Goal: Task Accomplishment & Management: Manage account settings

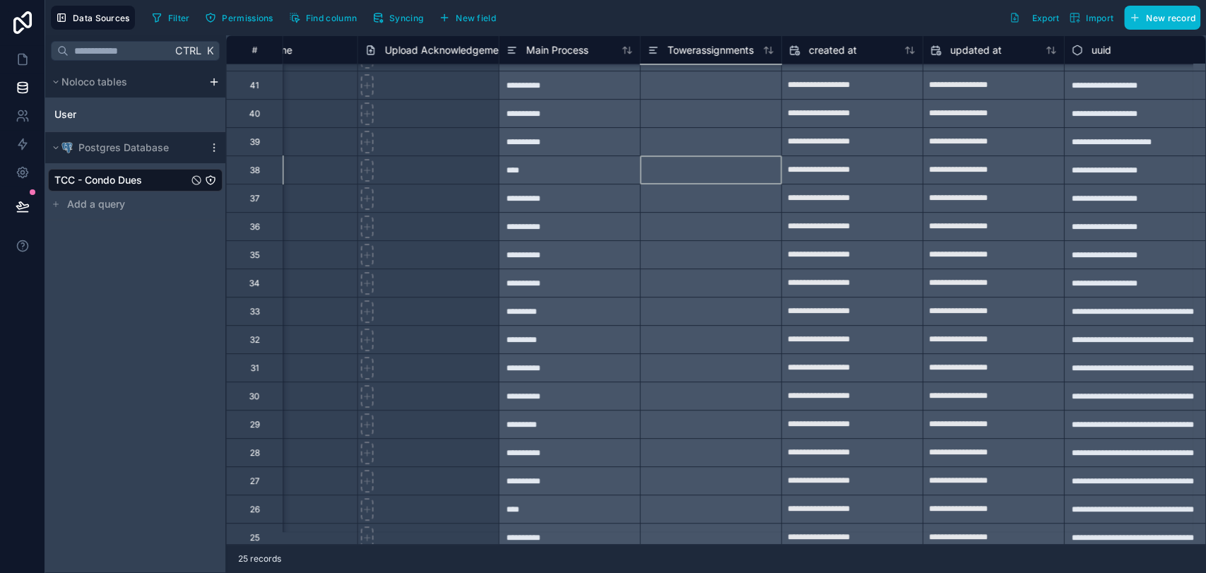
scroll to position [0, 9545]
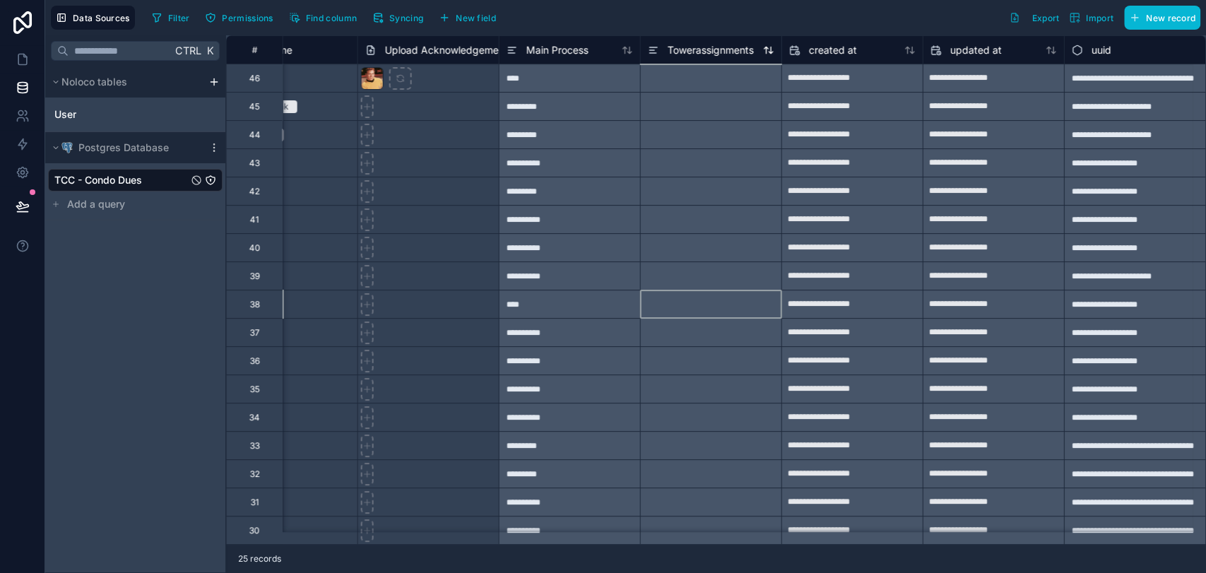
click at [650, 53] on icon at bounding box center [653, 53] width 6 height 0
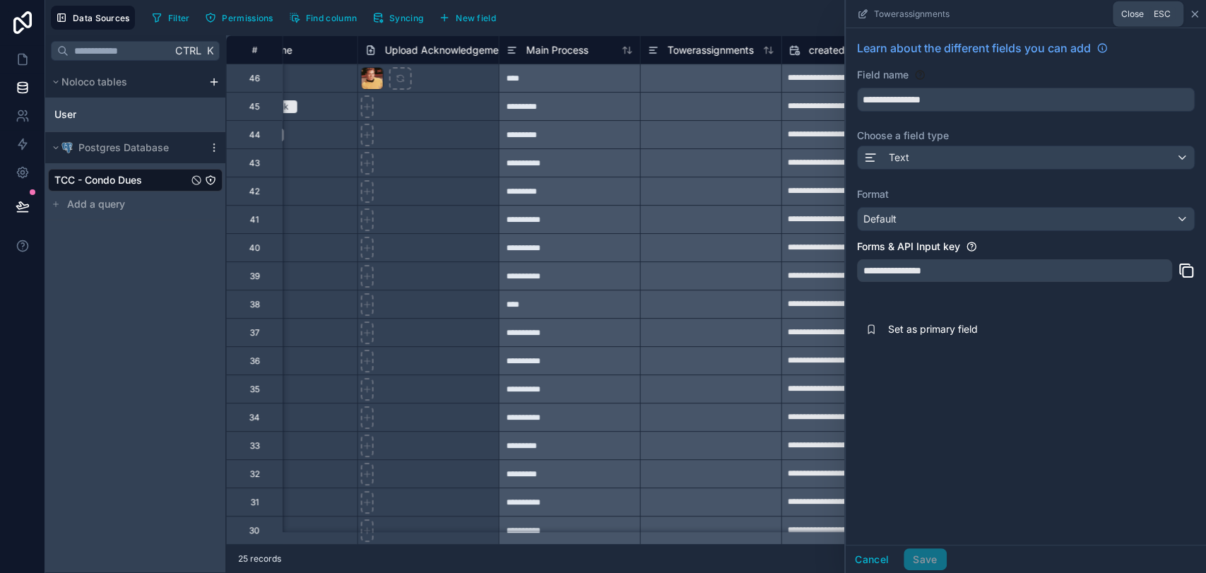
click at [1189, 16] on icon at bounding box center [1194, 13] width 11 height 11
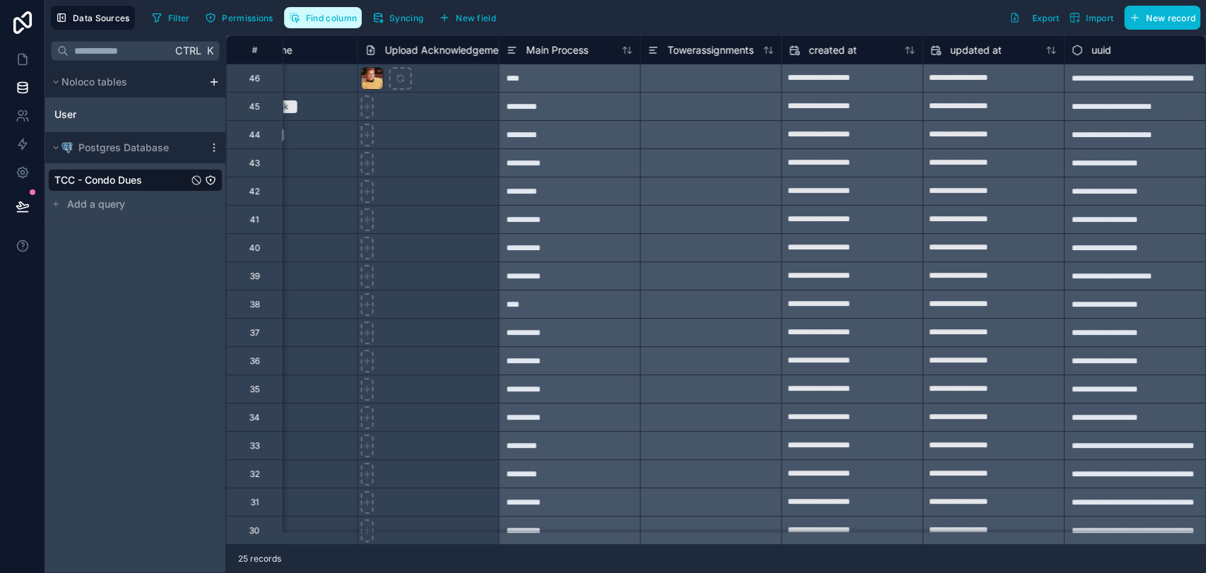
click at [317, 20] on span "Find column" at bounding box center [331, 18] width 51 height 11
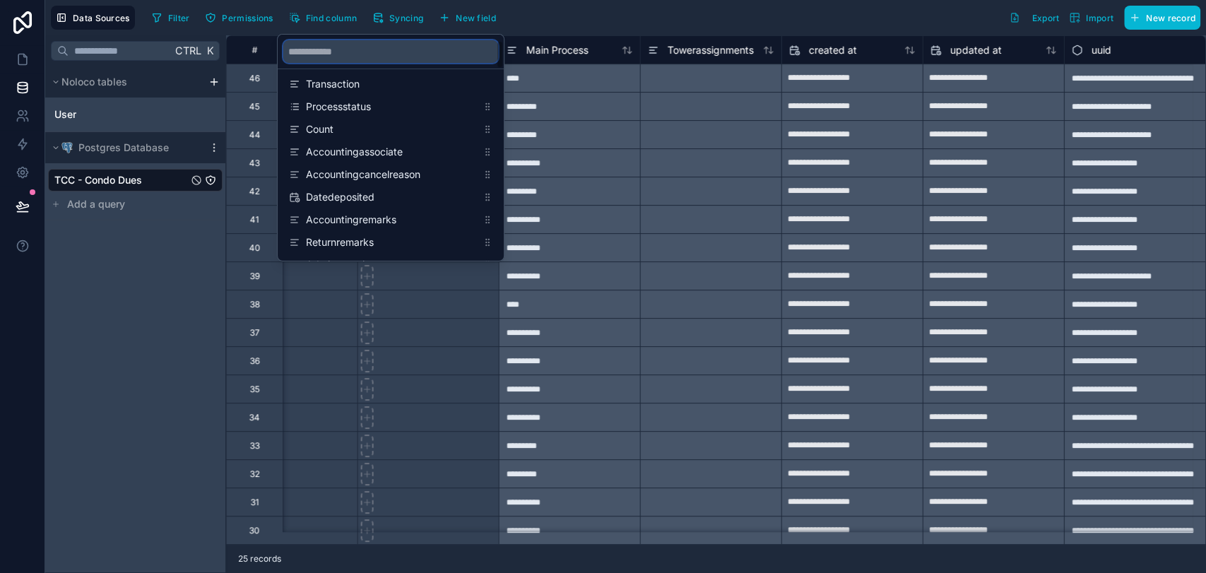
click at [381, 56] on input "scrollable content" at bounding box center [390, 51] width 215 height 23
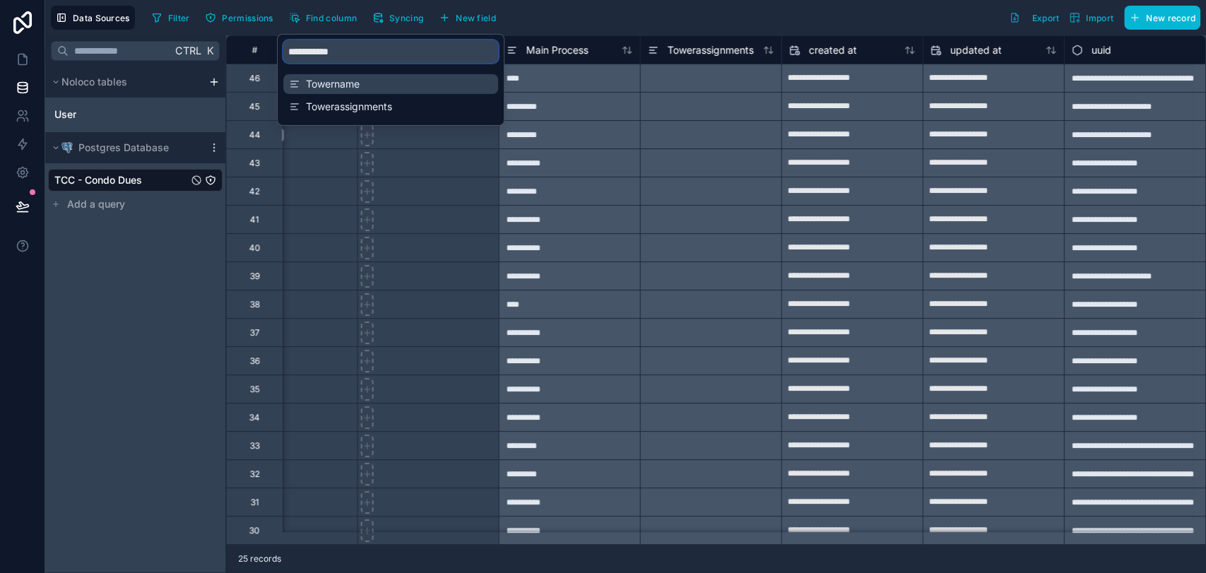
type input "**********"
click at [356, 91] on div "Towername" at bounding box center [390, 84] width 215 height 20
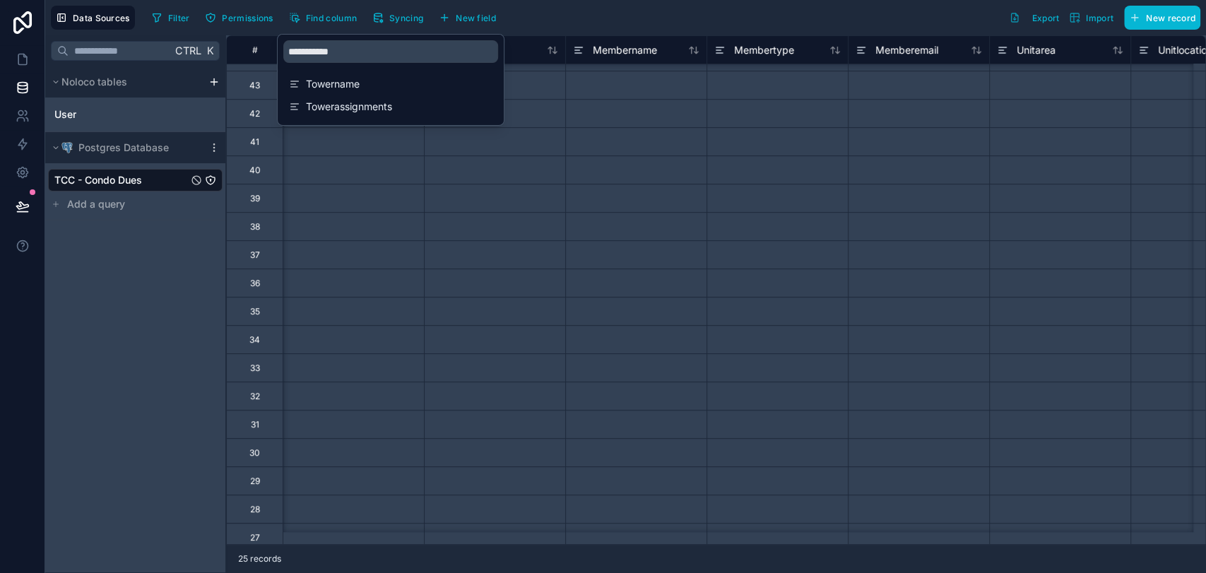
scroll to position [78, 3674]
click at [579, 128] on div at bounding box center [635, 140] width 141 height 28
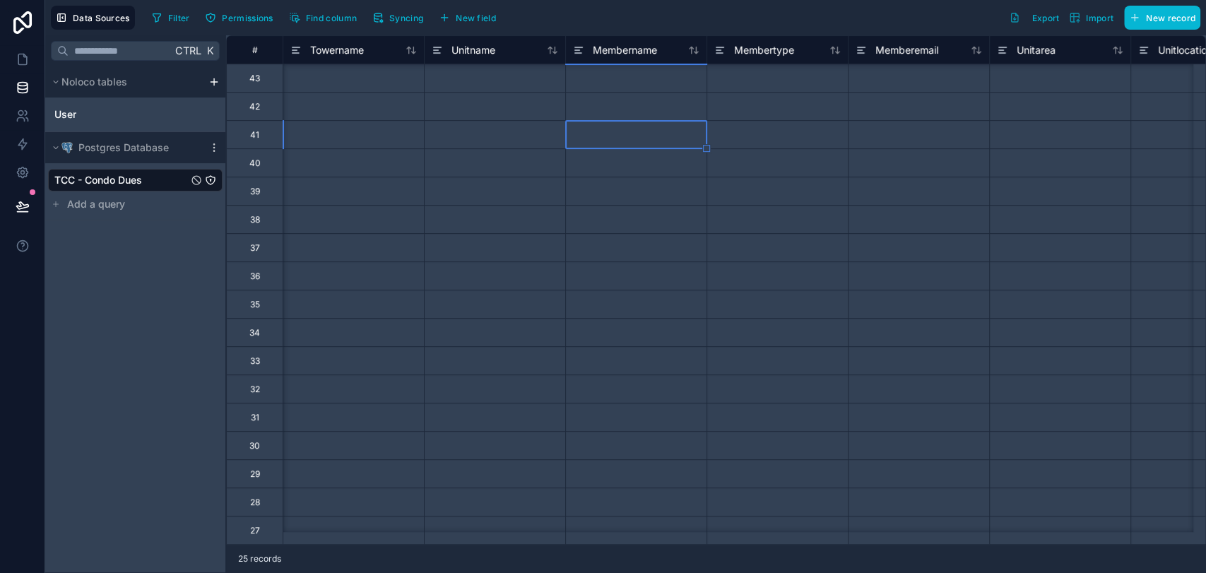
scroll to position [0, 3674]
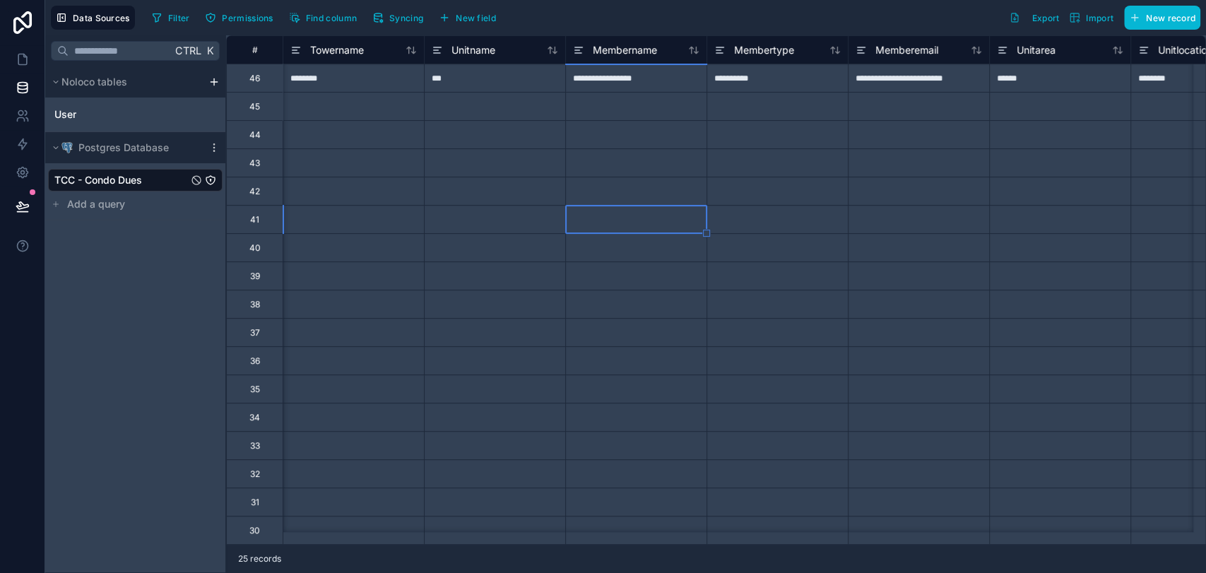
click at [393, 158] on div at bounding box center [353, 162] width 141 height 28
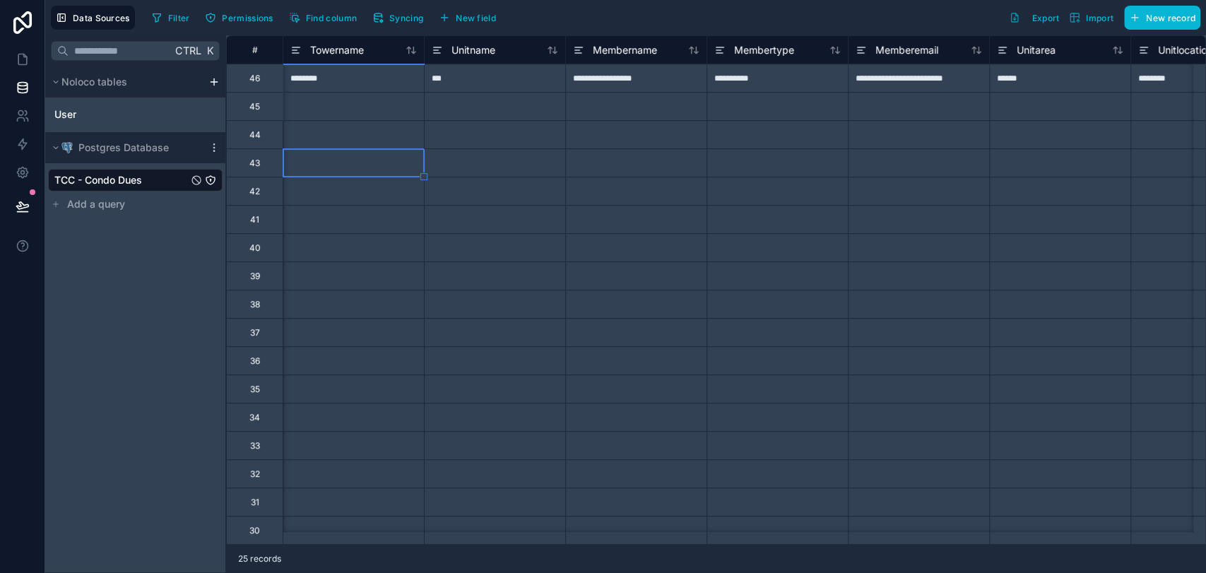
click at [403, 120] on div at bounding box center [353, 134] width 141 height 28
click at [27, 57] on icon at bounding box center [22, 59] width 8 height 11
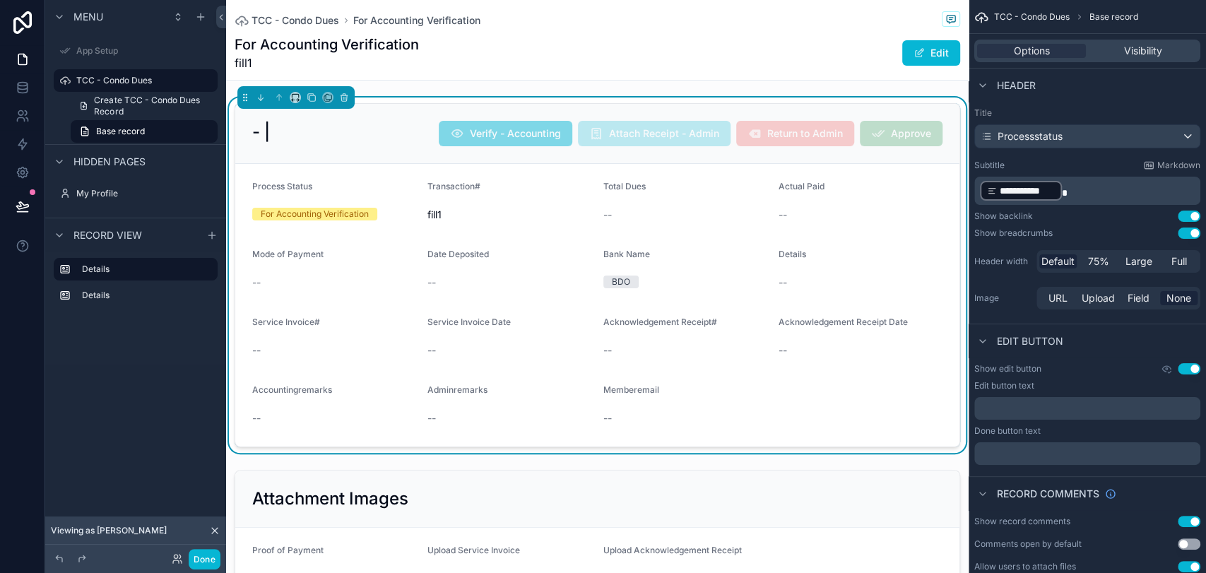
click at [378, 131] on div "- | Verify - Accounting Attach Receipt - Admin Return to Admin Approve" at bounding box center [597, 133] width 690 height 25
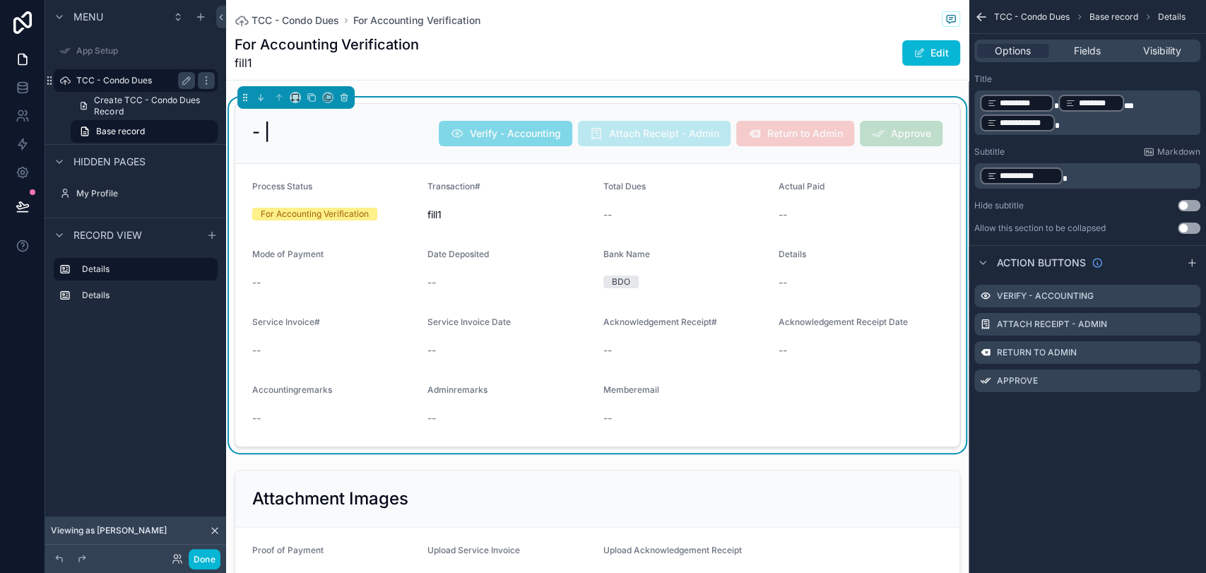
click at [135, 81] on label "TCC - Condo Dues" at bounding box center [132, 80] width 113 height 11
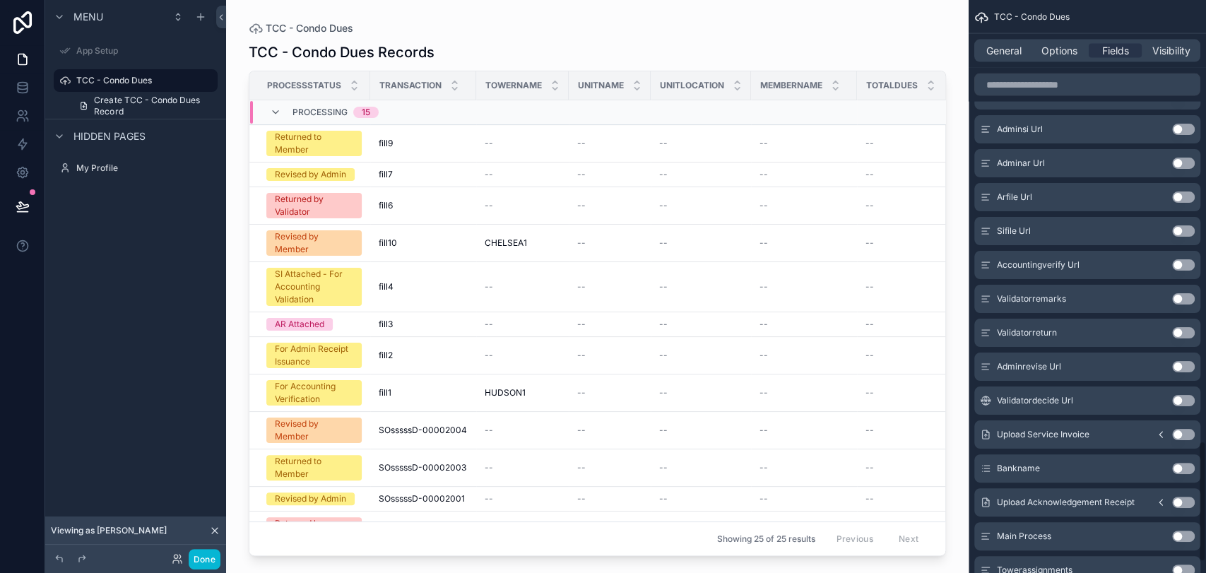
scroll to position [2130, 0]
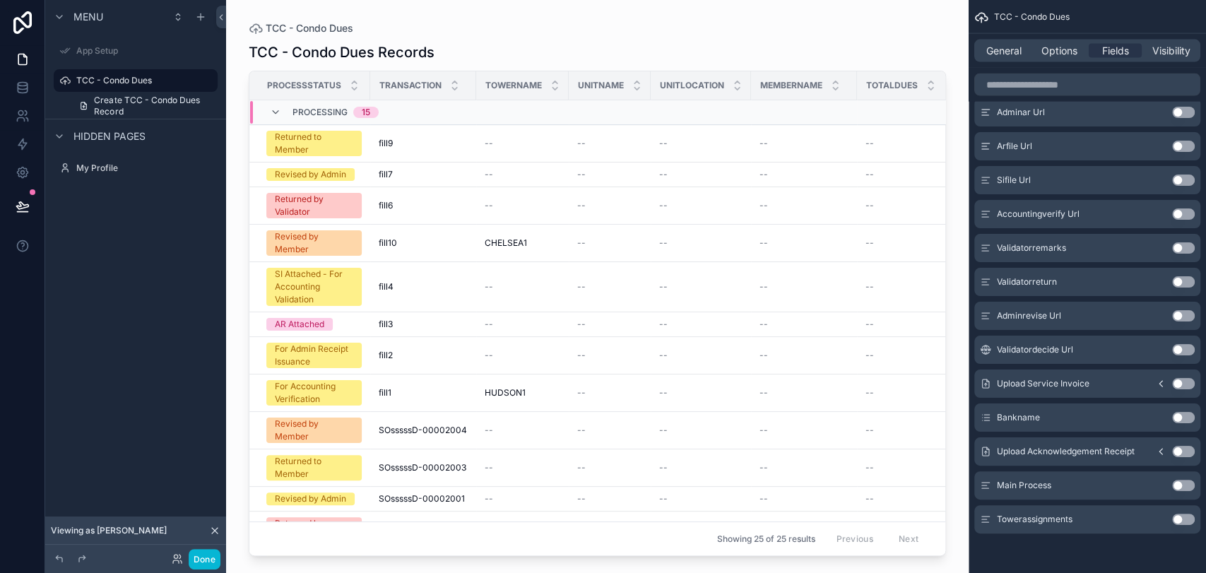
click at [1176, 519] on button "Use setting" at bounding box center [1183, 519] width 23 height 11
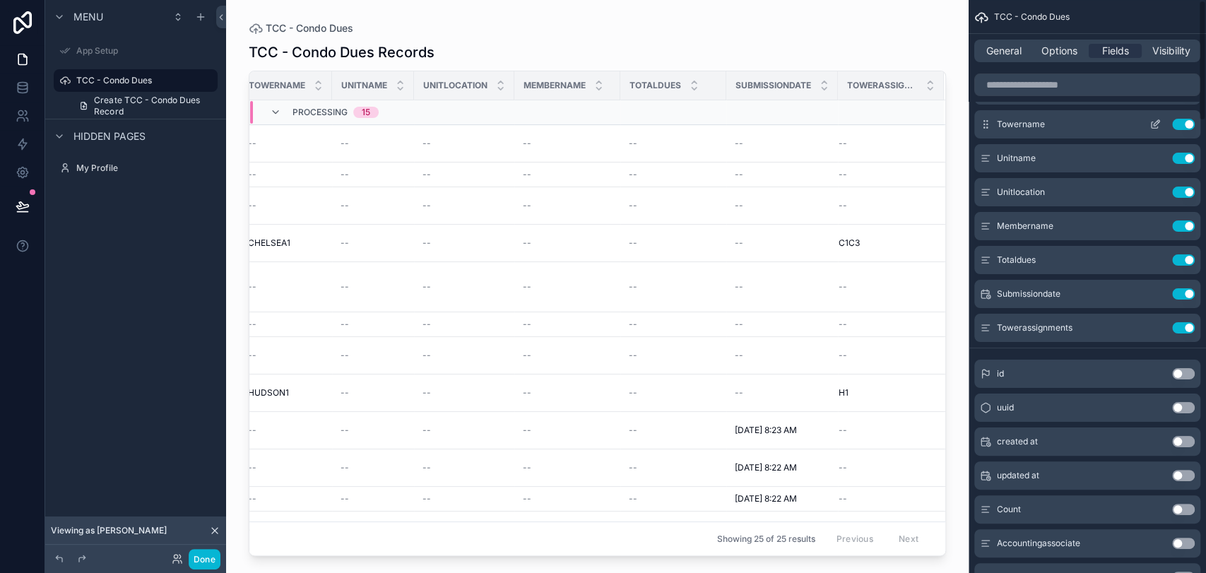
scroll to position [0, 0]
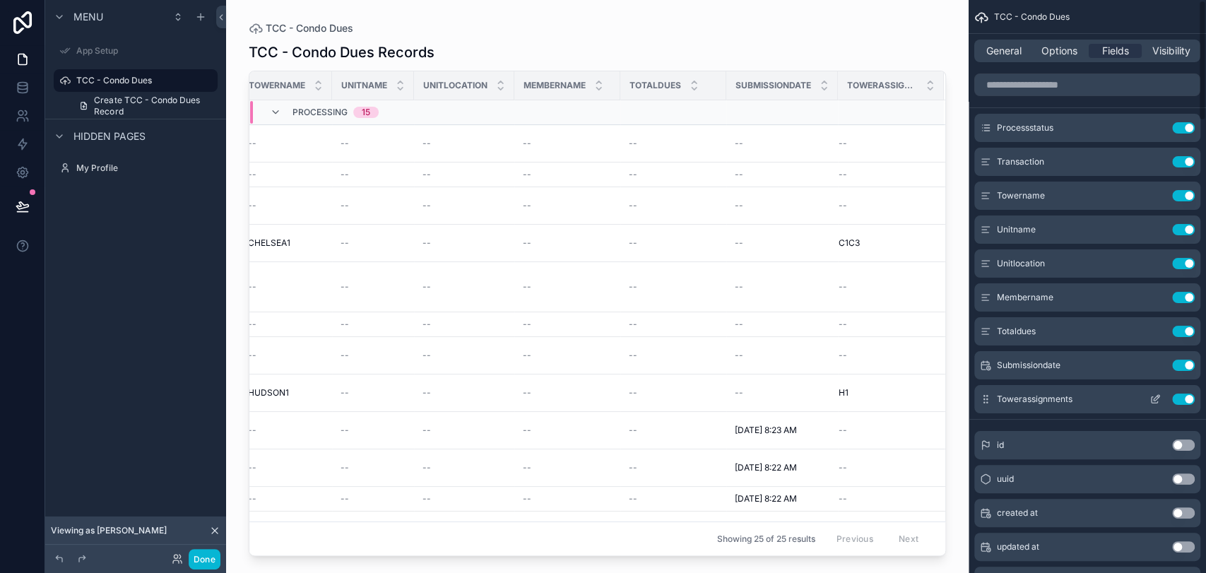
click at [1185, 398] on button "Use setting" at bounding box center [1183, 398] width 23 height 11
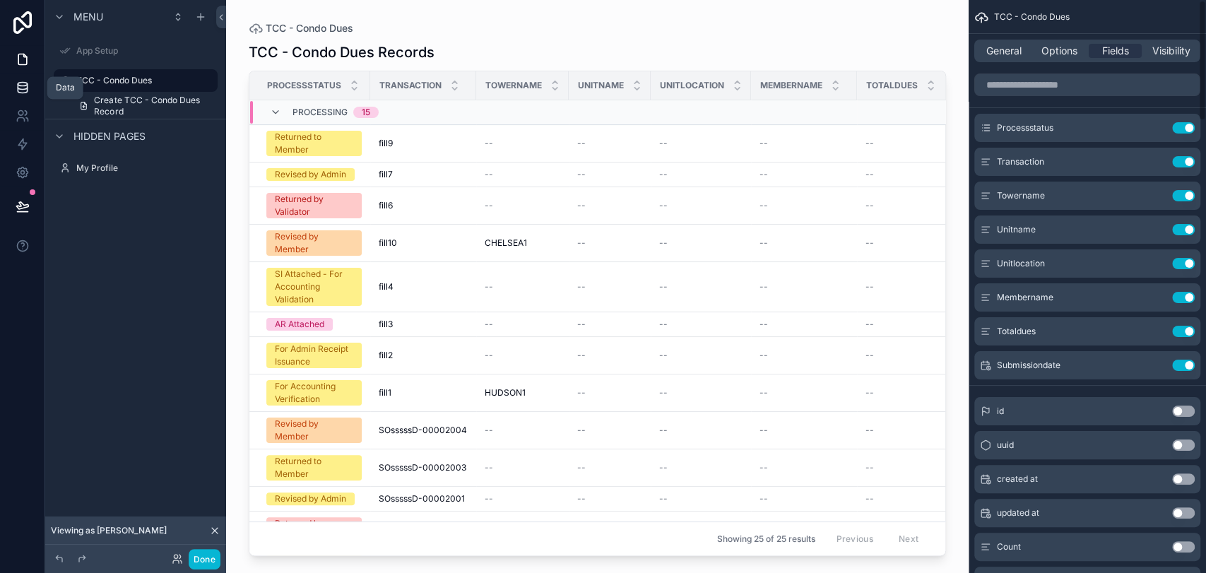
click at [24, 92] on icon at bounding box center [23, 88] width 14 height 14
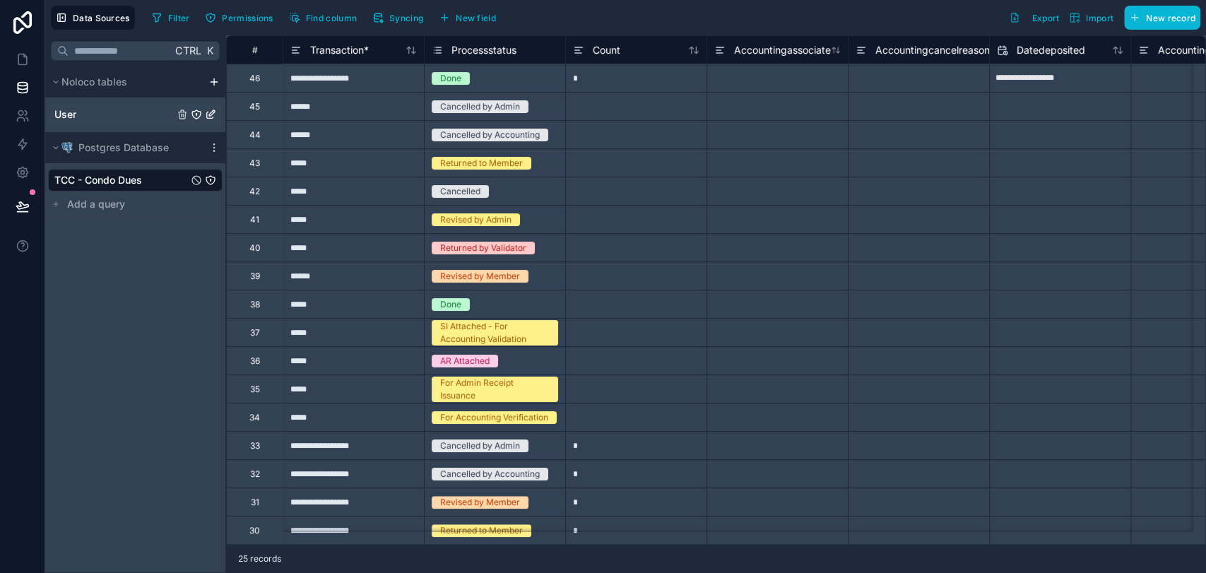
click at [108, 114] on div "User" at bounding box center [135, 114] width 174 height 23
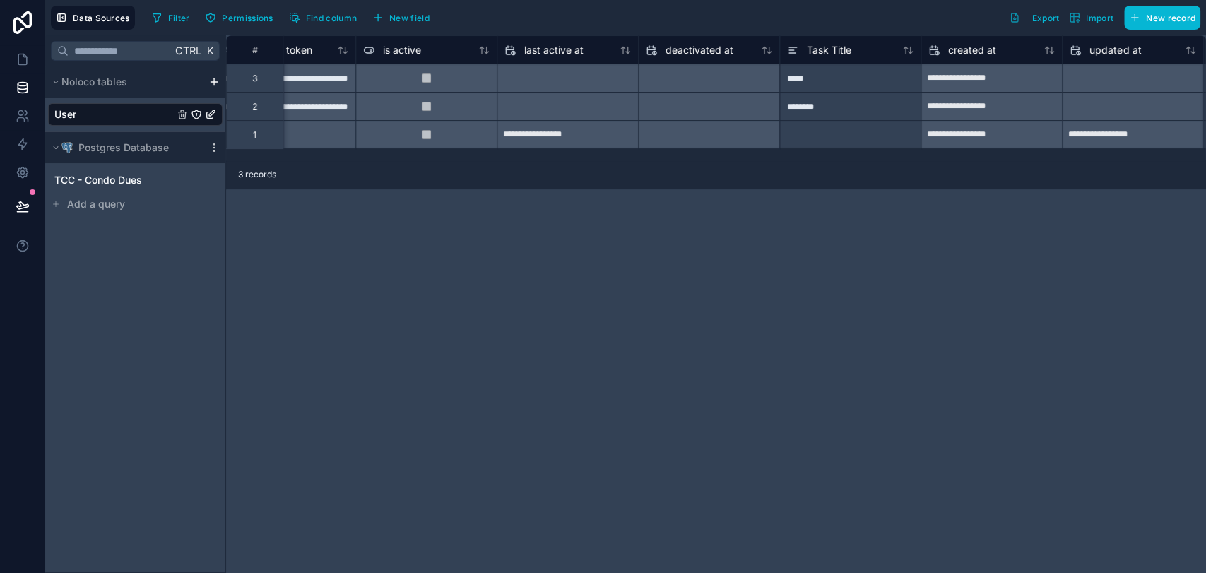
scroll to position [0, 1055]
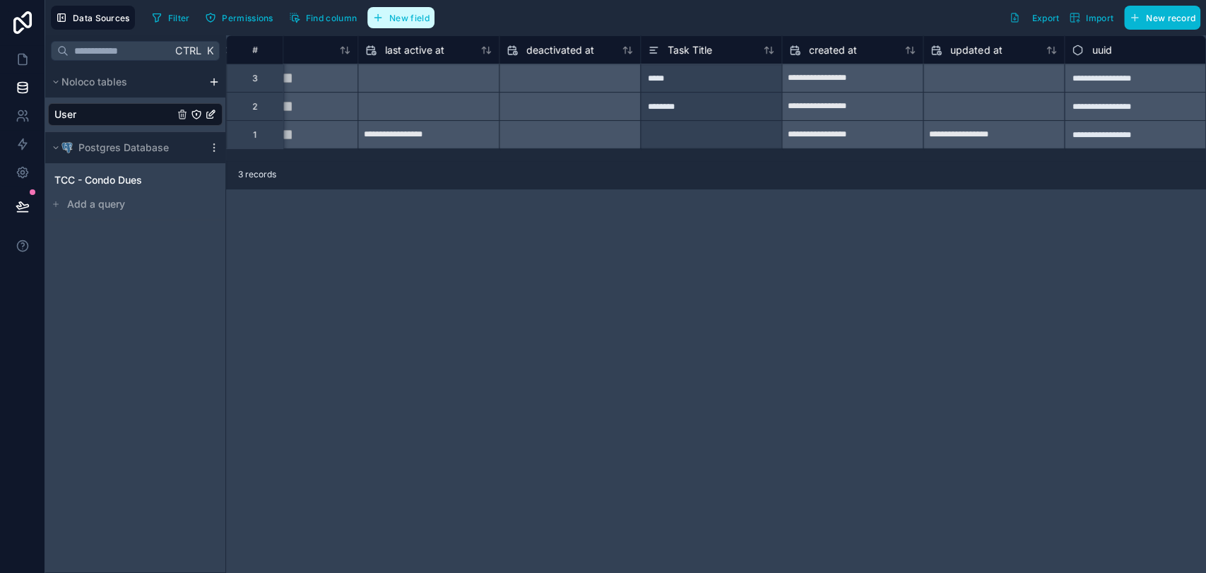
click at [424, 20] on span "New field" at bounding box center [409, 18] width 40 height 11
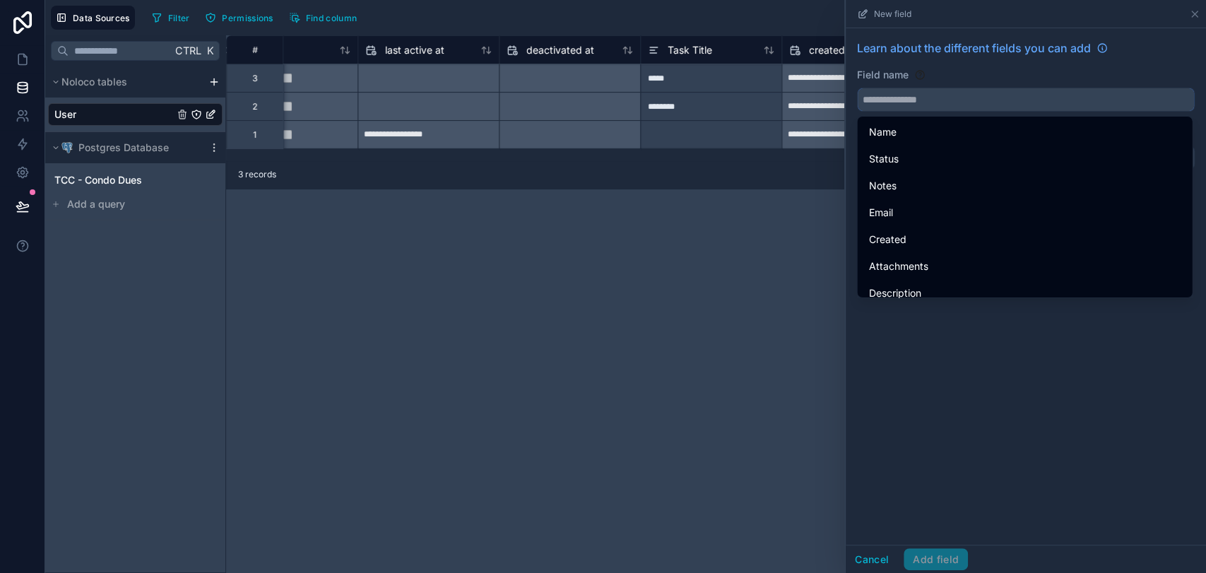
click at [978, 103] on input "text" at bounding box center [1026, 99] width 336 height 23
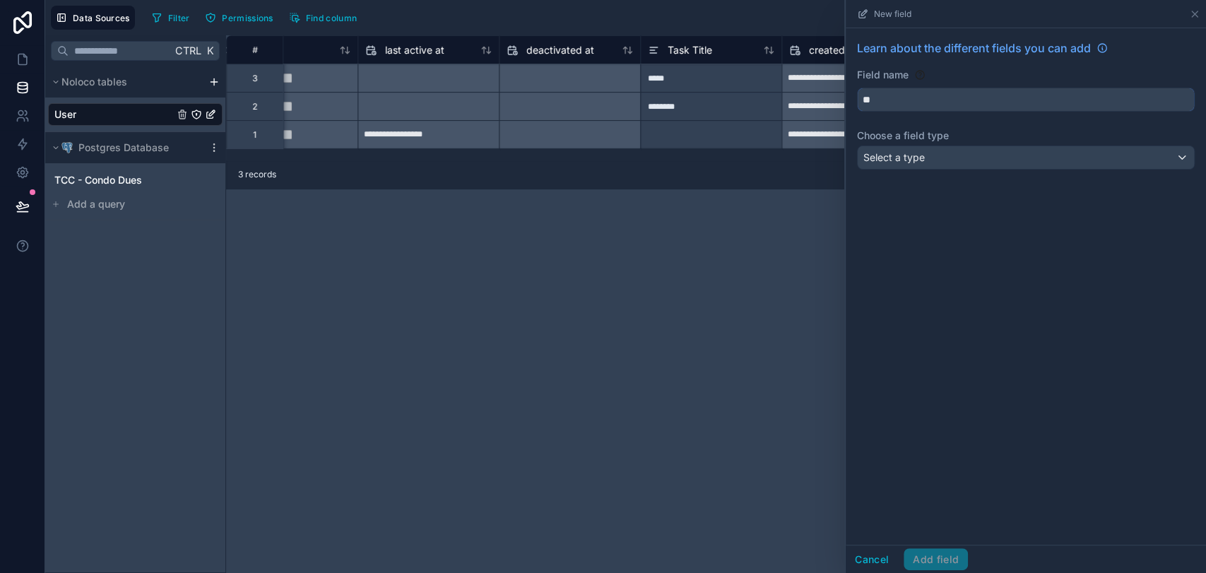
type input "*"
click at [857, 88] on button "*****" at bounding box center [1026, 100] width 338 height 24
type input "**********"
click at [1142, 162] on div "Select a type" at bounding box center [1026, 157] width 336 height 23
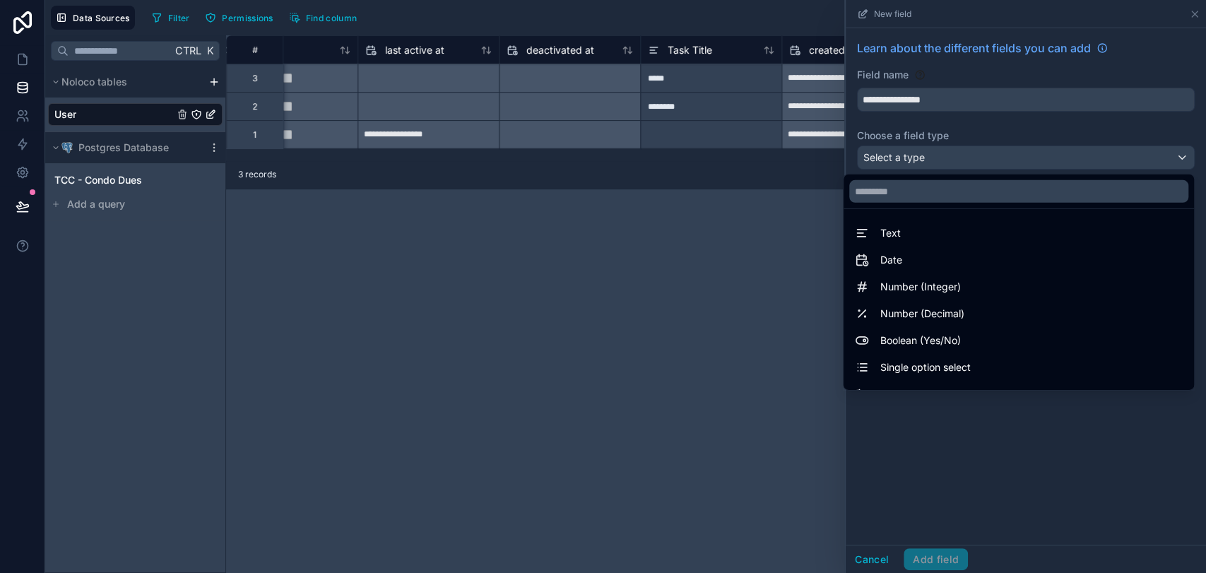
click at [1082, 248] on div "Date" at bounding box center [1018, 259] width 345 height 25
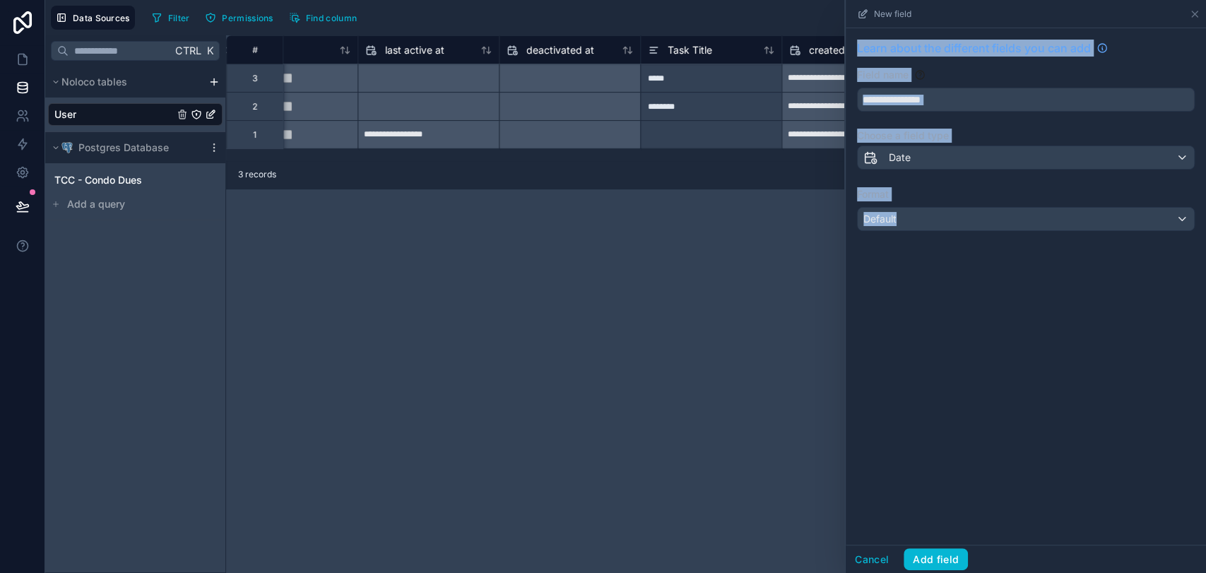
click at [1083, 247] on div "**********" at bounding box center [1026, 286] width 360 height 516
click at [1074, 162] on div "Date" at bounding box center [1026, 157] width 336 height 23
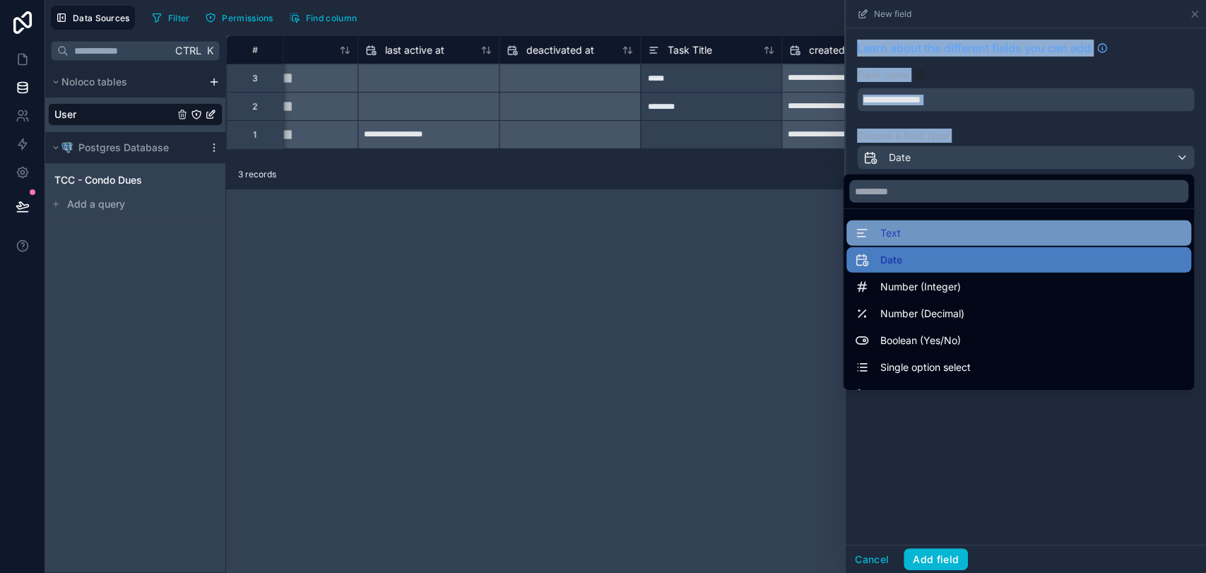
click at [1030, 222] on div "Text" at bounding box center [1018, 232] width 345 height 25
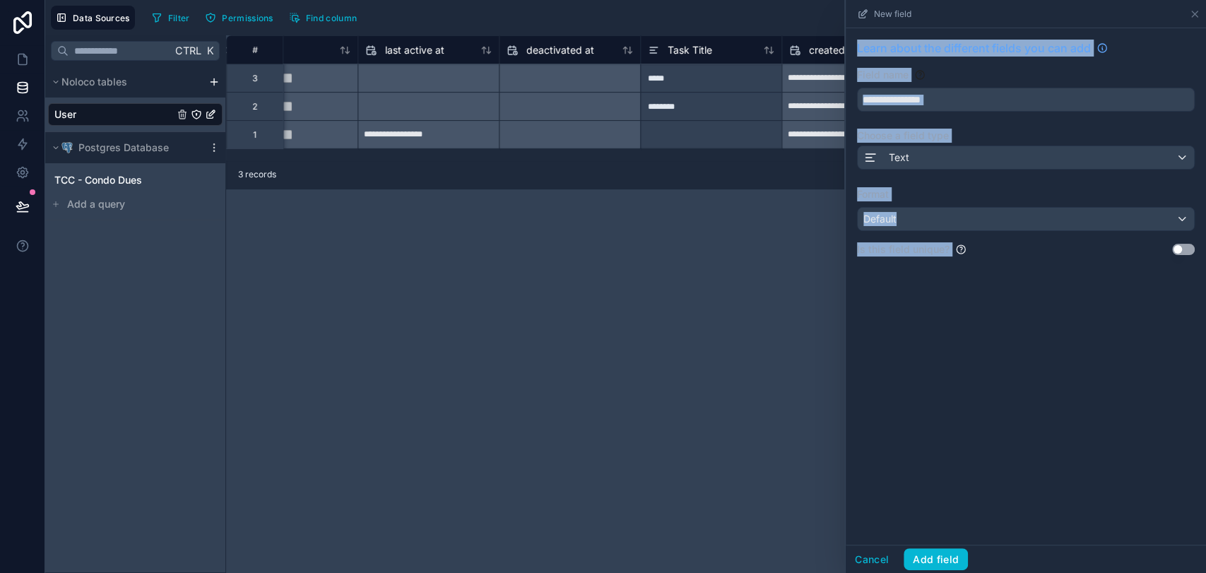
click at [1060, 296] on div "**********" at bounding box center [1026, 286] width 360 height 516
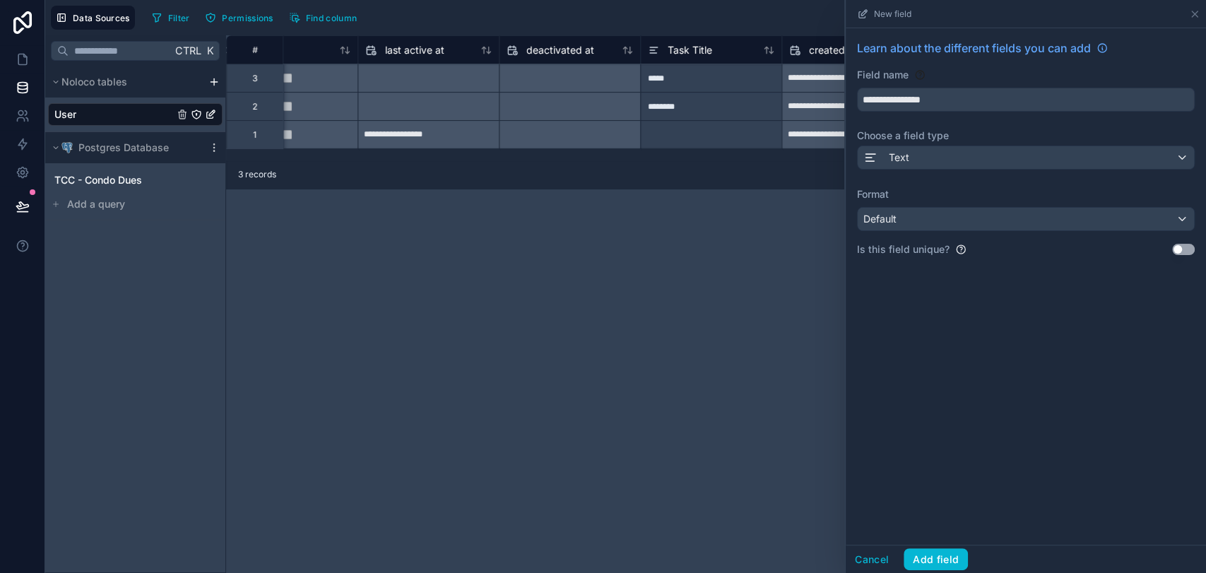
click at [1178, 245] on button "Use setting" at bounding box center [1183, 249] width 23 height 11
click at [1178, 219] on div "Default" at bounding box center [1026, 219] width 336 height 23
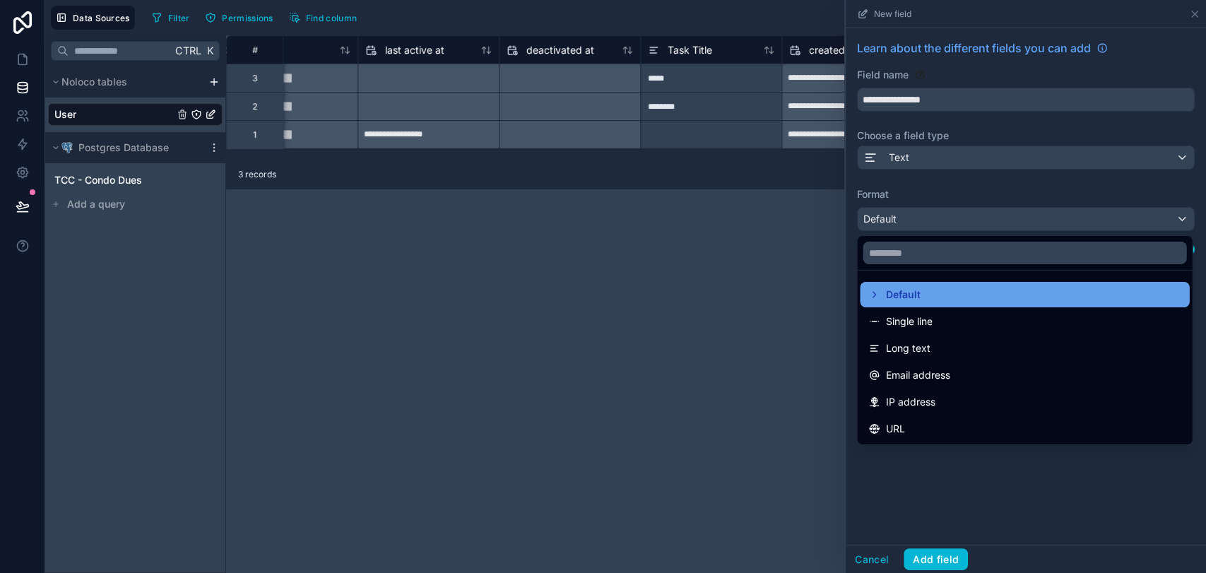
click at [1080, 296] on div "Default" at bounding box center [1024, 294] width 312 height 17
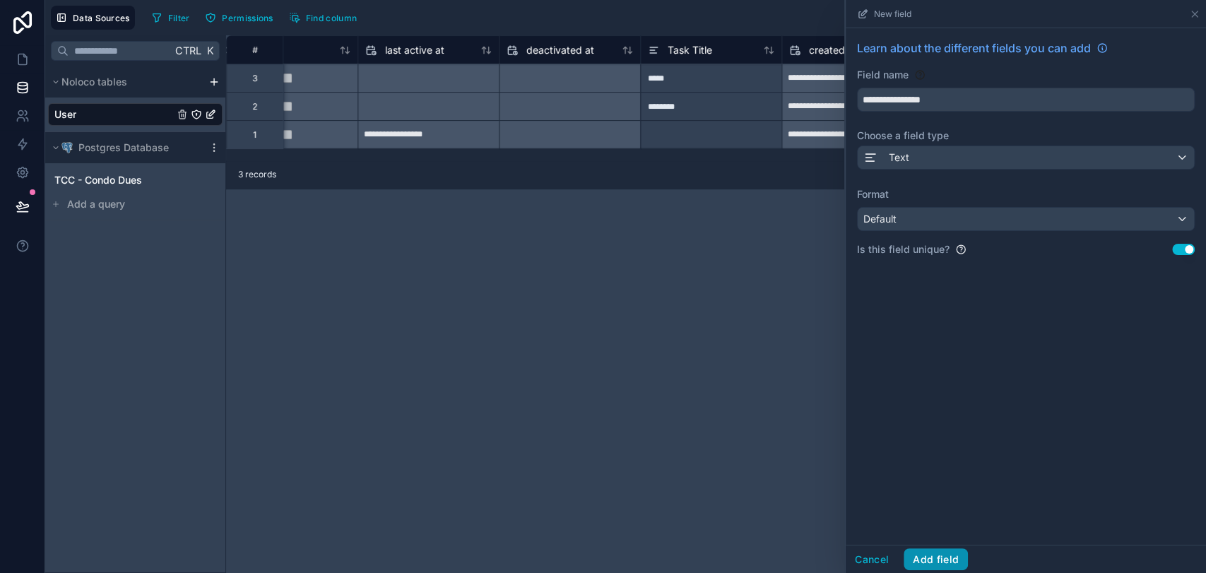
click at [930, 550] on button "Add field" at bounding box center [936, 559] width 64 height 23
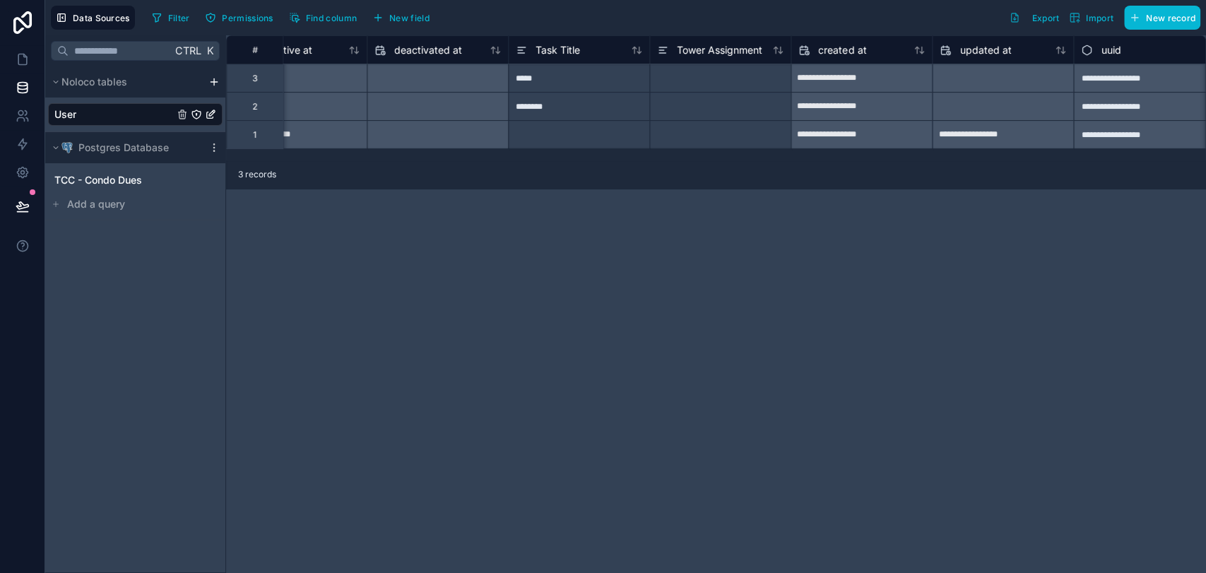
scroll to position [0, 1197]
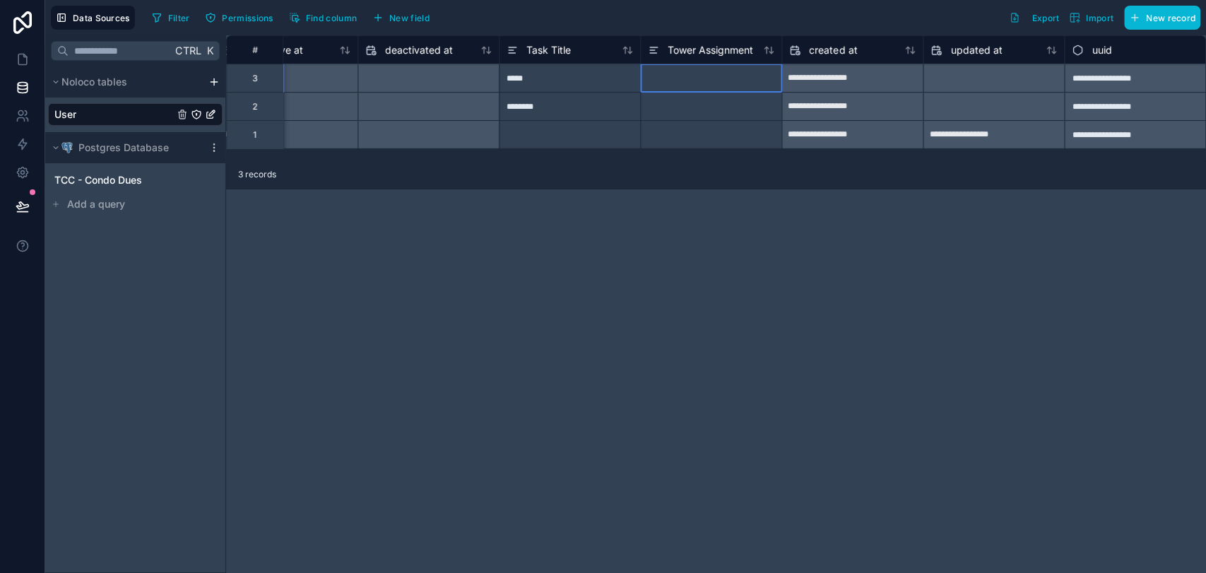
click at [695, 87] on div at bounding box center [710, 78] width 141 height 28
type input "**"
type input "****"
click at [723, 85] on div "****" at bounding box center [710, 78] width 141 height 28
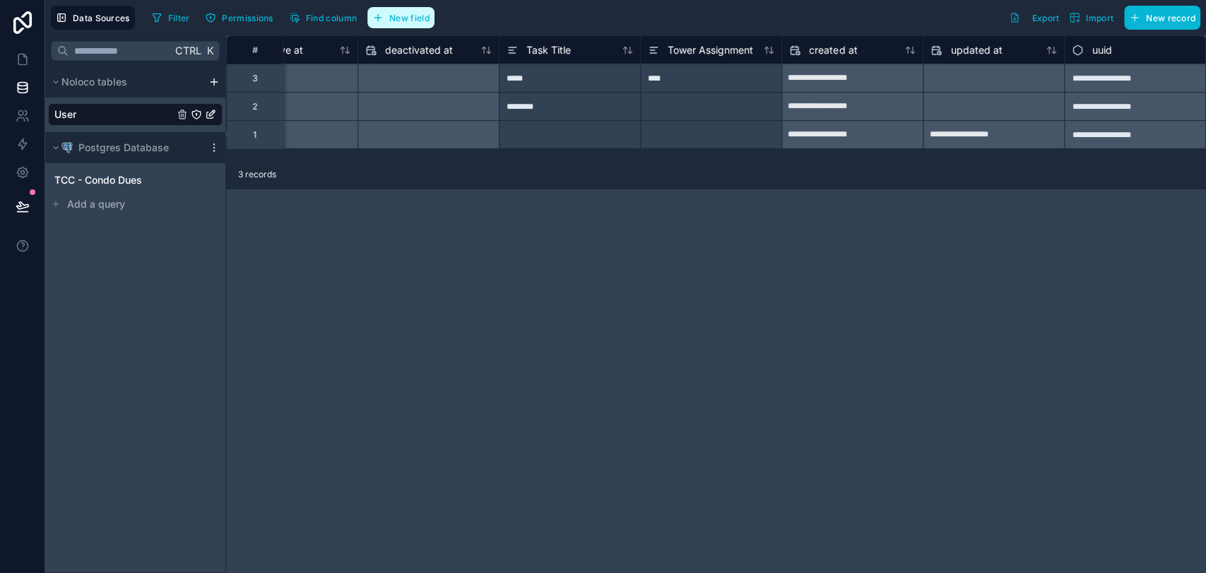
click at [427, 20] on span "New field" at bounding box center [409, 18] width 40 height 11
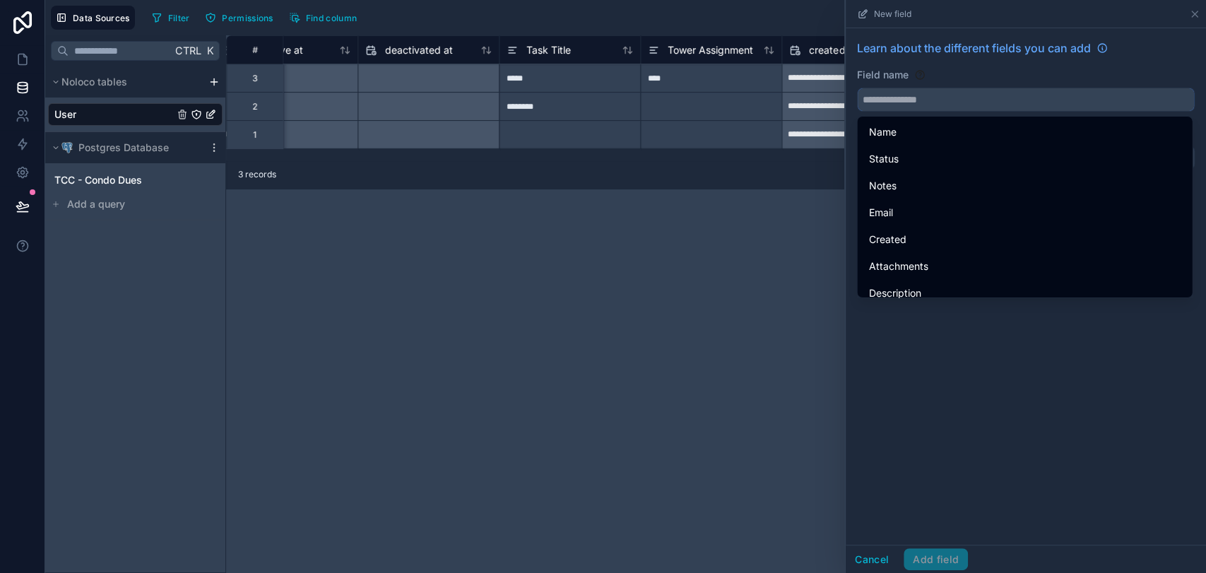
click at [937, 103] on input "text" at bounding box center [1026, 99] width 336 height 23
click at [1028, 353] on div "Learn about the different fields you can add Field name Choose a field type Sel…" at bounding box center [1026, 286] width 360 height 516
click at [883, 554] on button "Cancel" at bounding box center [872, 559] width 52 height 23
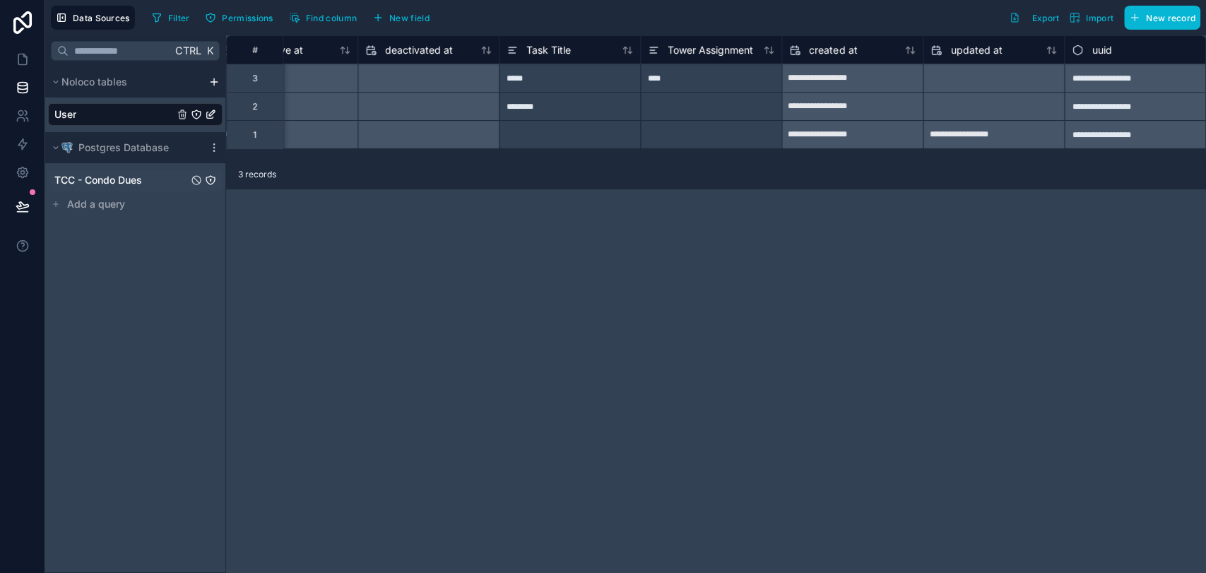
click at [91, 188] on div "TCC - Condo Dues" at bounding box center [135, 180] width 174 height 23
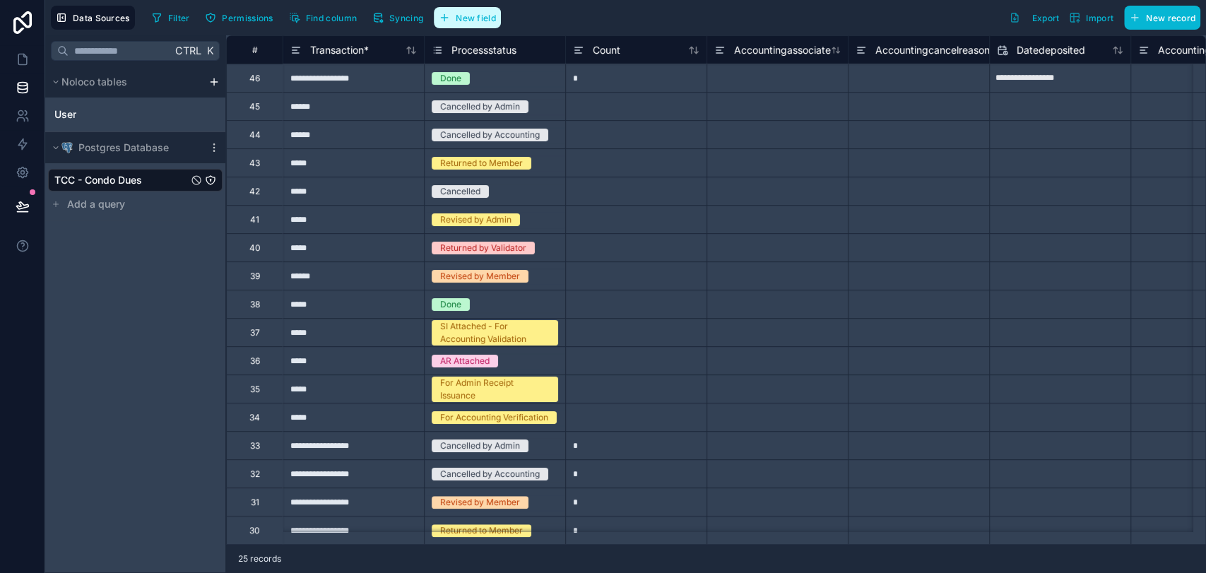
click at [478, 23] on button "New field" at bounding box center [467, 17] width 67 height 21
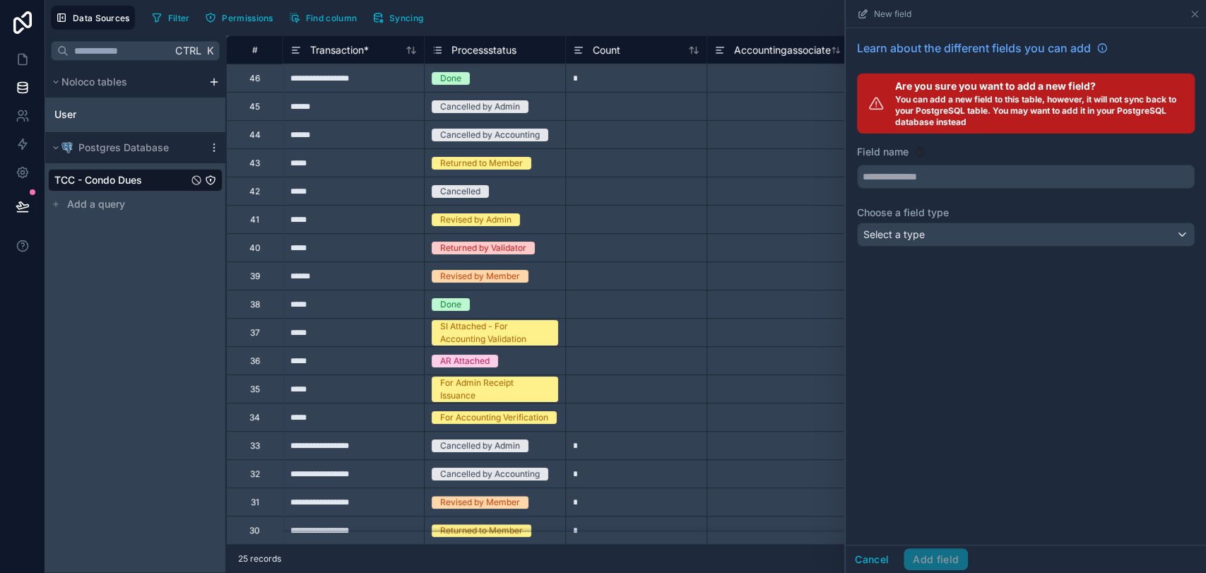
click at [944, 188] on div "Learn about the different fields you can add Are you sure you want to add a new…" at bounding box center [1026, 145] width 360 height 235
click at [951, 182] on input "text" at bounding box center [1026, 176] width 336 height 23
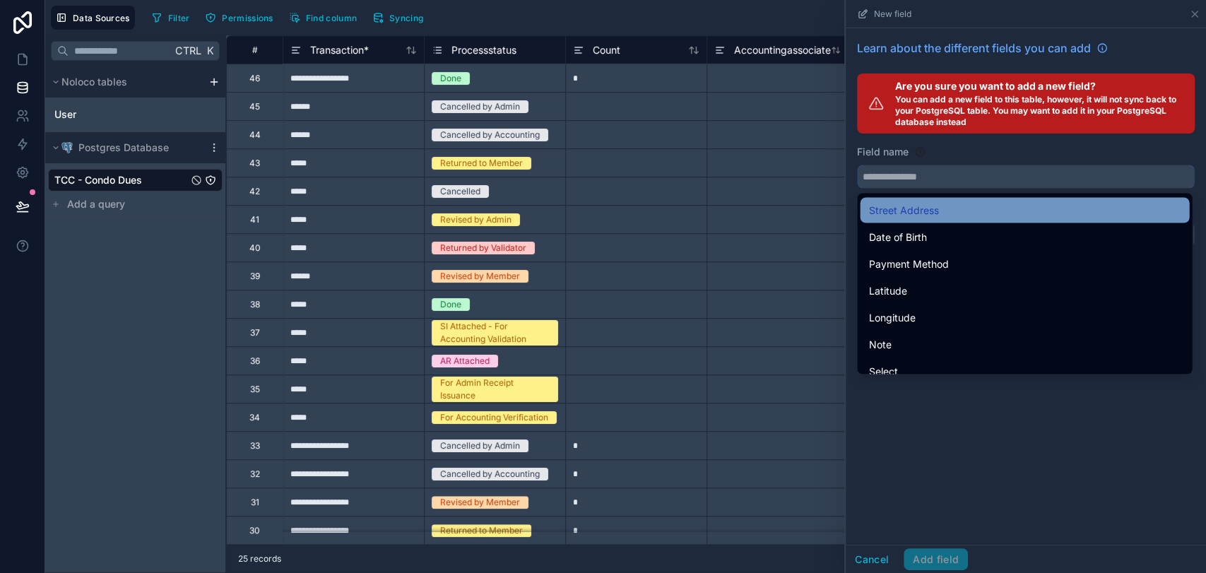
scroll to position [2328, 0]
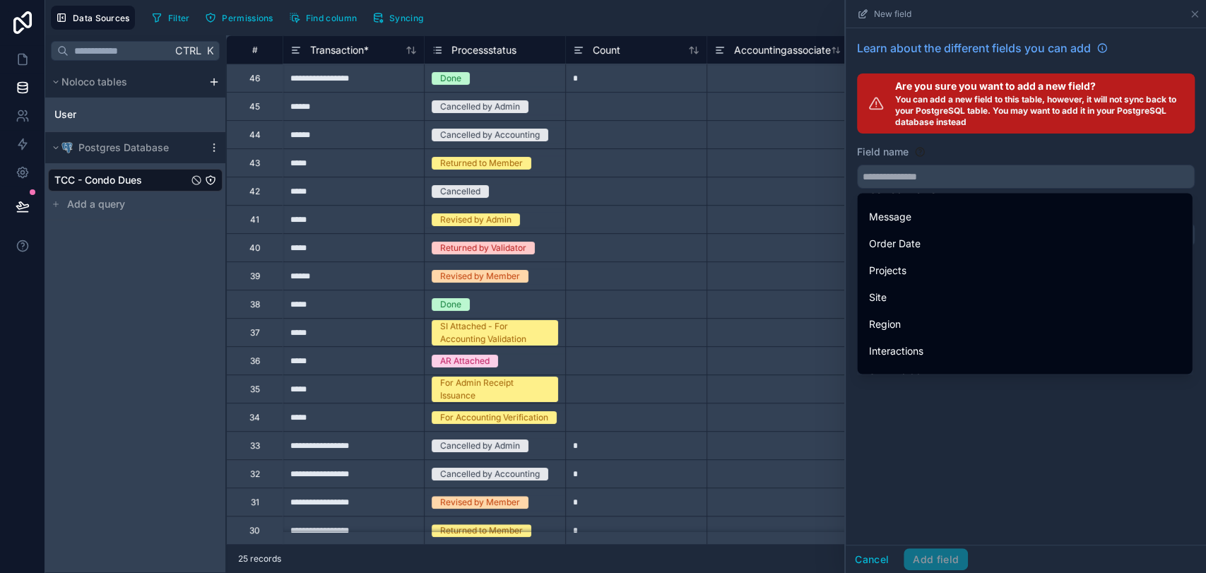
click at [971, 395] on div "Learn about the different fields you can add Are you sure you want to add a new…" at bounding box center [1026, 286] width 360 height 516
click at [917, 471] on div "Learn about the different fields you can add Are you sure you want to add a new…" at bounding box center [1026, 286] width 360 height 516
click at [993, 175] on input "text" at bounding box center [1026, 176] width 336 height 23
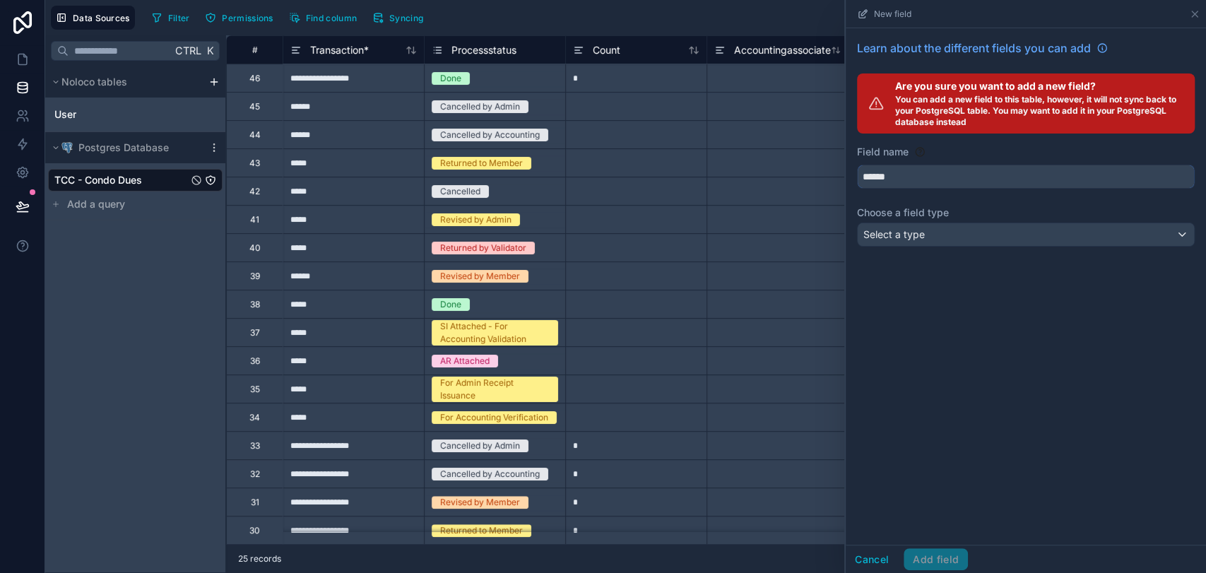
type input "******"
click at [1082, 234] on div "Select a type" at bounding box center [1026, 234] width 336 height 23
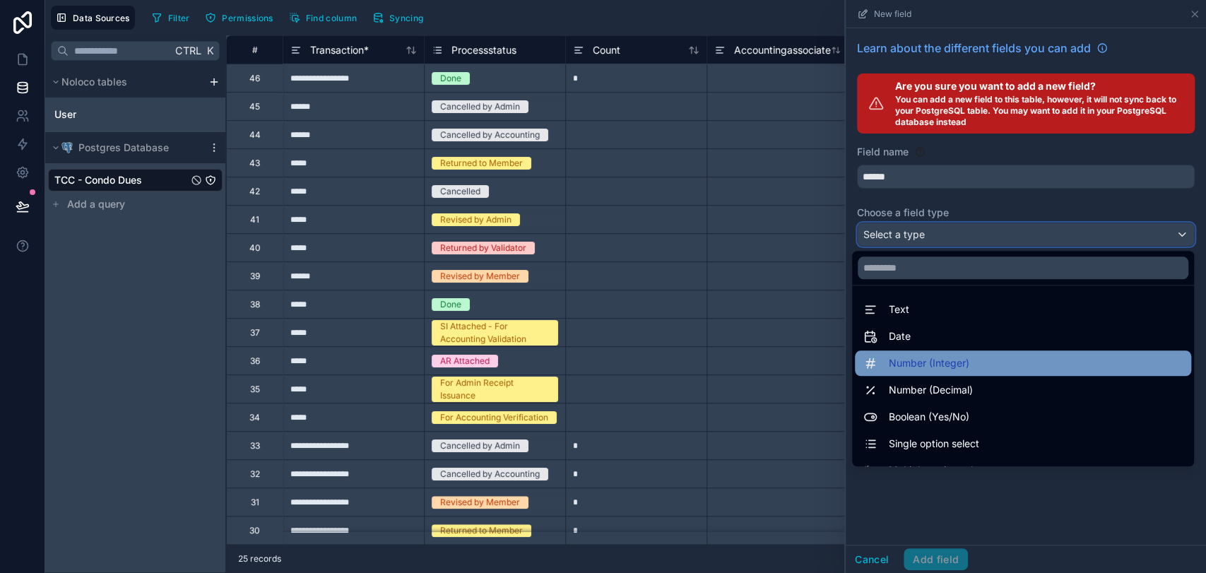
scroll to position [365, 0]
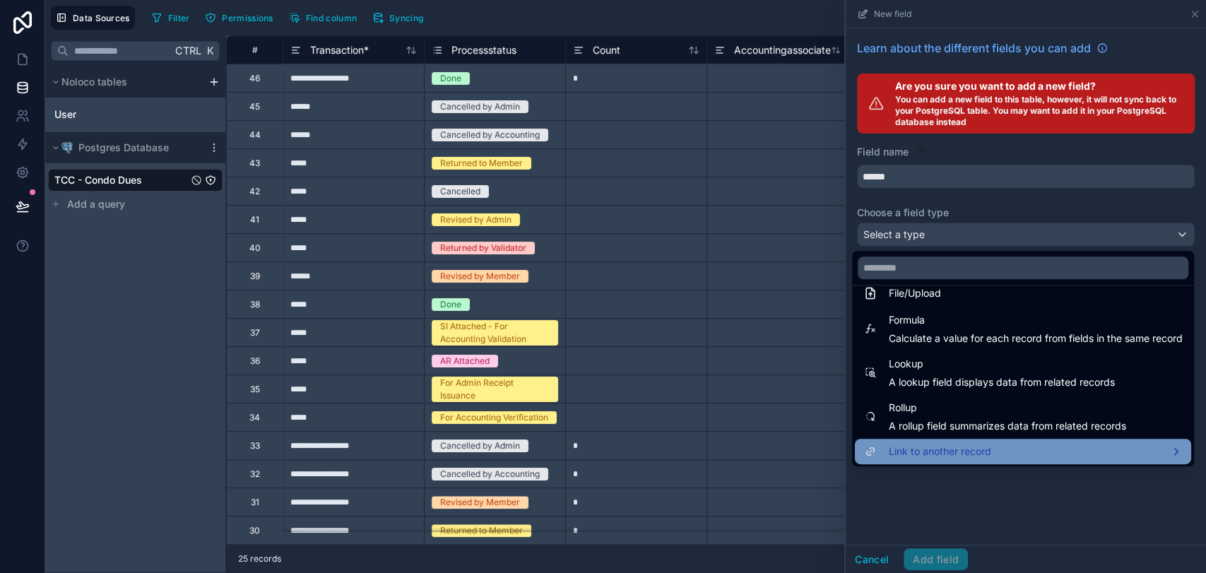
click at [1036, 440] on div "Link to another record" at bounding box center [1023, 451] width 336 height 25
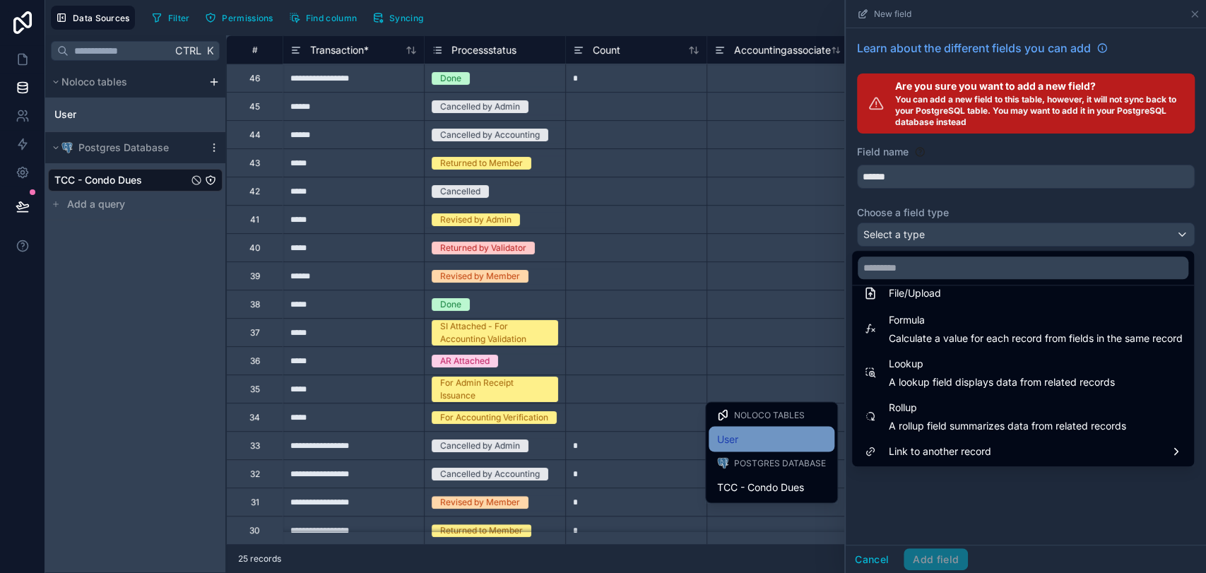
click at [745, 439] on div "User" at bounding box center [771, 438] width 109 height 17
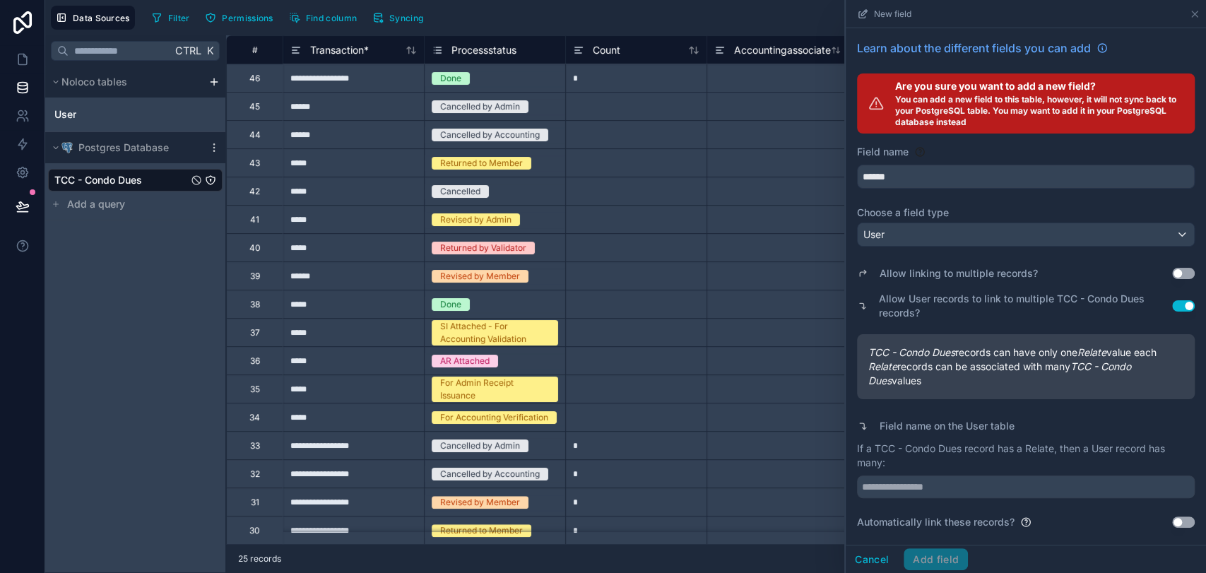
click at [1175, 521] on button "Use setting" at bounding box center [1183, 521] width 23 height 11
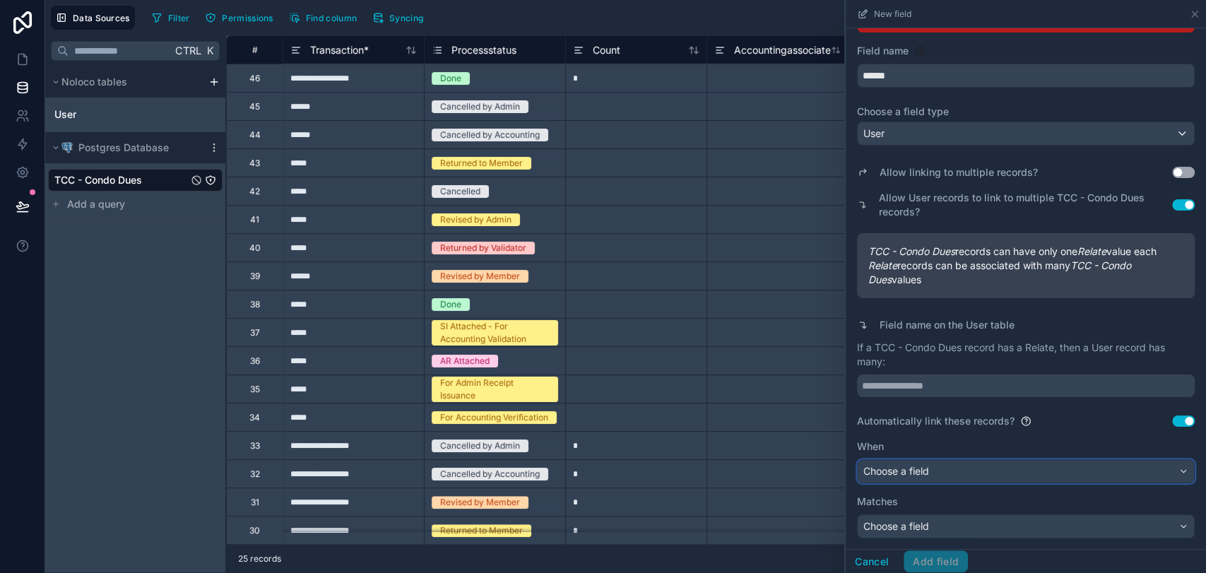
click at [992, 468] on div "Choose a field" at bounding box center [1026, 471] width 336 height 23
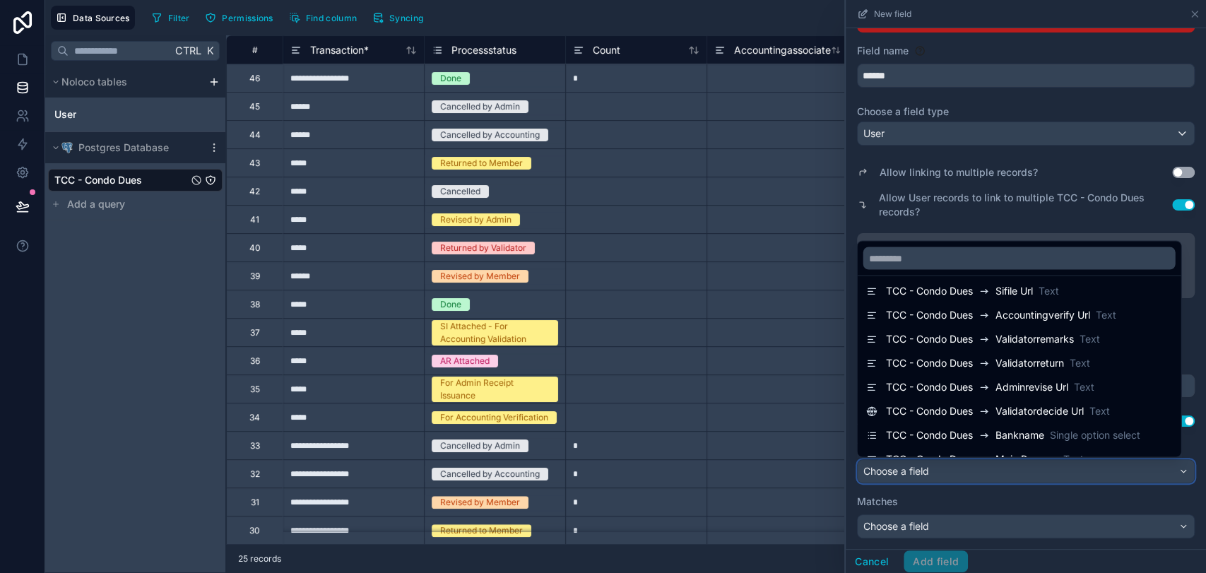
scroll to position [1417, 0]
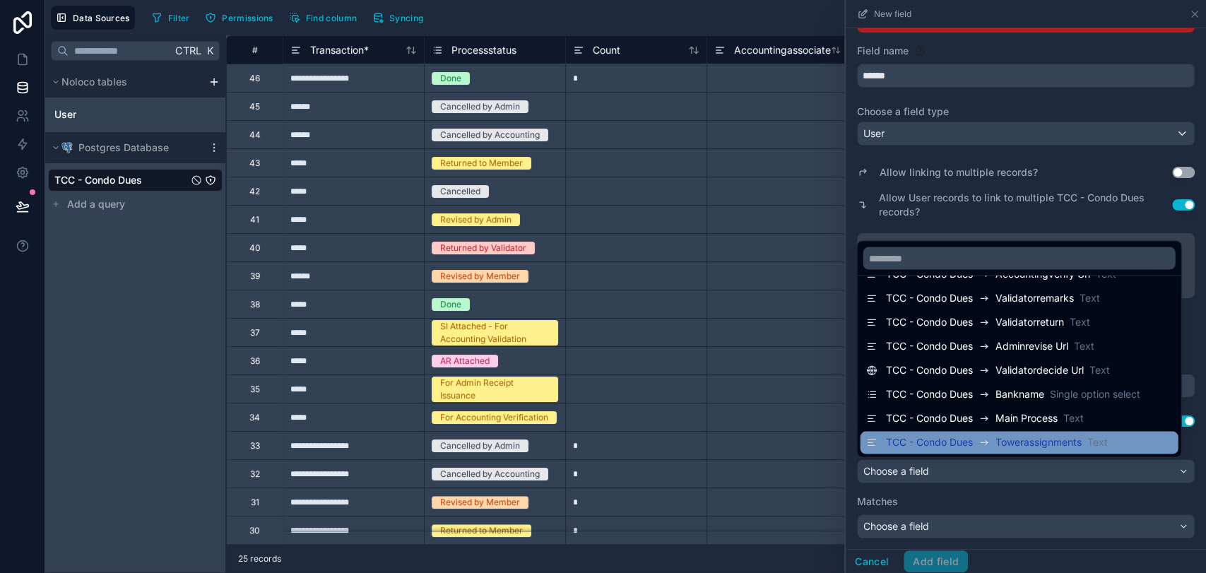
click at [1024, 432] on div "TCC - Condo Dues Towerassignments Text" at bounding box center [1019, 442] width 318 height 23
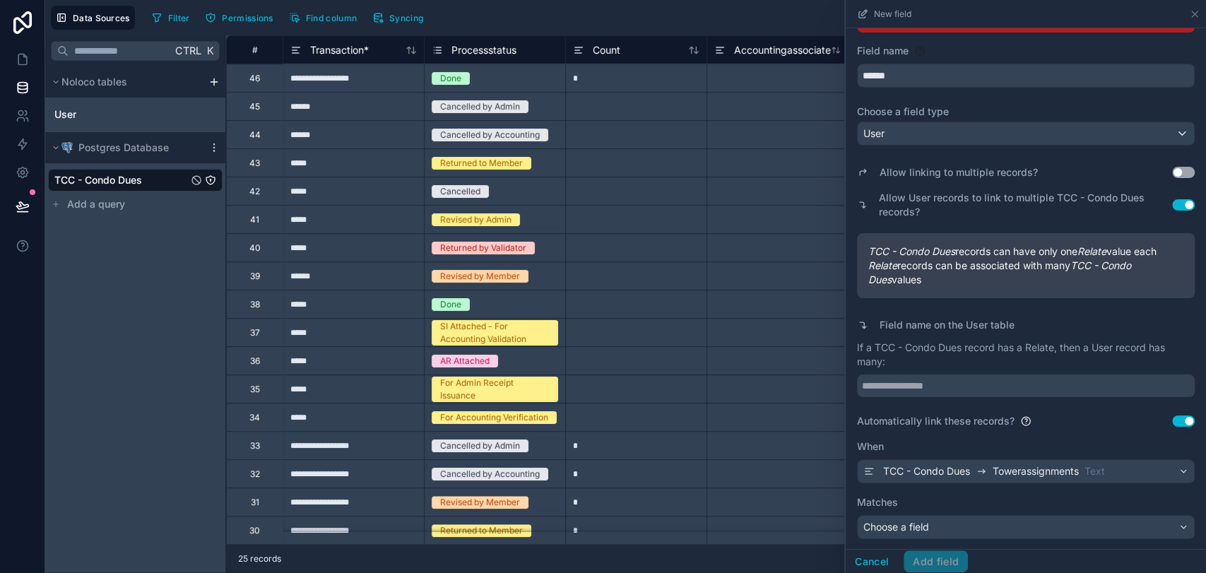
scroll to position [102, 0]
click at [1010, 527] on div "Choose a field" at bounding box center [1026, 526] width 336 height 23
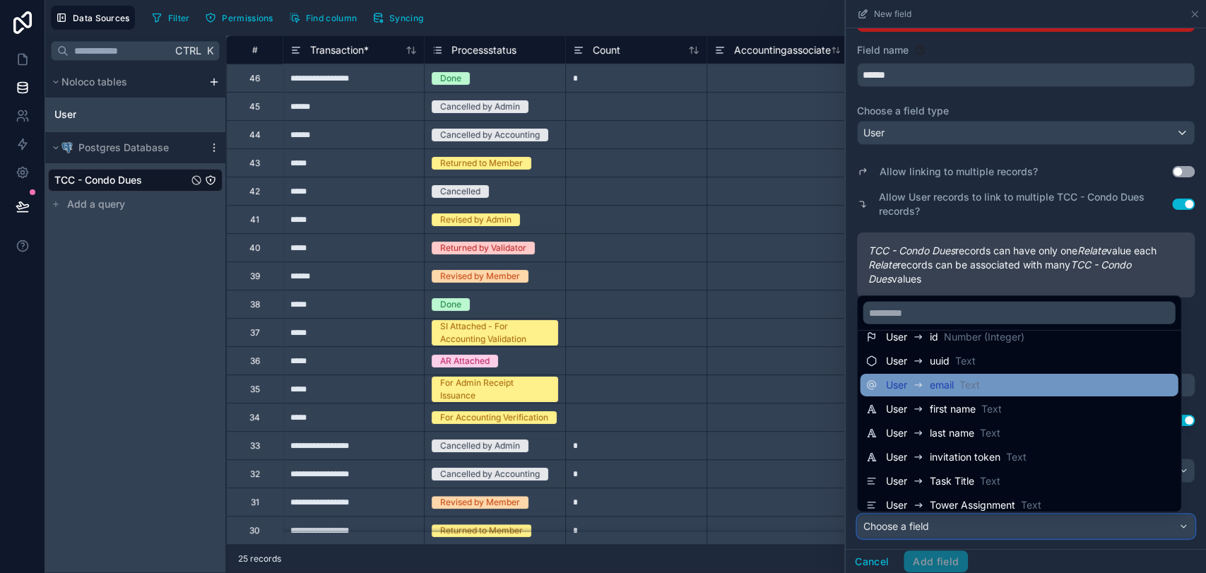
scroll to position [23, 0]
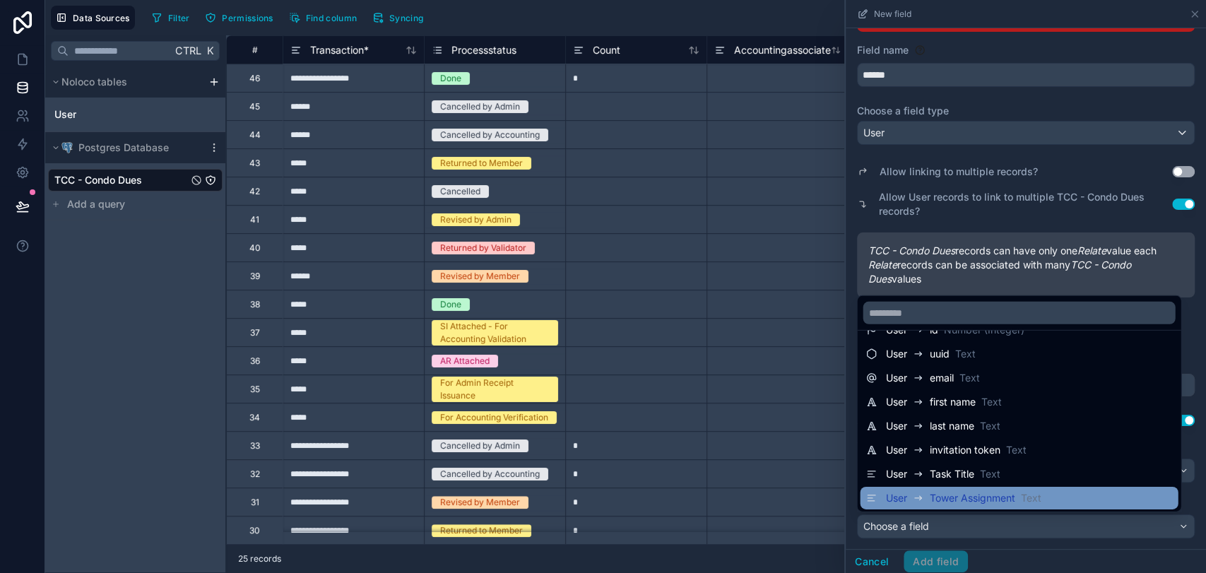
click at [1033, 491] on span "Text" at bounding box center [1030, 498] width 20 height 14
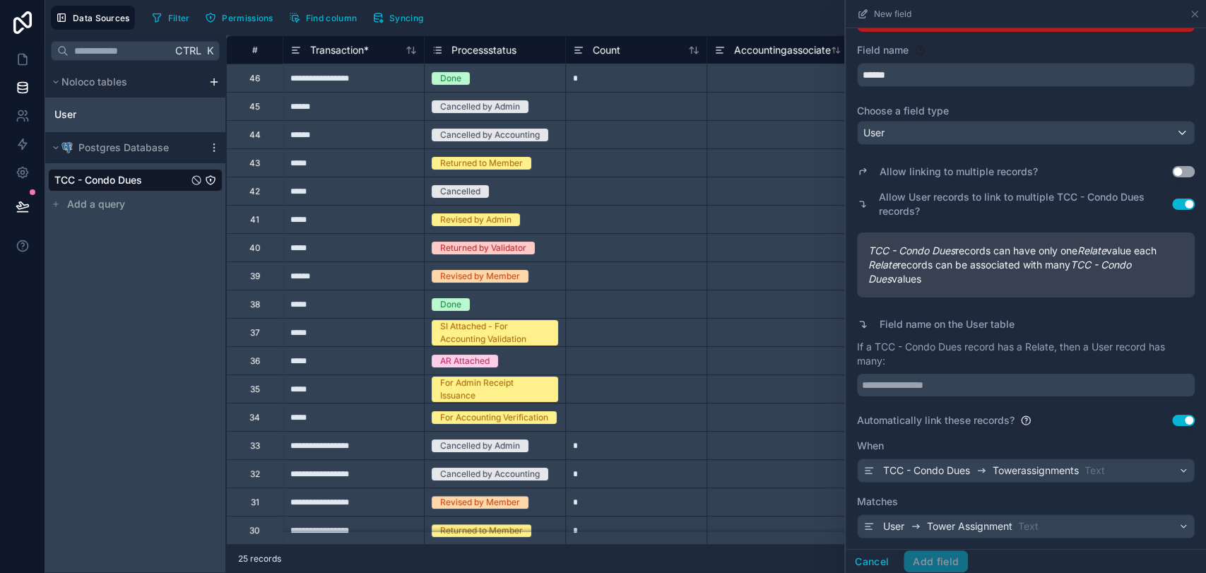
scroll to position [102, 0]
click at [949, 386] on input "text" at bounding box center [1026, 384] width 338 height 23
type input "**********"
click at [949, 559] on button "Add field" at bounding box center [936, 561] width 64 height 23
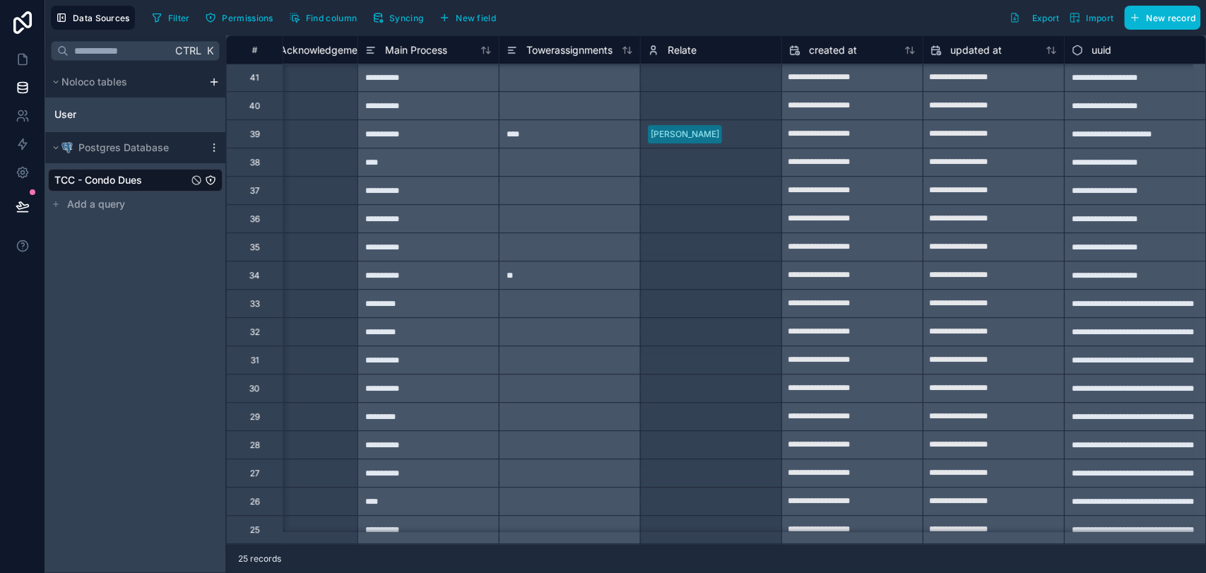
scroll to position [0, 9686]
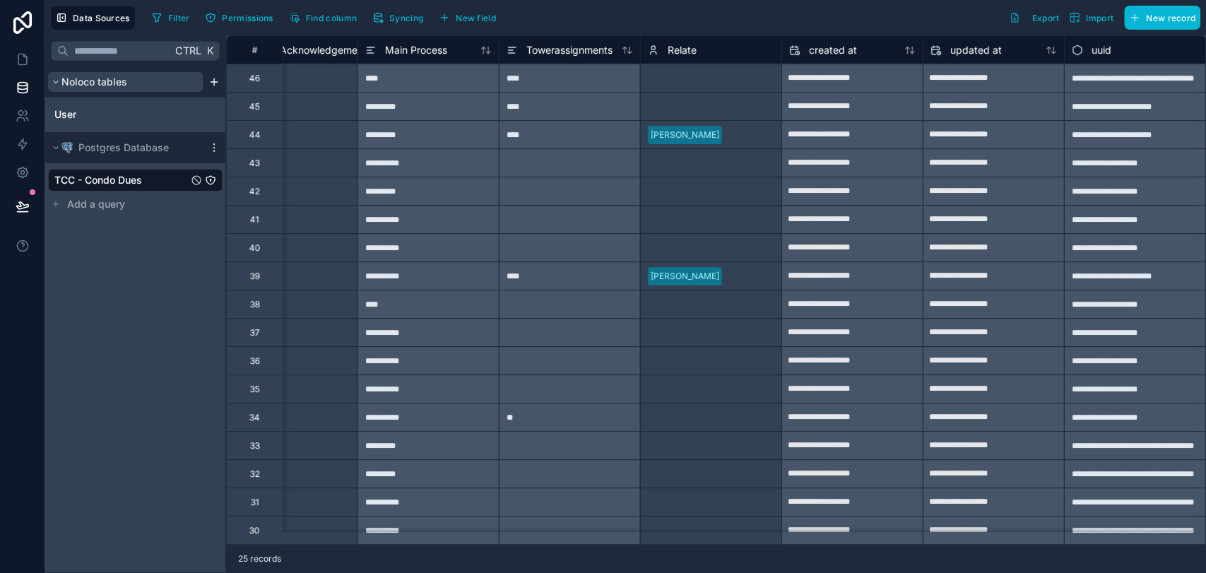
click at [113, 85] on span "Noloco tables" at bounding box center [94, 82] width 66 height 14
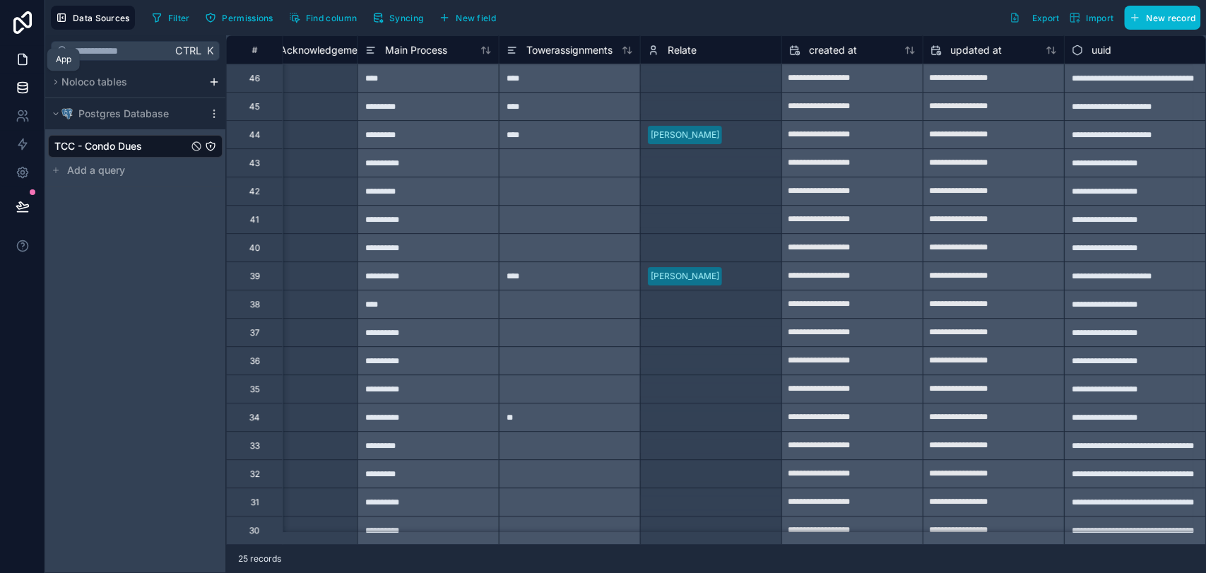
click at [34, 59] on link at bounding box center [22, 59] width 45 height 28
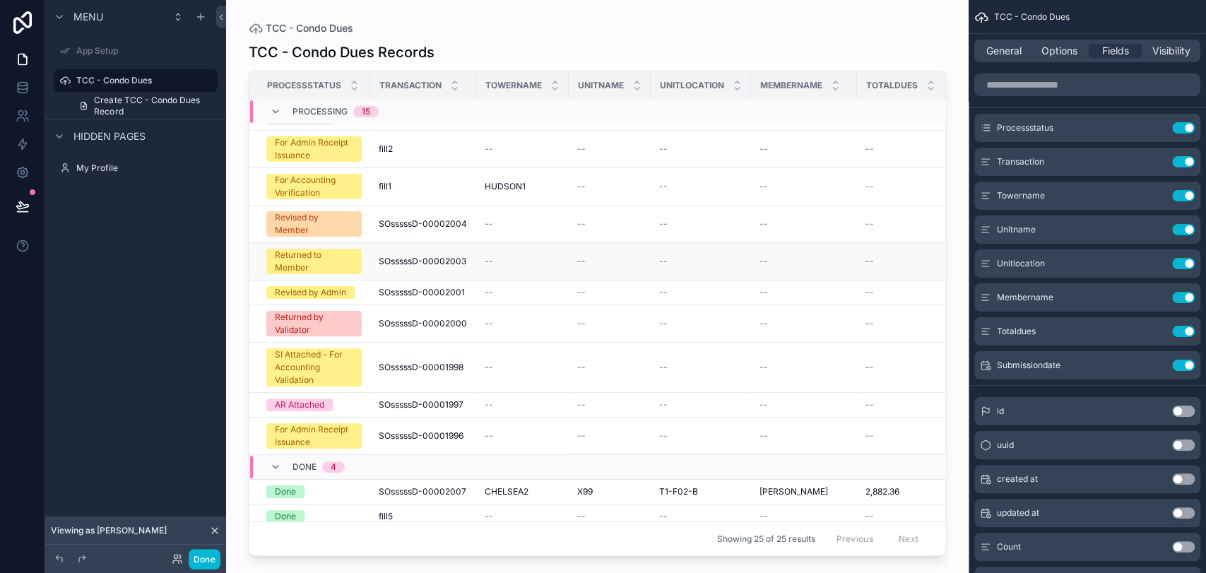
scroll to position [285, 0]
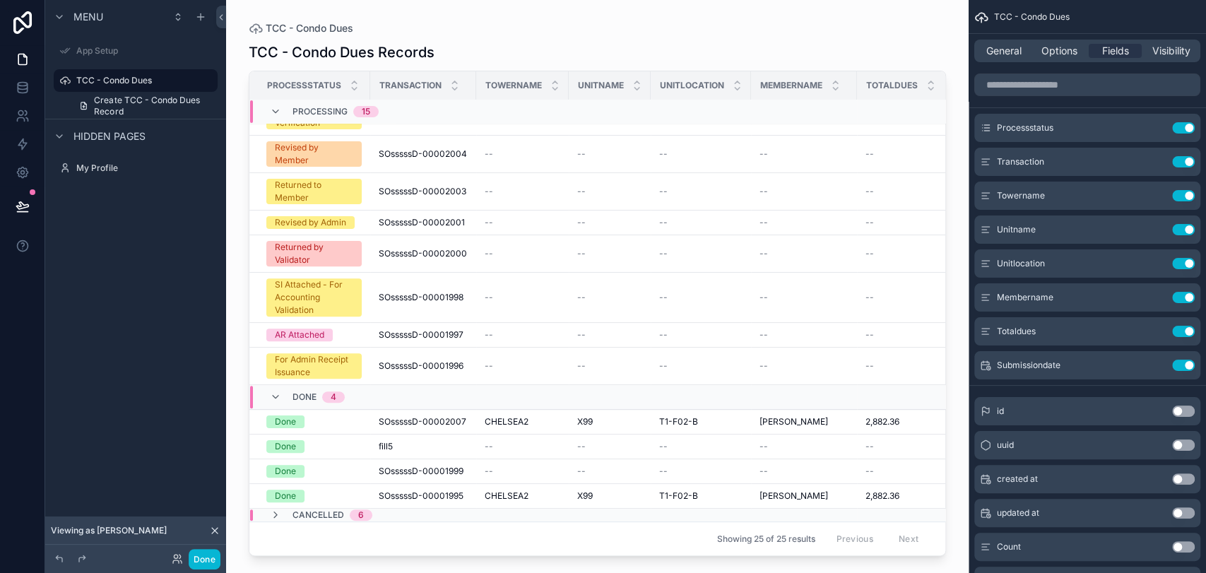
click at [945, 216] on div "TCC - Condo Dues TCC - Condo Dues Records Processstatus Transaction Towername U…" at bounding box center [597, 278] width 742 height 556
click at [923, 10] on div "TCC - Condo Dues TCC - Condo Dues Records Processstatus Transaction Towername U…" at bounding box center [597, 278] width 742 height 556
click at [278, 391] on icon "scrollable content" at bounding box center [275, 396] width 11 height 11
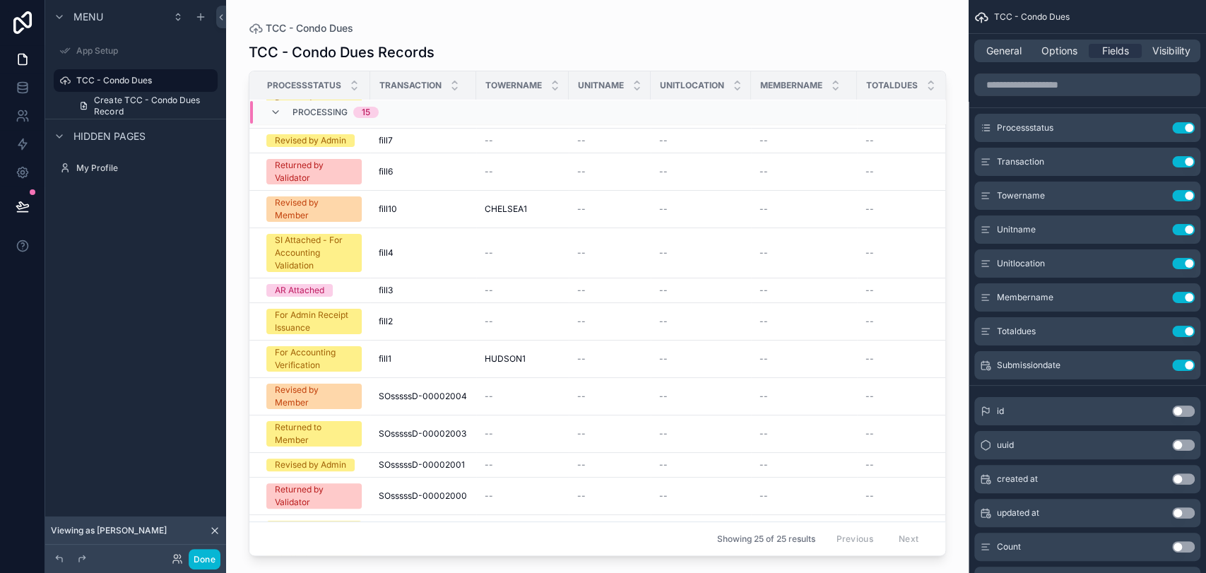
scroll to position [0, 0]
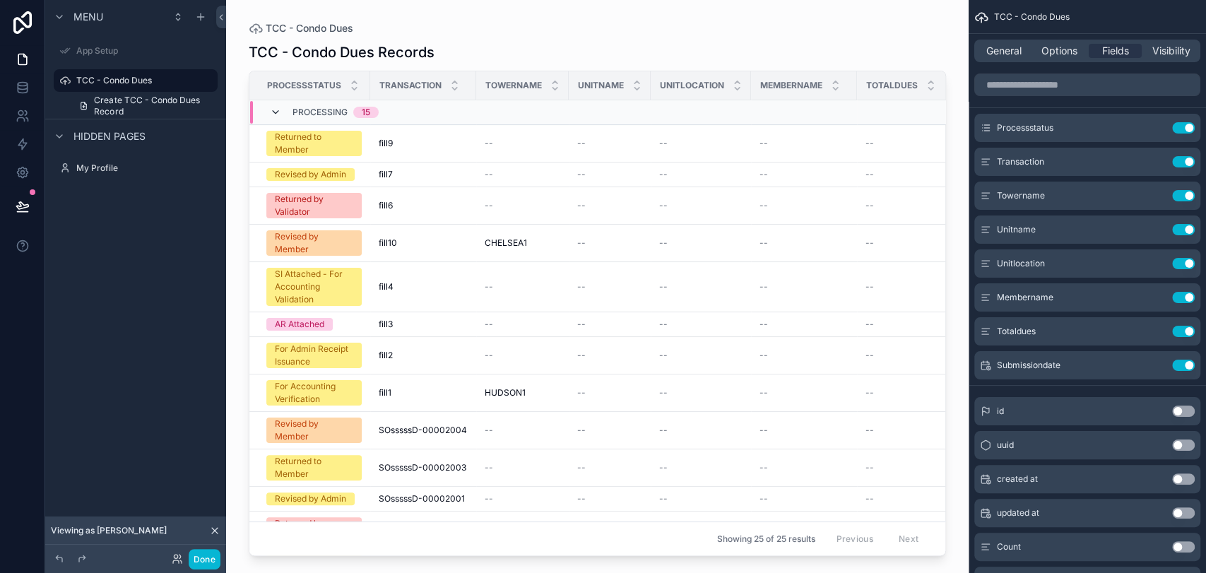
click at [278, 110] on icon "scrollable content" at bounding box center [275, 112] width 11 height 11
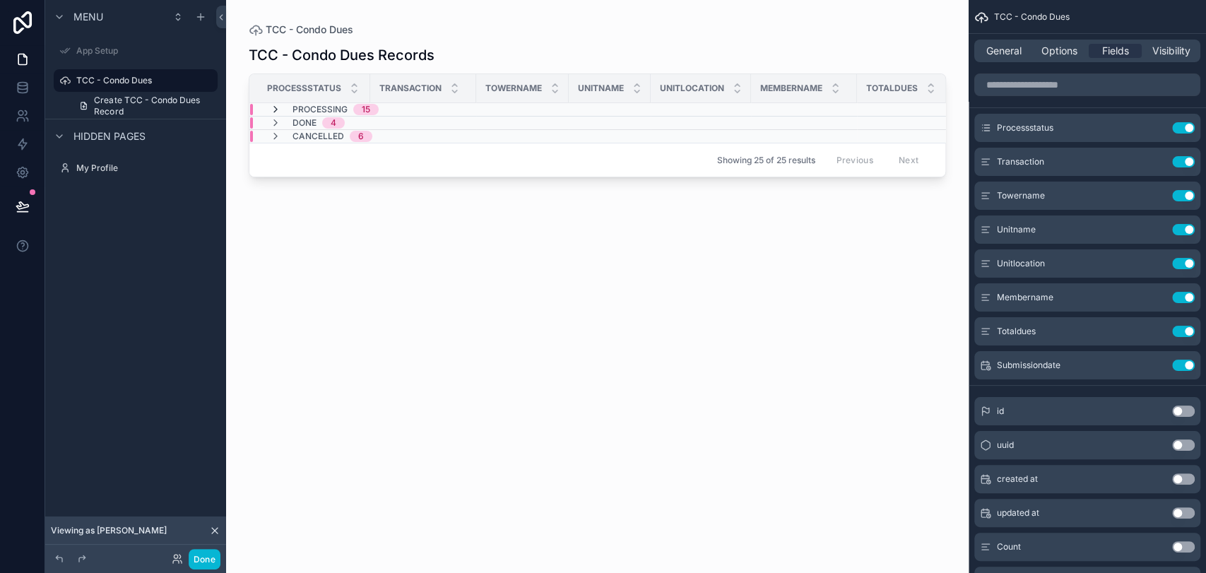
click at [278, 109] on icon "scrollable content" at bounding box center [275, 109] width 11 height 11
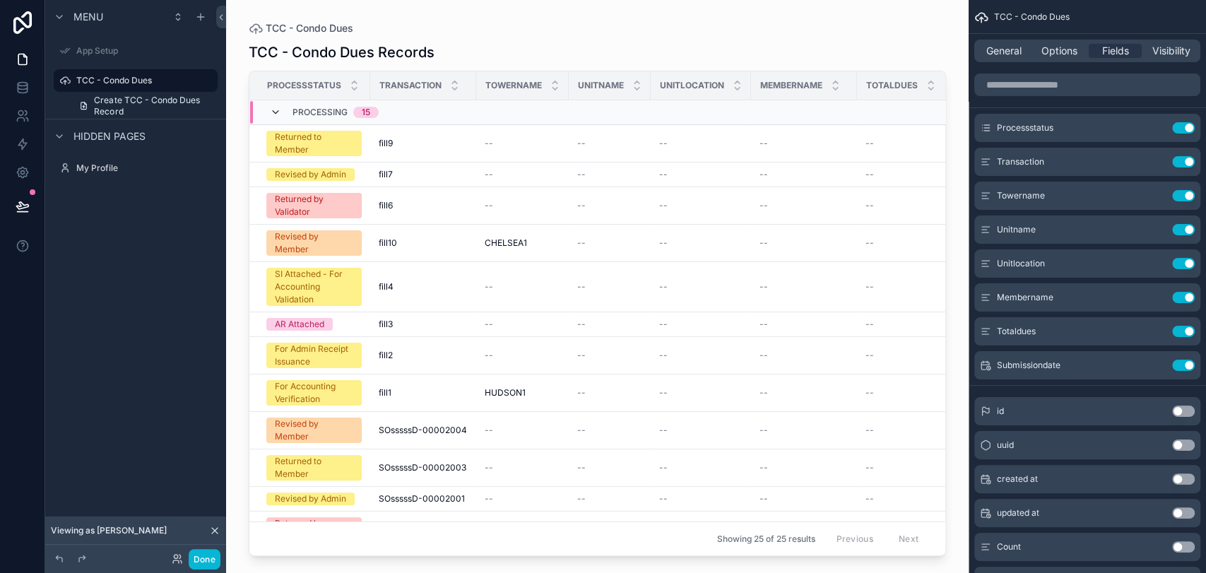
click at [278, 115] on icon "scrollable content" at bounding box center [275, 112] width 11 height 11
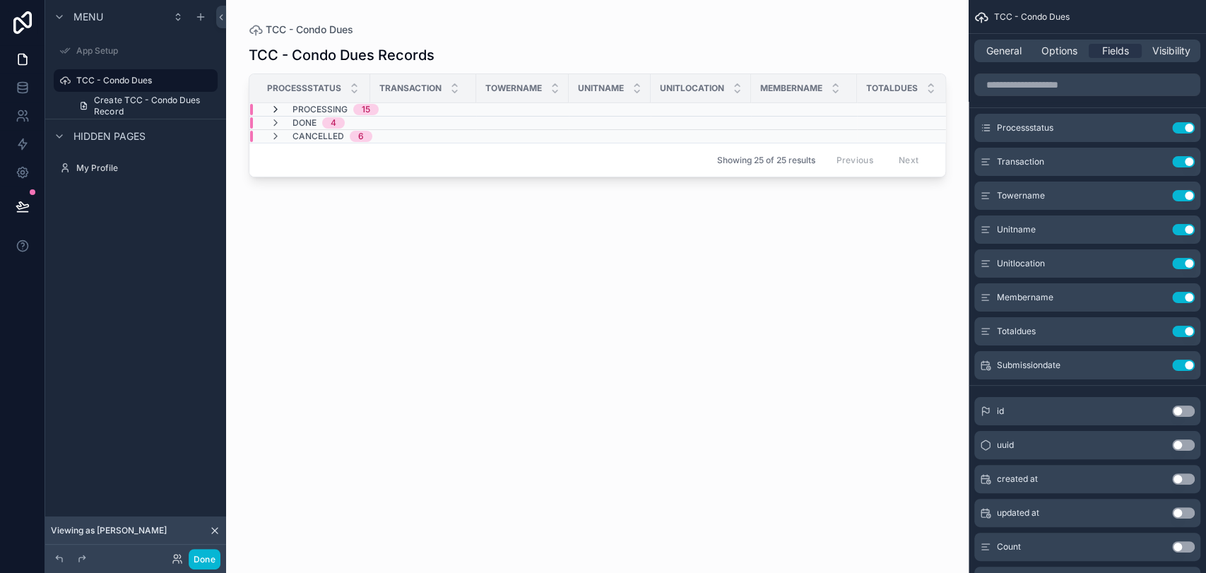
click at [273, 112] on icon "scrollable content" at bounding box center [275, 109] width 11 height 11
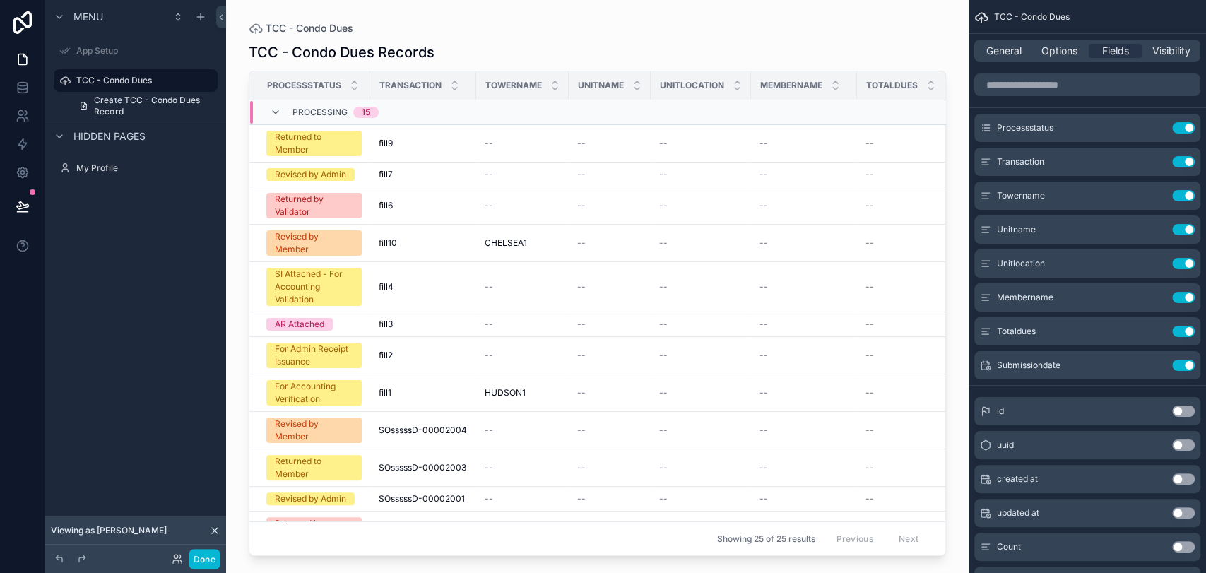
click at [214, 526] on icon at bounding box center [214, 530] width 11 height 11
click at [954, 126] on div "TCC - Condo Dues TCC - Condo Dues Records Processstatus Transaction Towername U…" at bounding box center [597, 278] width 742 height 556
click at [804, 146] on div "--" at bounding box center [803, 143] width 89 height 11
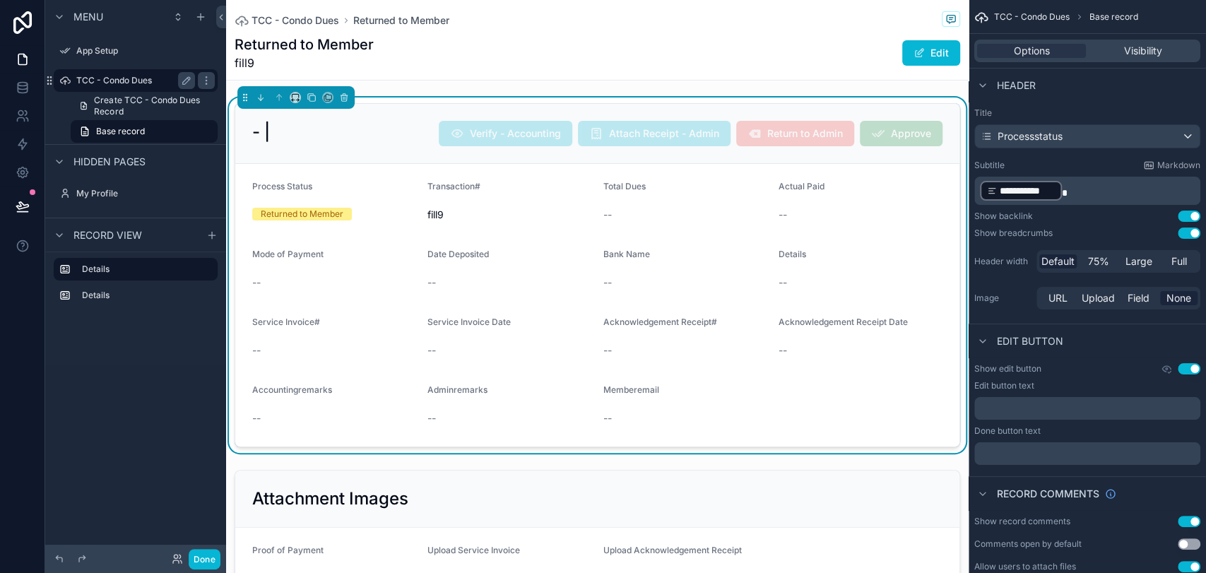
click at [131, 81] on label "TCC - Condo Dues" at bounding box center [132, 80] width 113 height 11
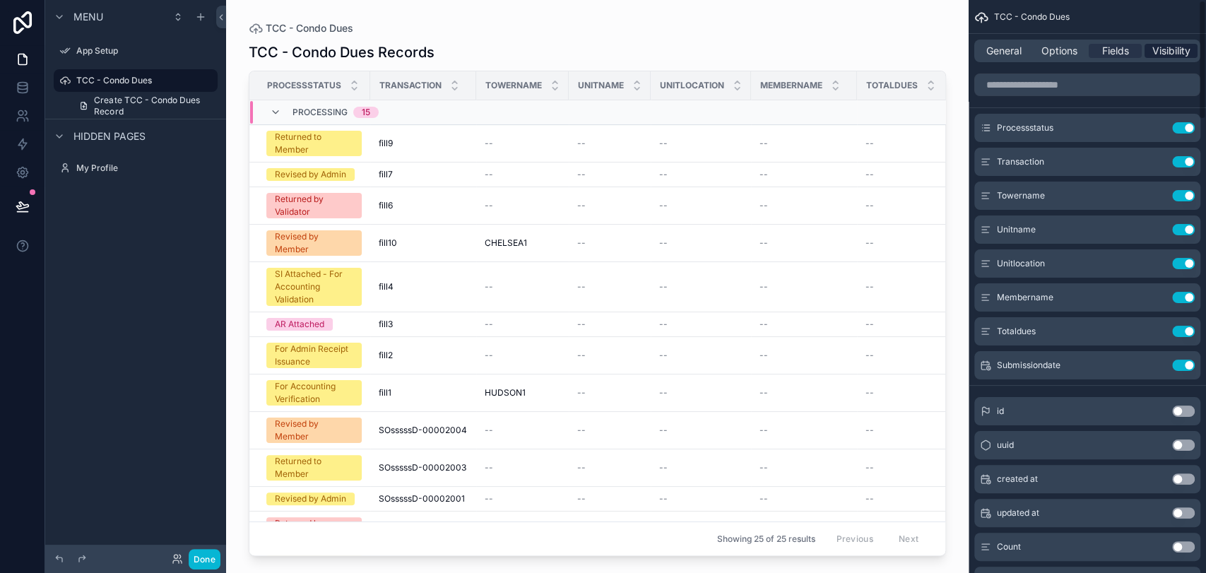
click at [1165, 55] on span "Visibility" at bounding box center [1171, 51] width 38 height 14
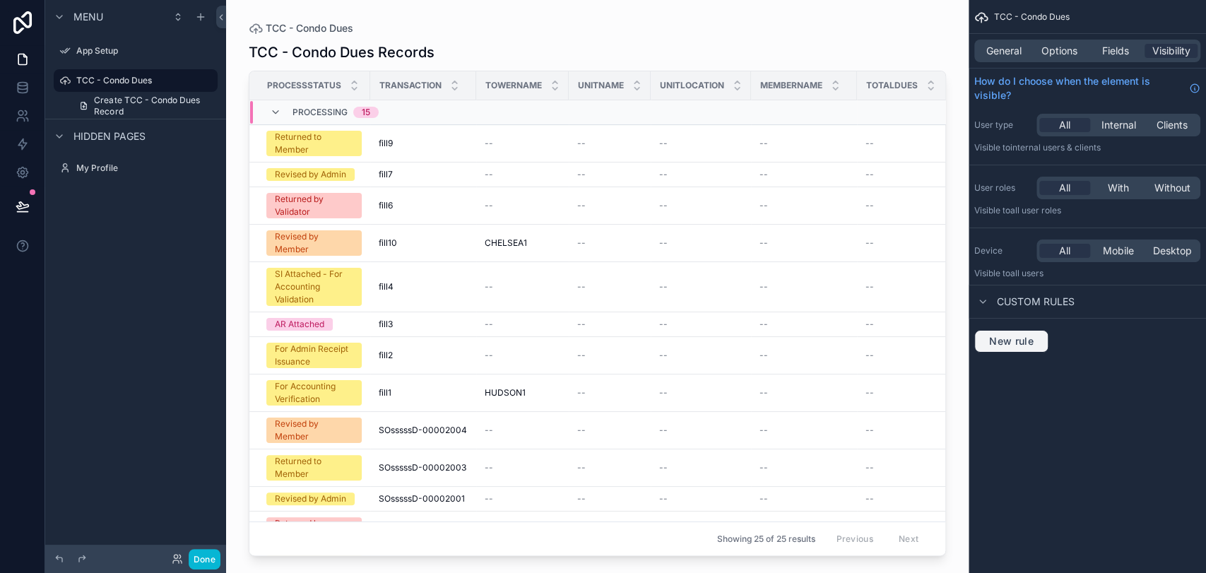
click at [1033, 338] on span "New rule" at bounding box center [1011, 341] width 56 height 13
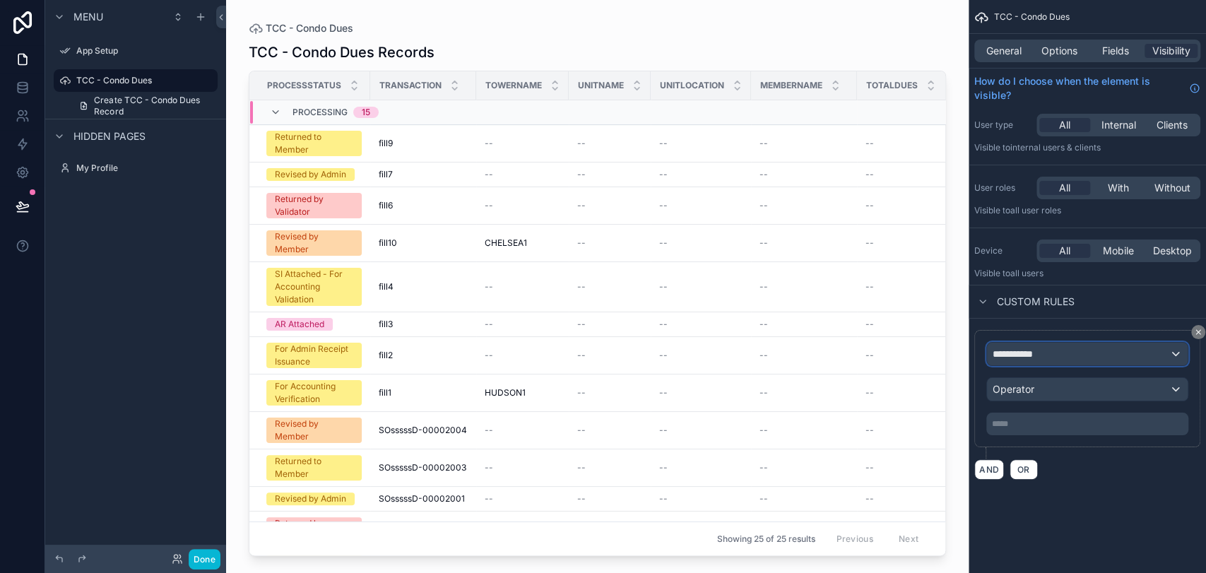
click at [1069, 348] on div "**********" at bounding box center [1087, 354] width 201 height 23
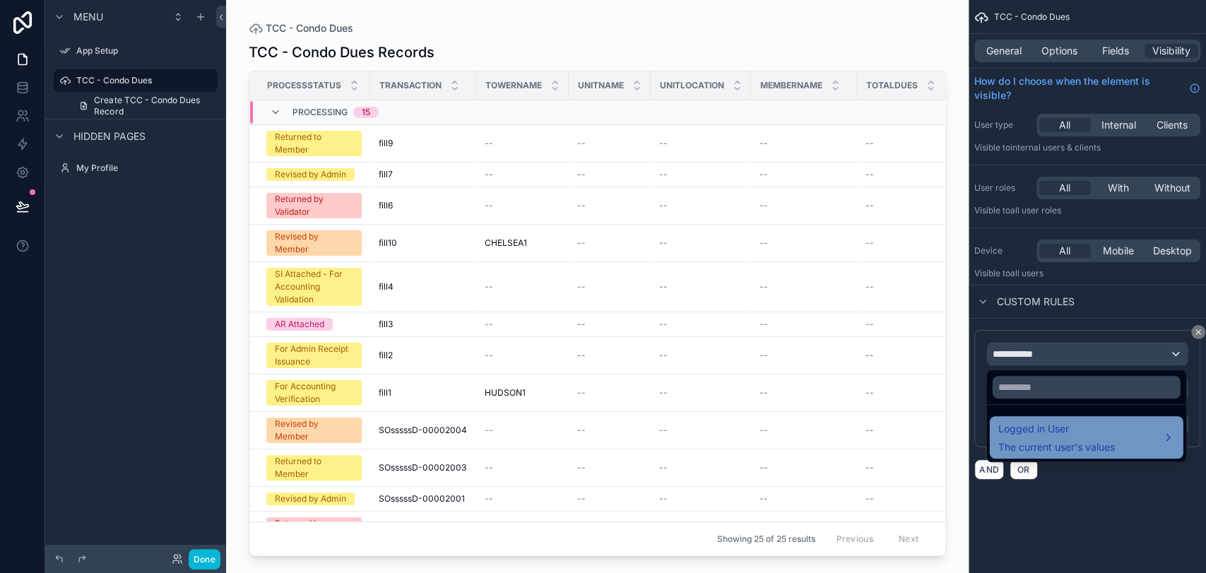
click at [1108, 427] on span "Logged in User" at bounding box center [1056, 428] width 117 height 17
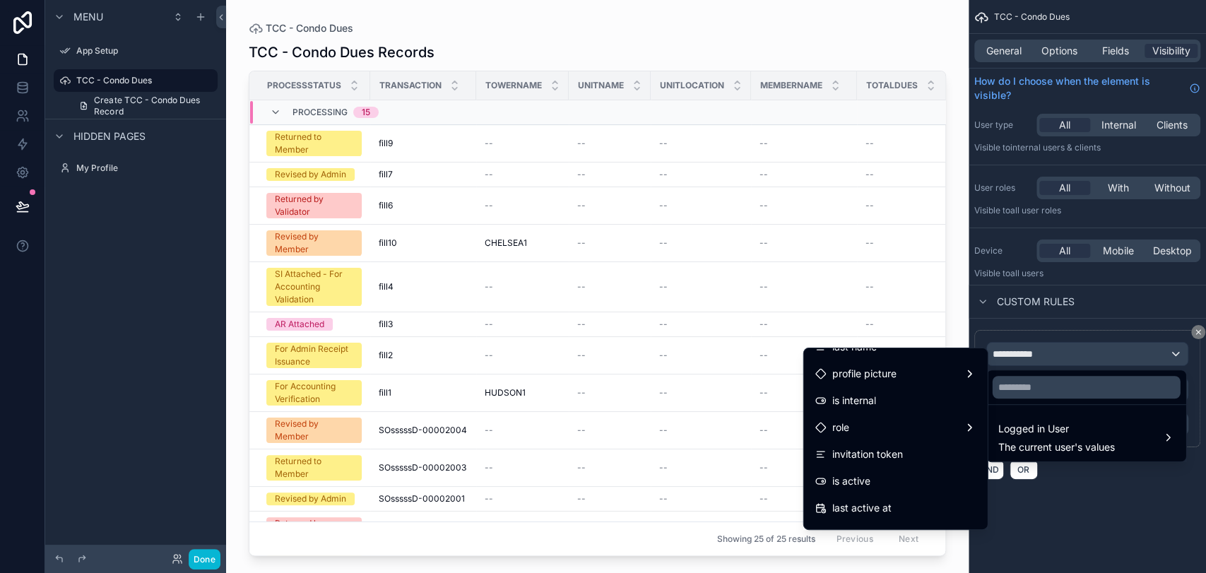
scroll to position [306, 0]
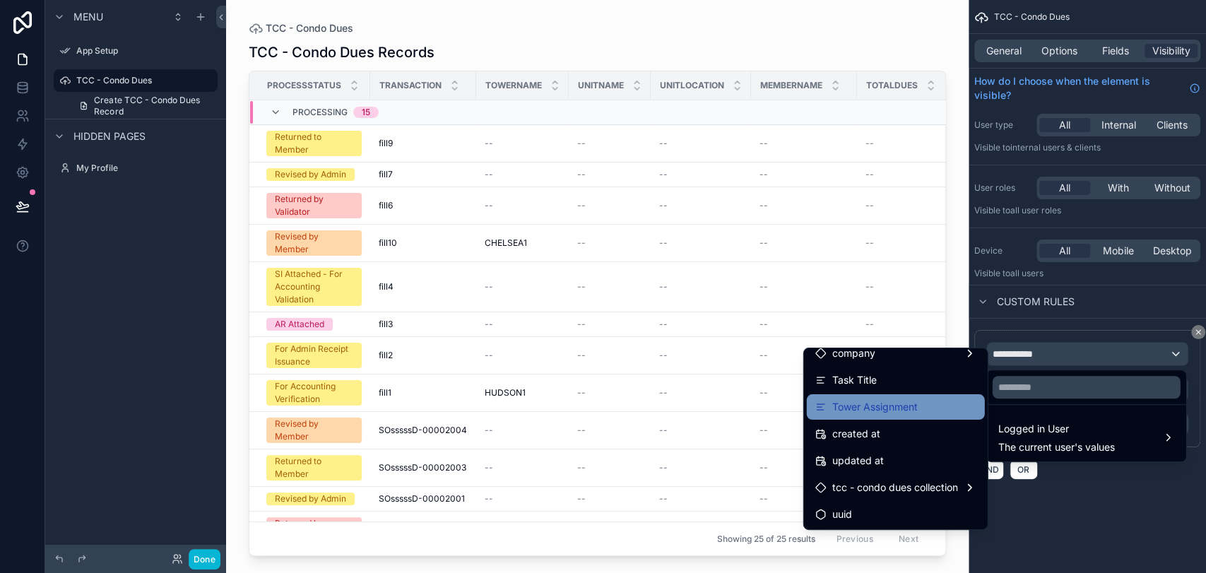
click at [935, 408] on div "Tower Assignment" at bounding box center [895, 406] width 161 height 17
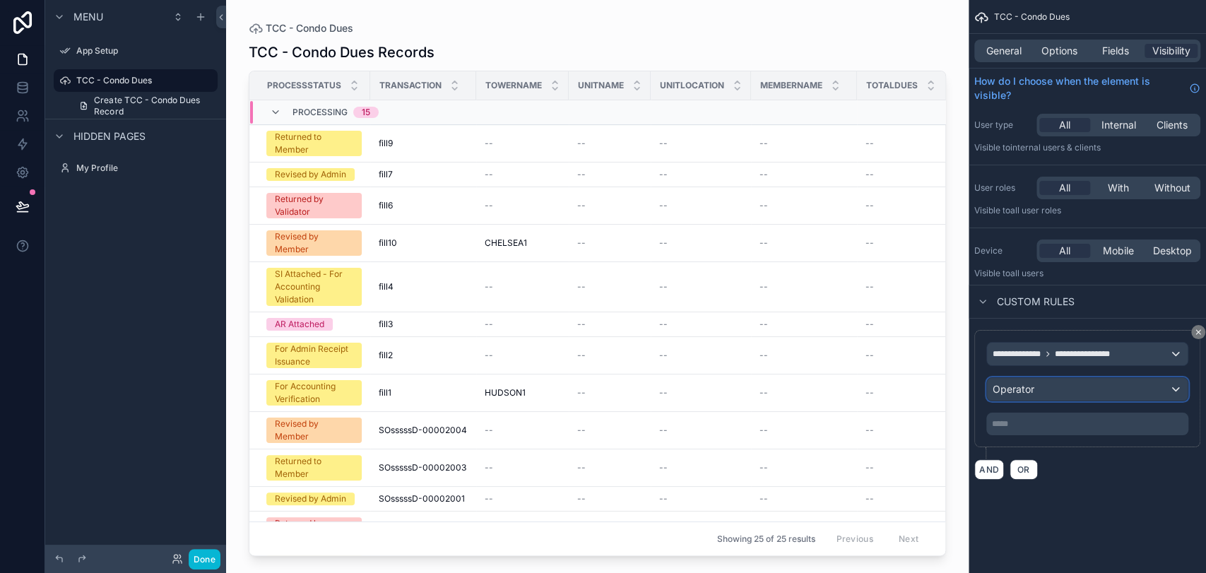
click at [1043, 392] on div "Operator" at bounding box center [1087, 389] width 201 height 23
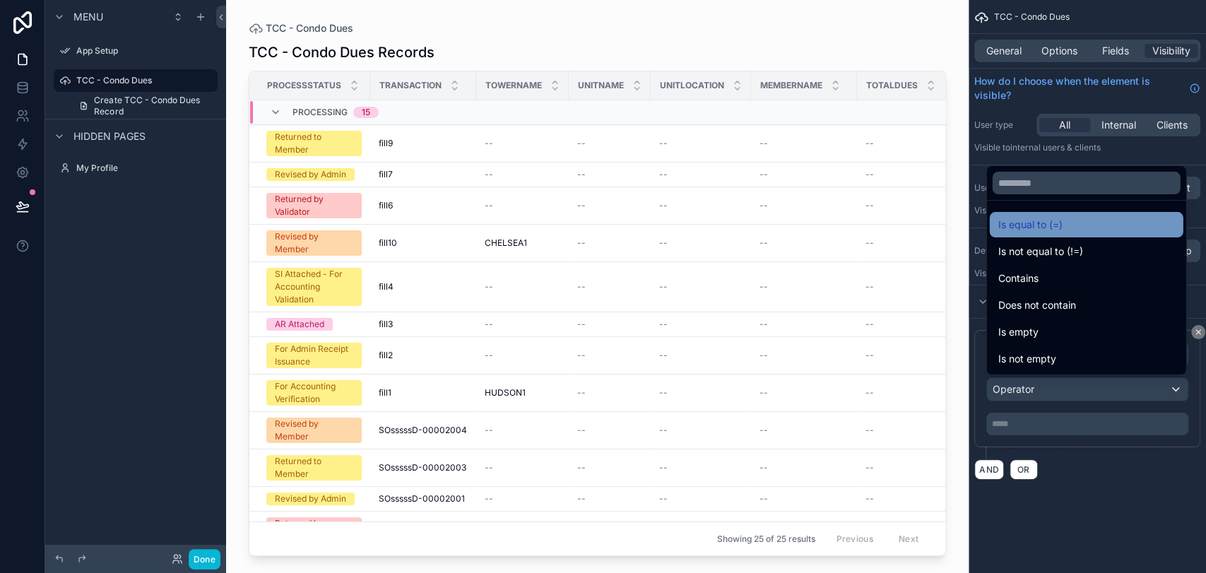
click at [1039, 232] on span "Is equal to (=)" at bounding box center [1030, 224] width 64 height 17
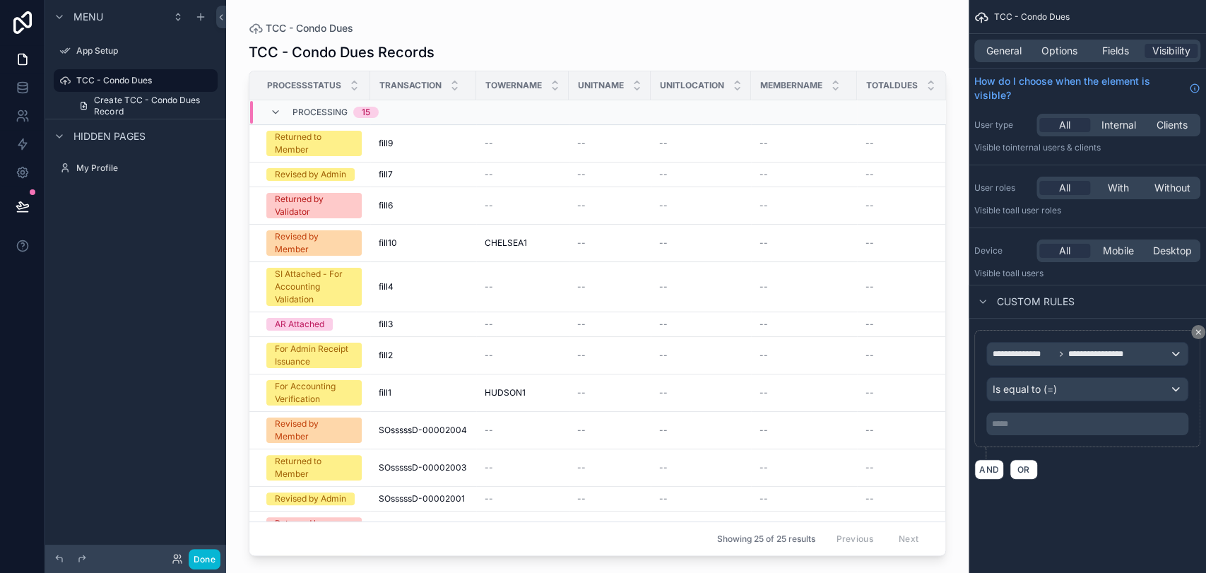
click at [1046, 416] on div "***** ﻿" at bounding box center [1087, 424] width 202 height 23
click at [1046, 423] on p "***** ﻿" at bounding box center [1089, 423] width 194 height 11
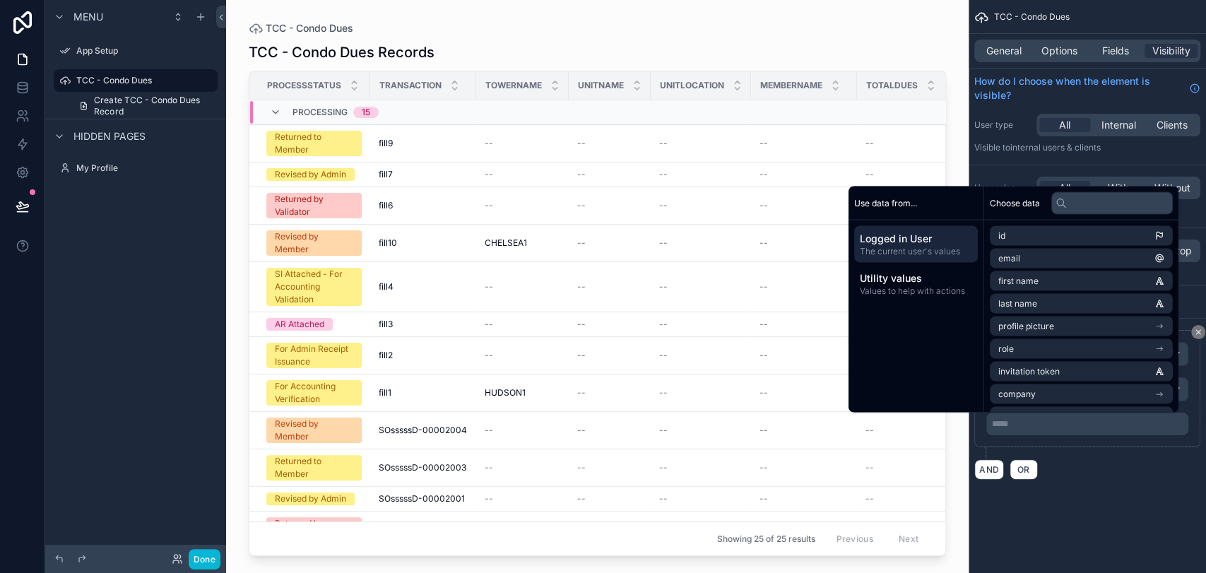
click at [1079, 465] on div "AND OR" at bounding box center [1087, 468] width 226 height 21
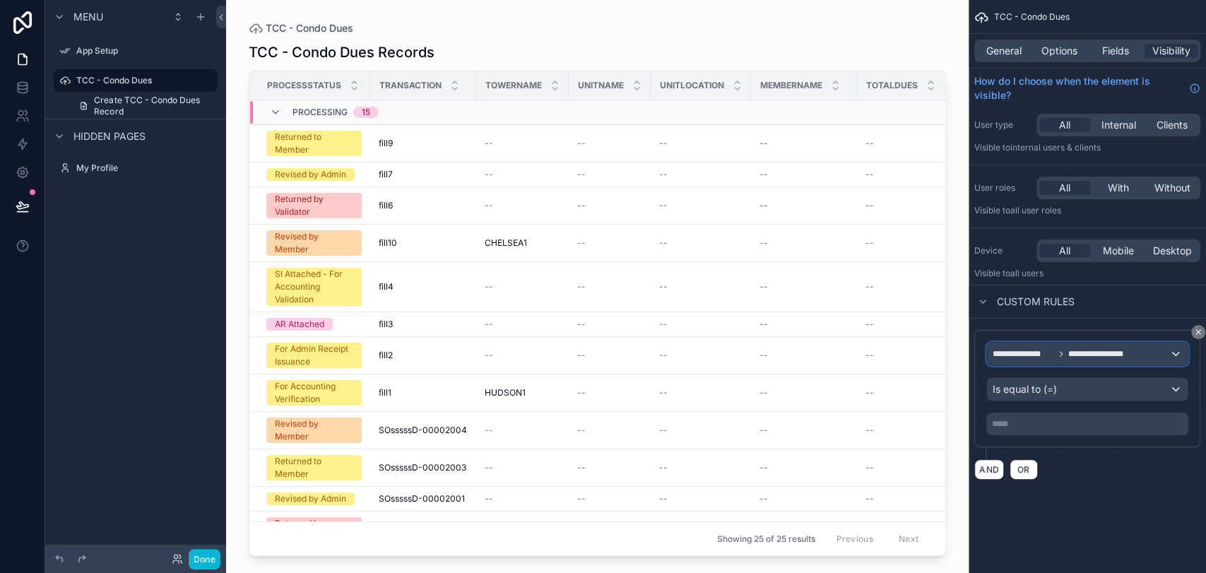
click at [1072, 351] on span "**********" at bounding box center [1105, 353] width 74 height 11
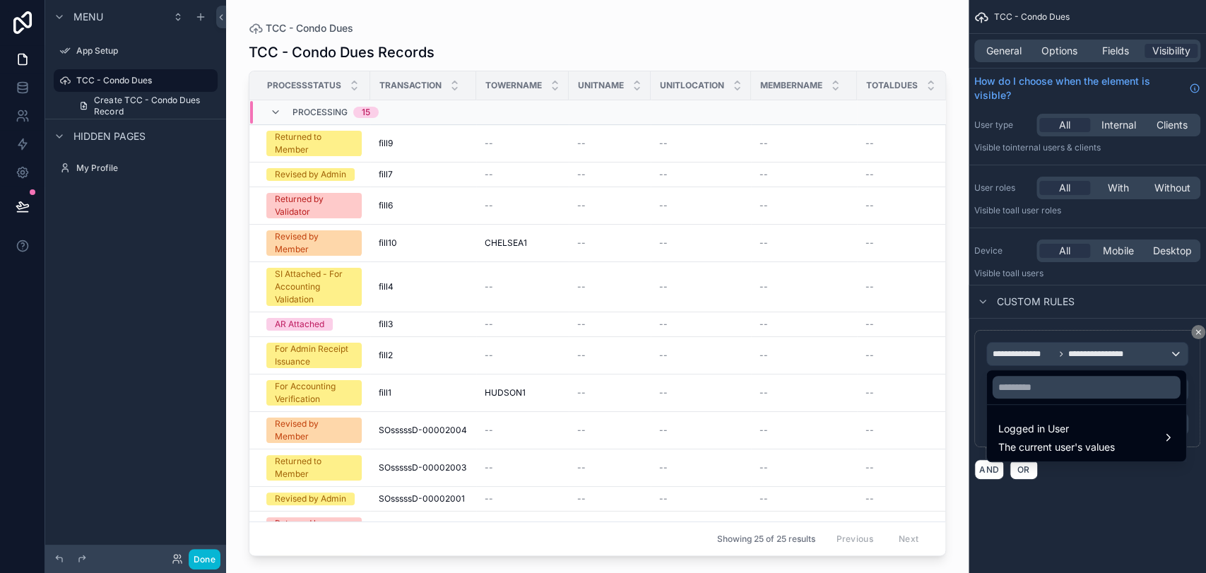
click at [1101, 499] on div "scrollable content" at bounding box center [603, 286] width 1206 height 573
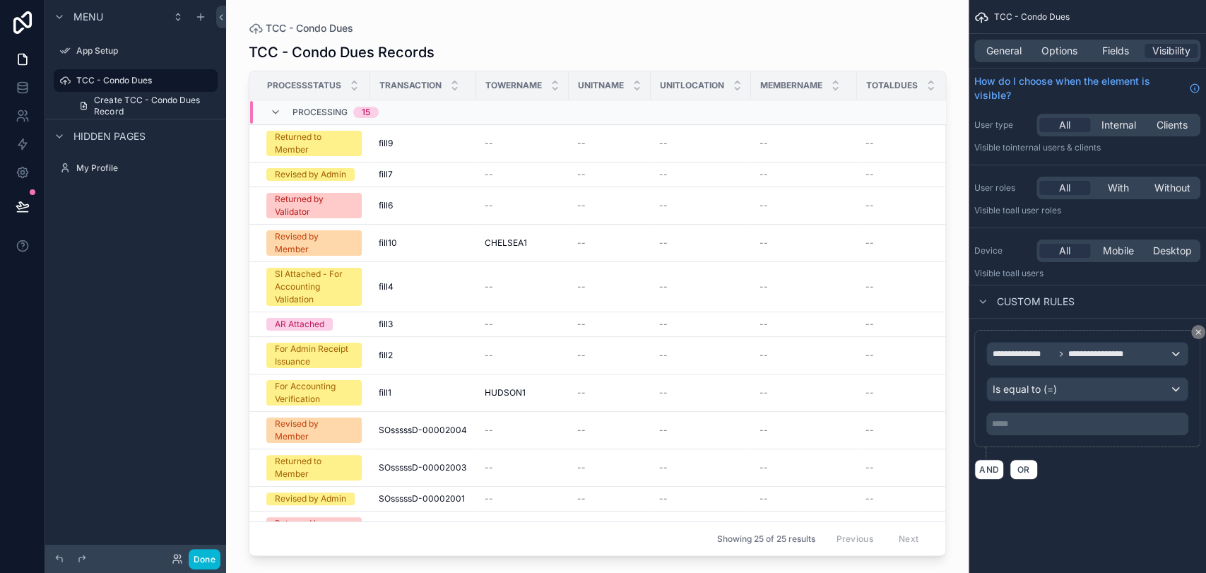
click at [1084, 424] on p "***** ﻿" at bounding box center [1089, 423] width 194 height 11
click at [1144, 495] on div "**********" at bounding box center [1087, 257] width 237 height 514
click at [1198, 331] on icon "scrollable content" at bounding box center [1198, 332] width 8 height 8
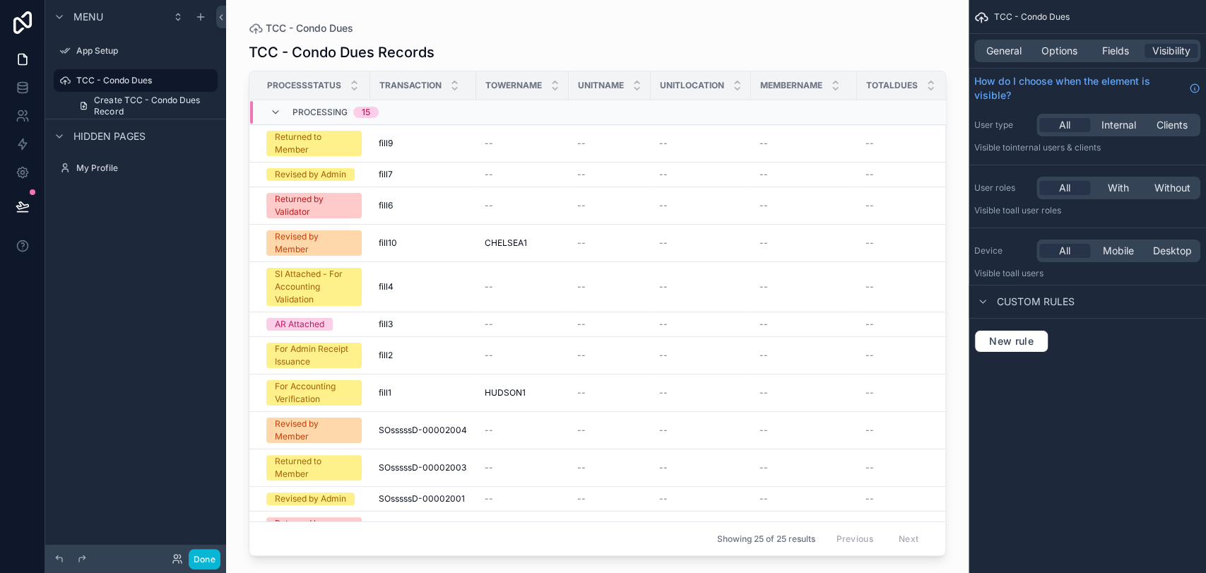
click at [1084, 355] on div "New rule" at bounding box center [1087, 341] width 237 height 45
click at [1104, 57] on span "Fields" at bounding box center [1115, 51] width 27 height 14
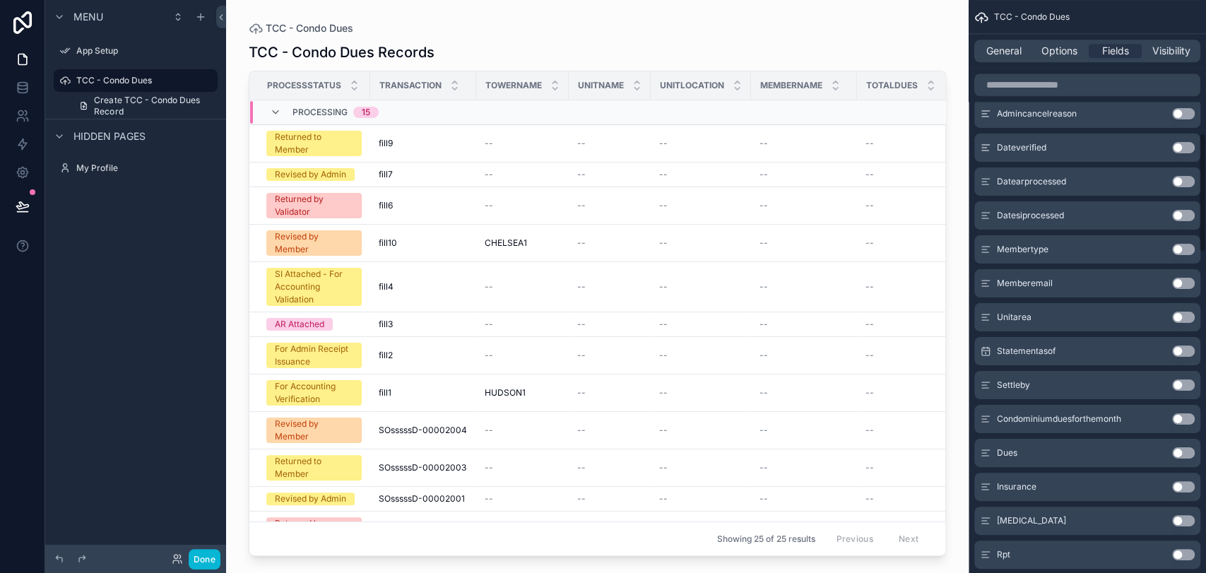
scroll to position [627, 0]
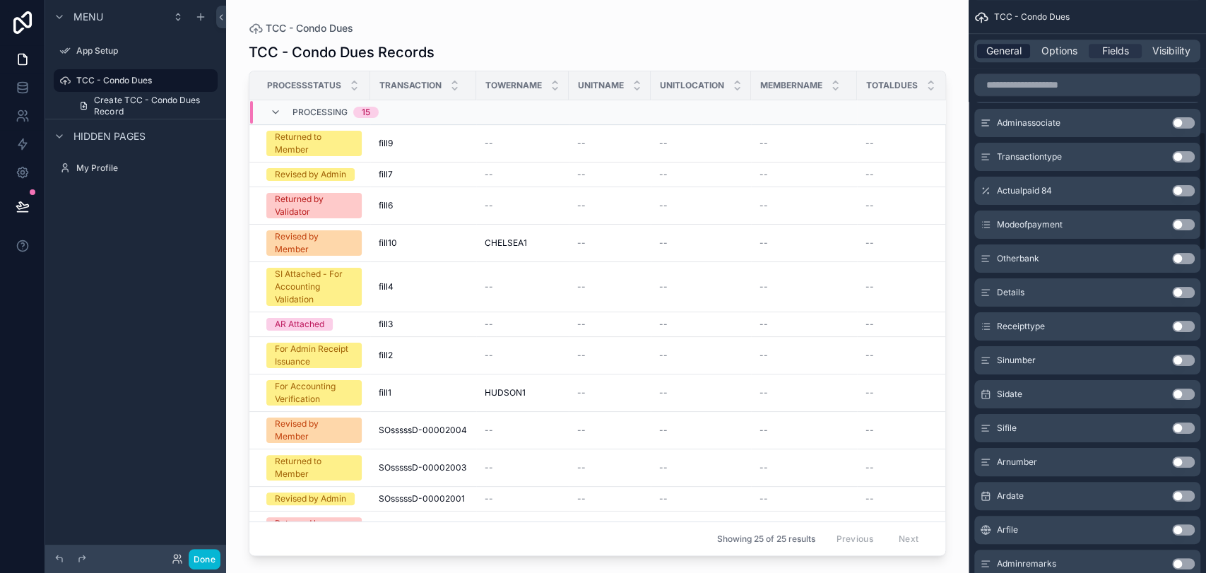
click at [990, 47] on span "General" at bounding box center [1003, 51] width 35 height 14
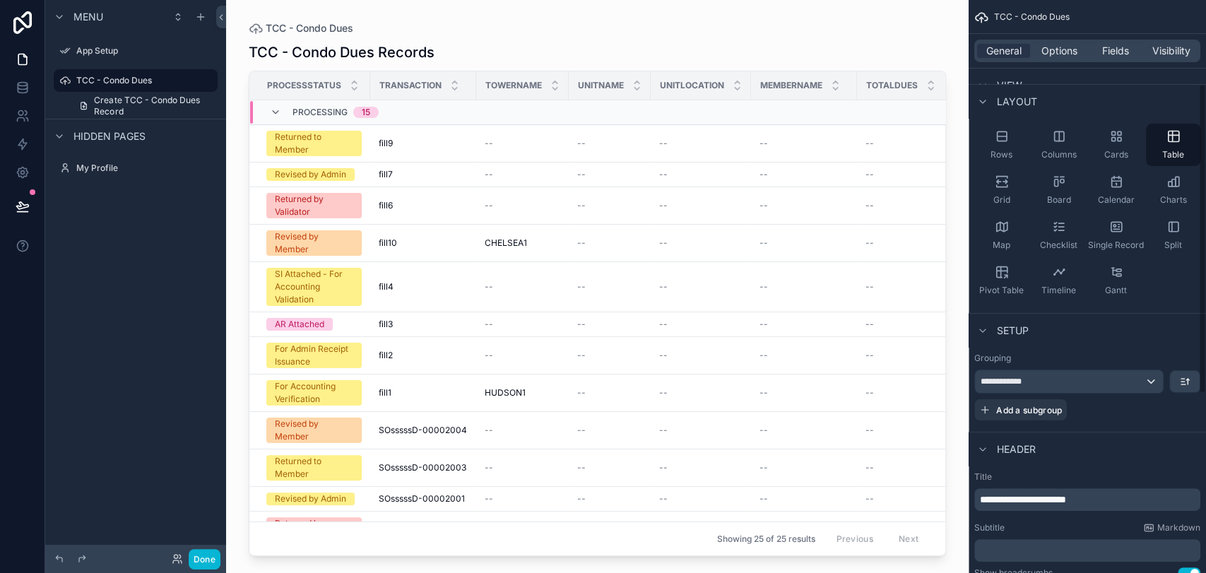
scroll to position [12, 0]
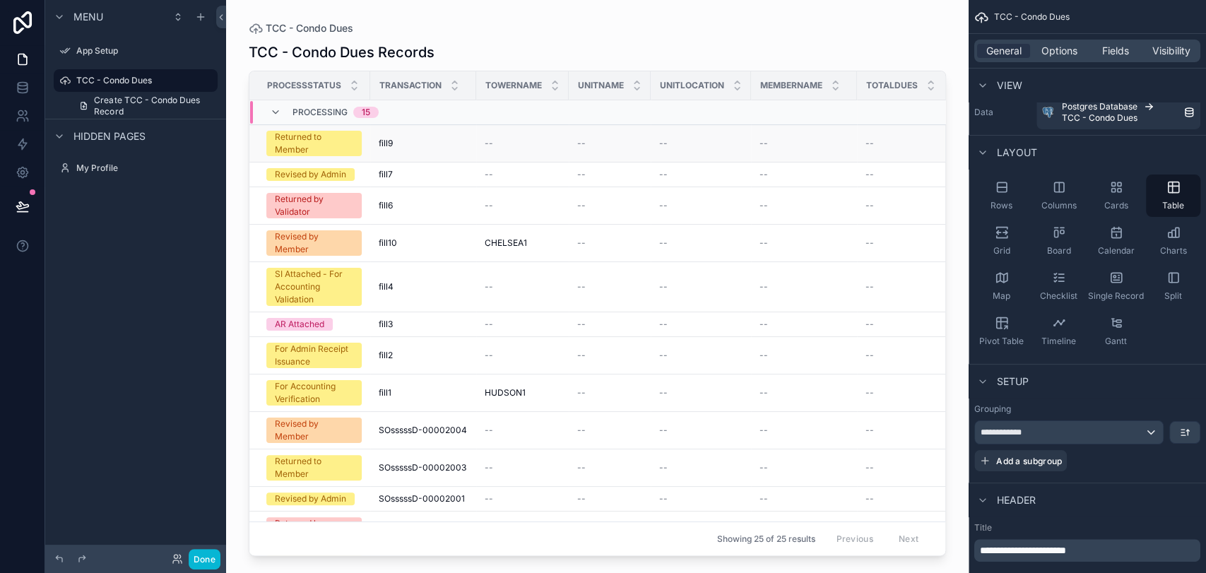
click at [882, 154] on td "--" at bounding box center [910, 143] width 106 height 37
click at [564, 43] on div "TCC - Condo Dues Records" at bounding box center [597, 52] width 697 height 20
click at [1046, 49] on span "Options" at bounding box center [1059, 51] width 36 height 14
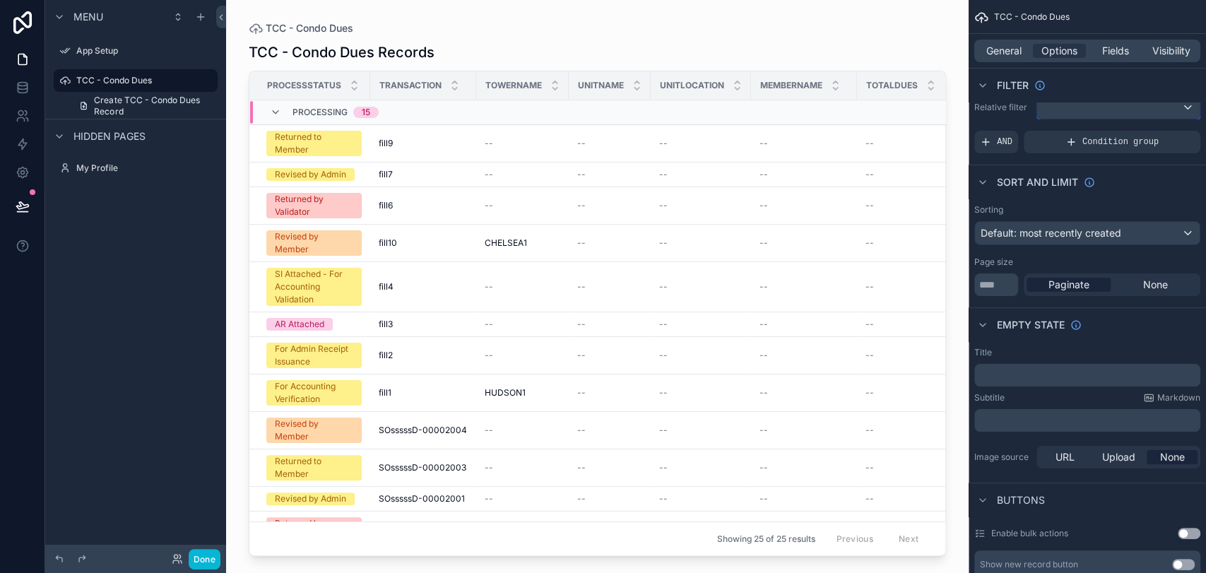
click at [1054, 106] on div "scrollable content" at bounding box center [1118, 107] width 162 height 23
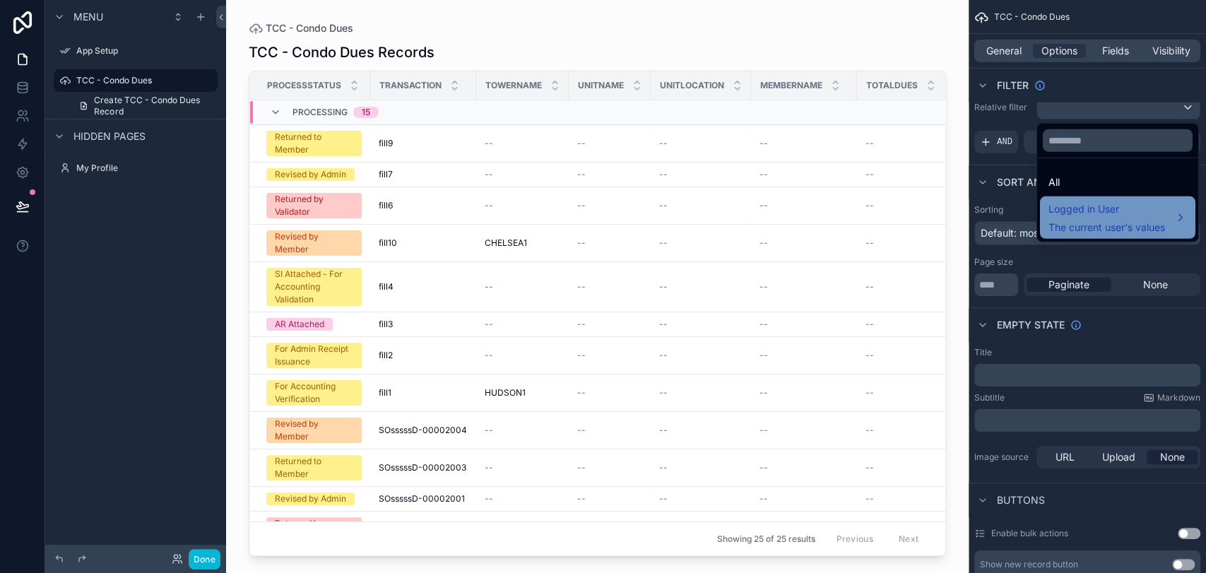
click at [1091, 206] on span "Logged in User" at bounding box center [1106, 209] width 117 height 17
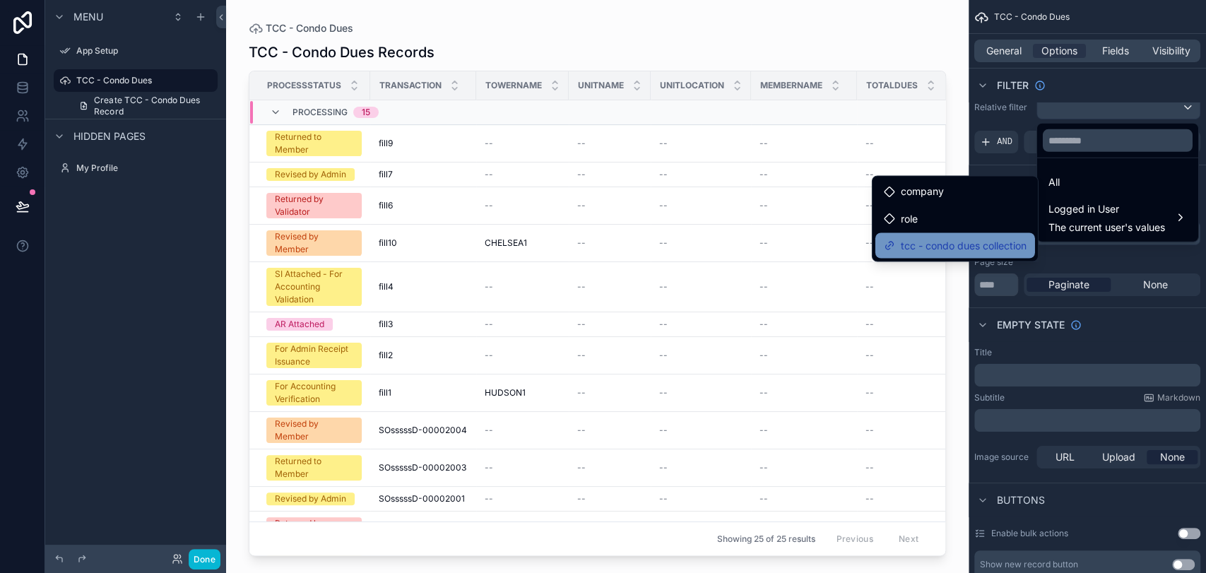
click at [983, 239] on span "tcc - condo dues collection" at bounding box center [964, 245] width 126 height 17
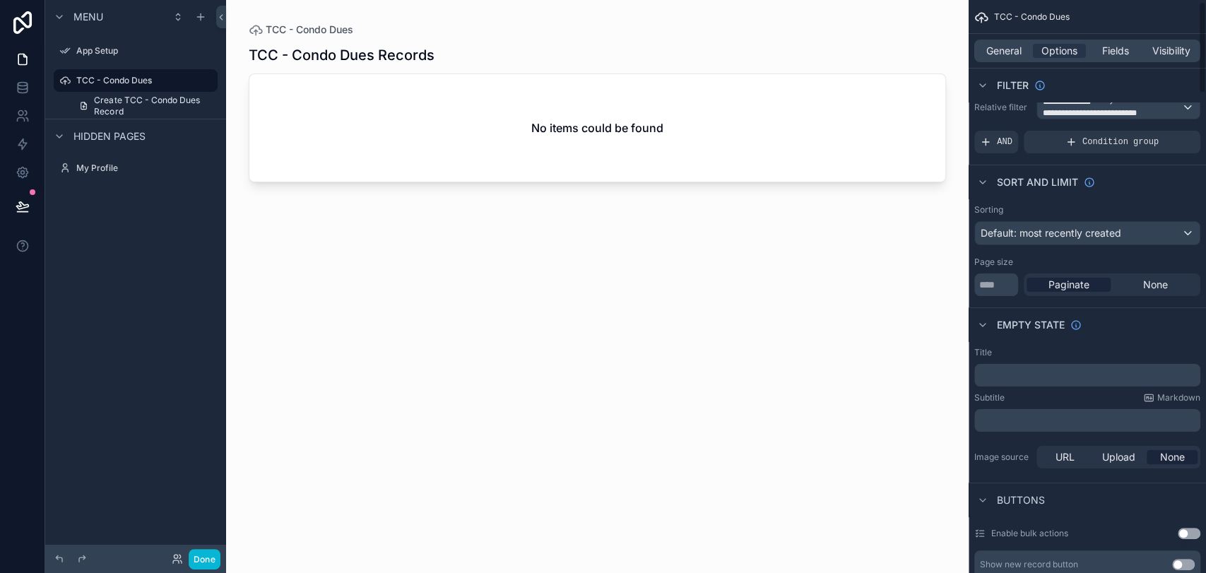
scroll to position [0, 0]
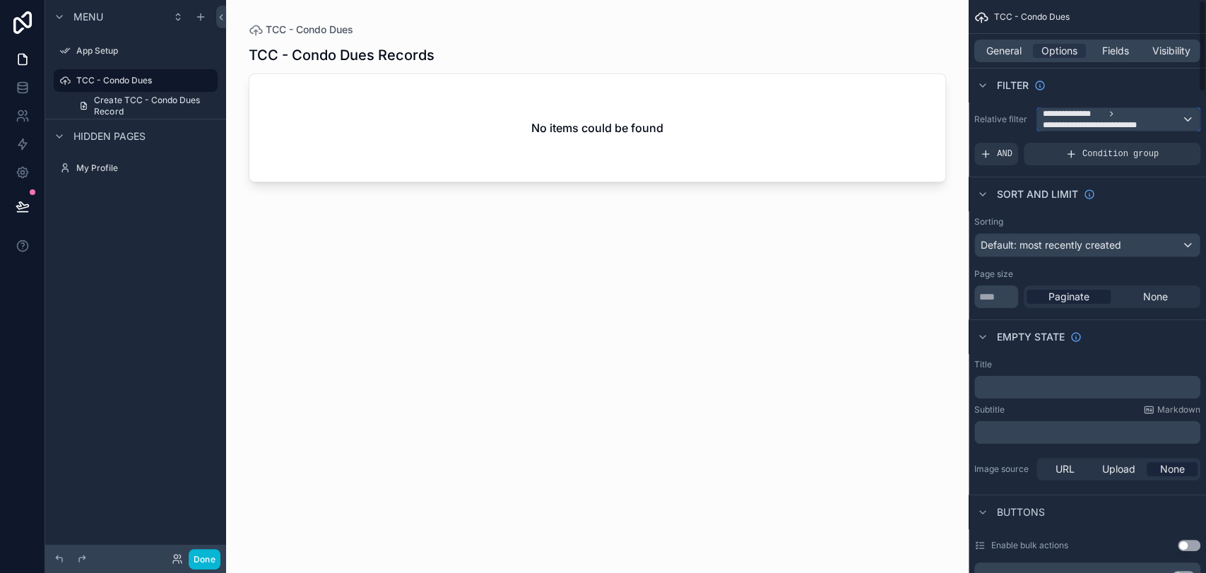
click at [1070, 122] on span "**********" at bounding box center [1098, 124] width 110 height 11
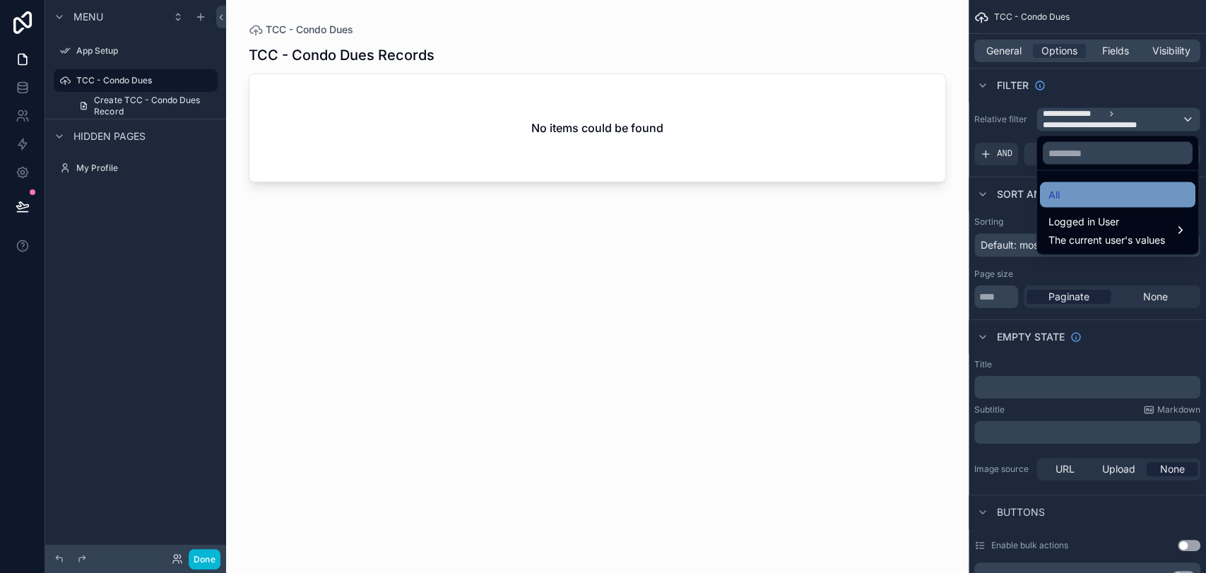
click at [1069, 196] on div "All" at bounding box center [1117, 195] width 138 height 17
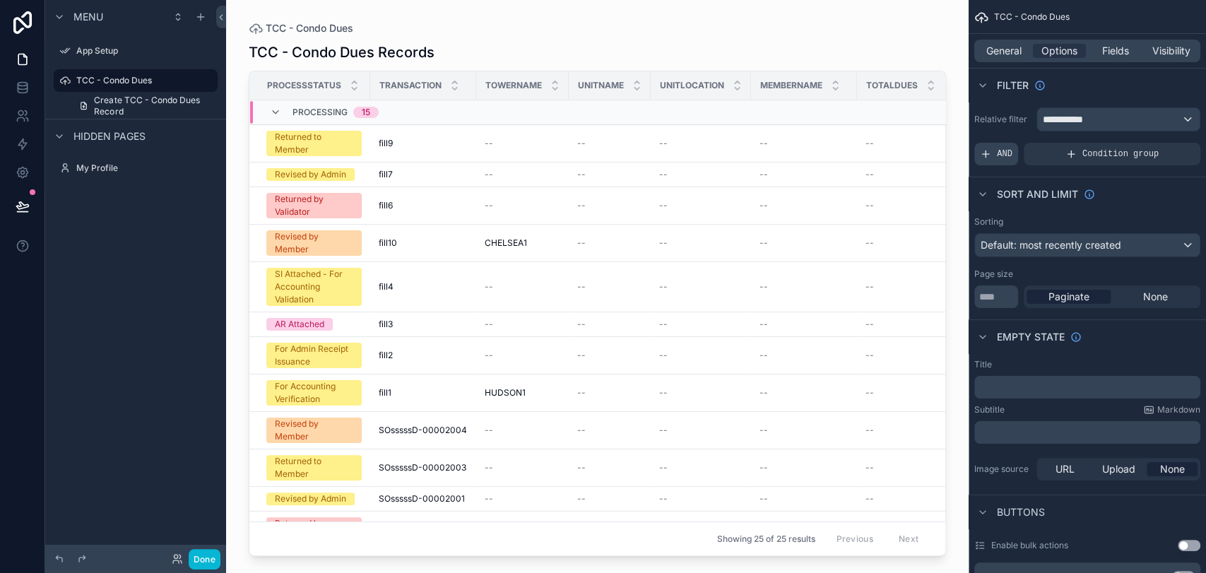
click at [990, 156] on icon "scrollable content" at bounding box center [985, 153] width 11 height 11
click at [1162, 146] on icon "scrollable content" at bounding box center [1164, 145] width 5 height 5
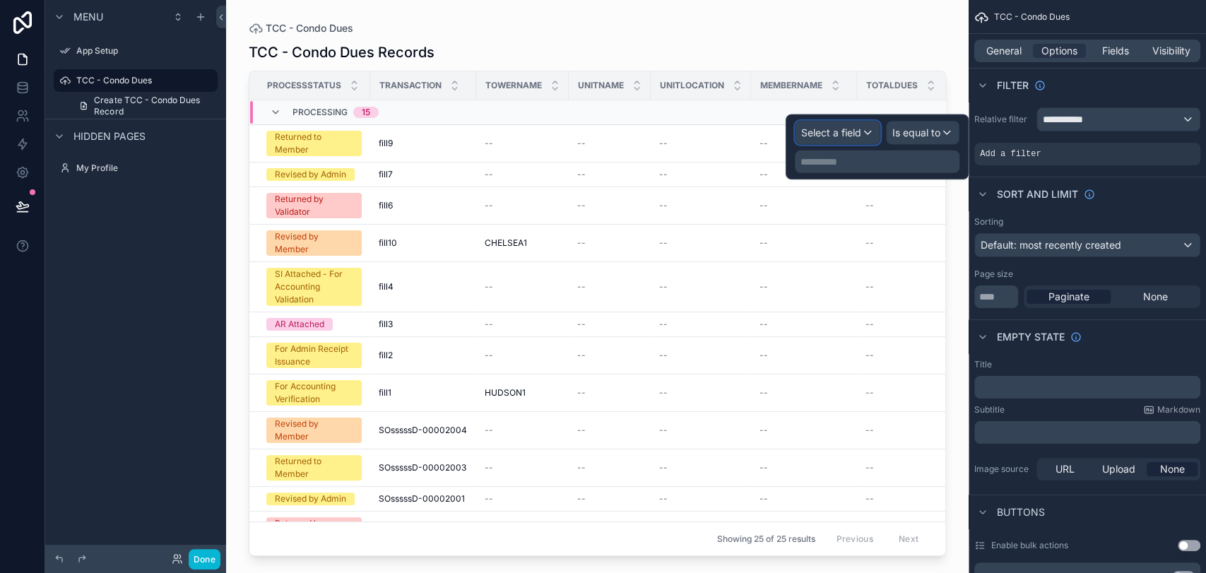
click at [870, 137] on div "Select a field" at bounding box center [837, 133] width 84 height 23
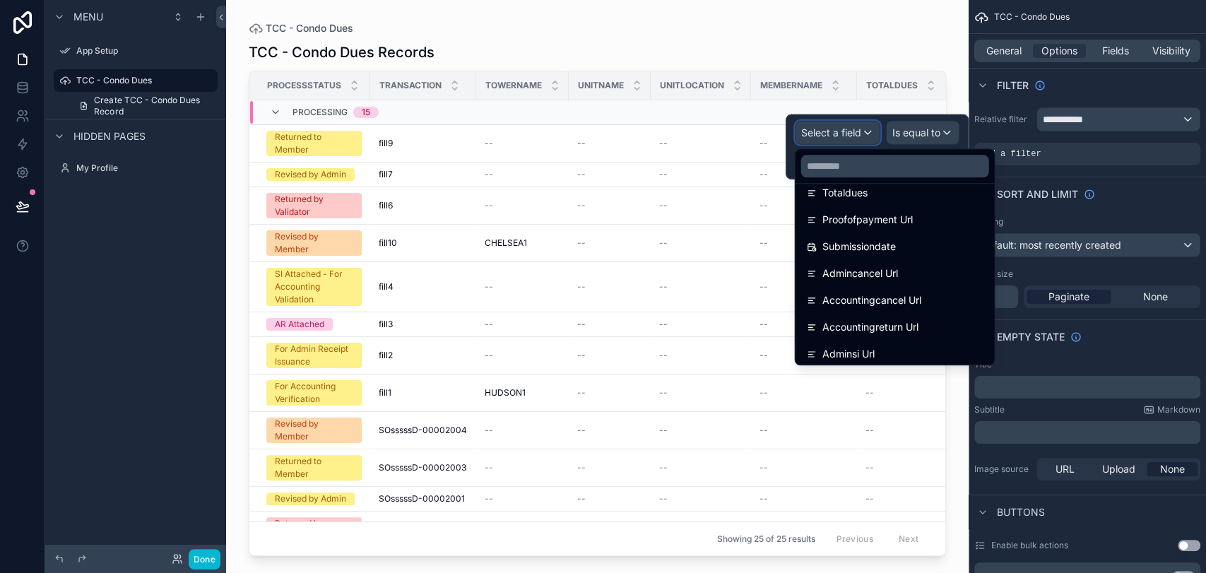
scroll to position [1871, 0]
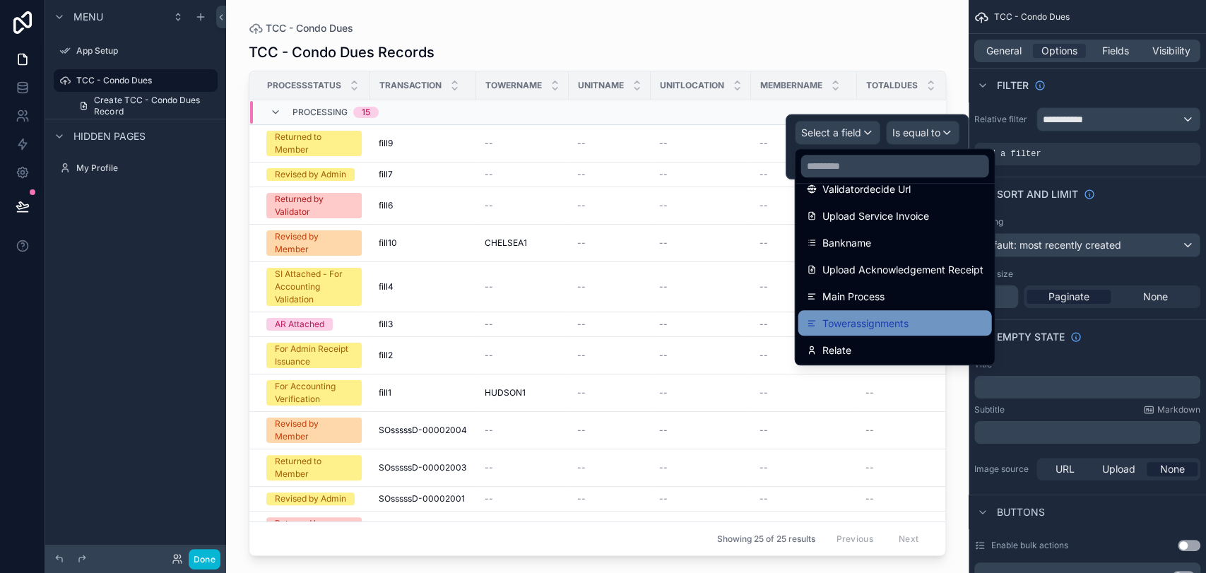
click at [887, 324] on span "Towerassignments" at bounding box center [865, 322] width 86 height 17
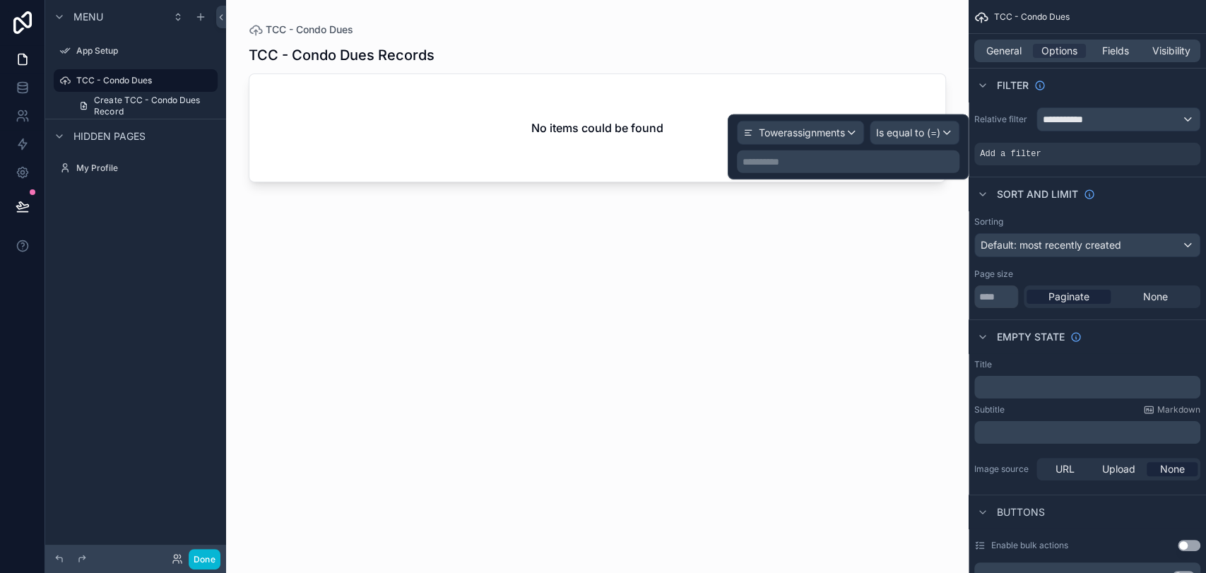
click at [899, 158] on p "**********" at bounding box center [849, 162] width 214 height 14
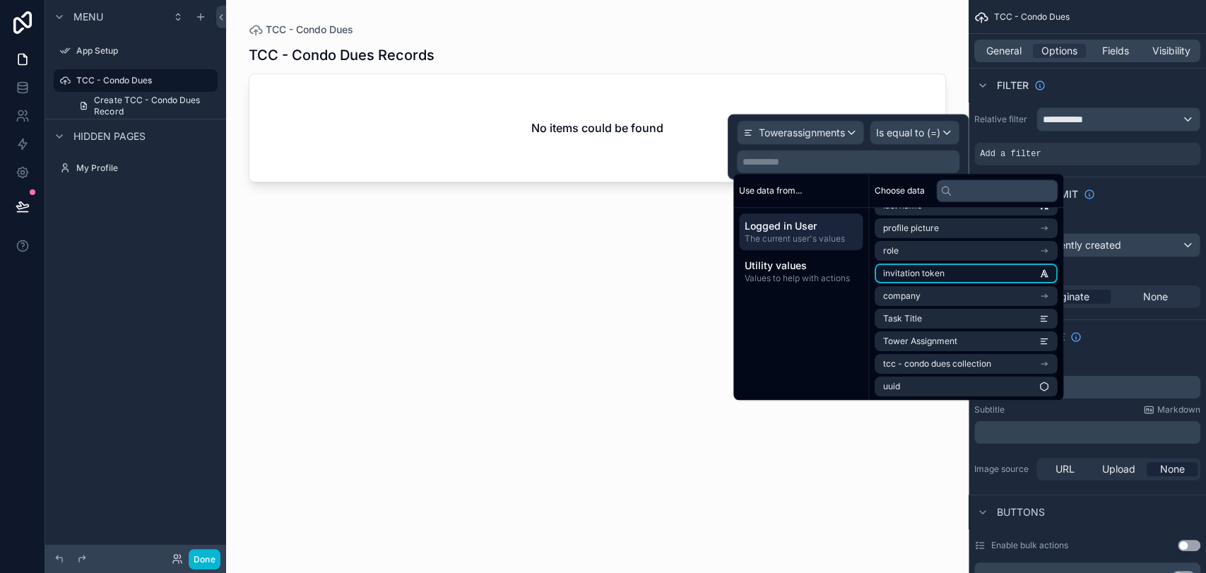
scroll to position [88, 0]
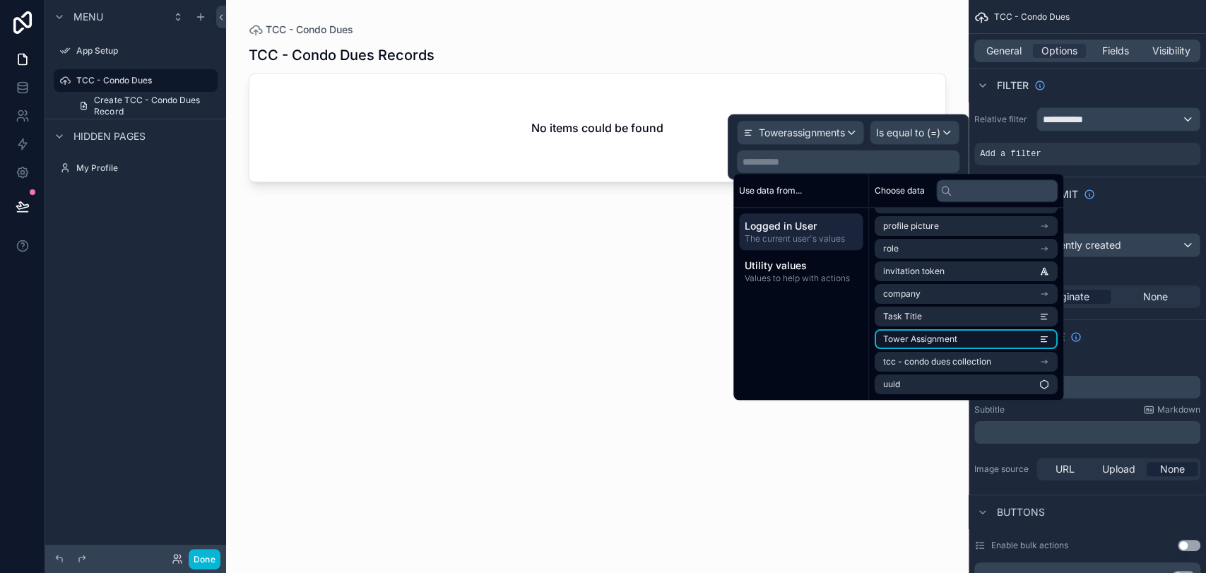
click at [982, 345] on li "Tower Assignment" at bounding box center [966, 339] width 183 height 20
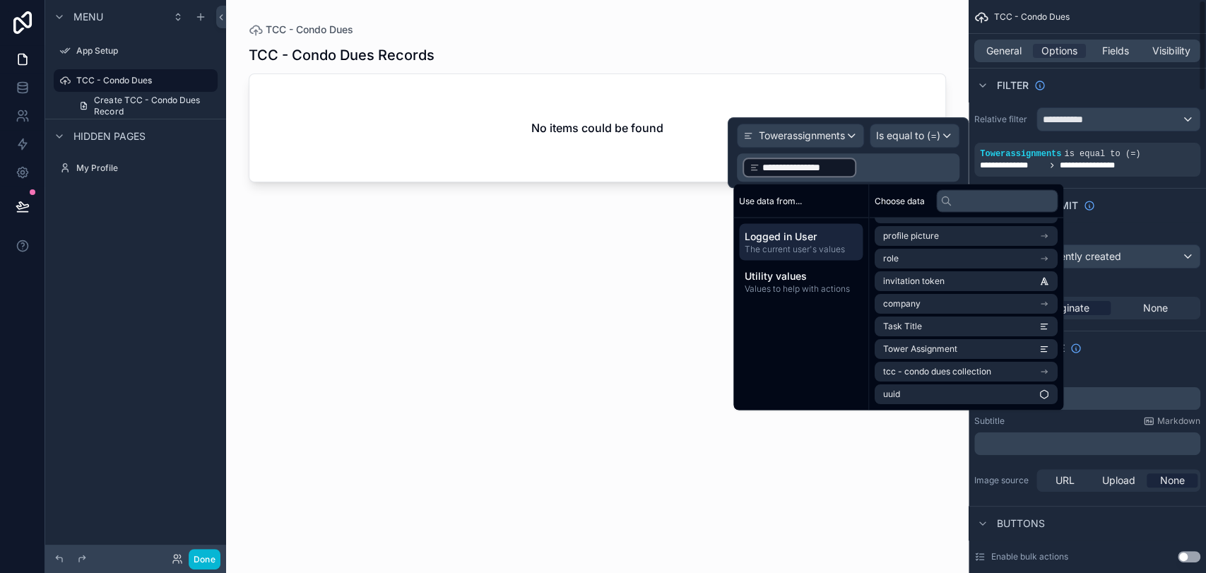
click at [1145, 339] on div "Empty state" at bounding box center [1087, 348] width 237 height 34
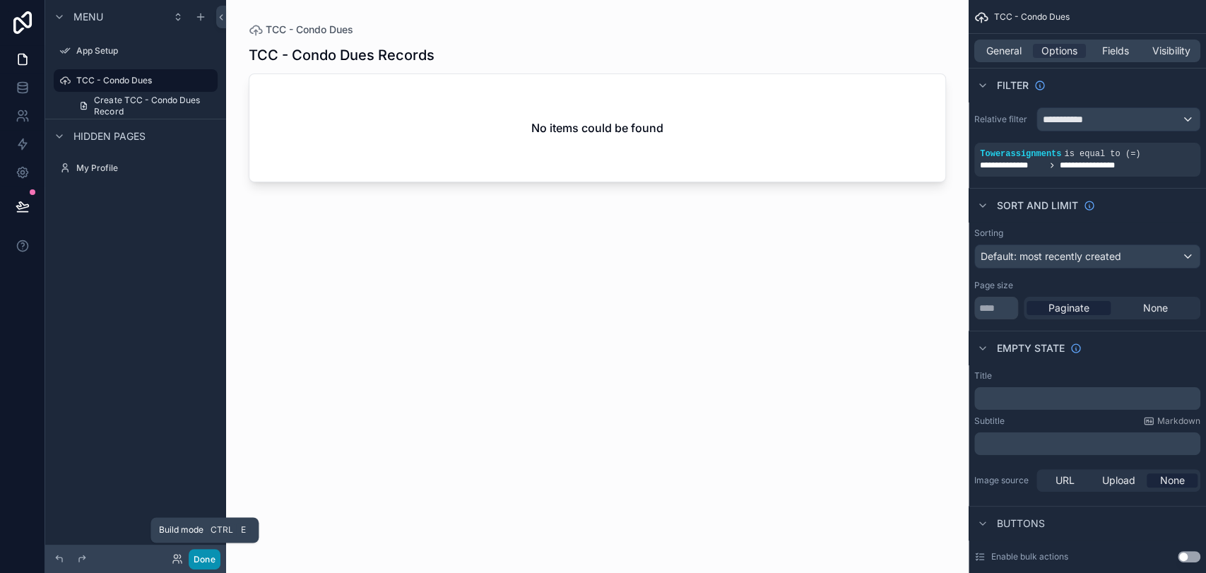
click at [210, 557] on button "Done" at bounding box center [205, 559] width 32 height 20
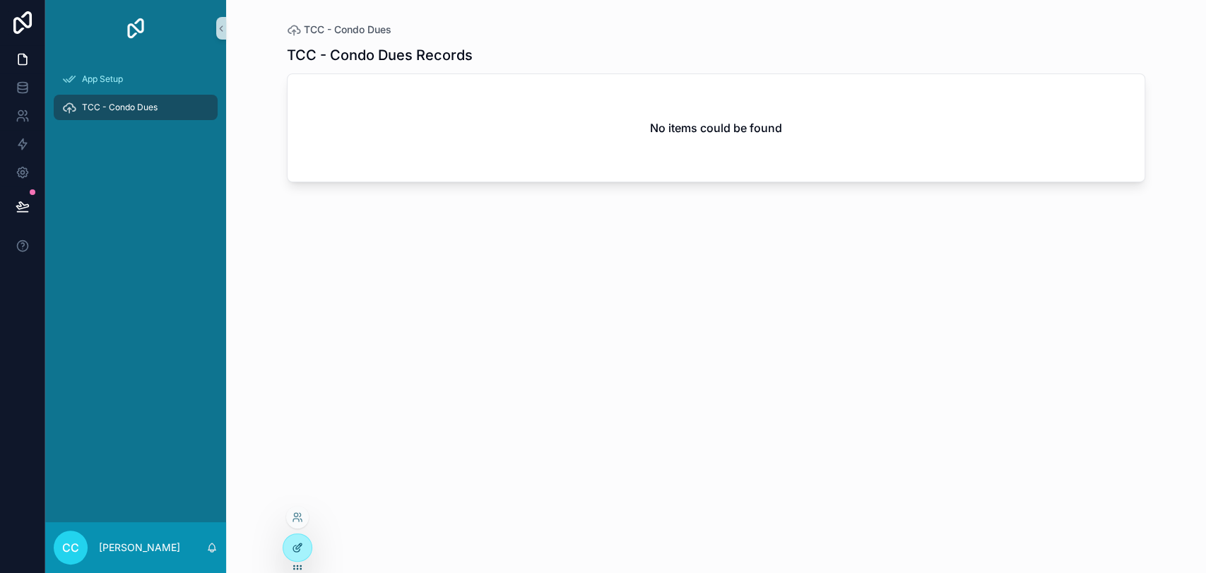
click at [301, 552] on icon at bounding box center [297, 547] width 11 height 11
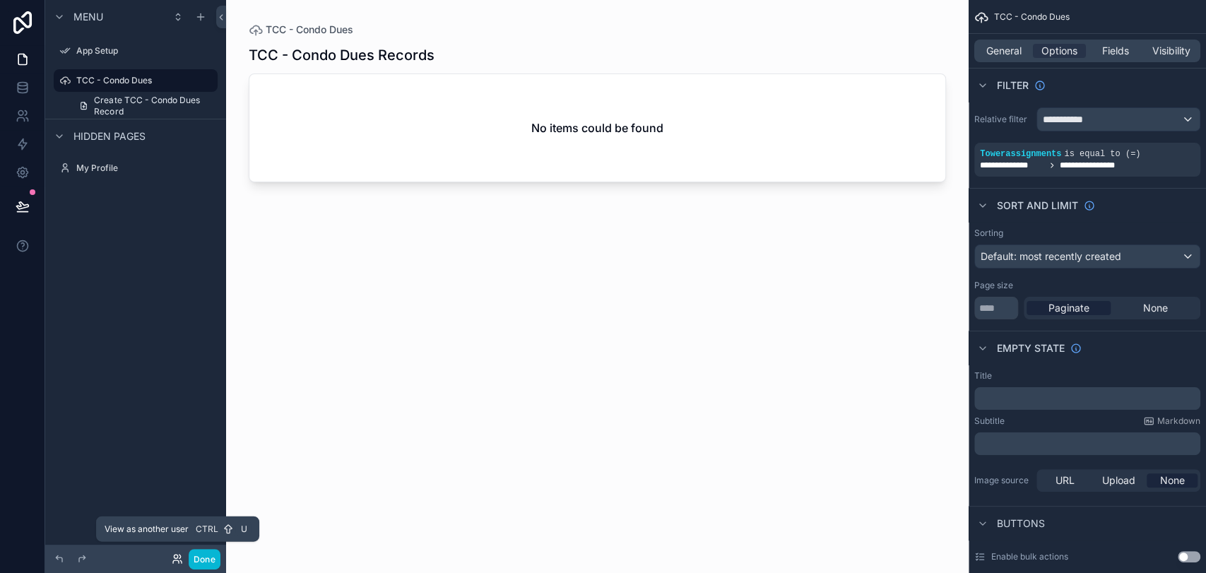
click at [174, 555] on icon at bounding box center [176, 557] width 4 height 4
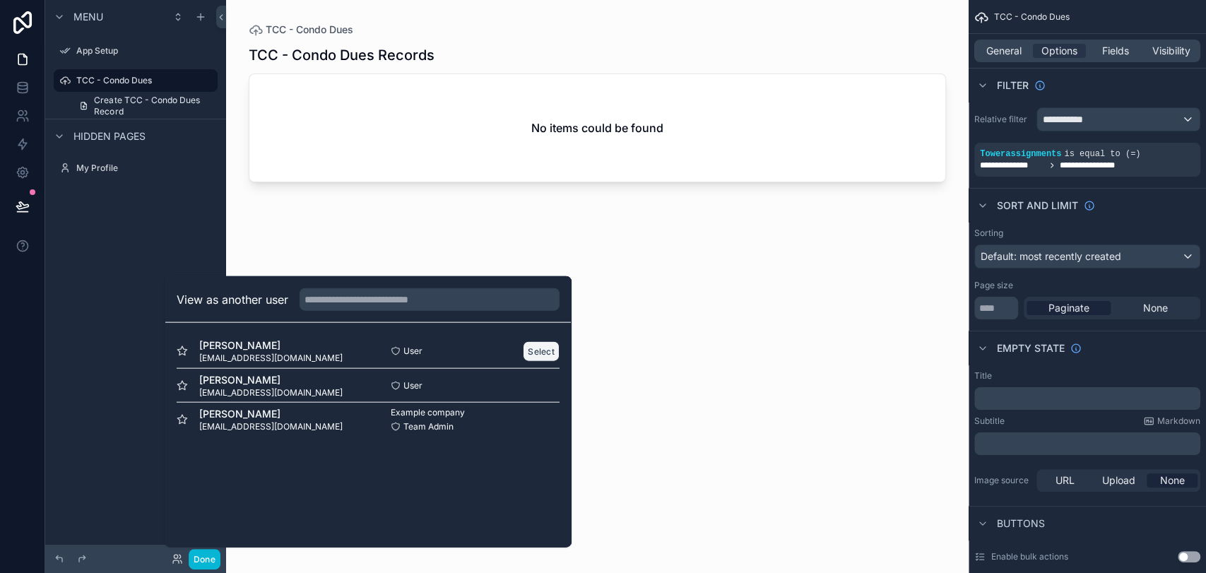
click at [533, 351] on button "Select" at bounding box center [541, 351] width 37 height 20
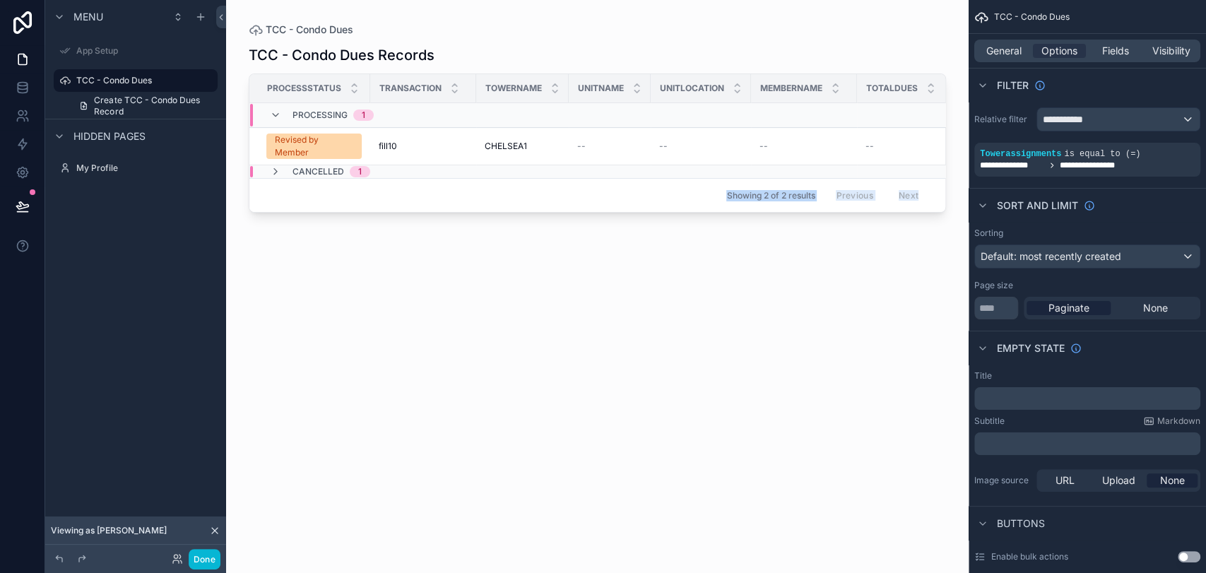
drag, startPoint x: 469, startPoint y: 213, endPoint x: 627, endPoint y: 208, distance: 158.3
click at [627, 208] on div "TCC - Condo Dues TCC - Condo Dues Records Processstatus Transaction Towername U…" at bounding box center [597, 278] width 742 height 556
click at [740, 220] on div "scrollable content" at bounding box center [597, 278] width 742 height 556
click at [277, 174] on icon "scrollable content" at bounding box center [275, 171] width 11 height 11
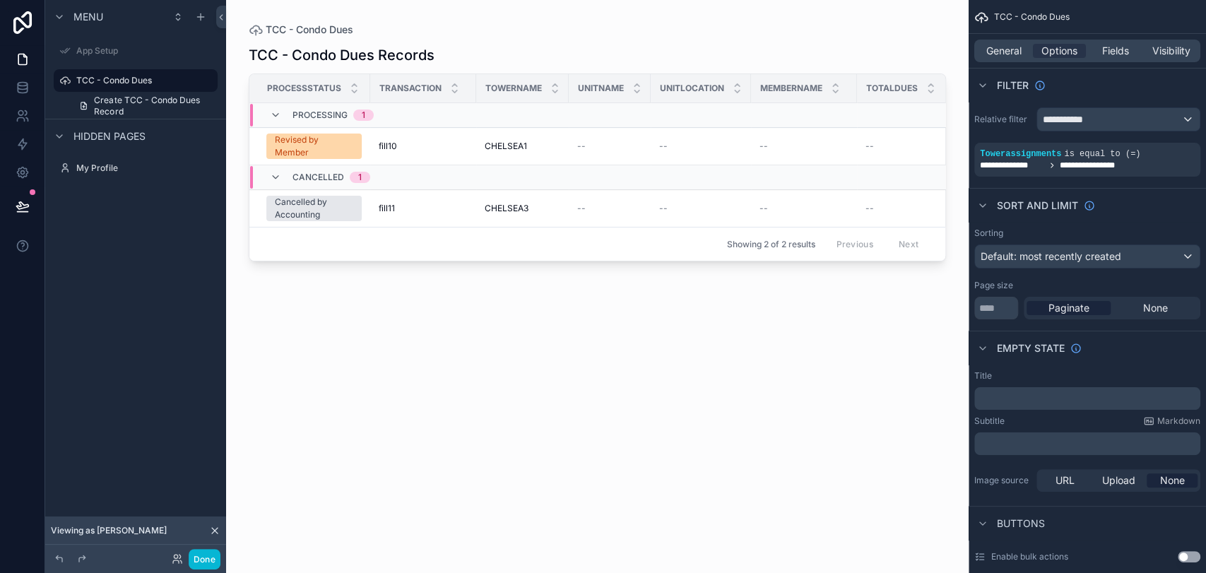
scroll to position [0, 126]
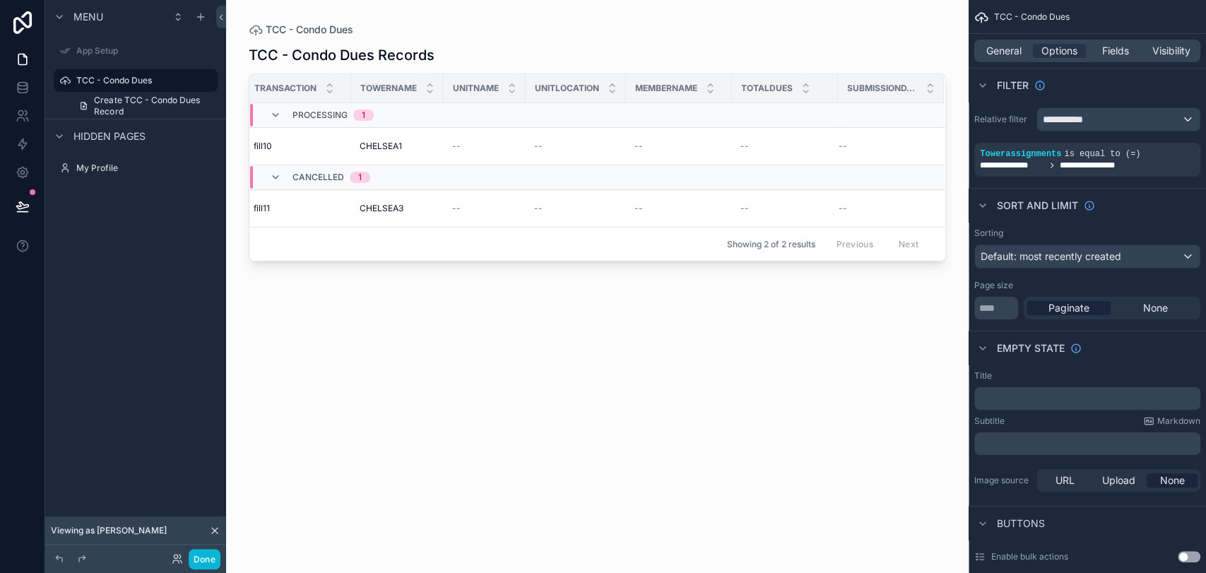
click at [880, 333] on div "TCC - Condo Dues Records Processstatus Transaction Towername Unitname Unitlocat…" at bounding box center [597, 296] width 697 height 519
click at [412, 141] on div "CHELSEA1 CHELSEA1" at bounding box center [398, 146] width 76 height 11
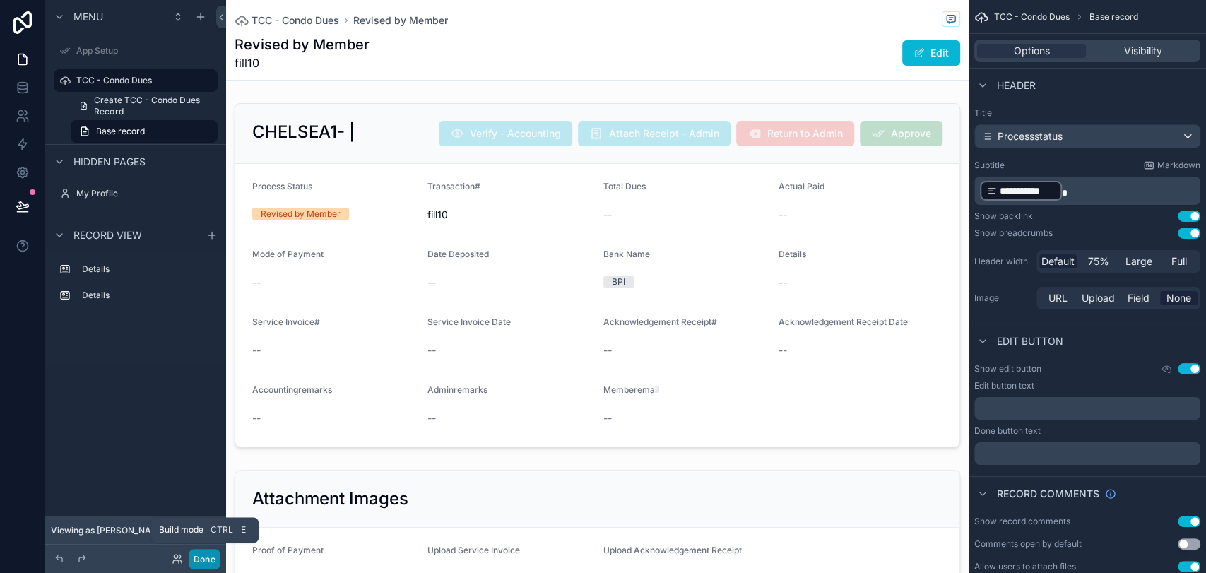
click at [217, 559] on button "Done" at bounding box center [205, 559] width 32 height 20
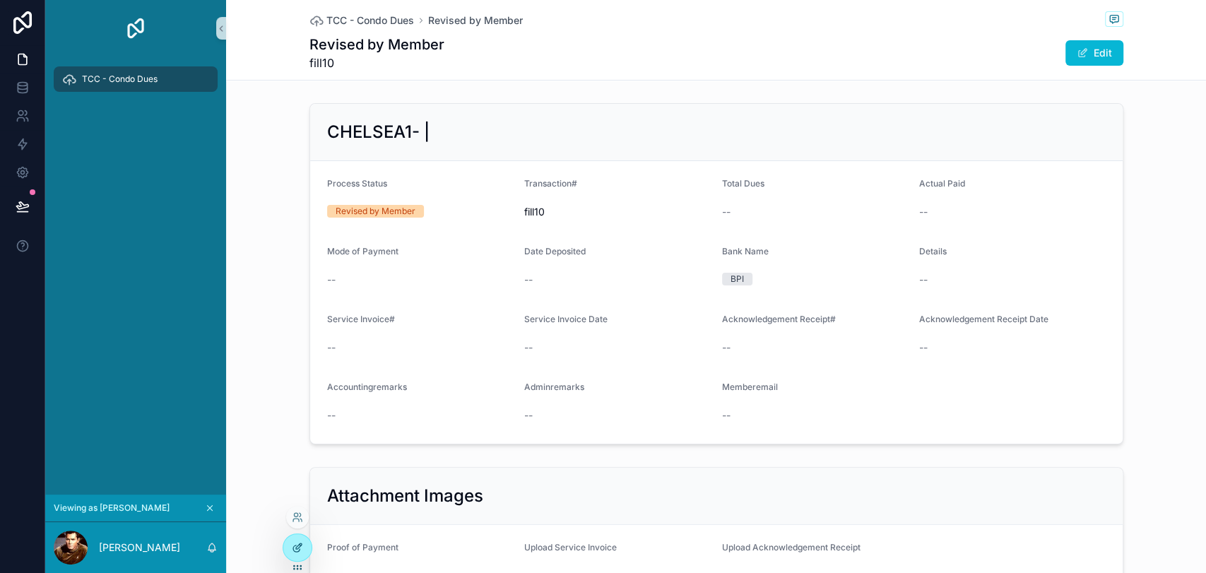
click at [299, 540] on div at bounding box center [297, 547] width 28 height 27
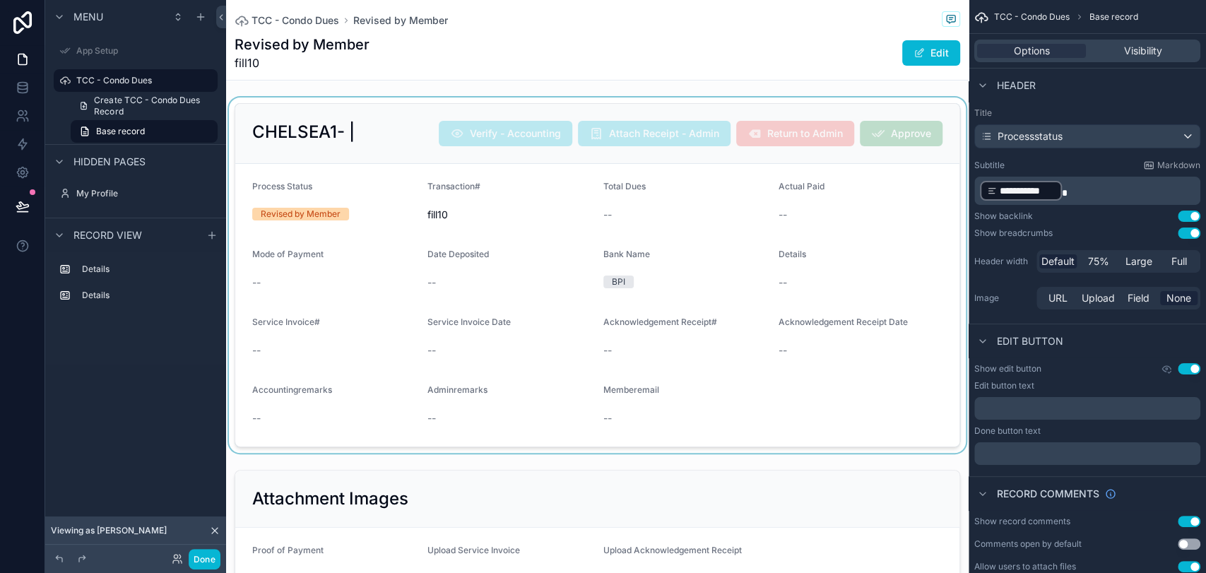
click at [870, 98] on div "scrollable content" at bounding box center [597, 274] width 742 height 355
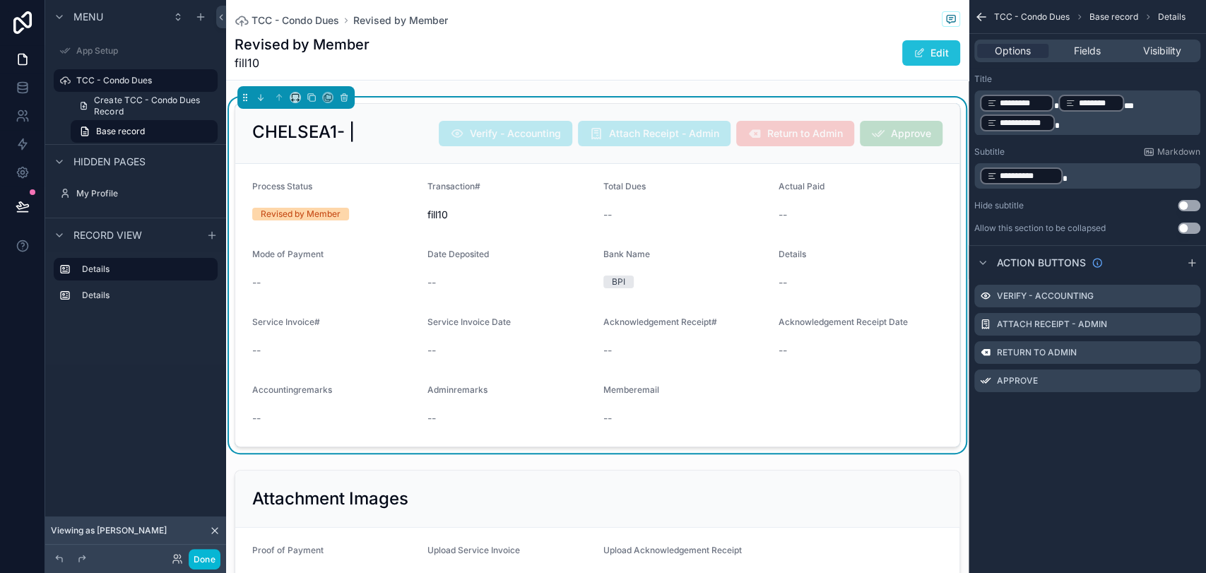
click at [912, 61] on button "Edit" at bounding box center [931, 52] width 58 height 25
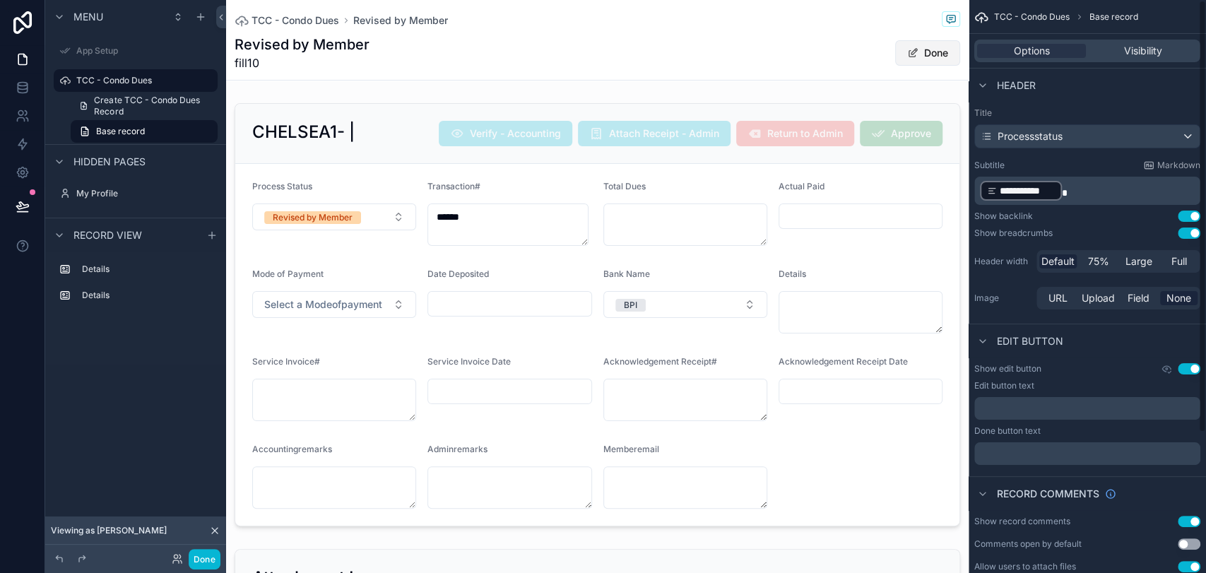
click at [922, 52] on button "Done" at bounding box center [927, 52] width 65 height 25
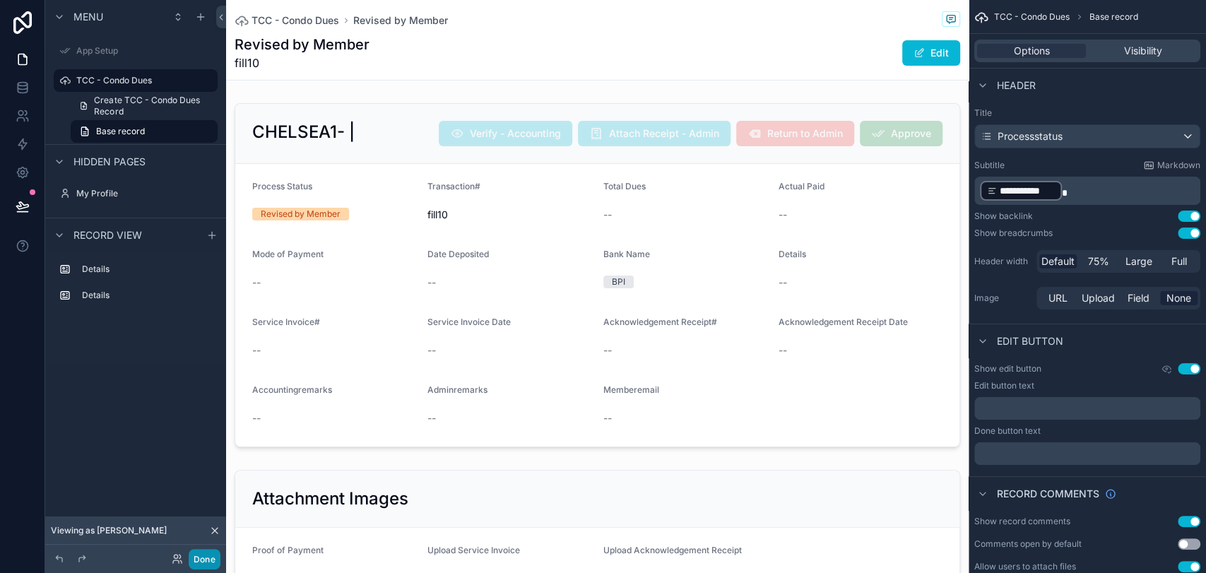
click at [204, 559] on button "Done" at bounding box center [205, 559] width 32 height 20
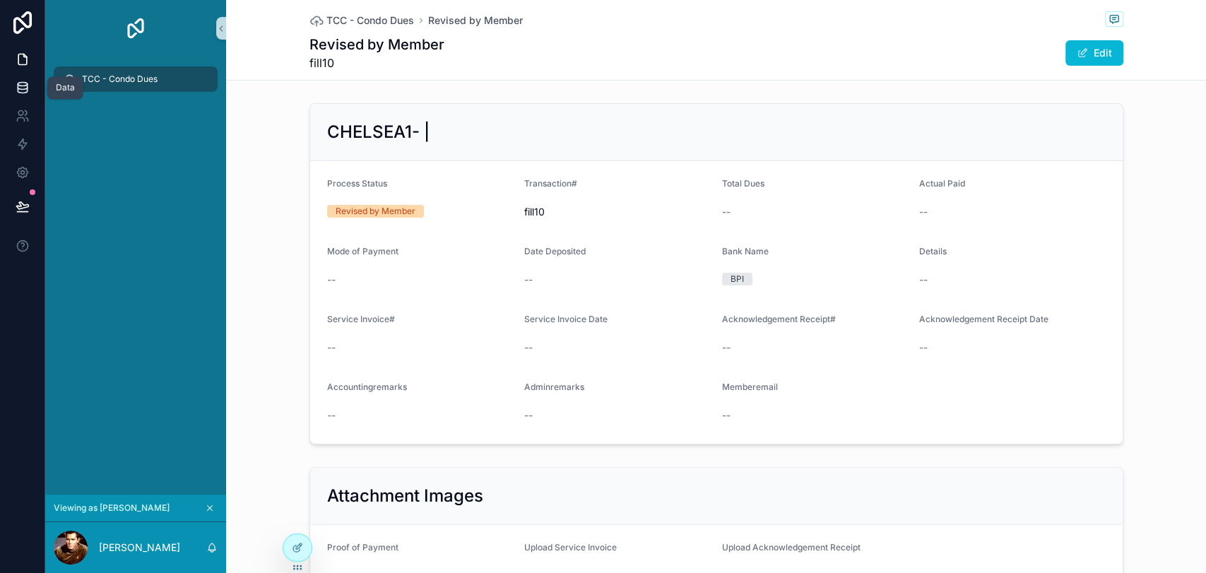
click at [22, 84] on icon at bounding box center [23, 88] width 14 height 14
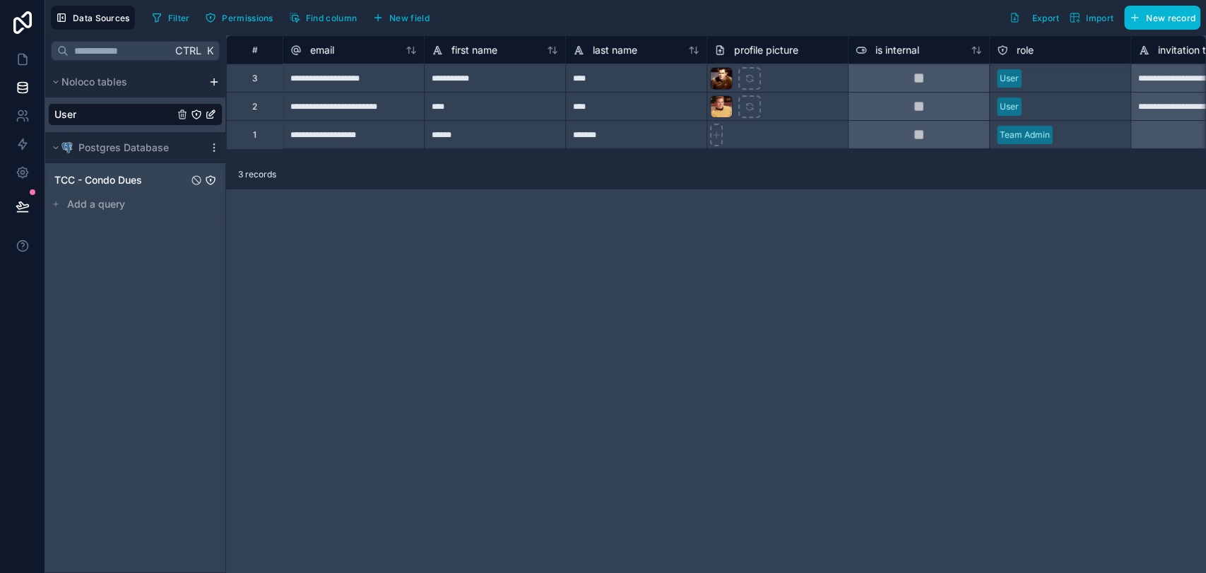
click at [122, 184] on span "TCC - Condo Dues" at bounding box center [98, 180] width 88 height 14
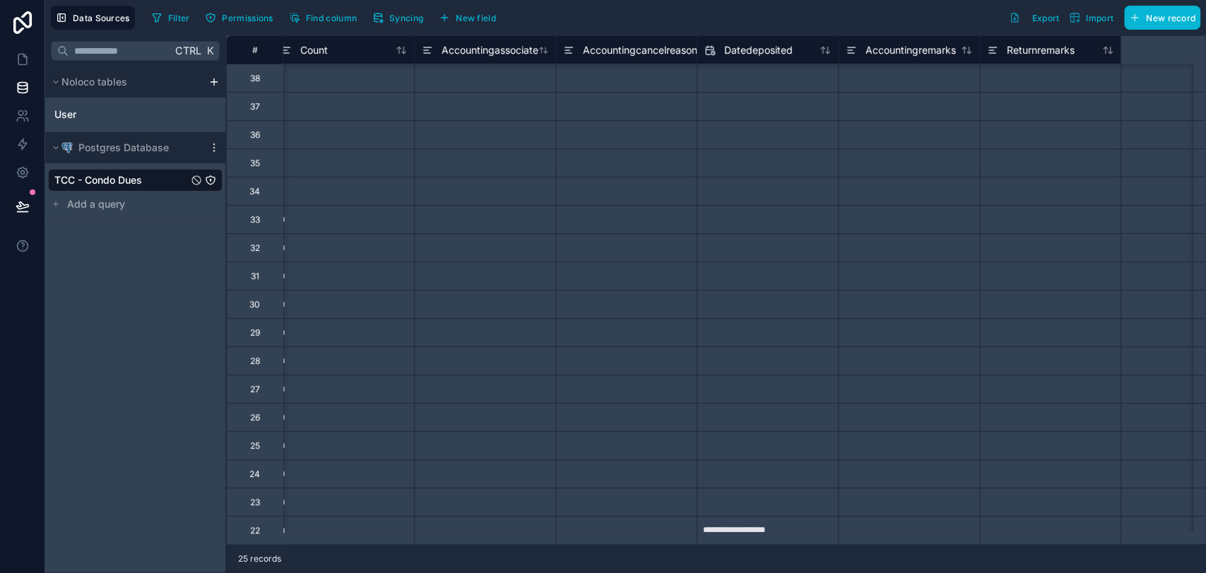
scroll to position [237, 0]
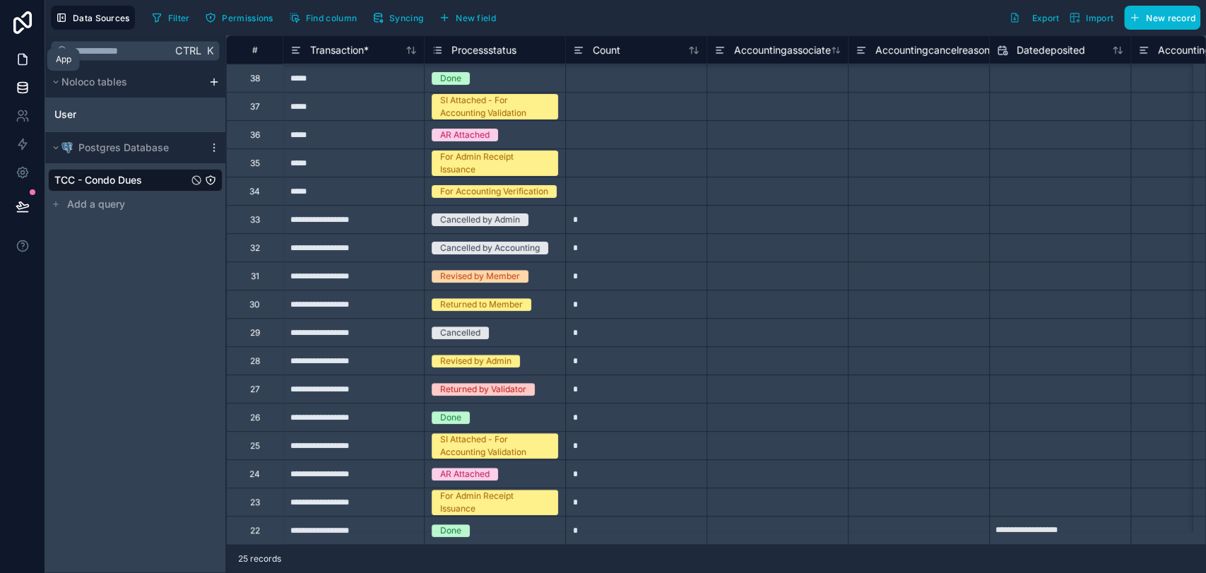
click at [28, 59] on icon at bounding box center [23, 59] width 14 height 14
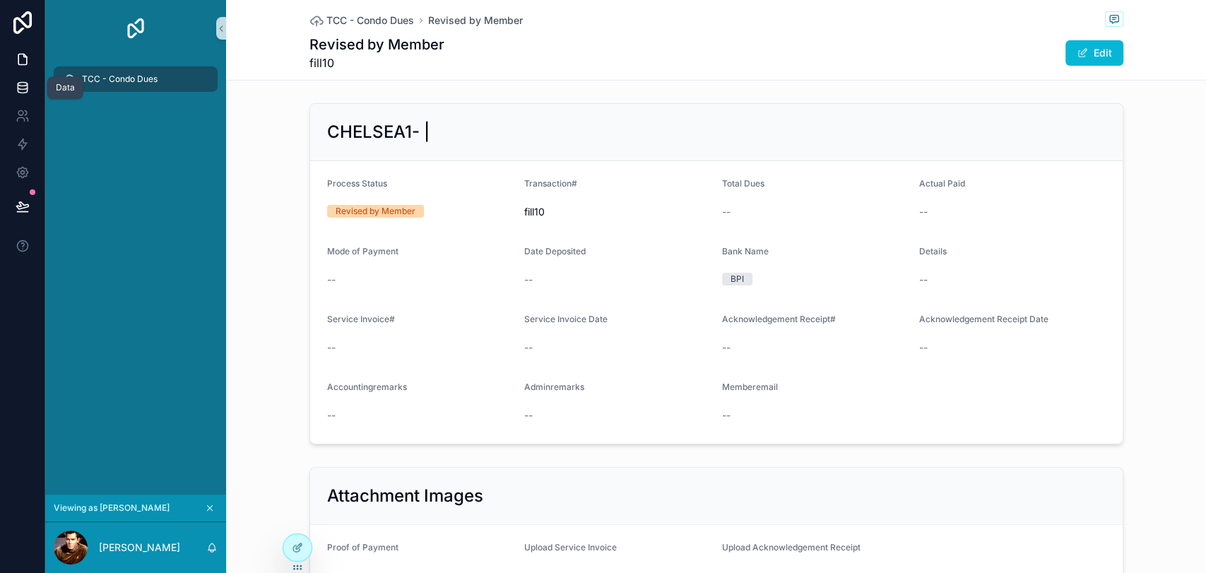
click at [23, 83] on icon at bounding box center [23, 88] width 14 height 14
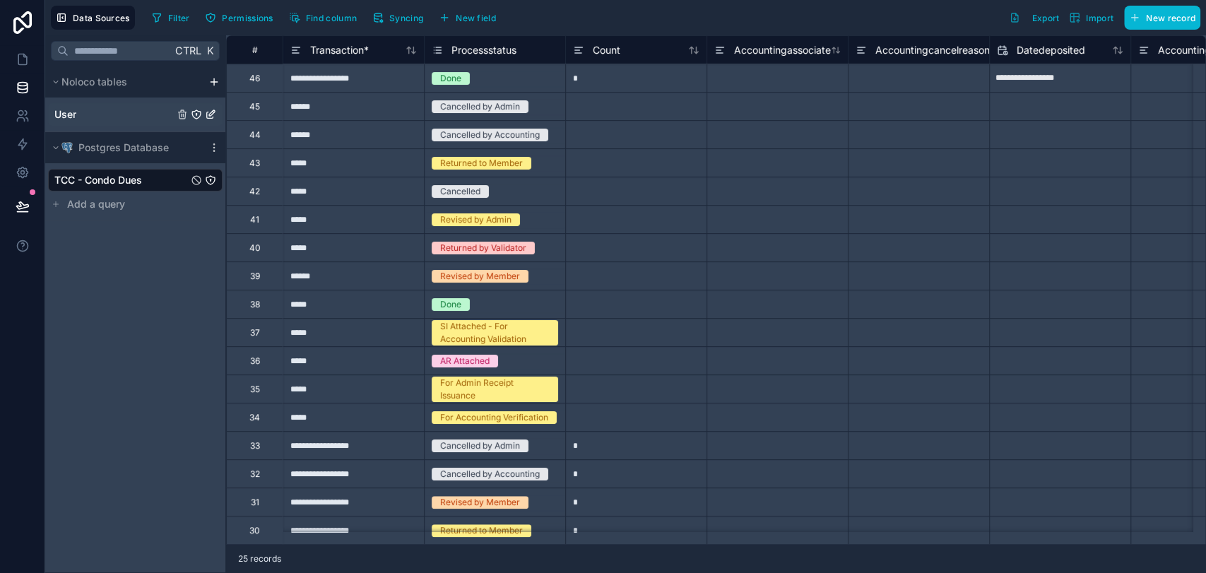
click at [97, 112] on div "User" at bounding box center [135, 114] width 174 height 23
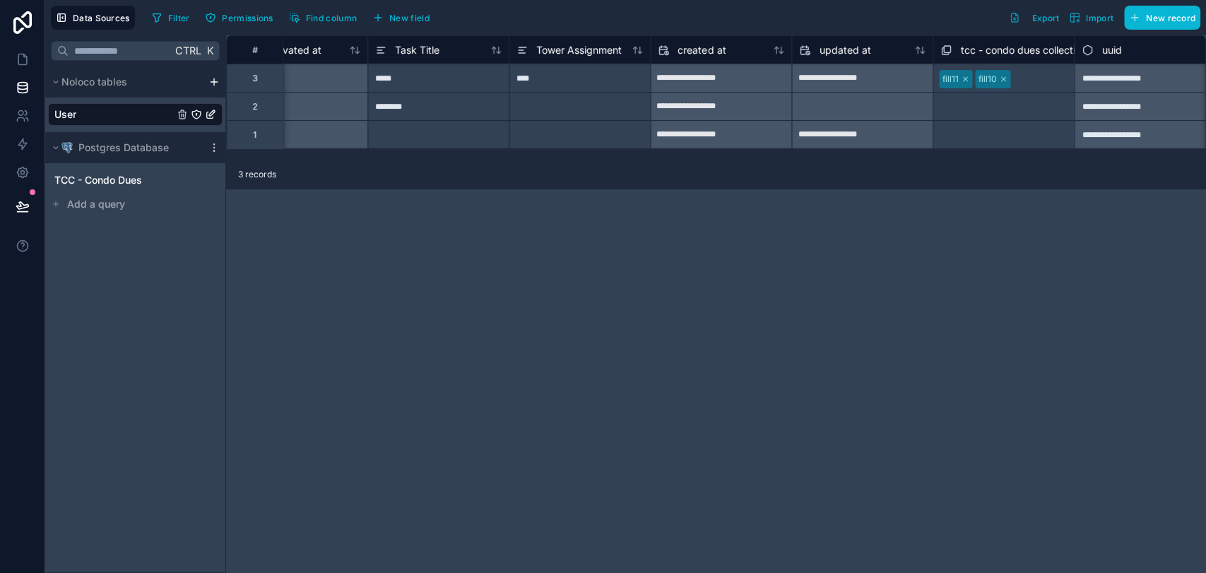
scroll to position [0, 1338]
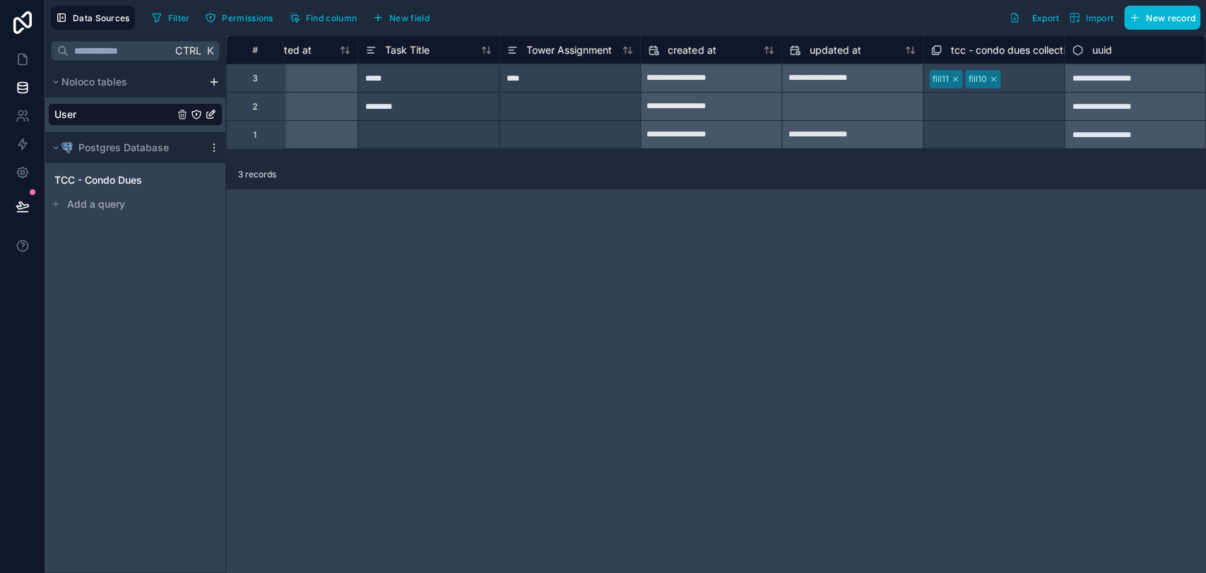
click at [564, 104] on div at bounding box center [569, 106] width 141 height 28
type input "****"
click at [28, 59] on icon at bounding box center [23, 59] width 14 height 14
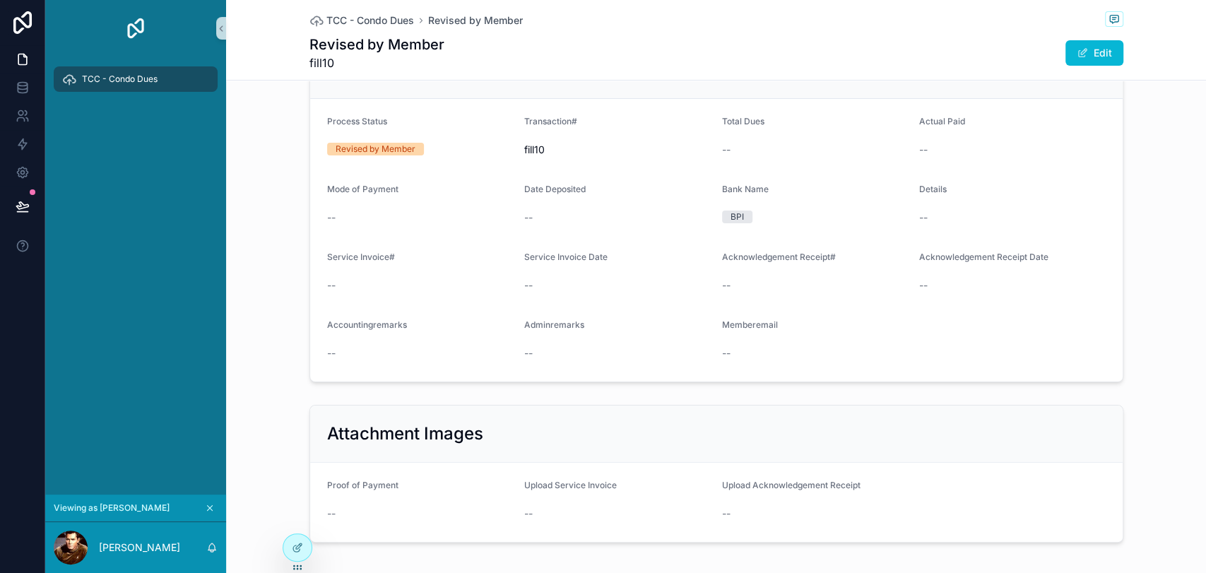
scroll to position [127, 0]
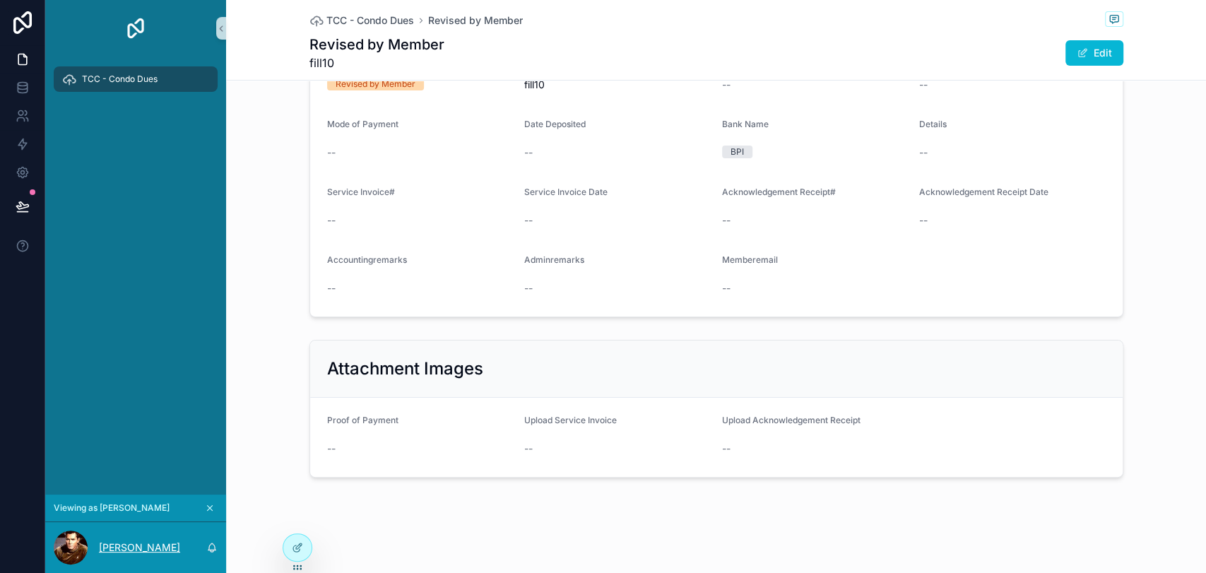
click at [166, 548] on p "[PERSON_NAME]" at bounding box center [139, 547] width 81 height 14
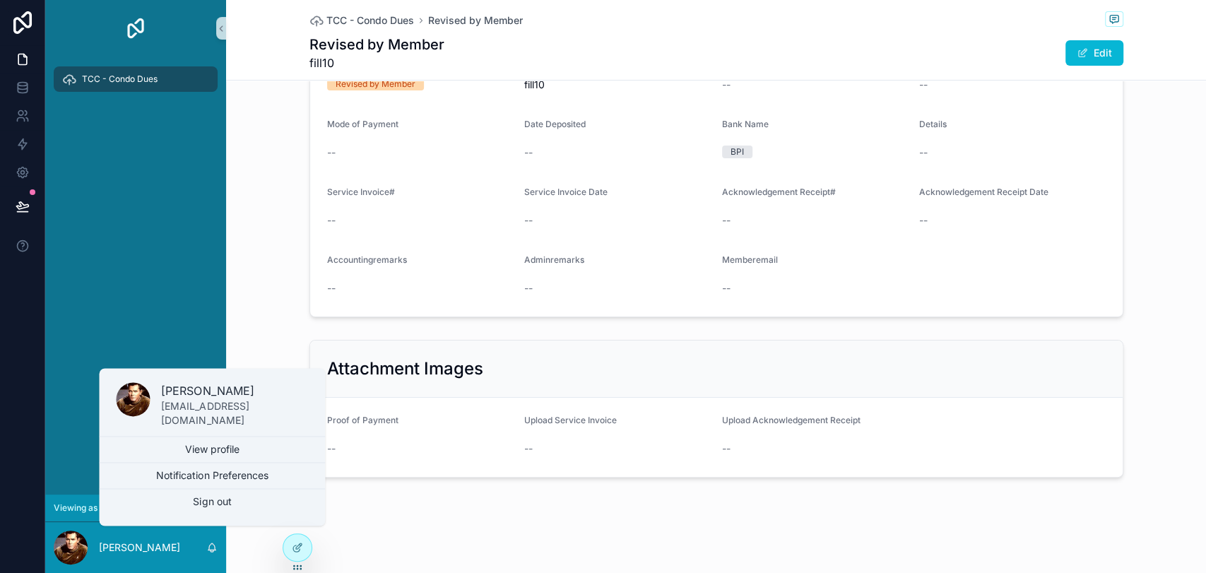
click at [248, 544] on div "TCC - Condo Dues Revised by Member Revised by Member fill10 Edit CHELSEA1- | Pr…" at bounding box center [716, 223] width 980 height 701
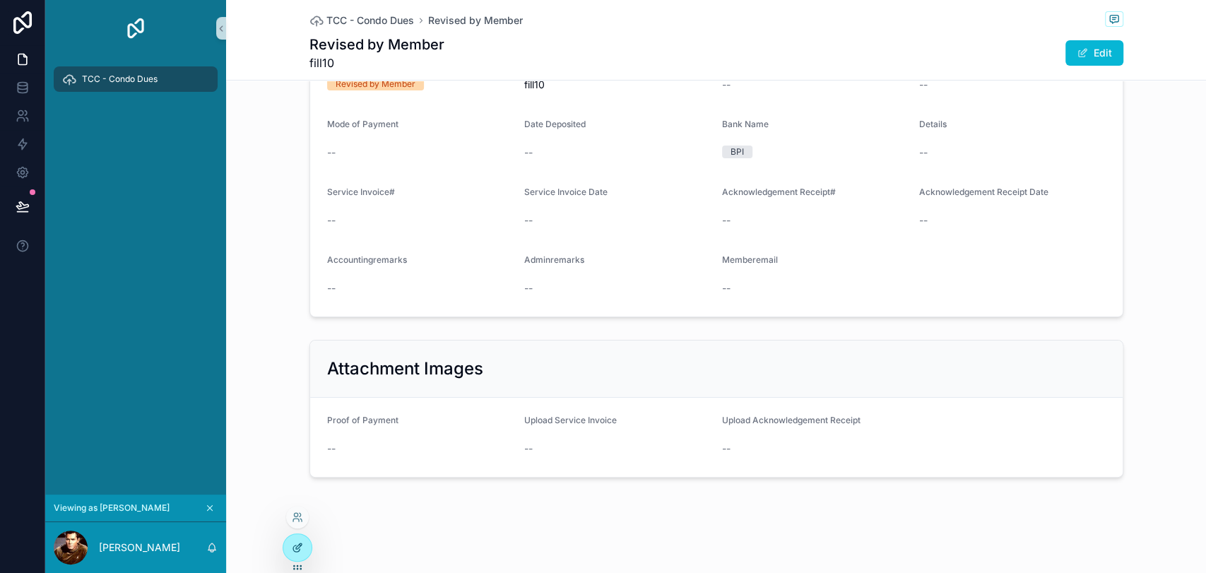
click at [305, 545] on div at bounding box center [297, 547] width 28 height 27
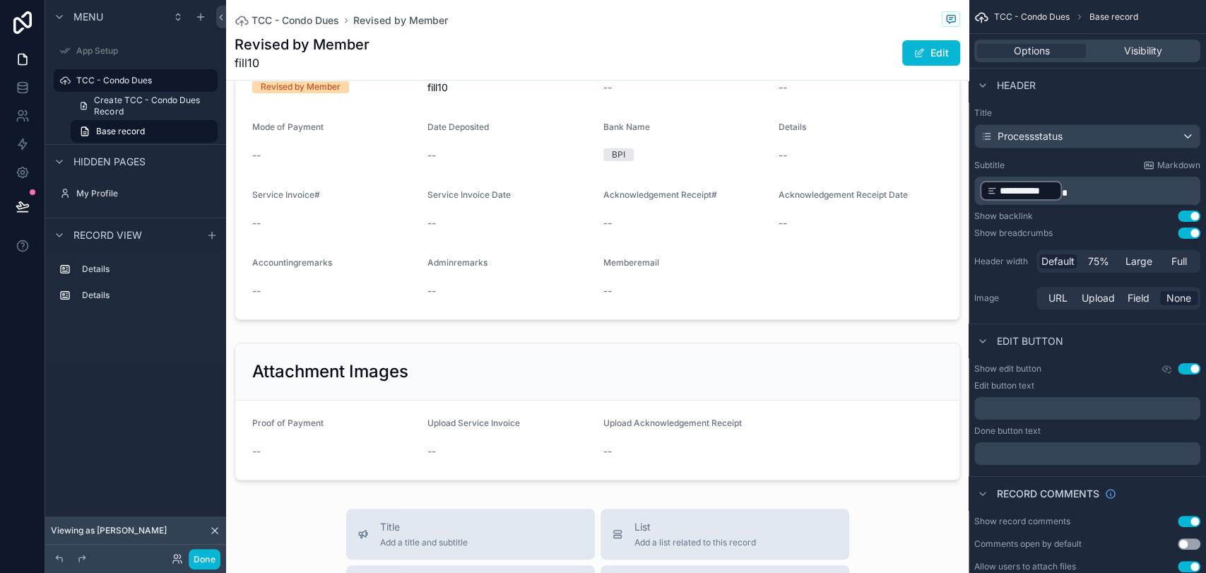
click at [210, 530] on icon at bounding box center [214, 530] width 11 height 11
click at [179, 555] on icon at bounding box center [177, 558] width 11 height 11
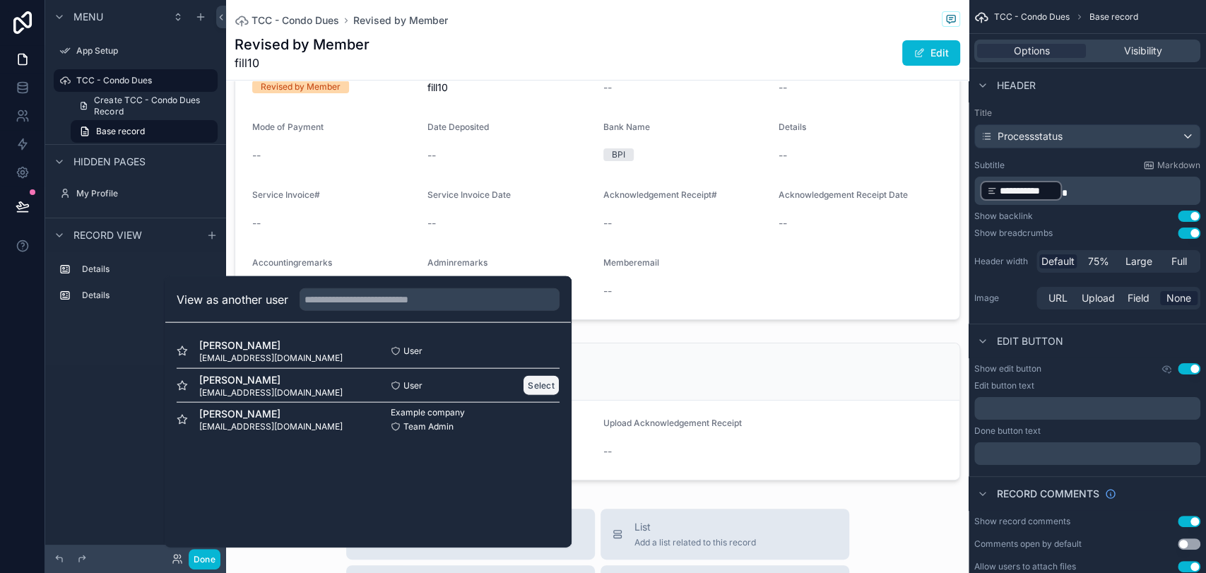
click at [529, 388] on button "Select" at bounding box center [541, 385] width 37 height 20
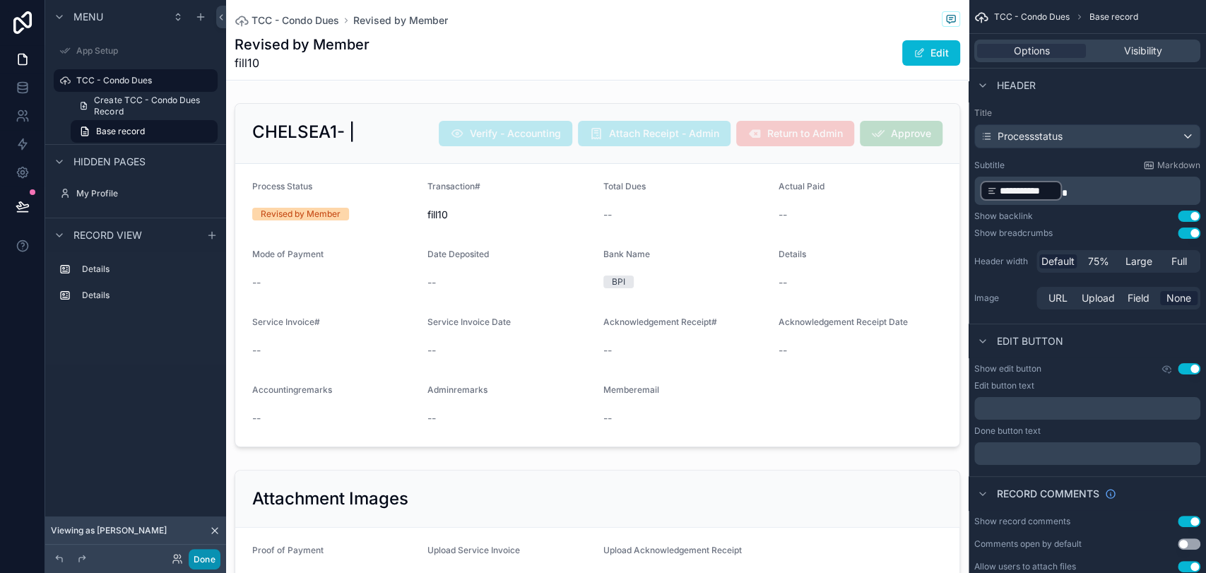
click at [203, 558] on button "Done" at bounding box center [205, 559] width 32 height 20
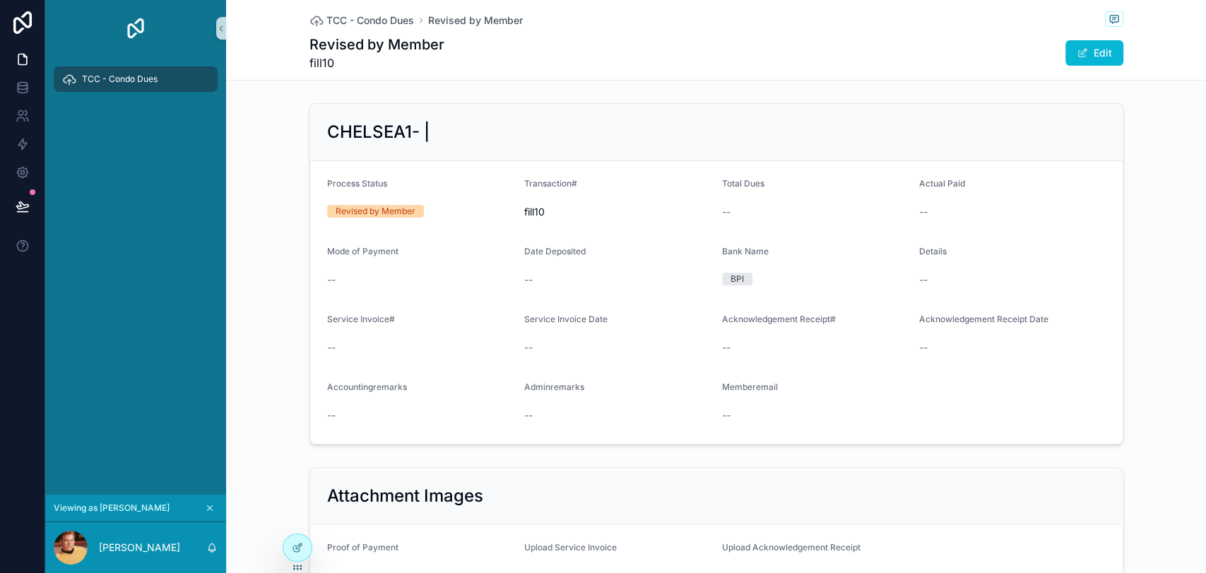
click at [150, 76] on span "TCC - Condo Dues" at bounding box center [120, 78] width 76 height 11
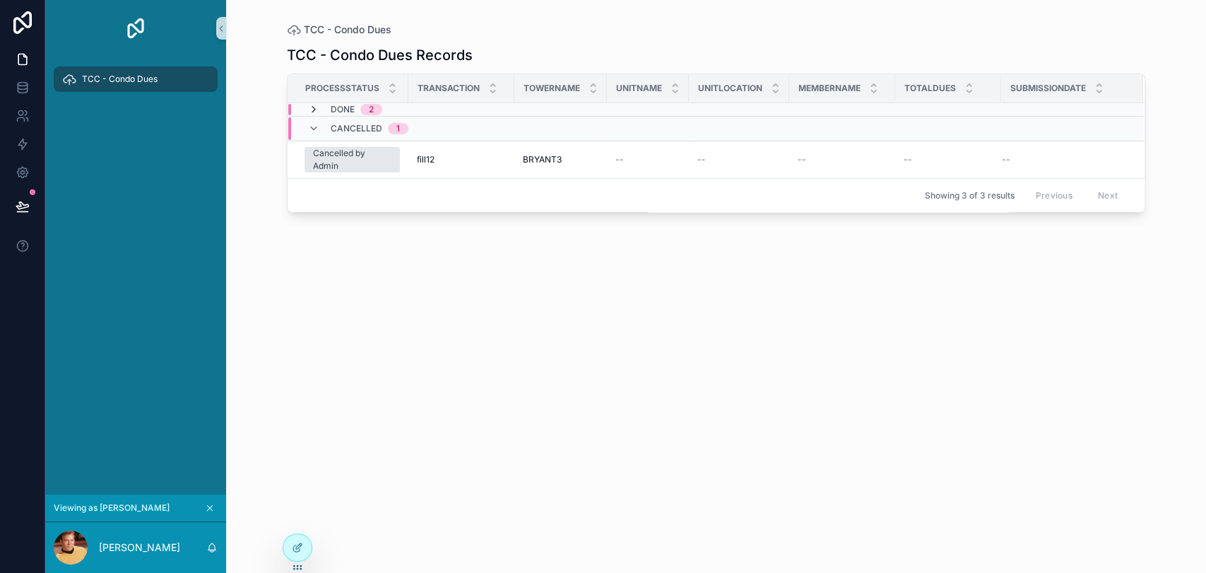
click at [315, 113] on icon "scrollable content" at bounding box center [313, 109] width 11 height 11
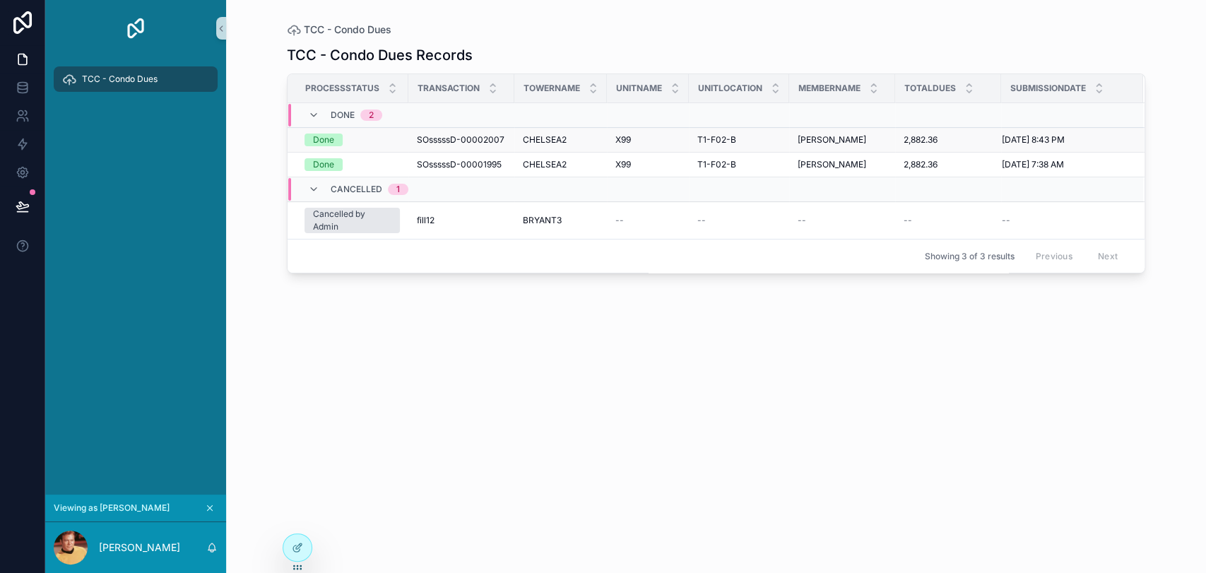
click at [531, 138] on span "CHELSEA2" at bounding box center [545, 139] width 44 height 11
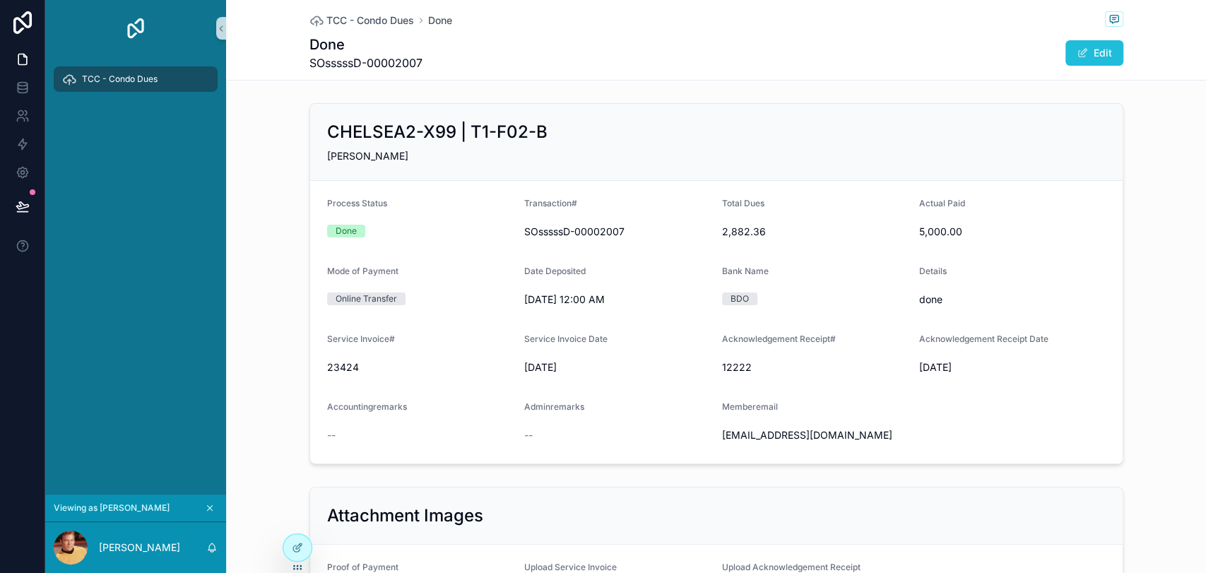
click at [1068, 54] on button "Edit" at bounding box center [1094, 52] width 58 height 25
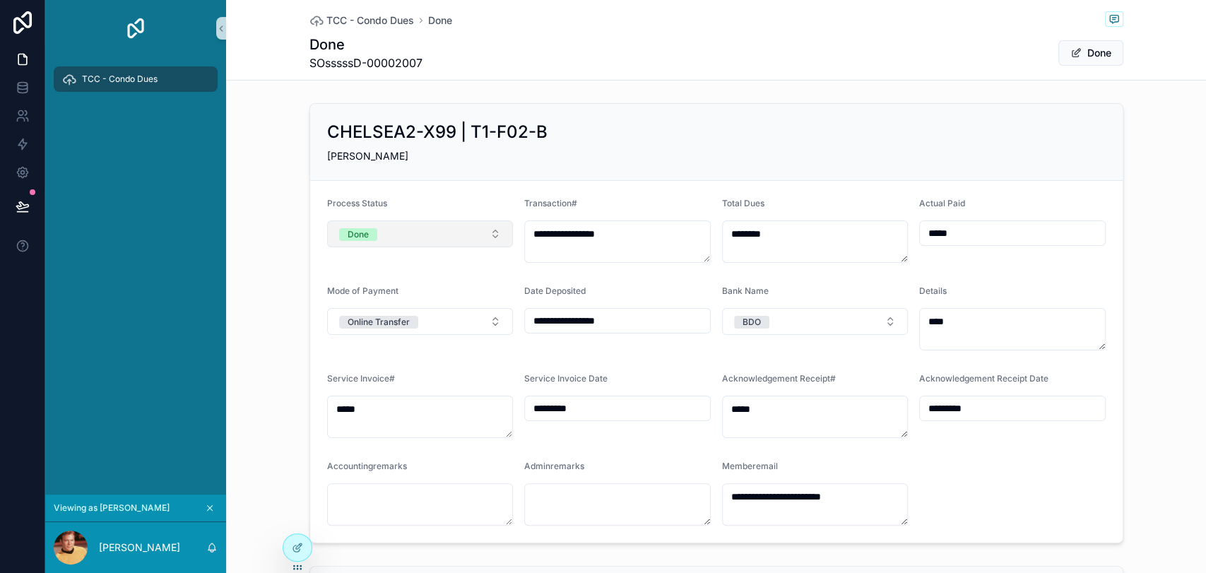
click at [451, 232] on button "Done" at bounding box center [420, 233] width 187 height 27
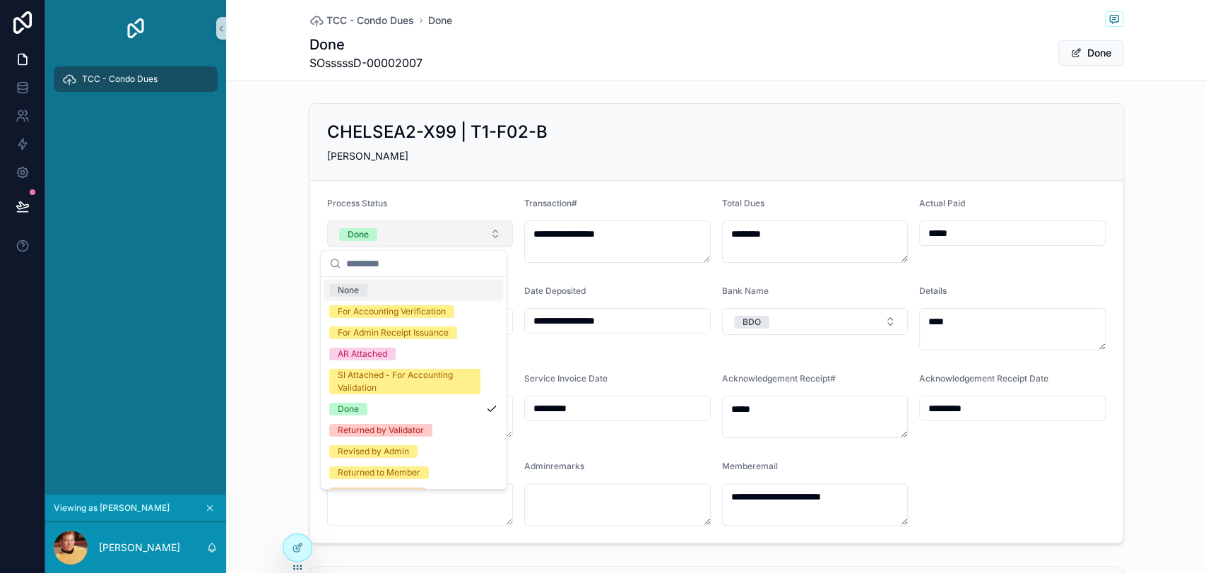
click at [451, 232] on button "Done" at bounding box center [420, 233] width 187 height 27
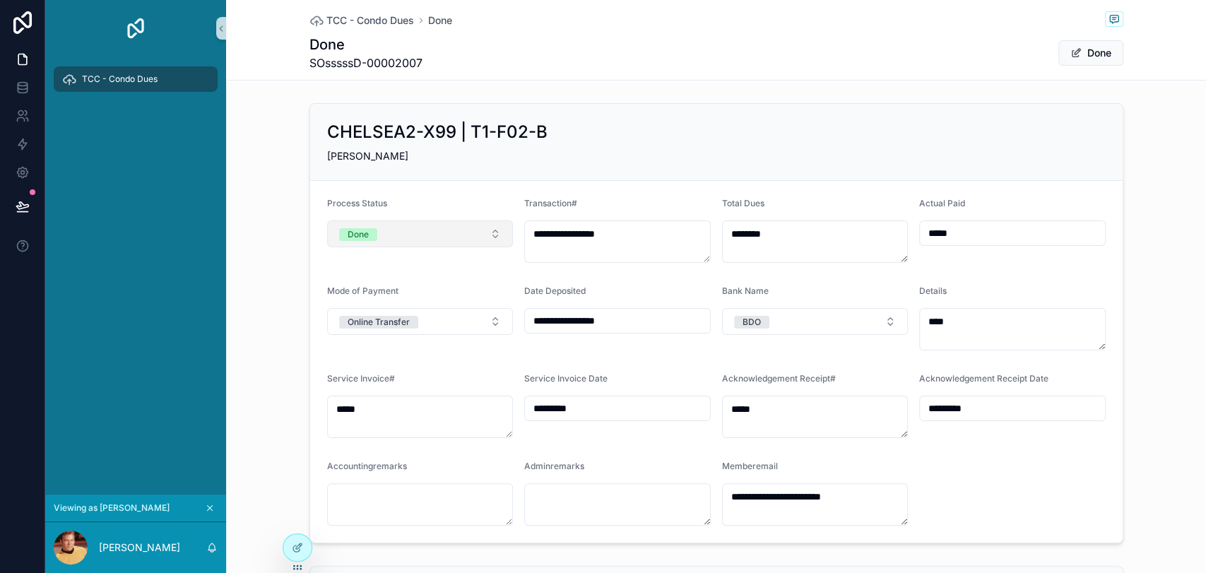
click at [451, 232] on button "Done" at bounding box center [420, 233] width 187 height 27
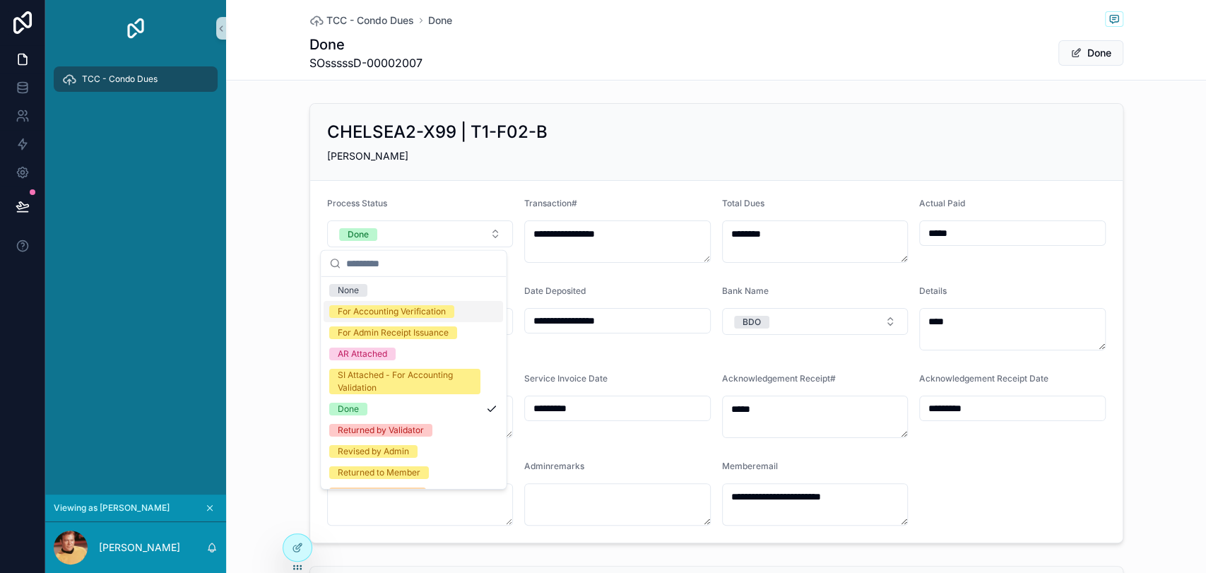
click at [452, 312] on span "For Accounting Verification" at bounding box center [391, 311] width 125 height 13
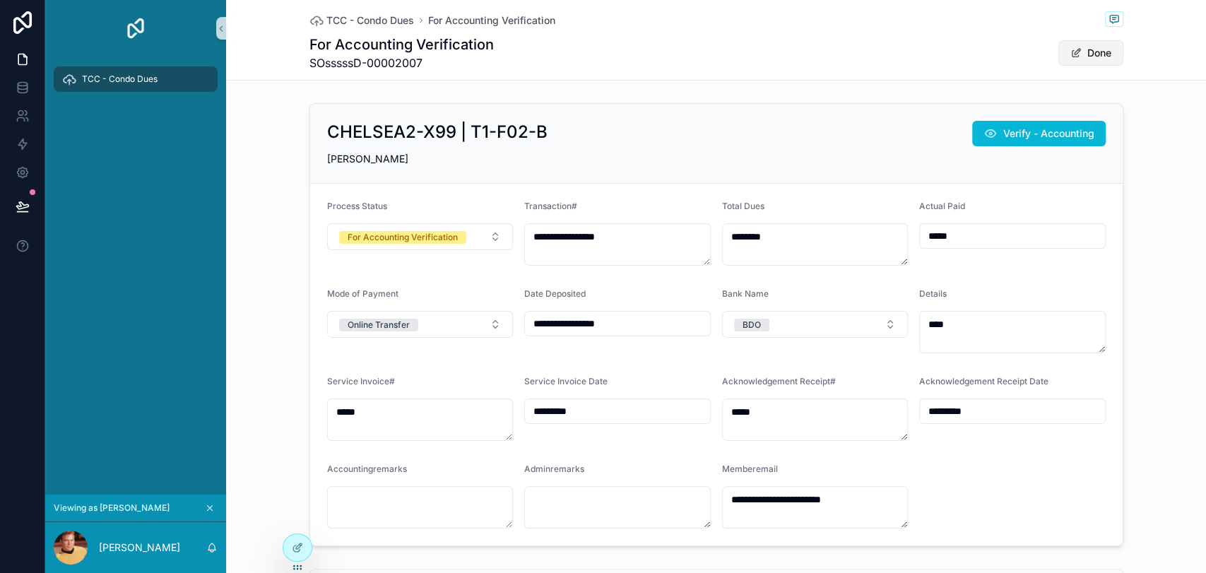
click at [1077, 54] on button "Done" at bounding box center [1090, 52] width 65 height 25
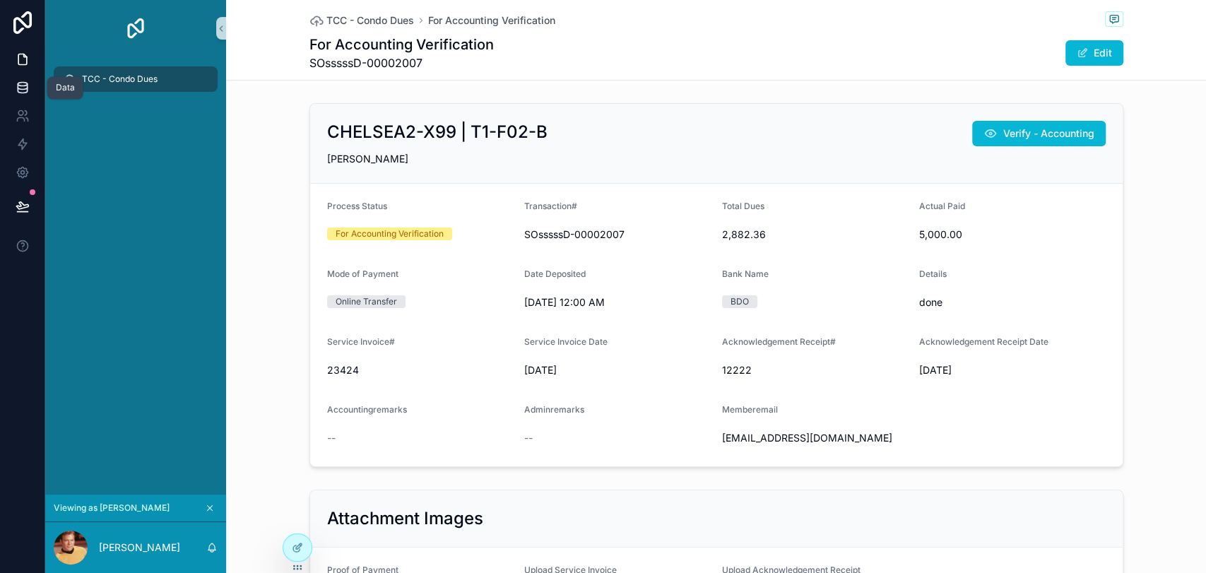
click at [28, 83] on icon at bounding box center [23, 88] width 14 height 14
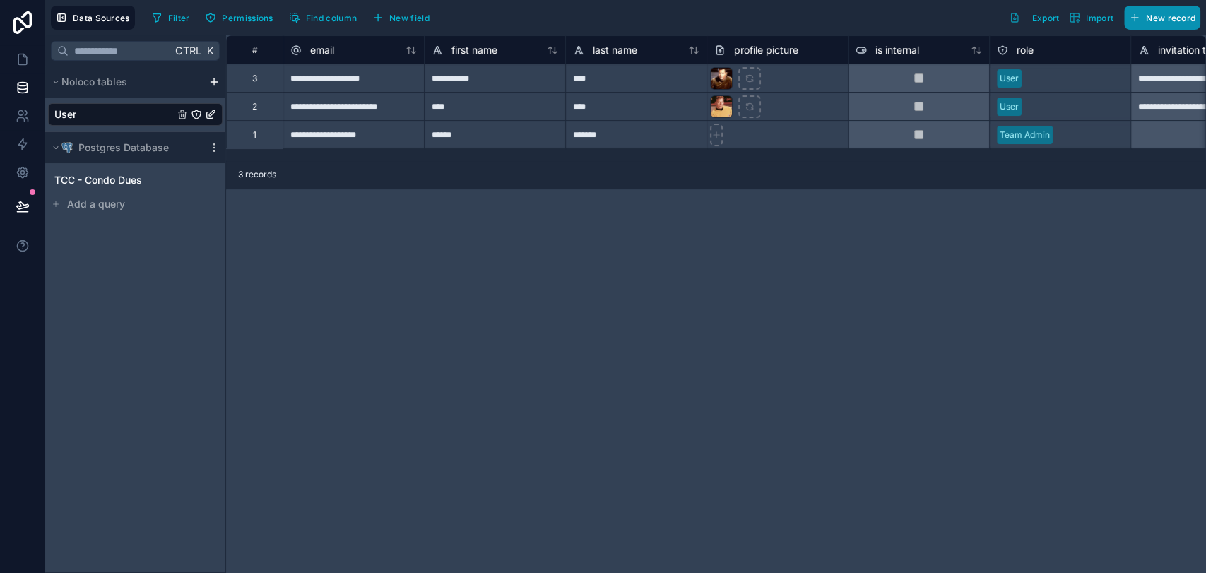
click at [1136, 22] on icon "button" at bounding box center [1134, 17] width 11 height 11
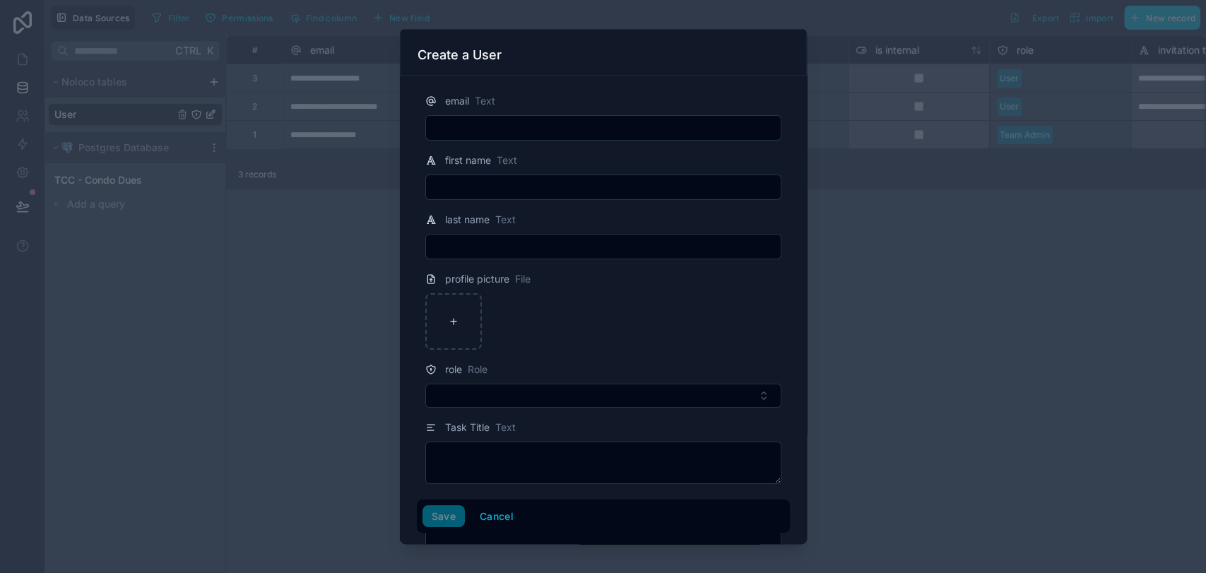
click at [653, 134] on input "text" at bounding box center [603, 128] width 355 height 20
type input "**********"
type input "*****"
type input "*********"
click at [451, 326] on div at bounding box center [453, 321] width 57 height 57
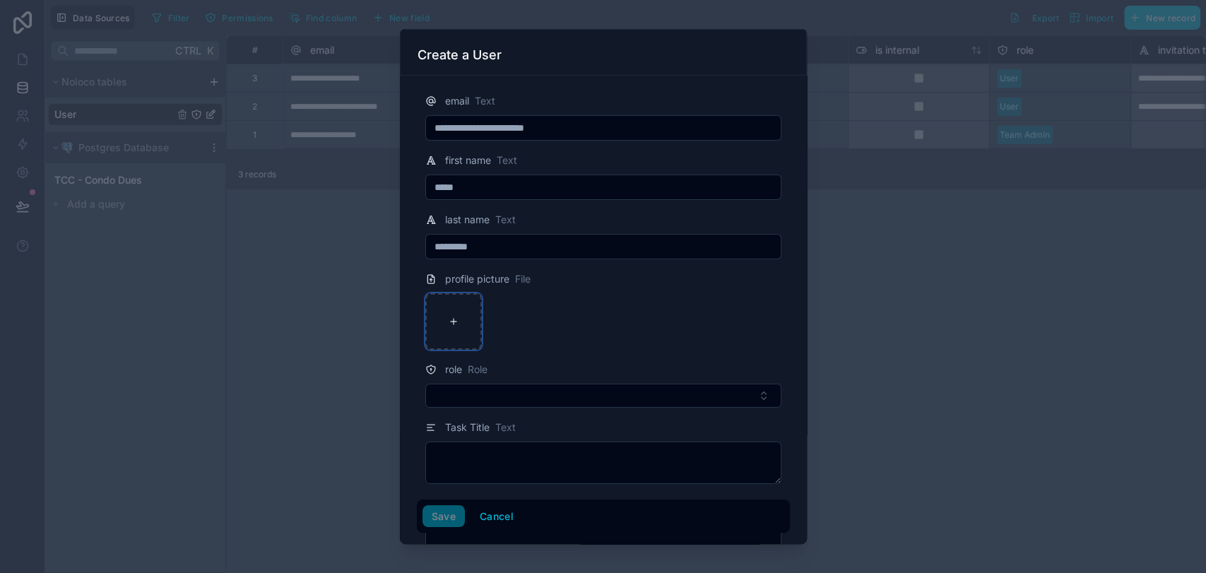
type input "**********"
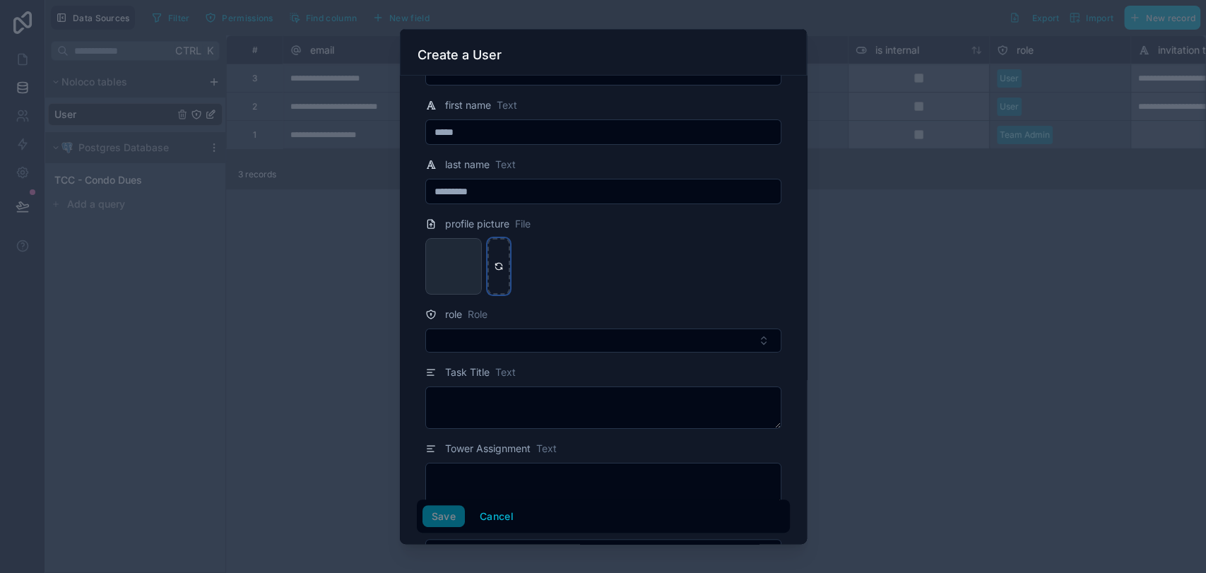
scroll to position [129, 0]
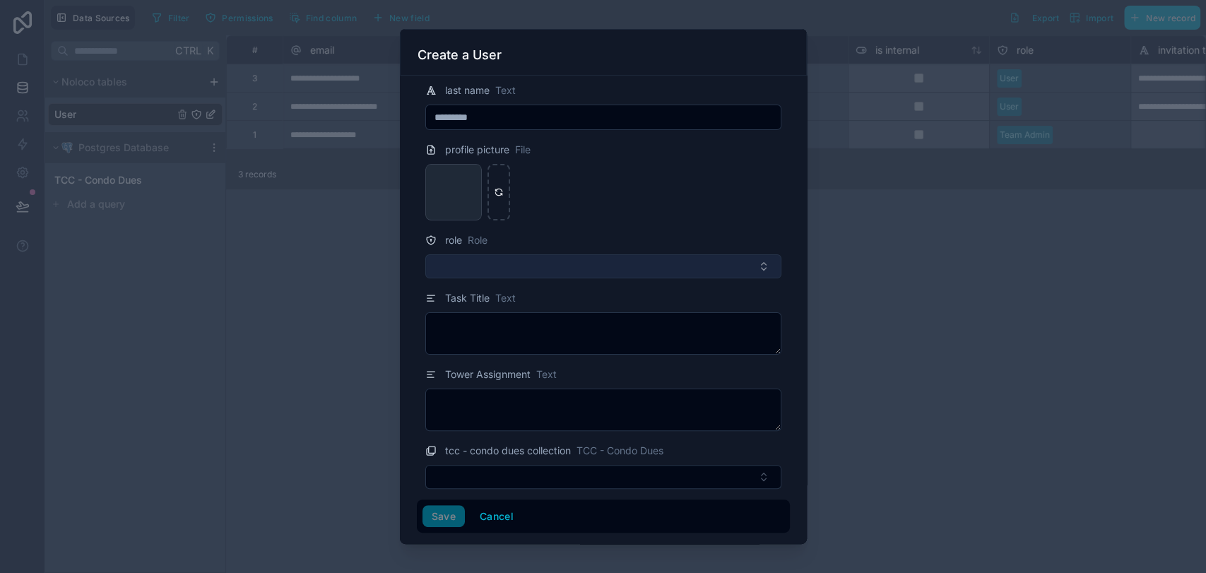
click at [531, 264] on button "Select Button" at bounding box center [603, 266] width 356 height 24
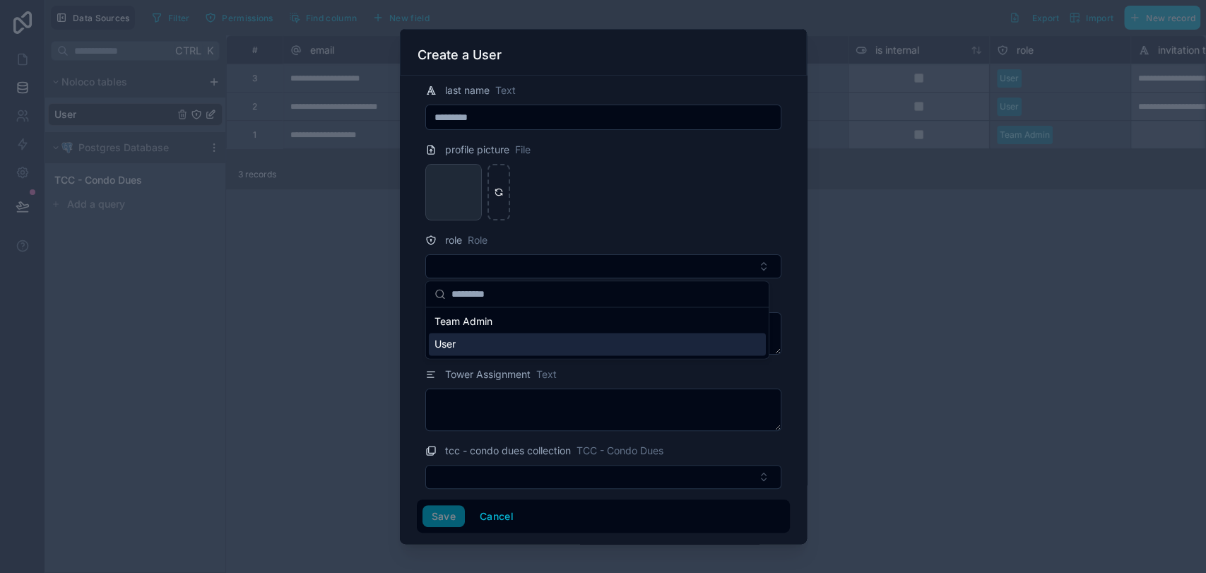
click at [490, 335] on div "User" at bounding box center [597, 344] width 337 height 23
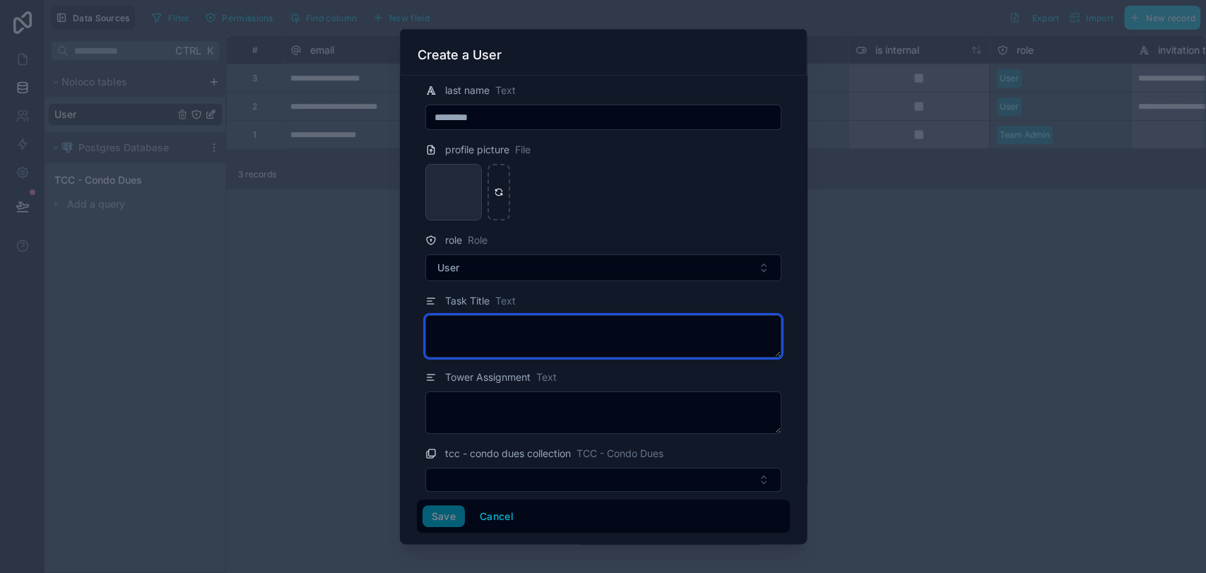
click at [542, 336] on textarea at bounding box center [603, 336] width 356 height 42
type textarea "********"
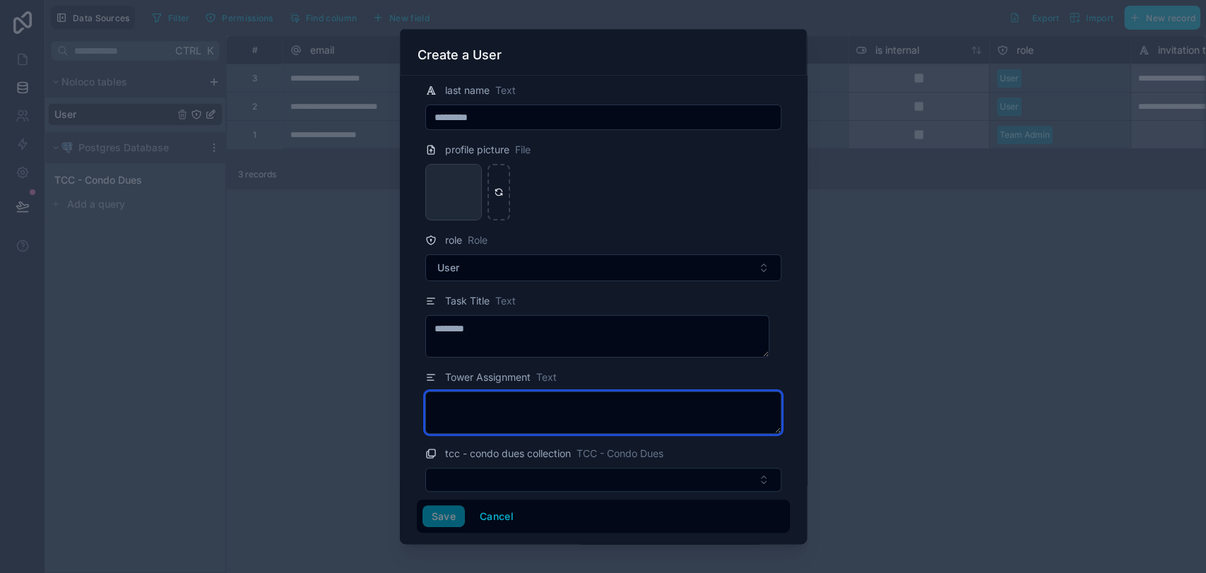
click at [514, 403] on textarea at bounding box center [603, 412] width 356 height 42
type textarea "****"
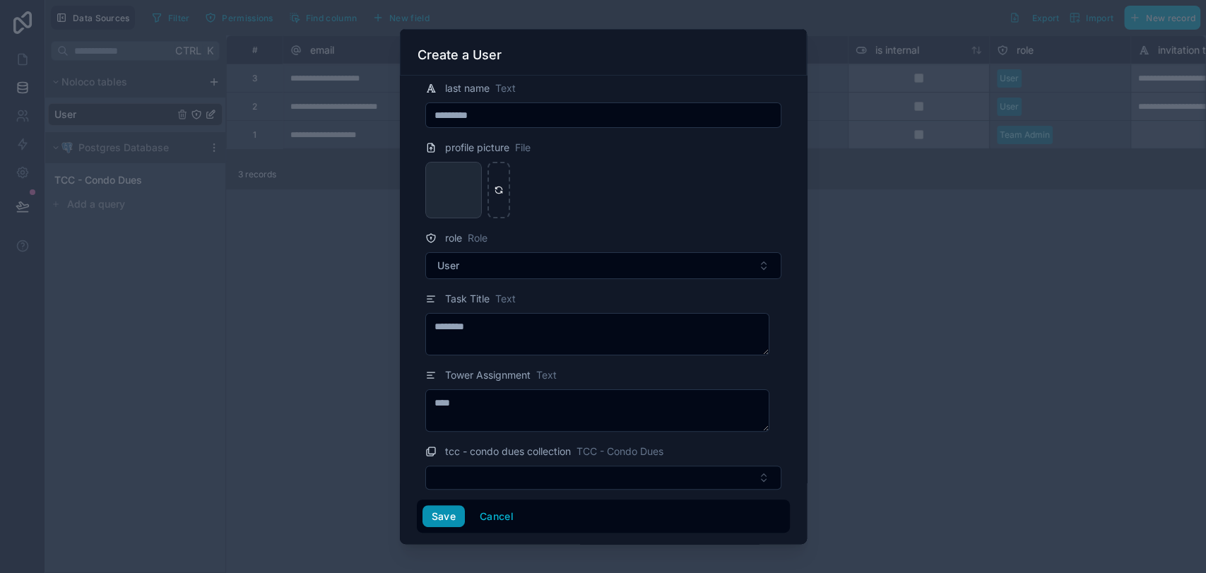
click at [451, 511] on button "Save" at bounding box center [443, 516] width 42 height 23
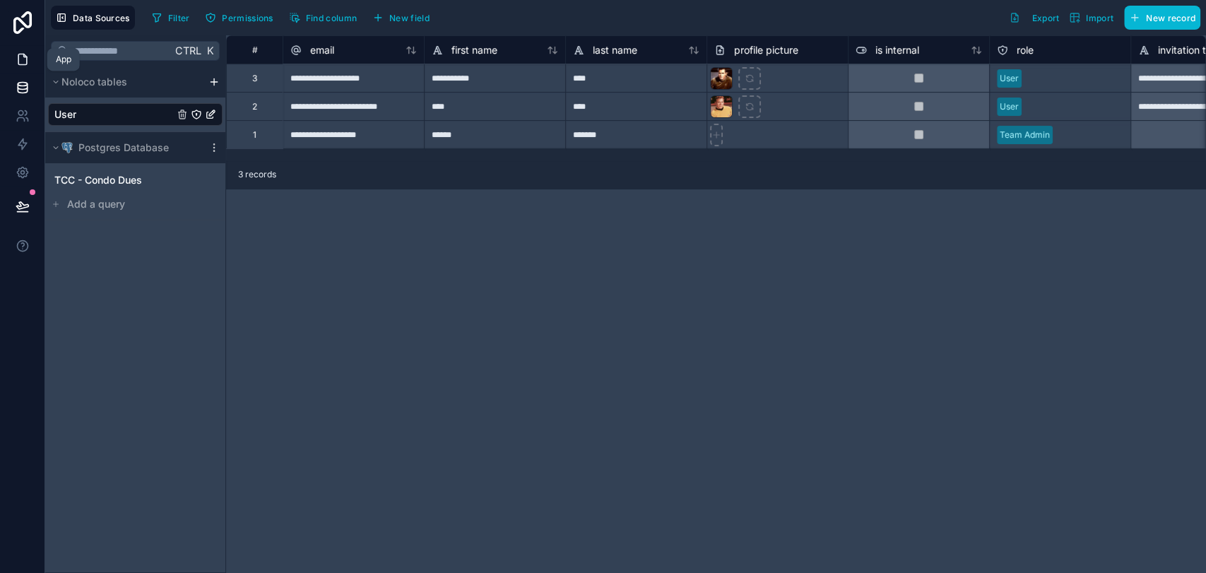
click at [31, 63] on link at bounding box center [22, 59] width 45 height 28
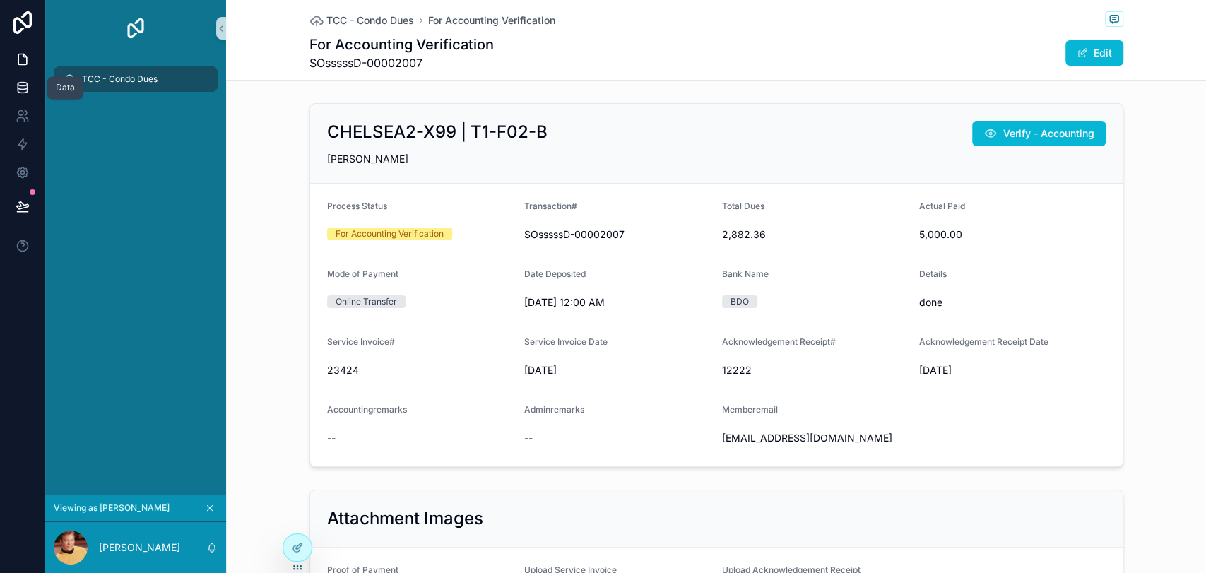
click at [34, 85] on link at bounding box center [22, 87] width 45 height 28
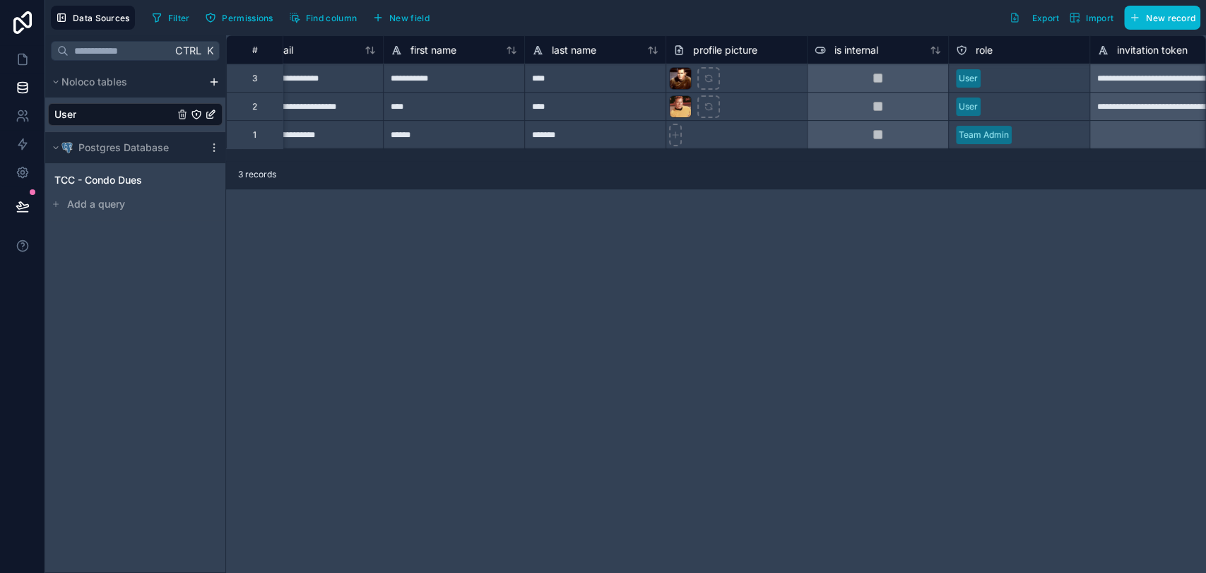
scroll to position [0, 42]
click at [1175, 26] on button "New record" at bounding box center [1162, 18] width 76 height 24
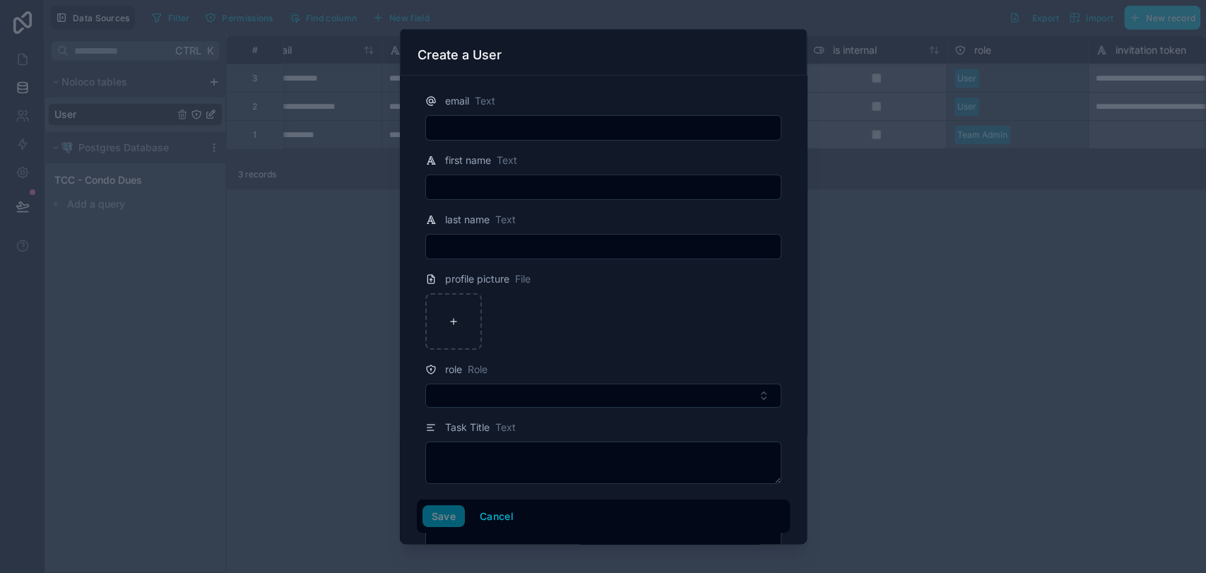
click at [614, 125] on input "text" at bounding box center [603, 128] width 355 height 20
type input "**********"
click at [493, 181] on input "text" at bounding box center [603, 187] width 355 height 20
type input "*****"
type input "*********"
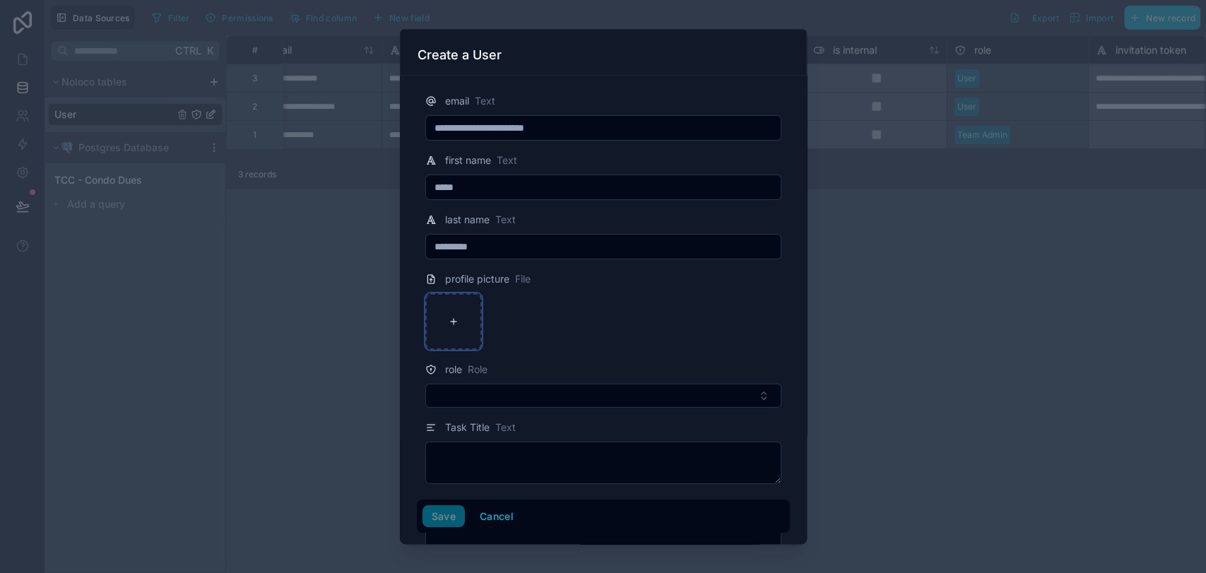
click at [435, 316] on div at bounding box center [453, 321] width 57 height 57
type input "**********"
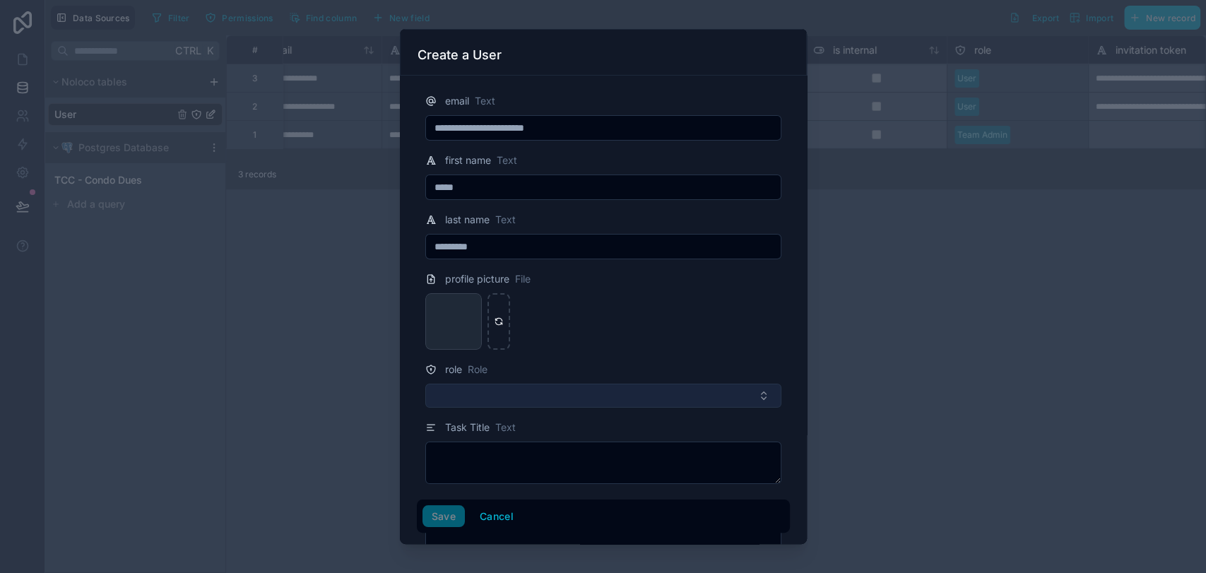
click at [519, 391] on button "Select Button" at bounding box center [603, 396] width 356 height 24
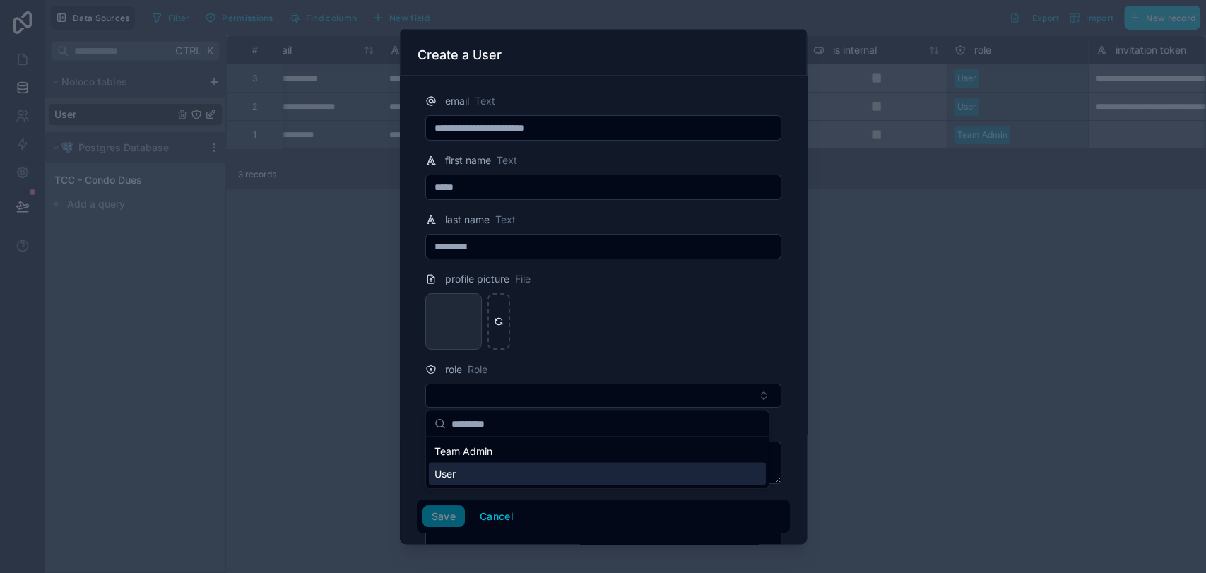
click at [497, 473] on div "User" at bounding box center [597, 473] width 337 height 23
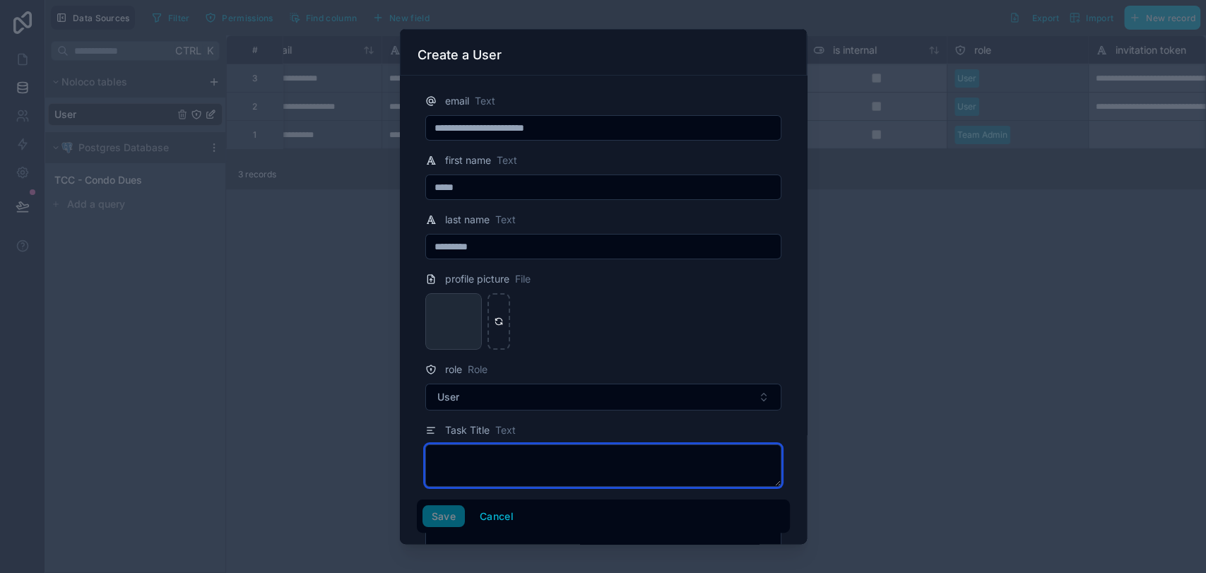
click at [514, 452] on textarea at bounding box center [603, 465] width 356 height 42
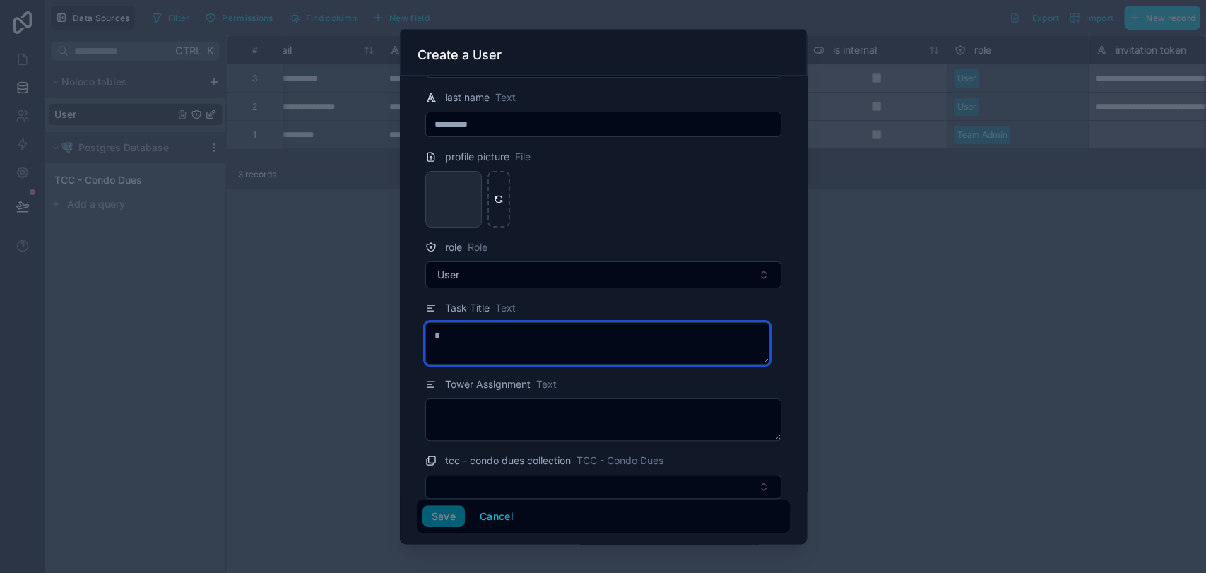
scroll to position [131, 0]
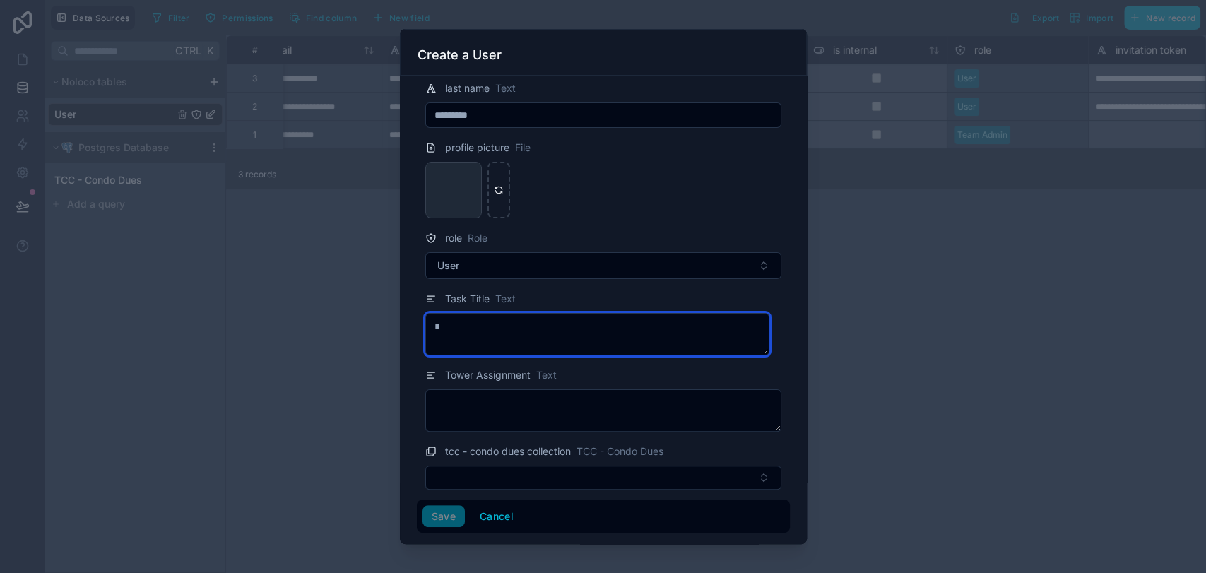
type textarea "*"
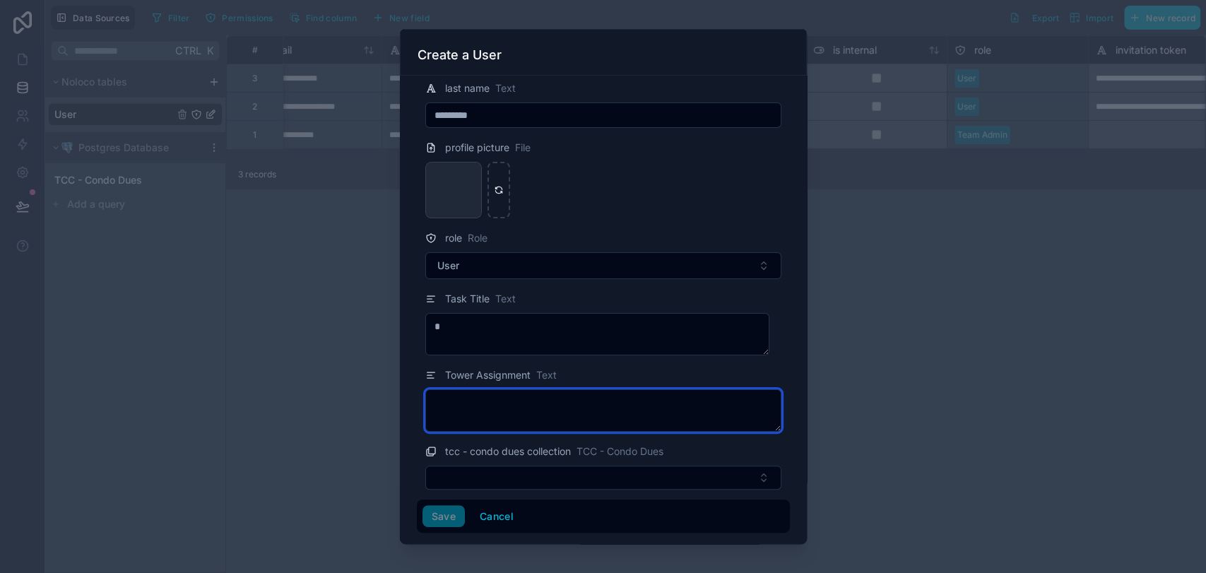
click at [541, 397] on textarea at bounding box center [603, 410] width 356 height 42
type textarea "****"
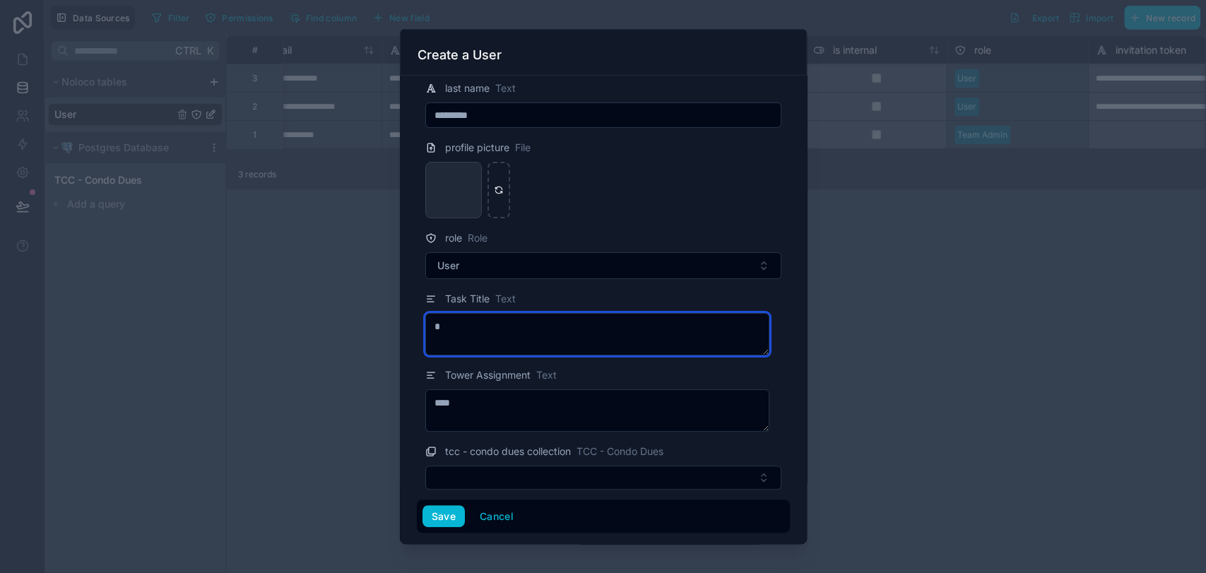
drag, startPoint x: 458, startPoint y: 321, endPoint x: 420, endPoint y: 321, distance: 38.9
click at [420, 321] on div "Task Title Text *" at bounding box center [603, 322] width 373 height 65
type textarea "*****"
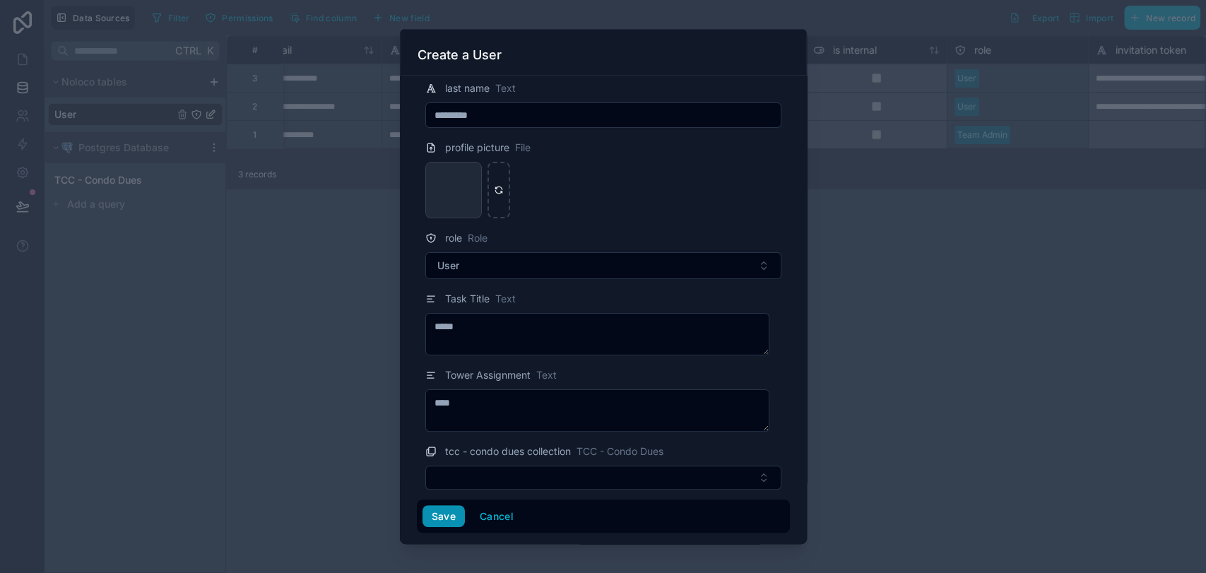
click at [441, 510] on button "Save" at bounding box center [443, 516] width 42 height 23
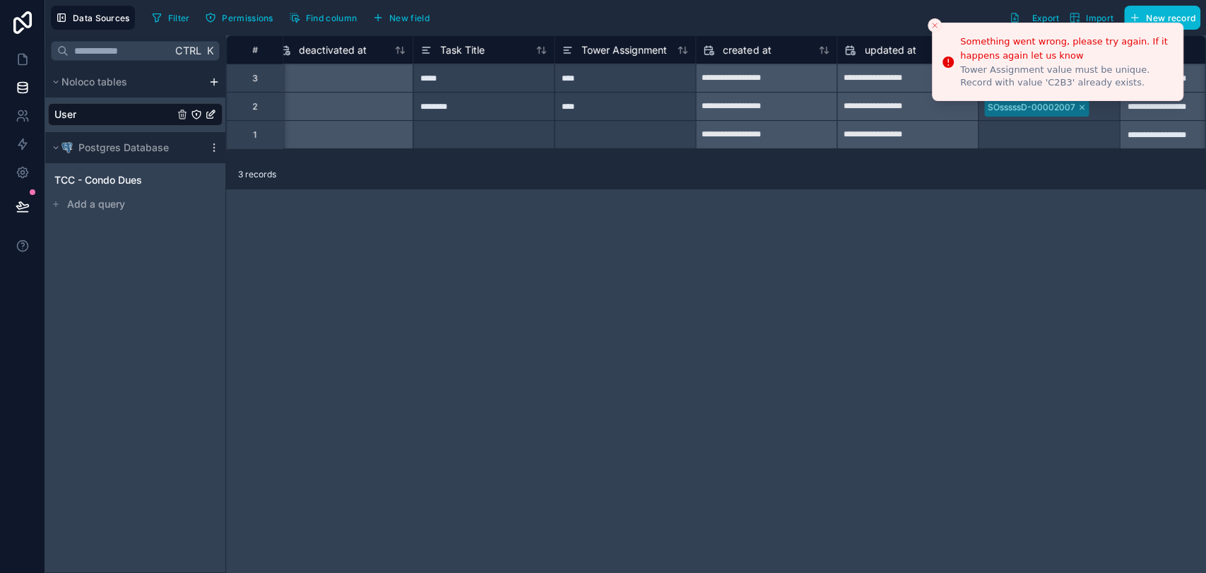
scroll to position [0, 1338]
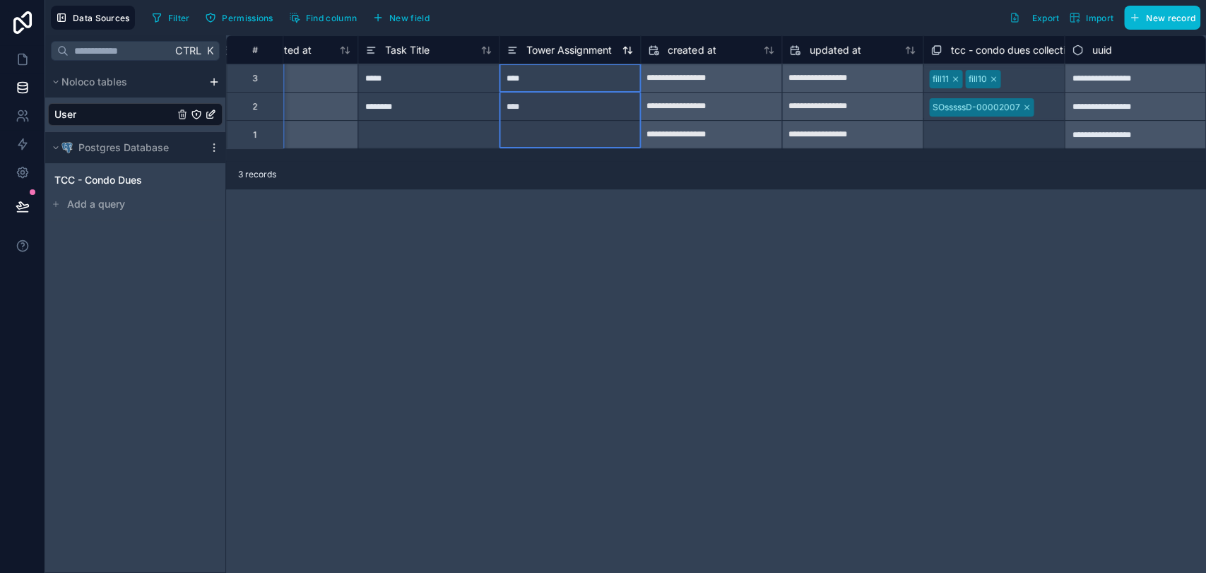
click at [516, 54] on icon at bounding box center [512, 50] width 11 height 17
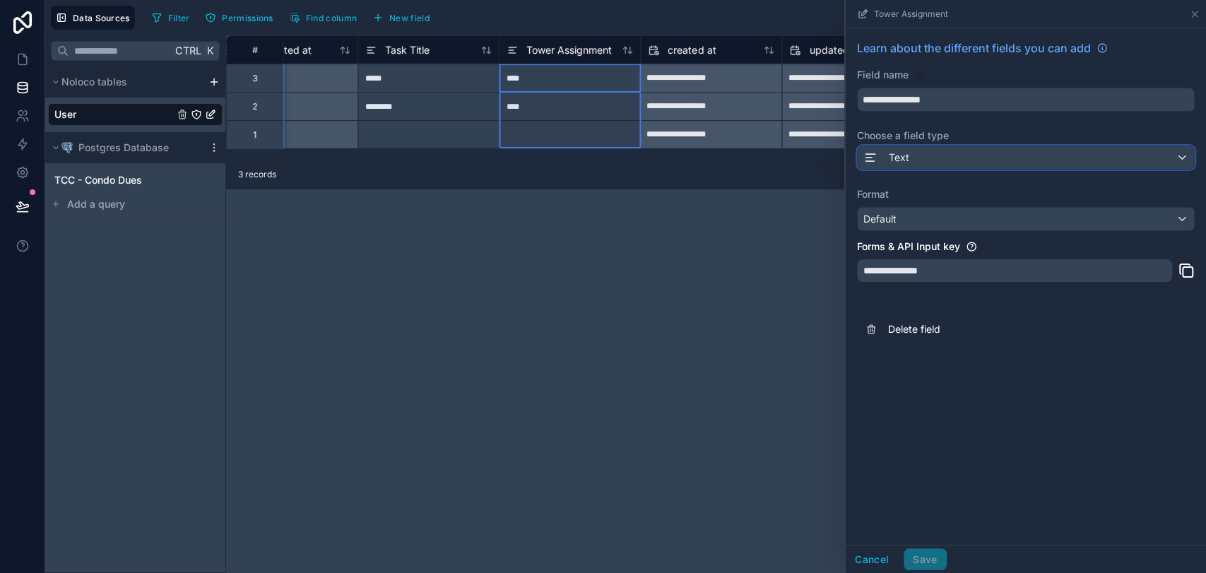
click at [955, 163] on div "Text" at bounding box center [1026, 157] width 336 height 23
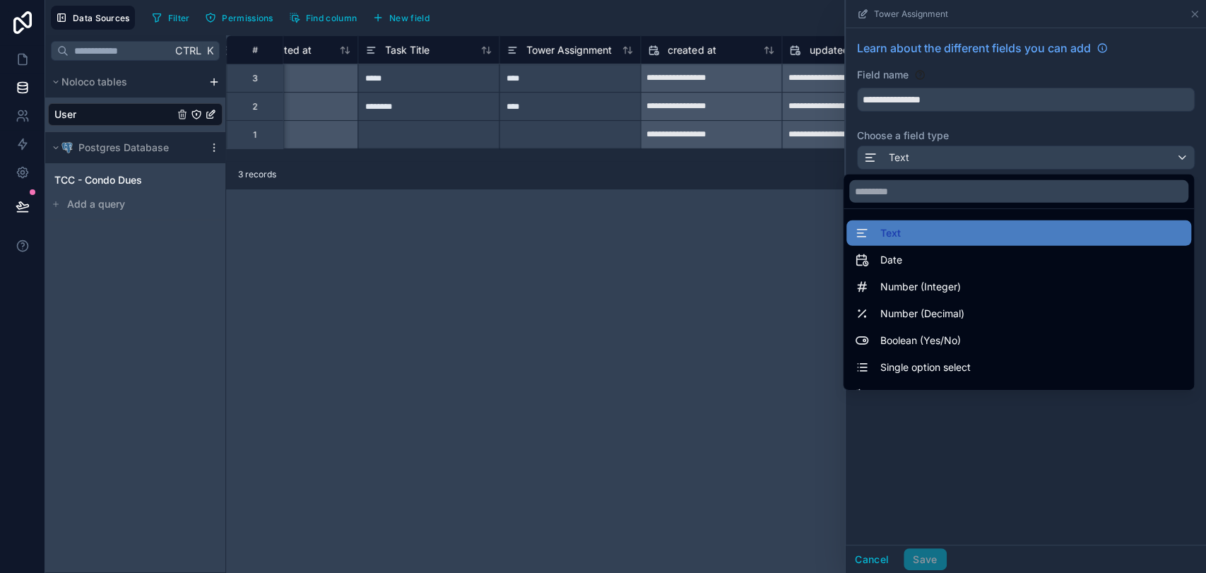
click at [955, 163] on div at bounding box center [1026, 286] width 360 height 573
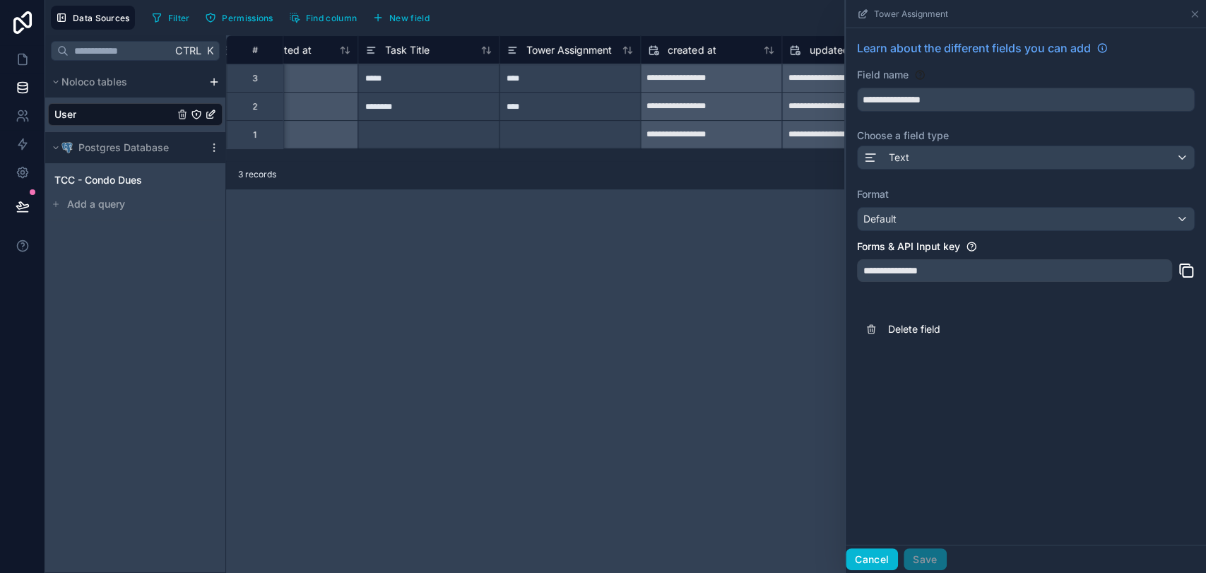
click at [869, 555] on button "Cancel" at bounding box center [872, 559] width 52 height 23
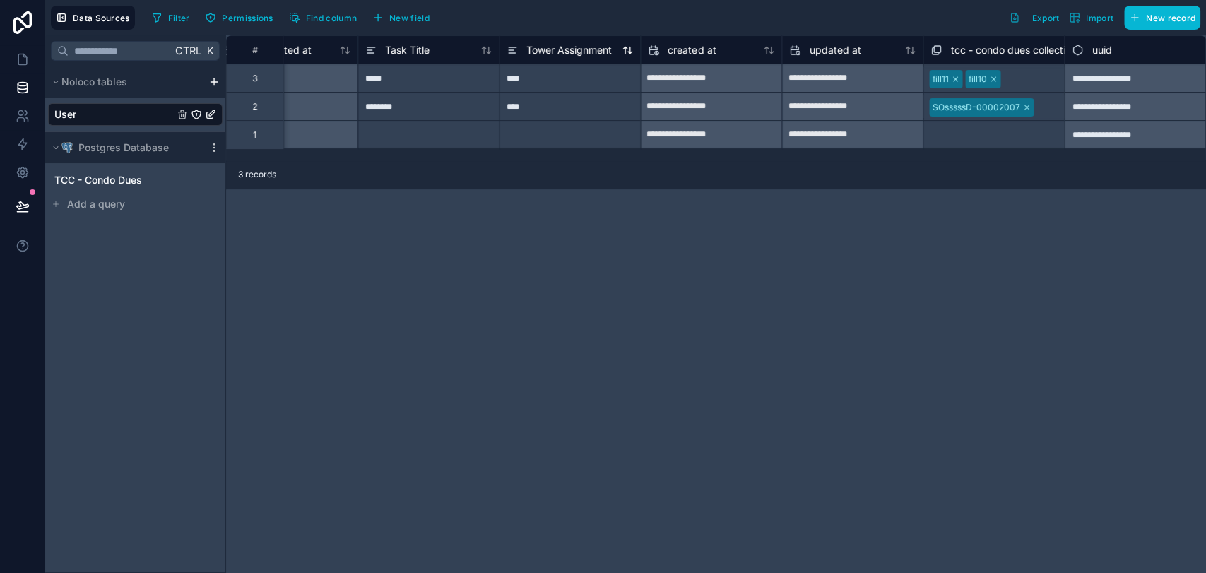
click at [513, 47] on icon at bounding box center [512, 50] width 11 height 17
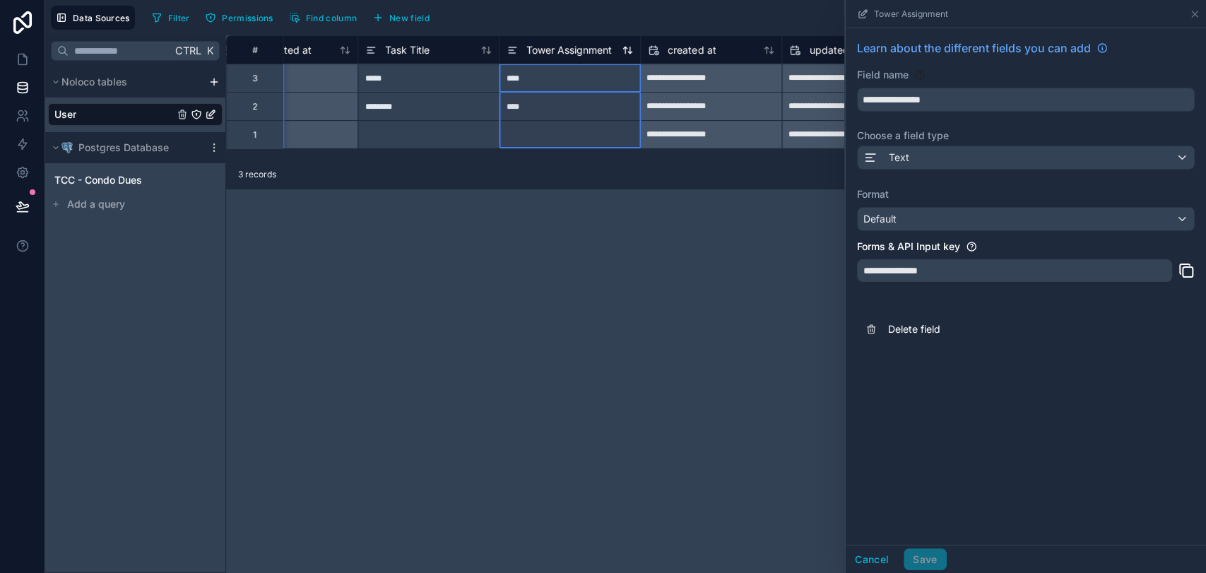
click at [513, 47] on icon at bounding box center [512, 50] width 11 height 17
click at [635, 256] on div "**********" at bounding box center [716, 304] width 980 height 538
click at [1174, 22] on div "Tower Assignment" at bounding box center [1025, 14] width 349 height 28
click at [1190, 16] on icon at bounding box center [1194, 13] width 11 height 11
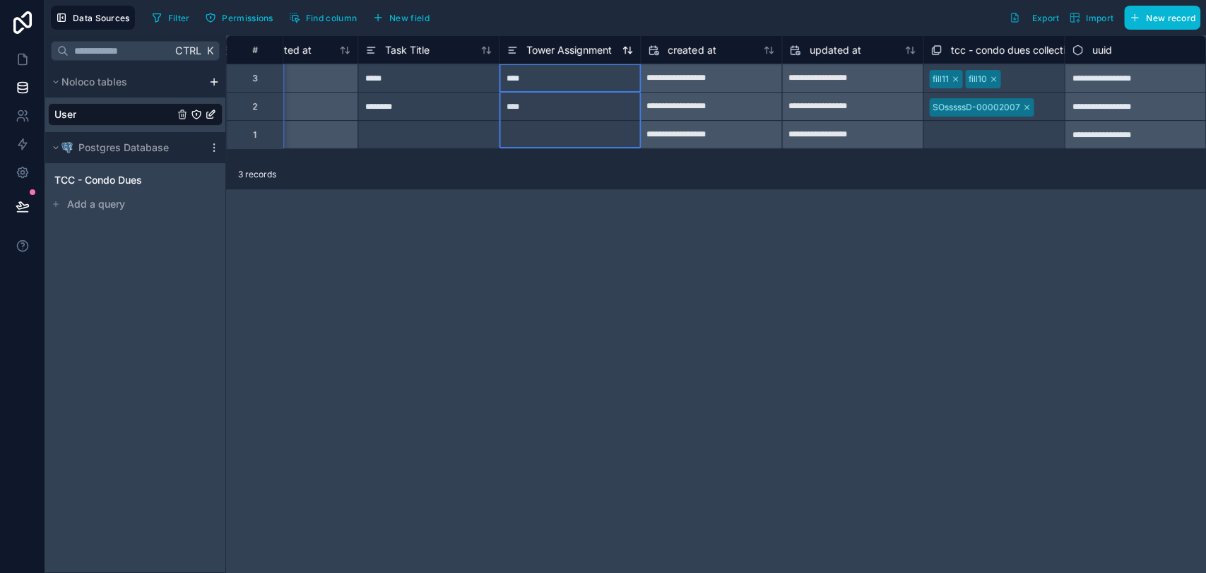
click at [509, 53] on icon at bounding box center [512, 53] width 6 height 0
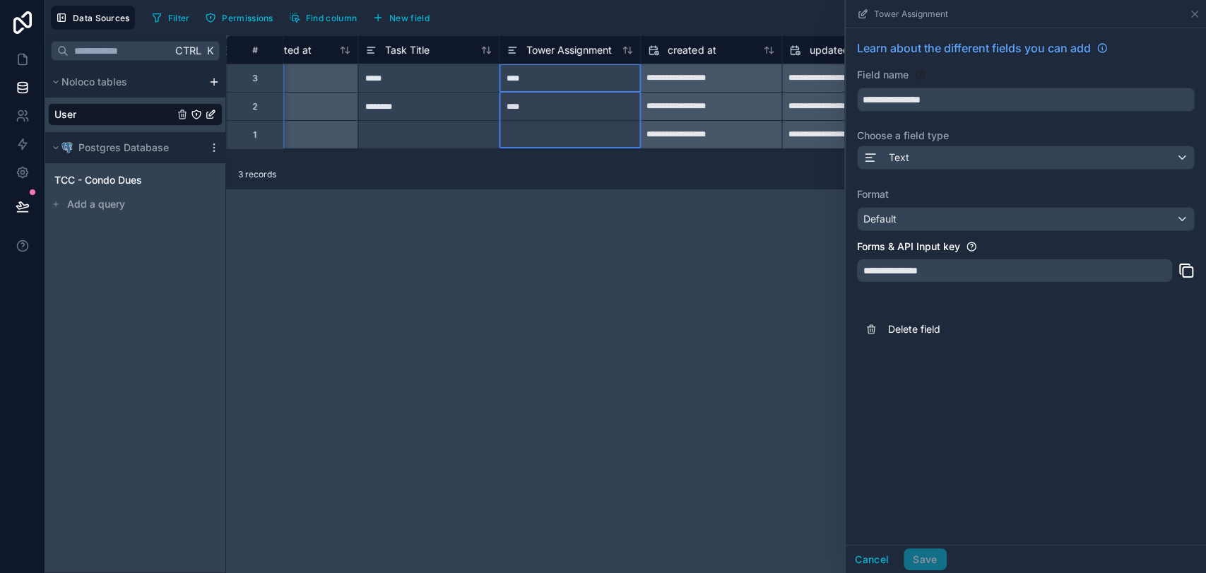
click at [587, 372] on div "**********" at bounding box center [716, 304] width 980 height 538
click at [872, 552] on button "Cancel" at bounding box center [872, 559] width 52 height 23
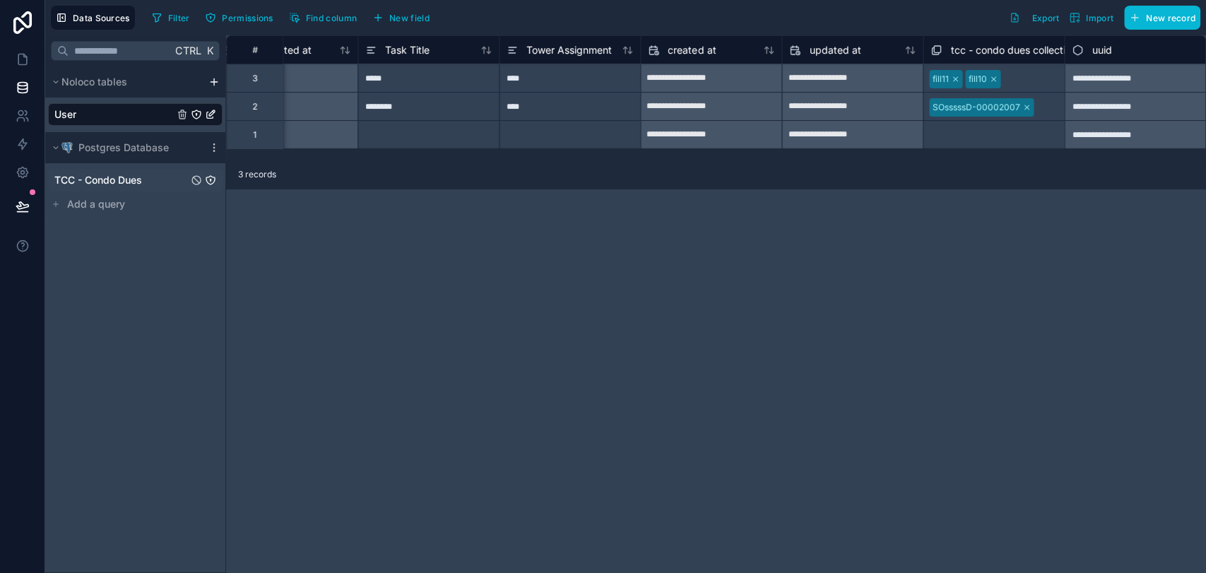
click at [117, 183] on span "TCC - Condo Dues" at bounding box center [98, 180] width 88 height 14
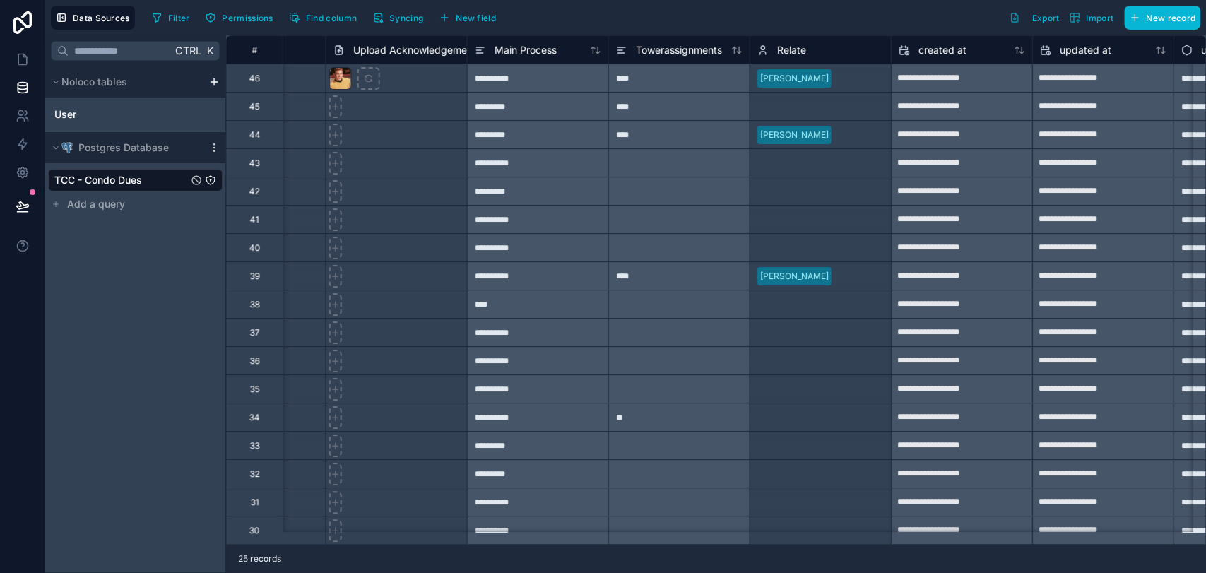
scroll to position [0, 9686]
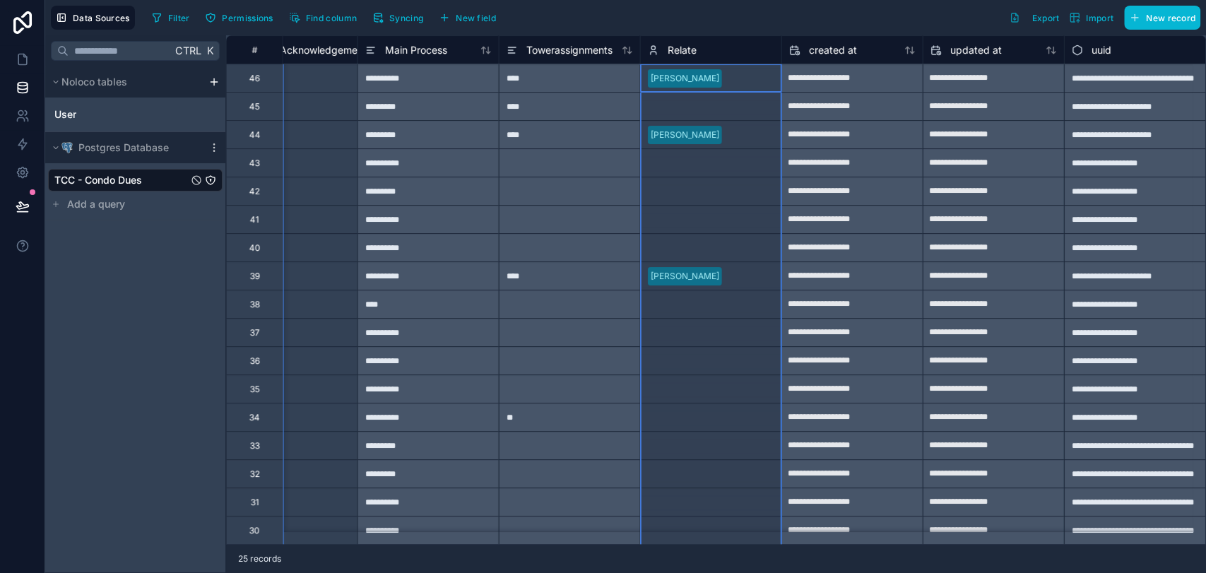
click at [648, 47] on icon at bounding box center [653, 50] width 11 height 17
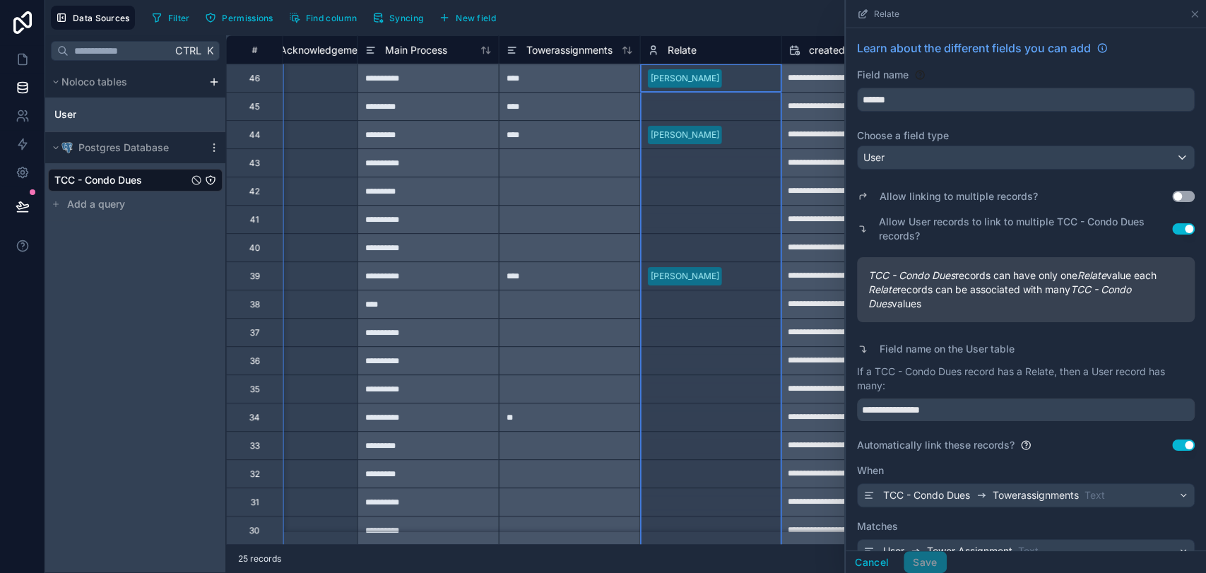
click at [1172, 196] on button "Use setting" at bounding box center [1183, 196] width 23 height 11
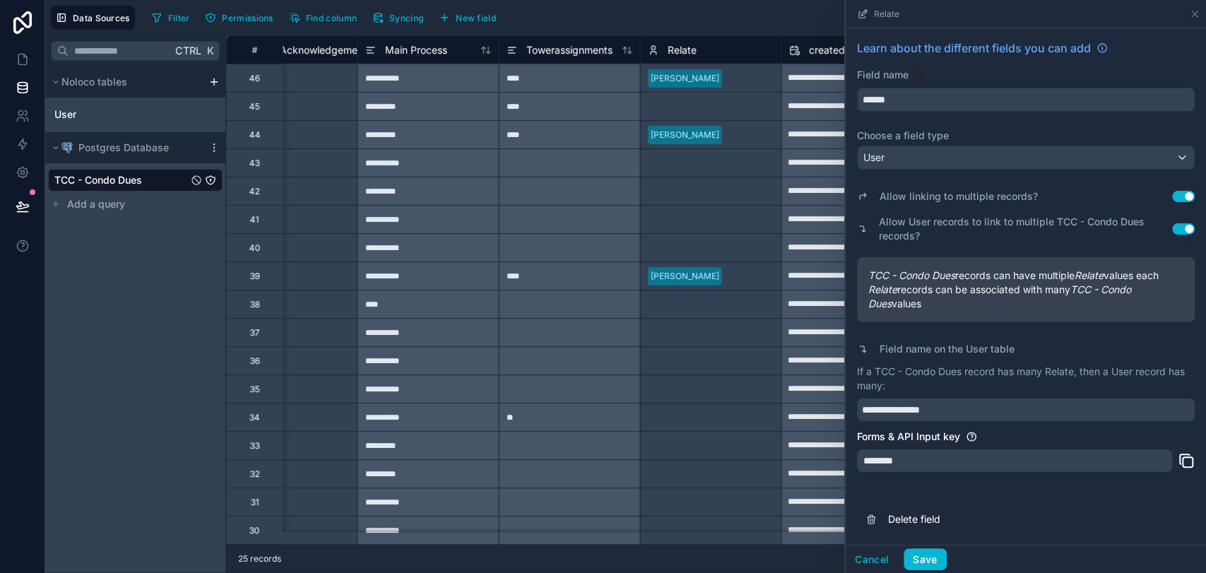
scroll to position [1, 0]
click at [921, 558] on button "Save" at bounding box center [925, 559] width 42 height 23
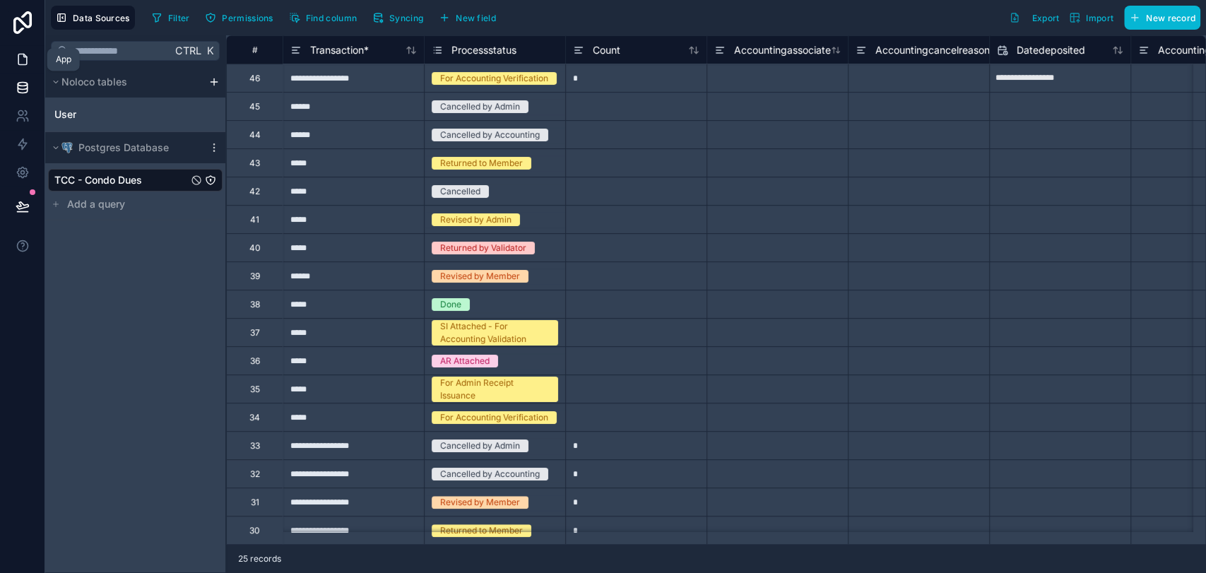
click at [23, 58] on icon at bounding box center [23, 59] width 14 height 14
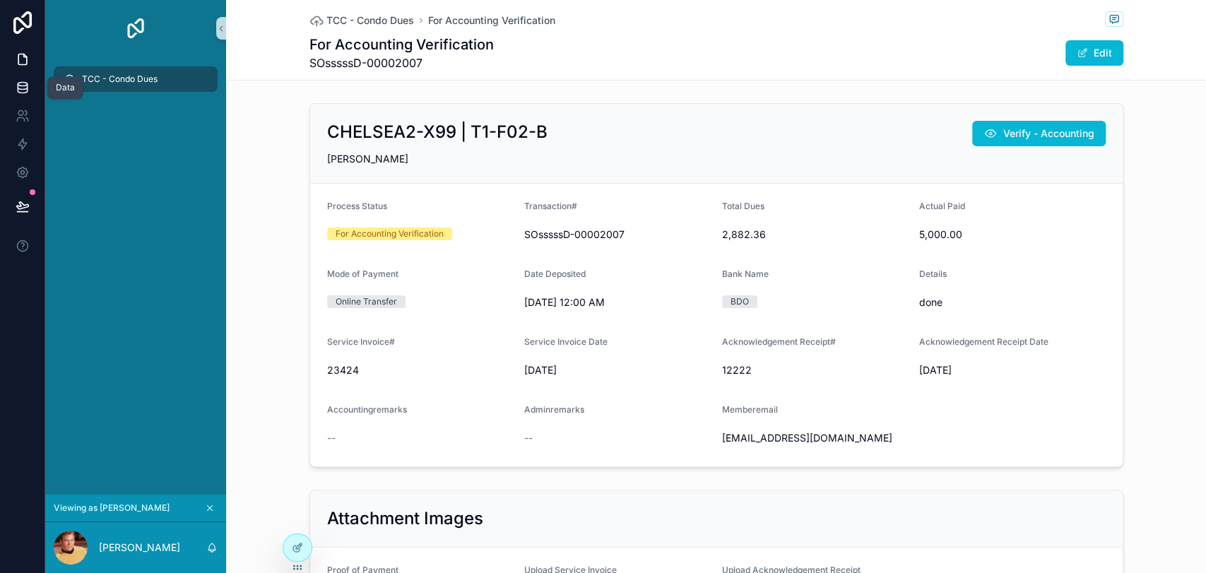
click at [36, 88] on link at bounding box center [22, 87] width 45 height 28
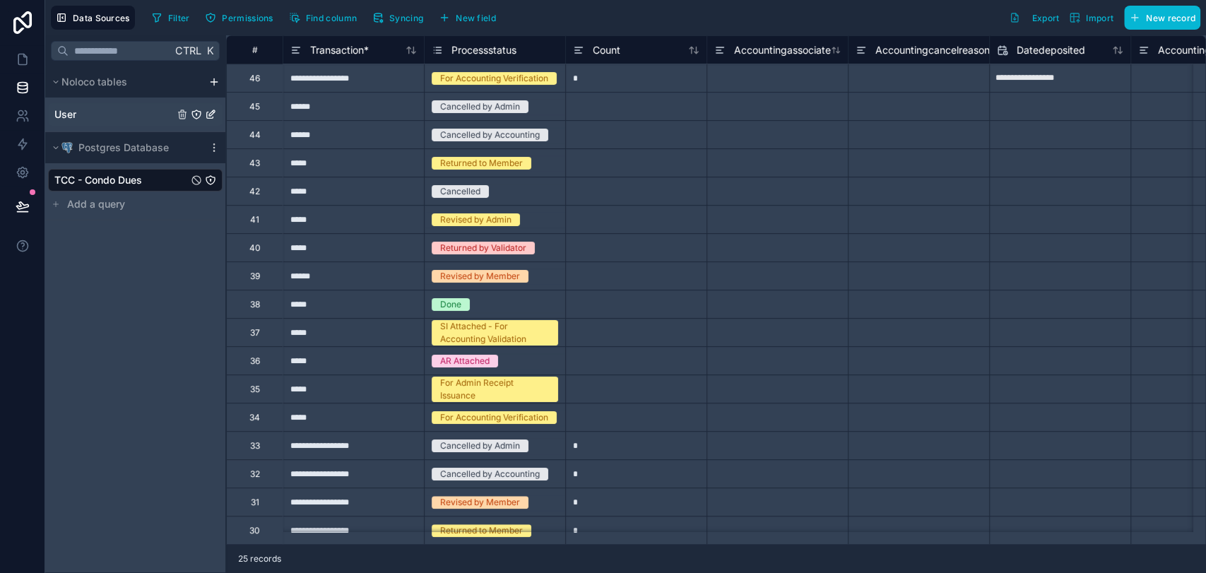
click at [100, 104] on div "User" at bounding box center [135, 114] width 174 height 23
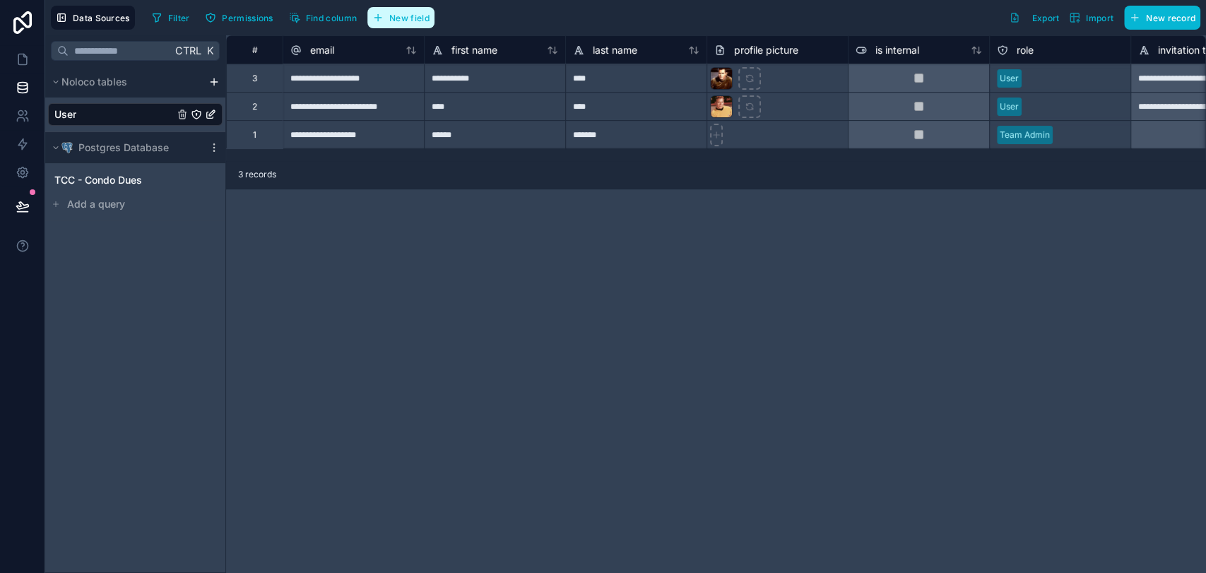
click at [407, 22] on span "New field" at bounding box center [409, 18] width 40 height 11
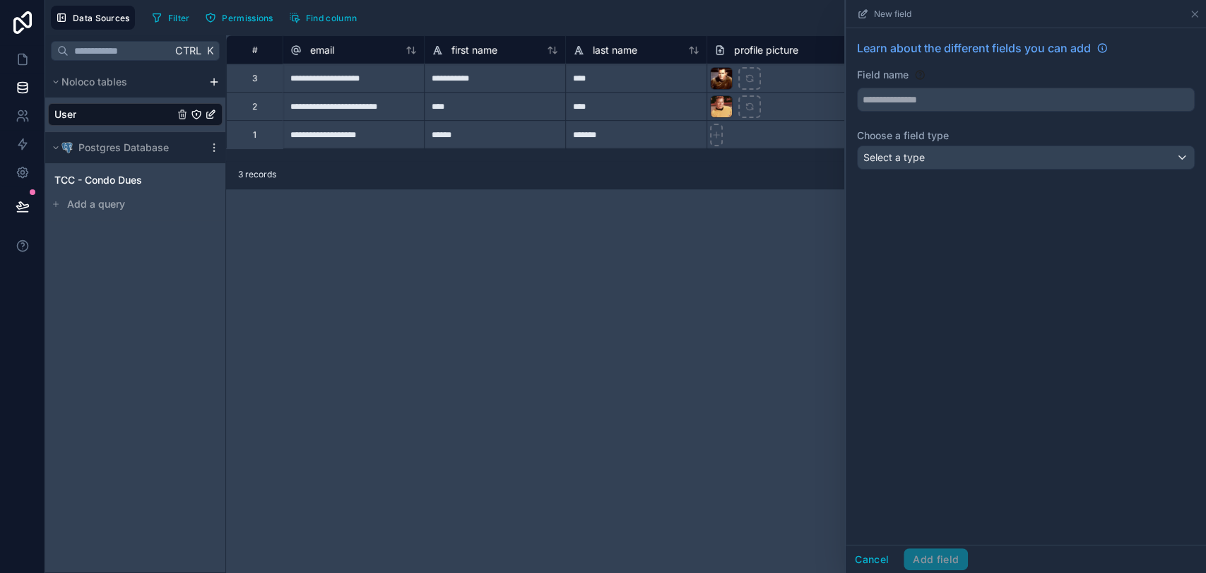
click at [706, 251] on div "**********" at bounding box center [716, 304] width 980 height 538
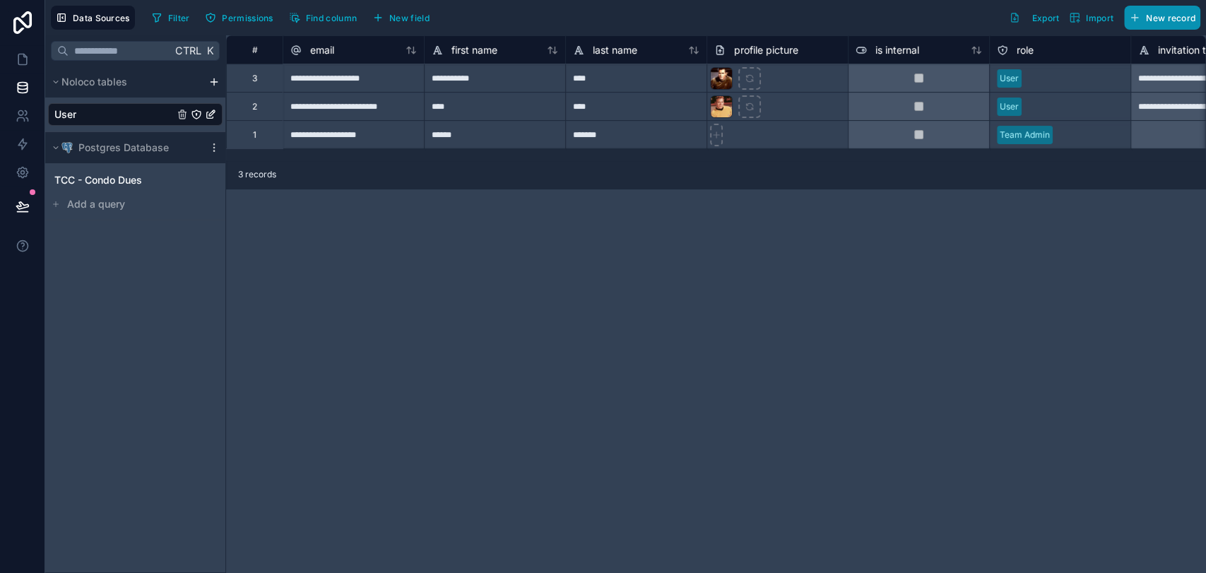
click at [1173, 18] on span "New record" at bounding box center [1170, 18] width 49 height 11
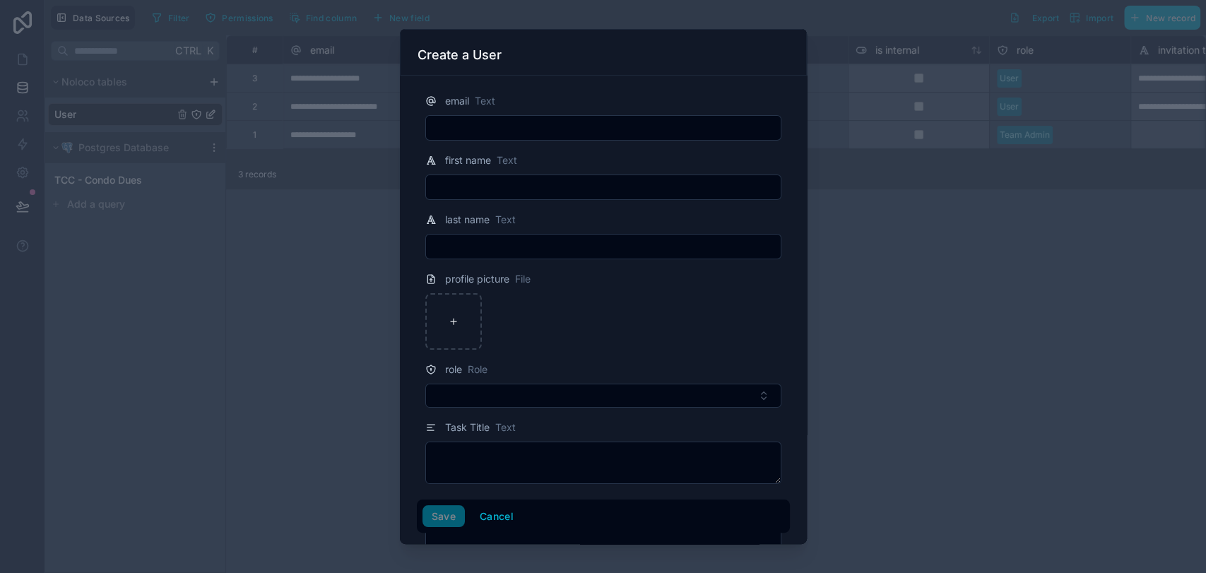
click at [639, 131] on input "text" at bounding box center [603, 128] width 355 height 20
type input "**********"
click at [553, 183] on input "text" at bounding box center [603, 187] width 355 height 20
type input "*****"
click at [525, 242] on input "text" at bounding box center [603, 247] width 355 height 20
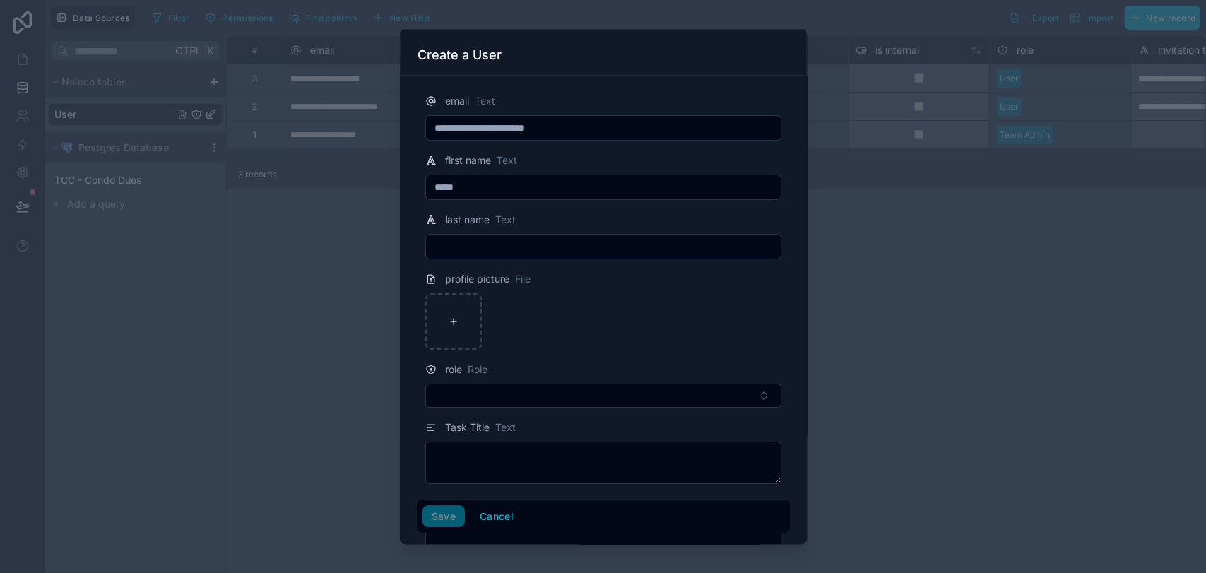
type input "*********"
click at [474, 312] on div at bounding box center [453, 321] width 57 height 57
type input "**********"
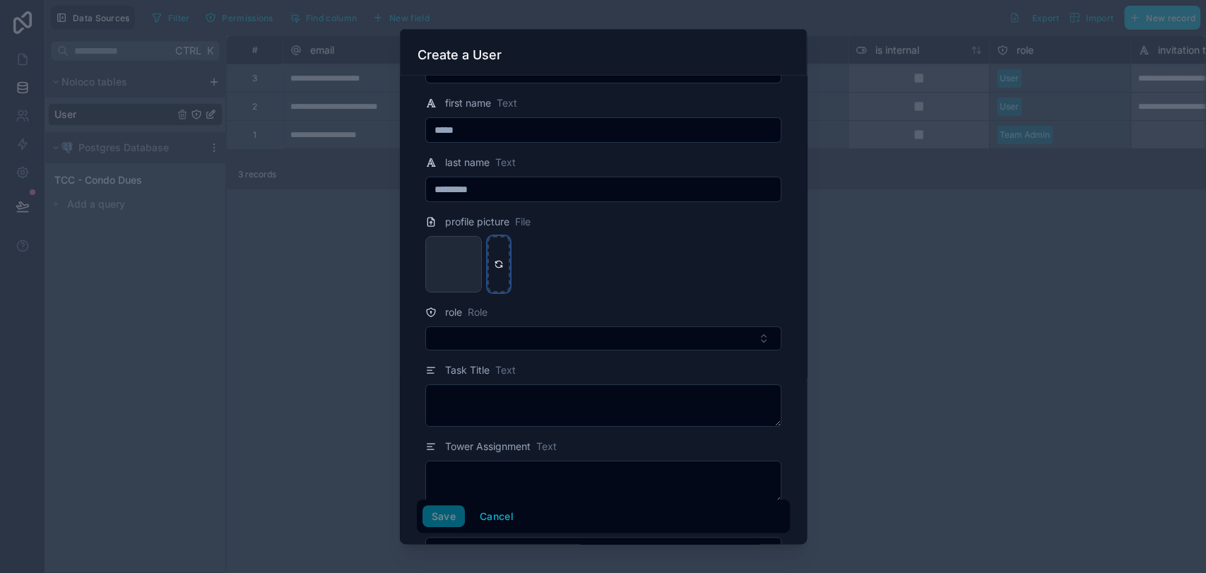
scroll to position [129, 0]
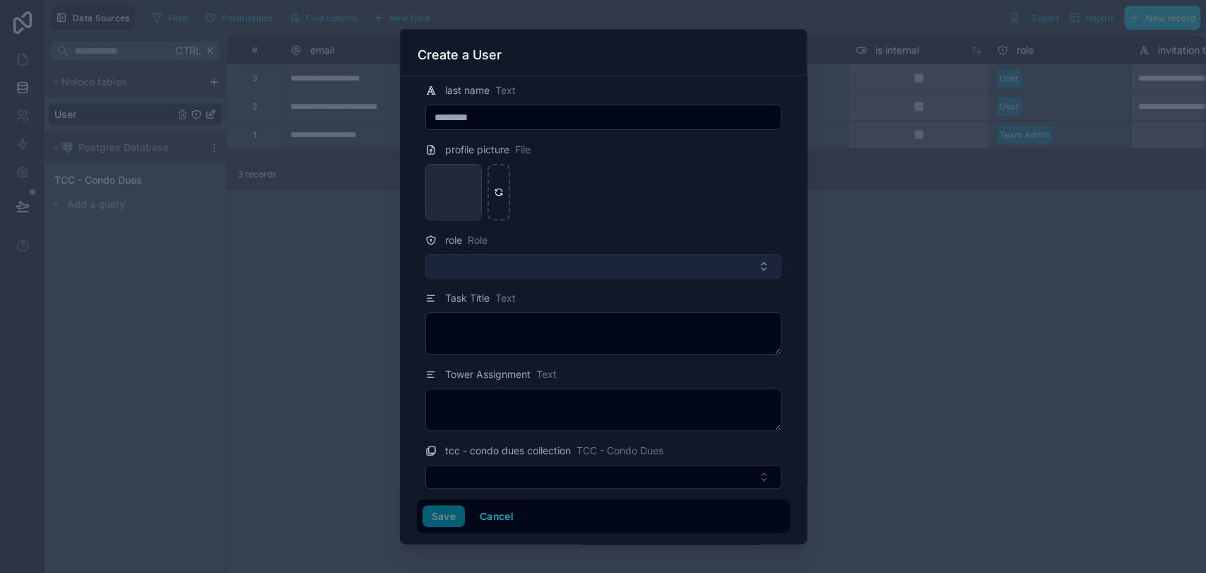
click at [472, 262] on button "Select Button" at bounding box center [603, 266] width 356 height 24
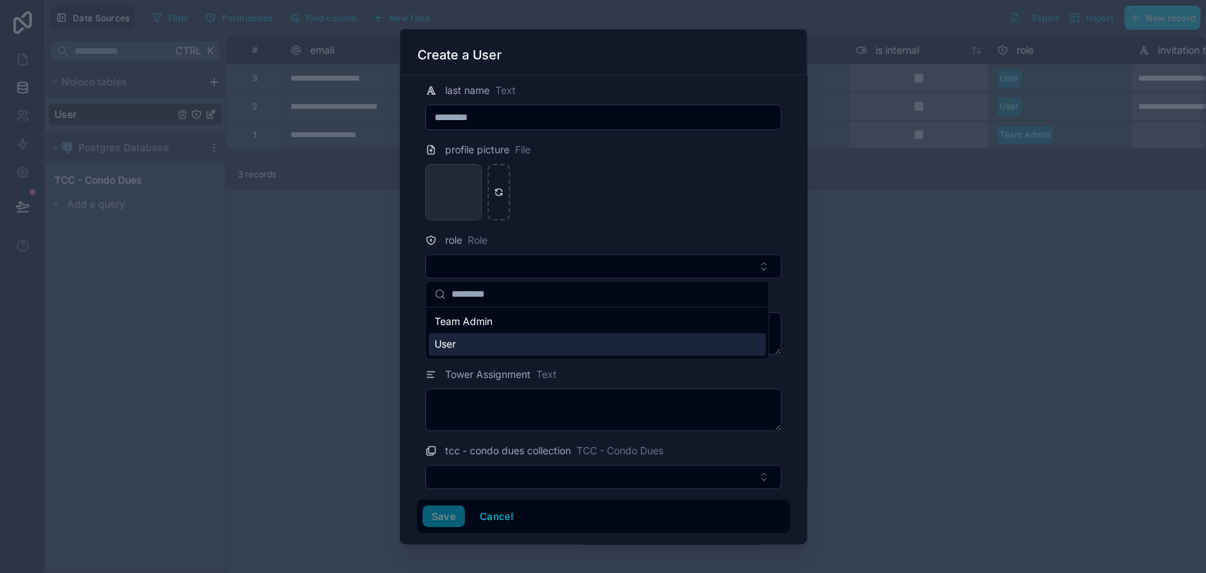
click at [482, 338] on div "User" at bounding box center [597, 344] width 337 height 23
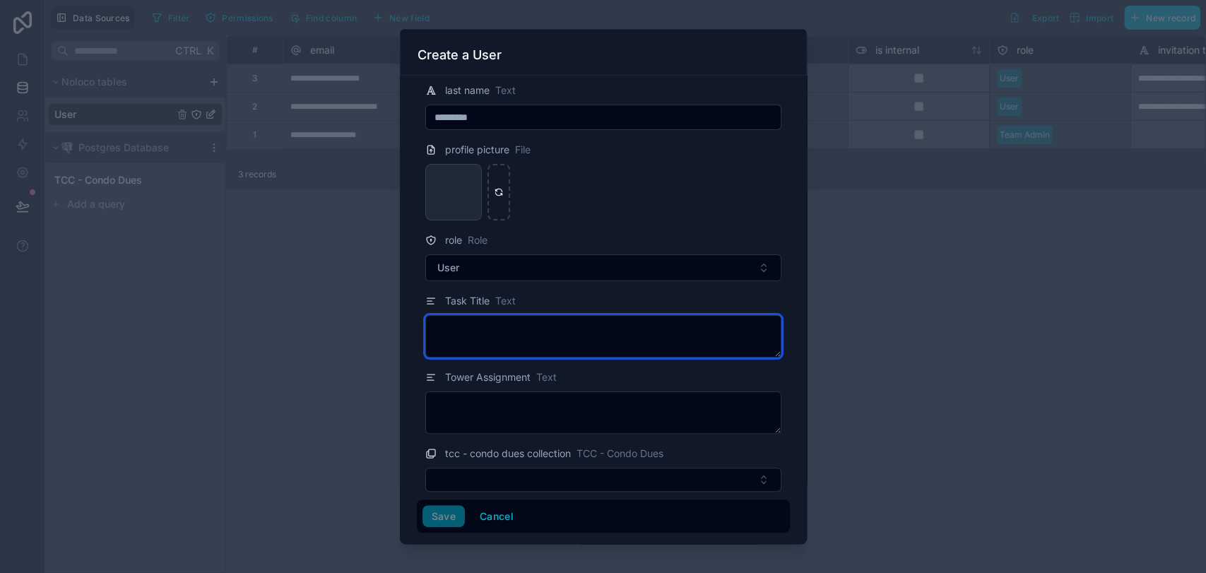
click at [480, 326] on textarea at bounding box center [603, 336] width 356 height 42
type textarea "*****"
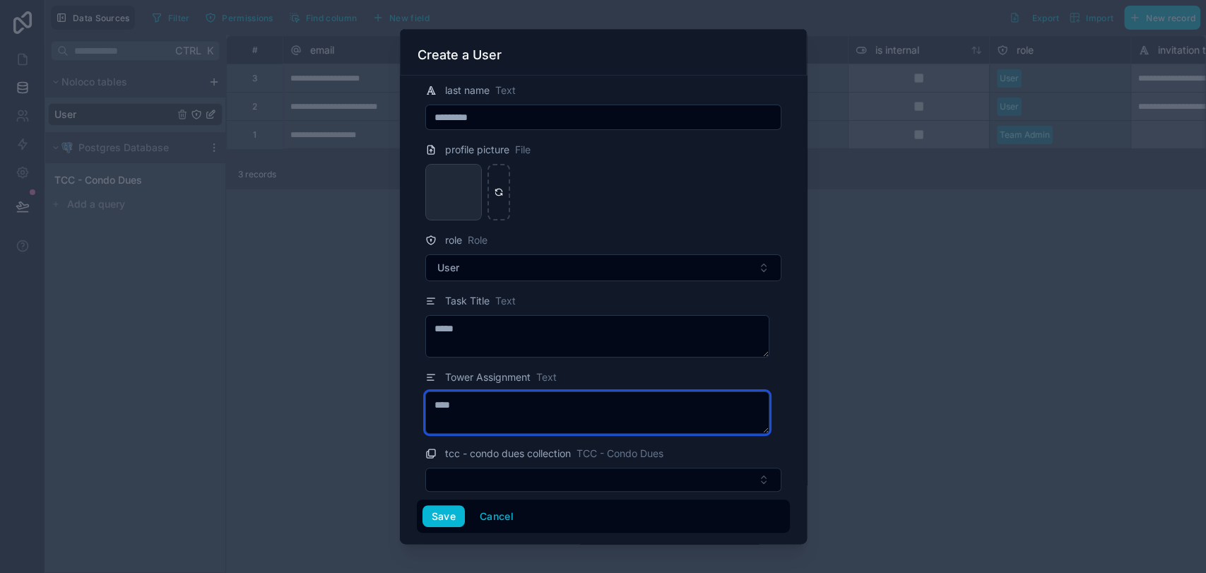
scroll to position [131, 0]
type textarea "****"
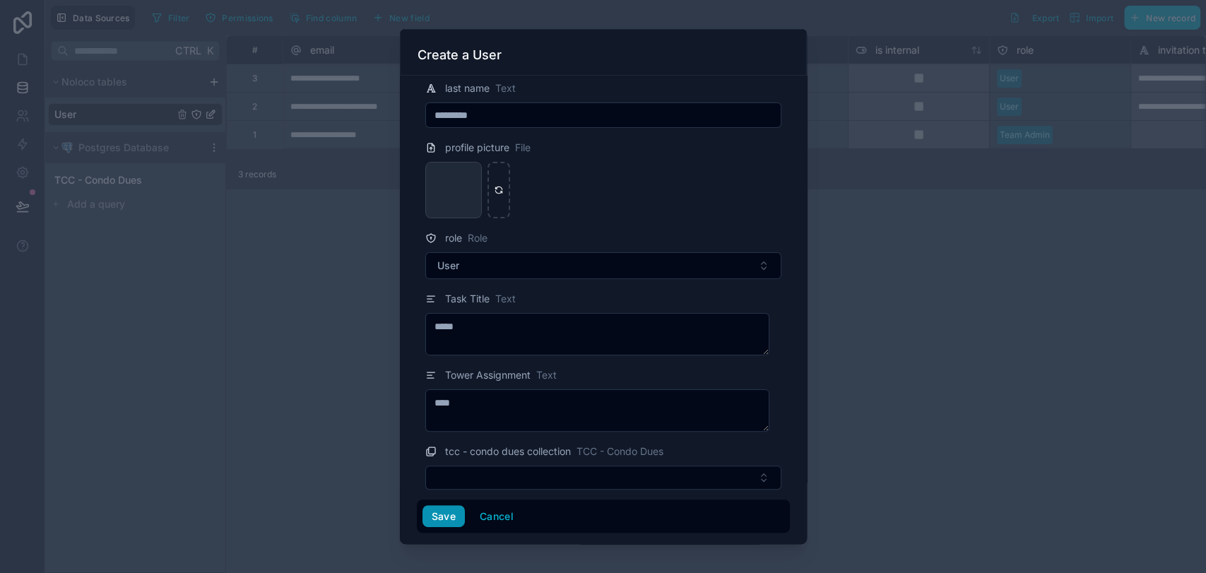
click at [438, 516] on button "Save" at bounding box center [443, 516] width 42 height 23
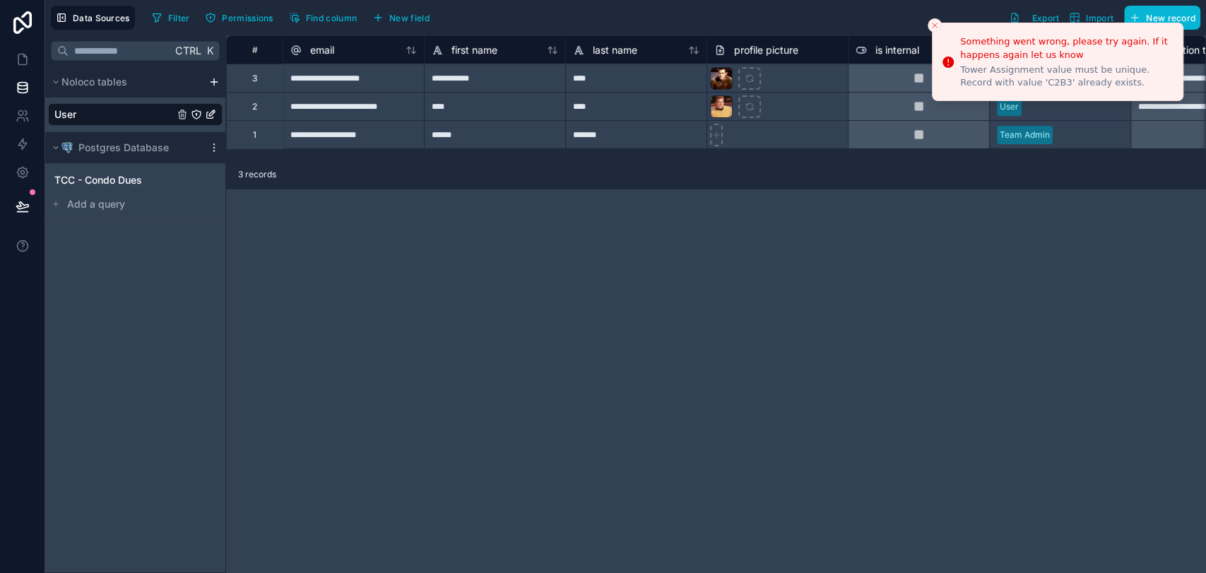
drag, startPoint x: 1106, startPoint y: 83, endPoint x: 1027, endPoint y: 126, distance: 90.1
click at [1027, 89] on div "Tower Assignment value must be unique. Record with value 'C2B3' already exists." at bounding box center [1065, 76] width 211 height 25
drag, startPoint x: 958, startPoint y: 39, endPoint x: 1061, endPoint y: 69, distance: 107.5
click at [1058, 69] on li "Something went wrong, please try again. If it happens again let us know Tower A…" at bounding box center [1057, 62] width 251 height 78
click at [1094, 86] on div "Tower Assignment value must be unique. Record with value 'C2B3' already exists." at bounding box center [1065, 76] width 211 height 25
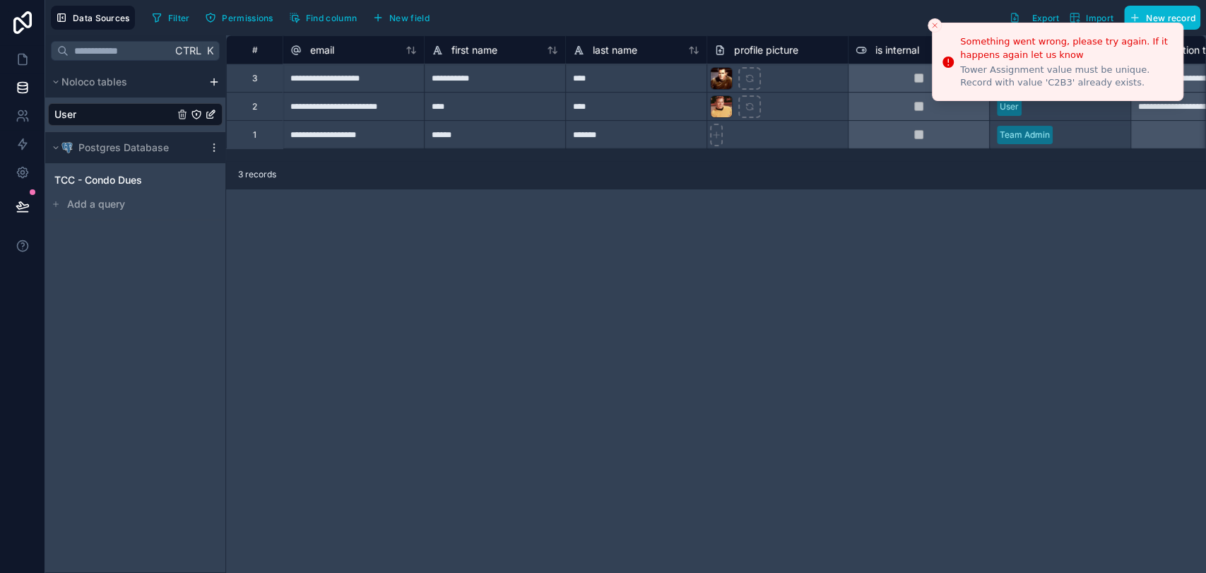
drag, startPoint x: 1078, startPoint y: 83, endPoint x: 1023, endPoint y: 83, distance: 55.1
click at [1023, 83] on div "Tower Assignment value must be unique. Record with value 'C2B3' already exists." at bounding box center [1065, 76] width 211 height 25
click at [934, 25] on line "Close toast" at bounding box center [935, 25] width 4 height 4
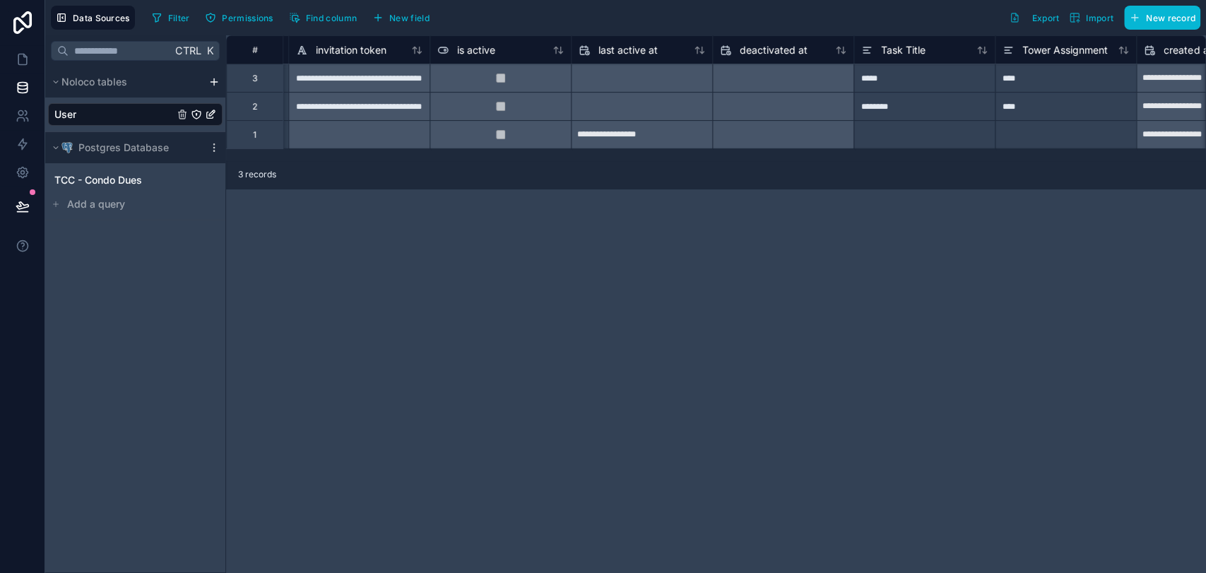
scroll to position [0, 903]
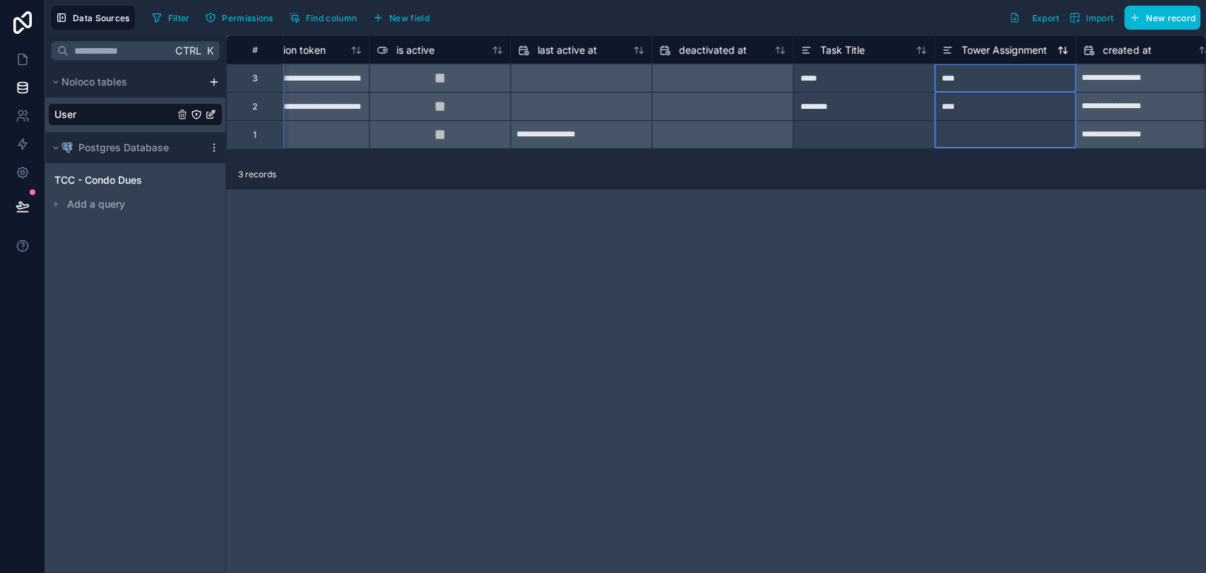
click at [954, 54] on div "Tower Assignment" at bounding box center [994, 50] width 105 height 17
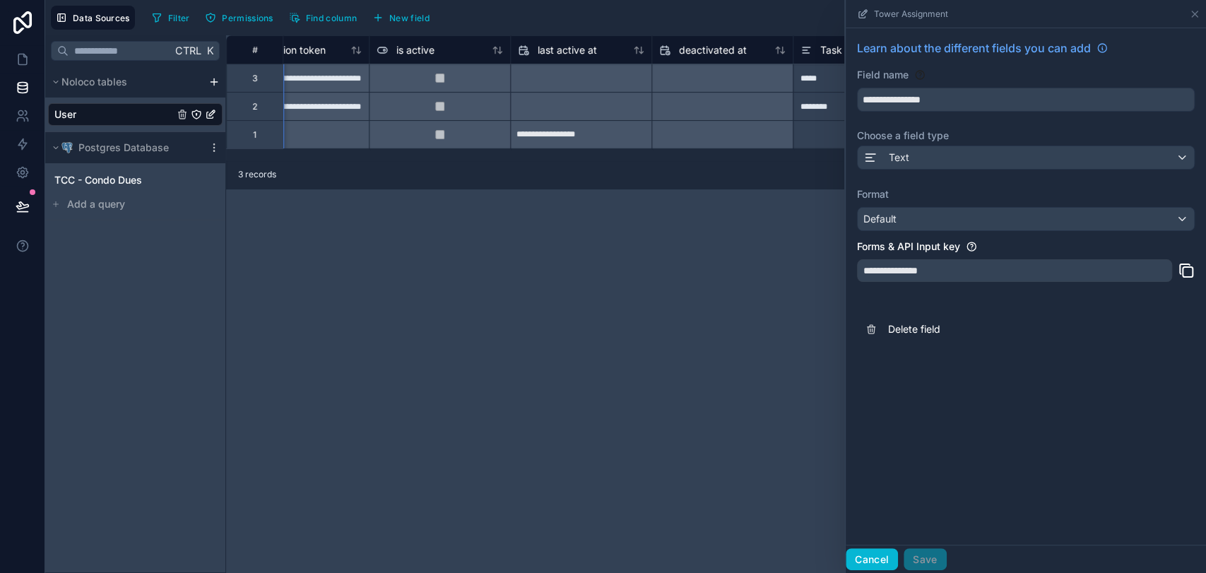
click at [864, 560] on button "Cancel" at bounding box center [872, 559] width 52 height 23
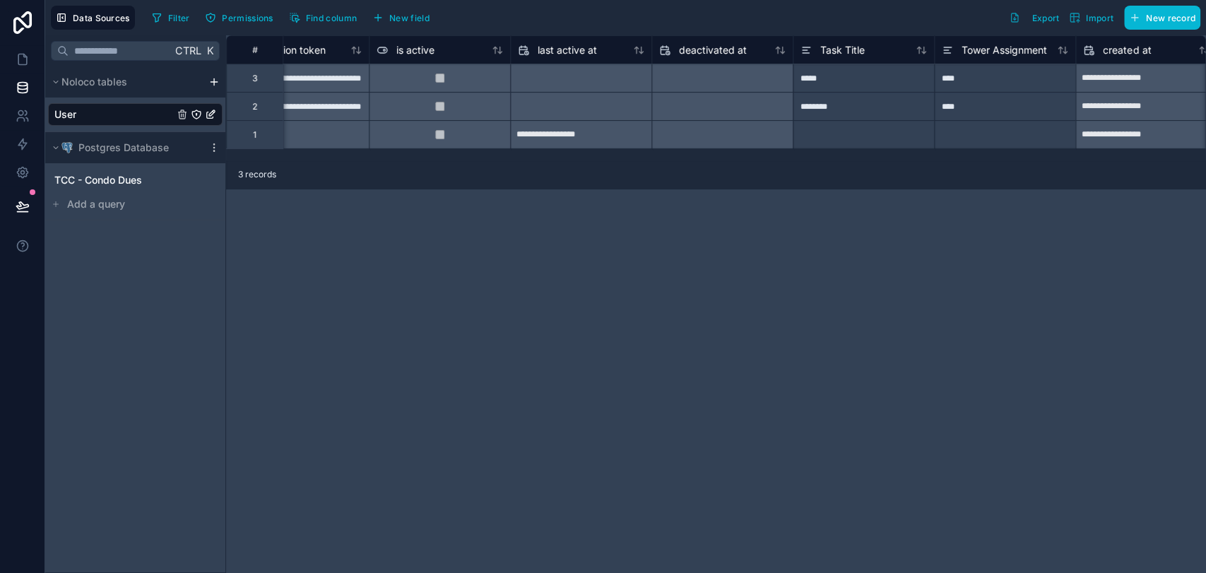
click at [987, 136] on div at bounding box center [1004, 134] width 141 height 28
type input "****"
click at [1173, 18] on span "New record" at bounding box center [1170, 18] width 49 height 11
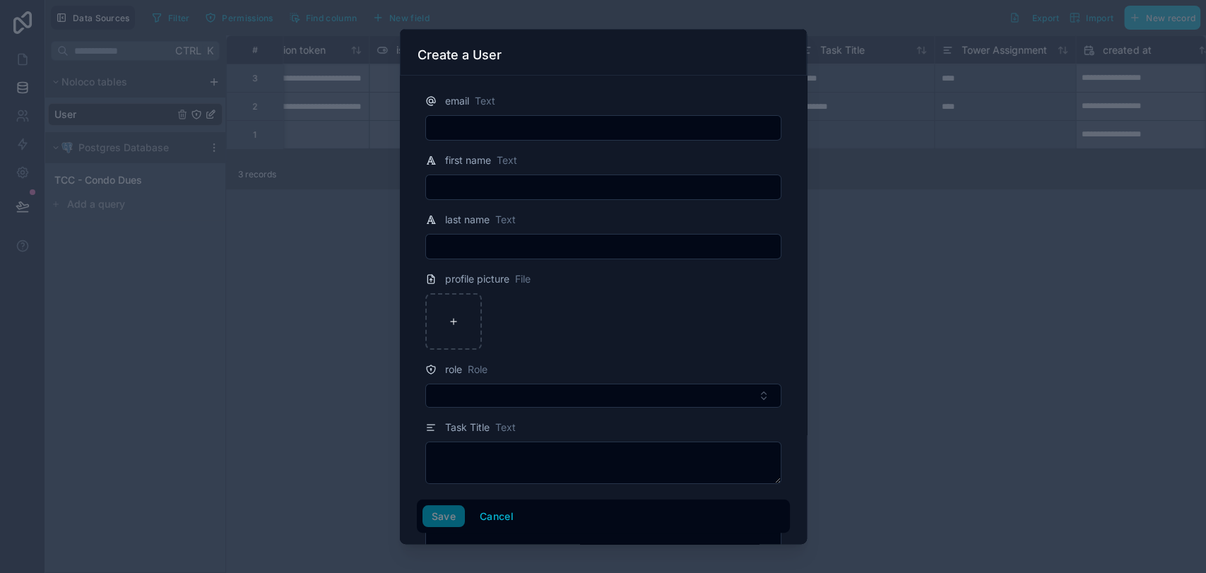
click at [732, 118] on input "text" at bounding box center [603, 128] width 355 height 20
type input "**********"
click at [598, 134] on input "**********" at bounding box center [603, 128] width 355 height 20
click at [627, 120] on input "**********" at bounding box center [603, 128] width 355 height 20
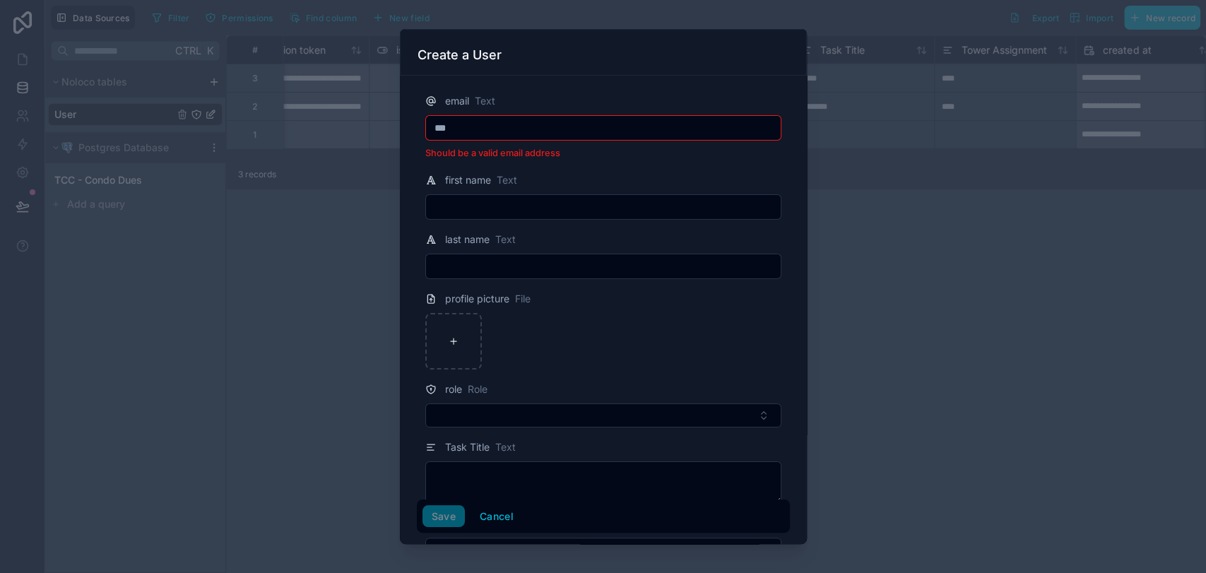
type input "**********"
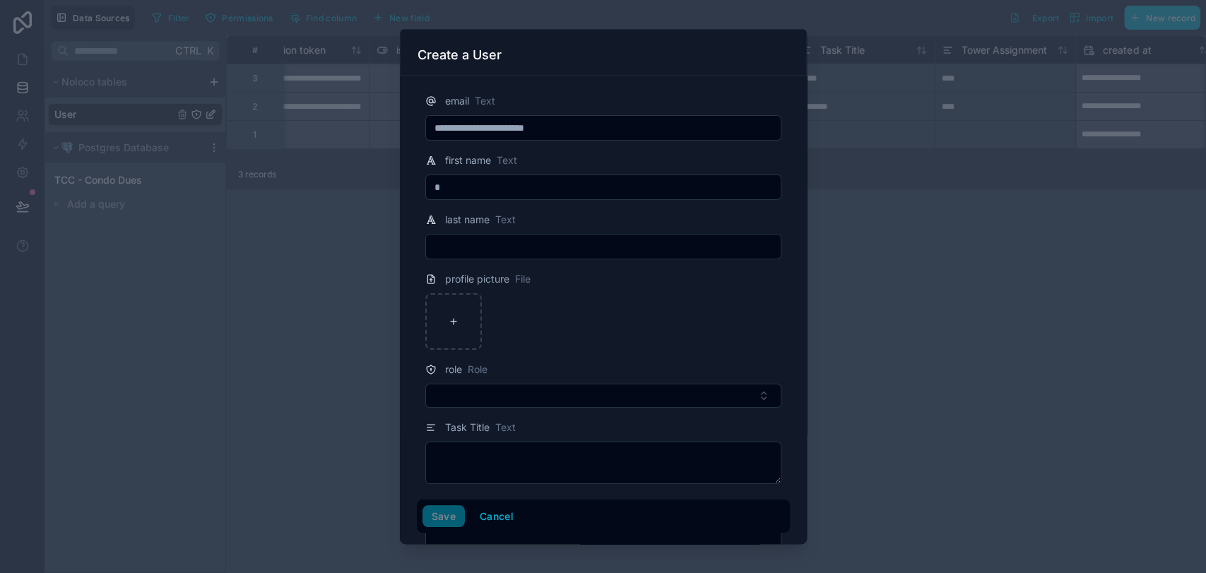
type input "*****"
type input "*********"
click at [450, 309] on div at bounding box center [453, 321] width 57 height 57
type input "**********"
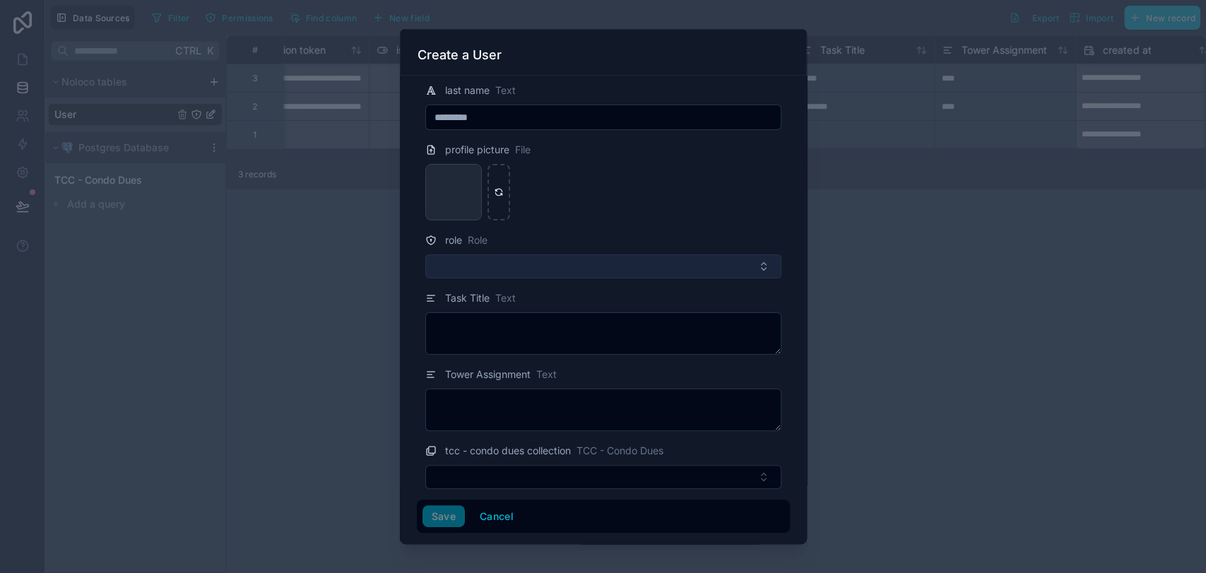
click at [528, 271] on button "Select Button" at bounding box center [603, 266] width 356 height 24
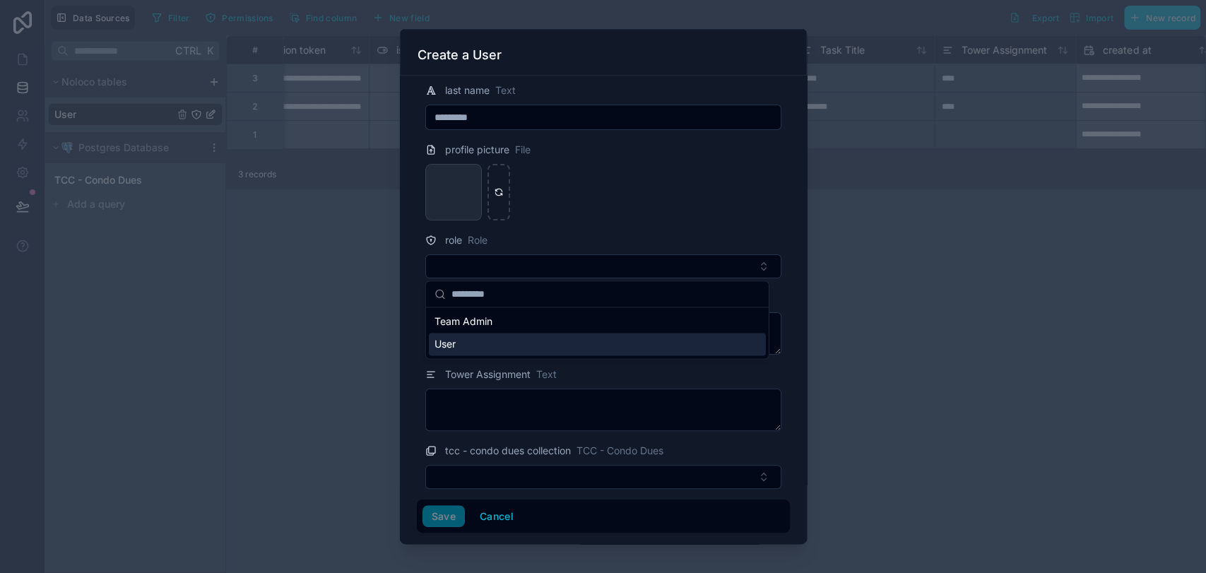
click at [504, 341] on div "User" at bounding box center [597, 344] width 337 height 23
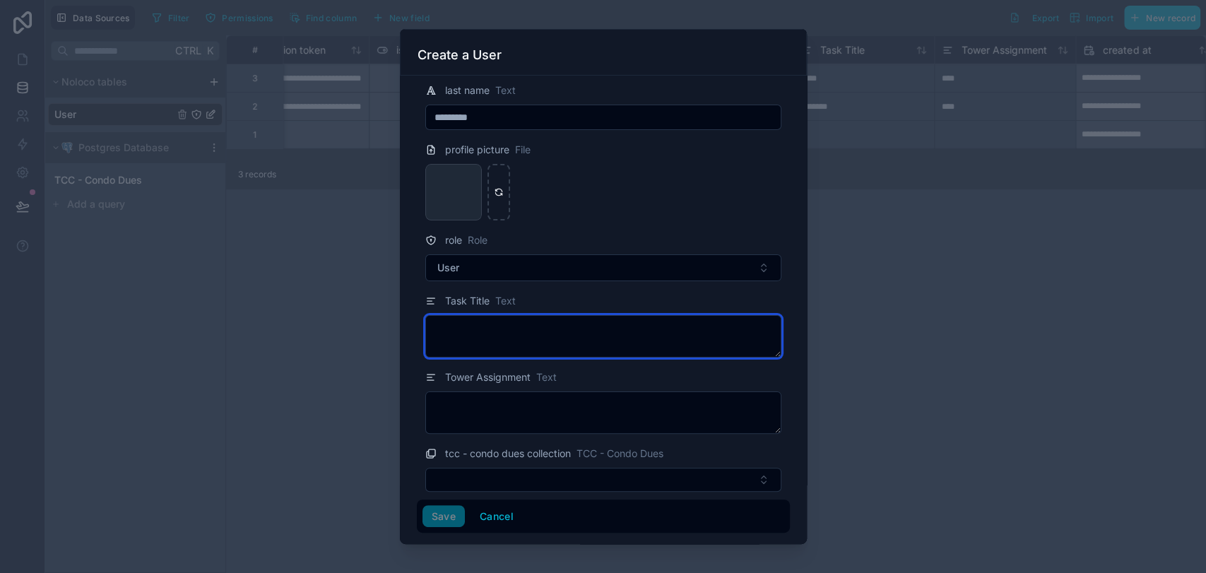
click at [504, 341] on textarea at bounding box center [603, 336] width 356 height 42
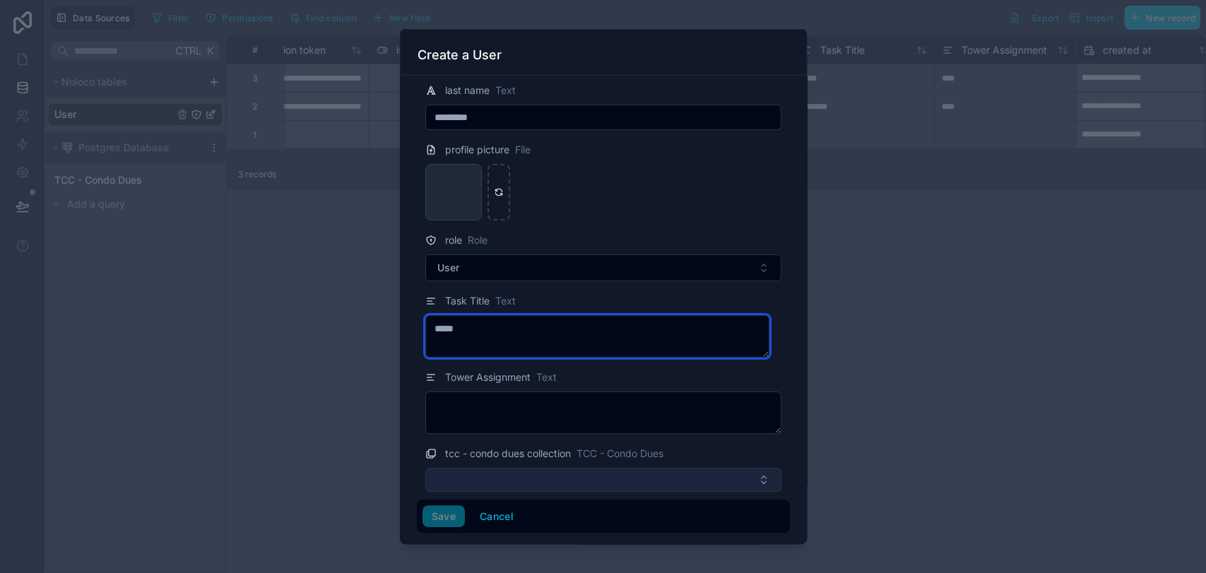
scroll to position [131, 0]
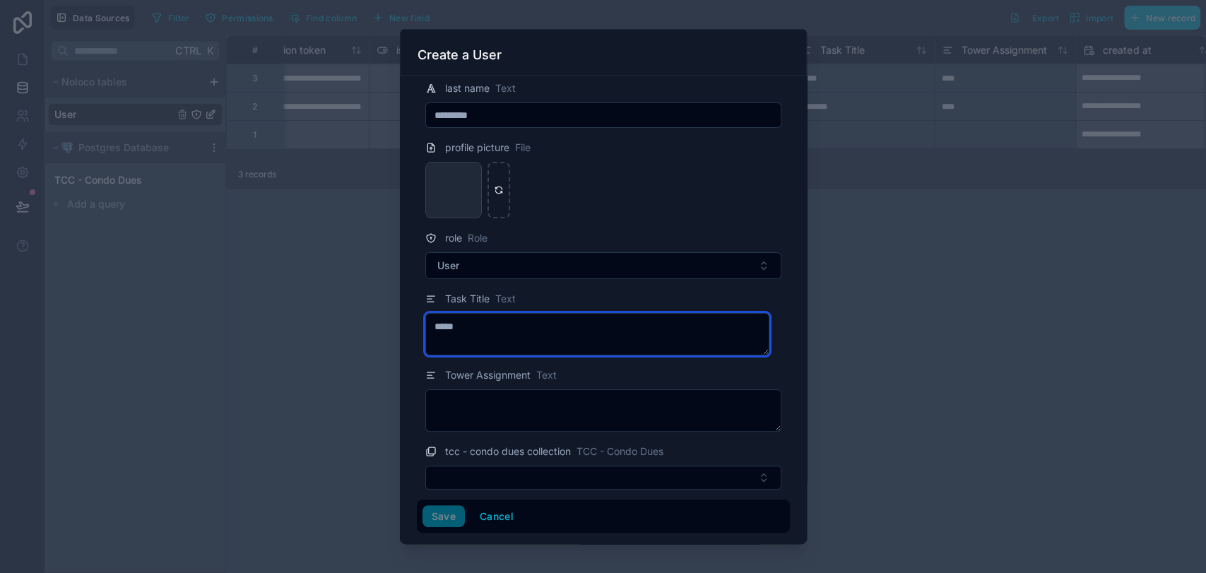
type textarea "*****"
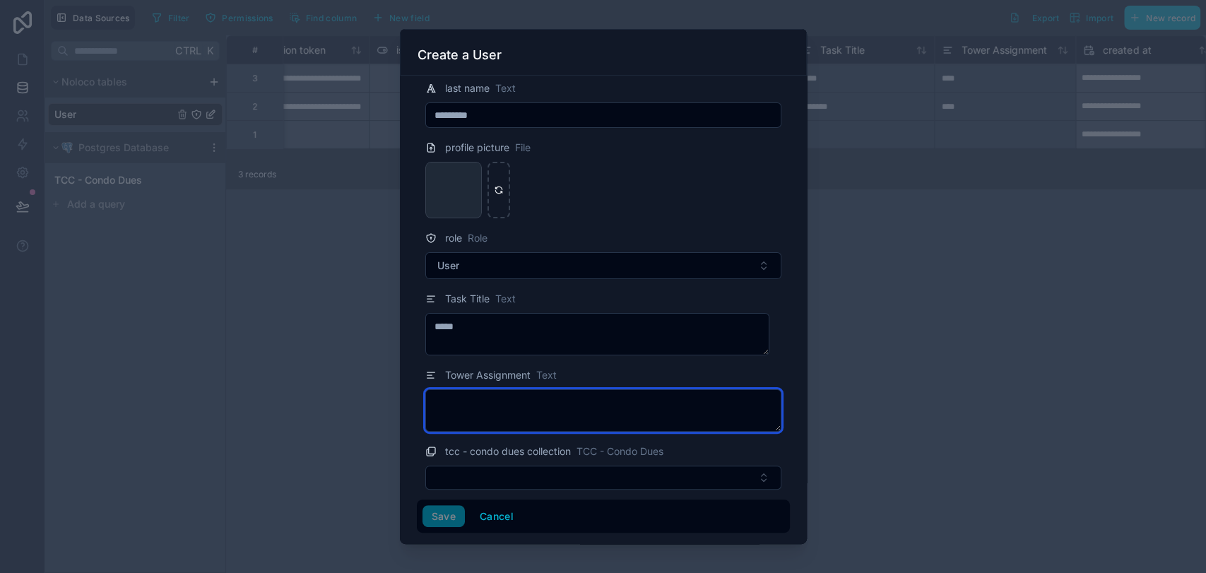
click at [598, 420] on textarea at bounding box center [603, 410] width 356 height 42
type textarea "*"
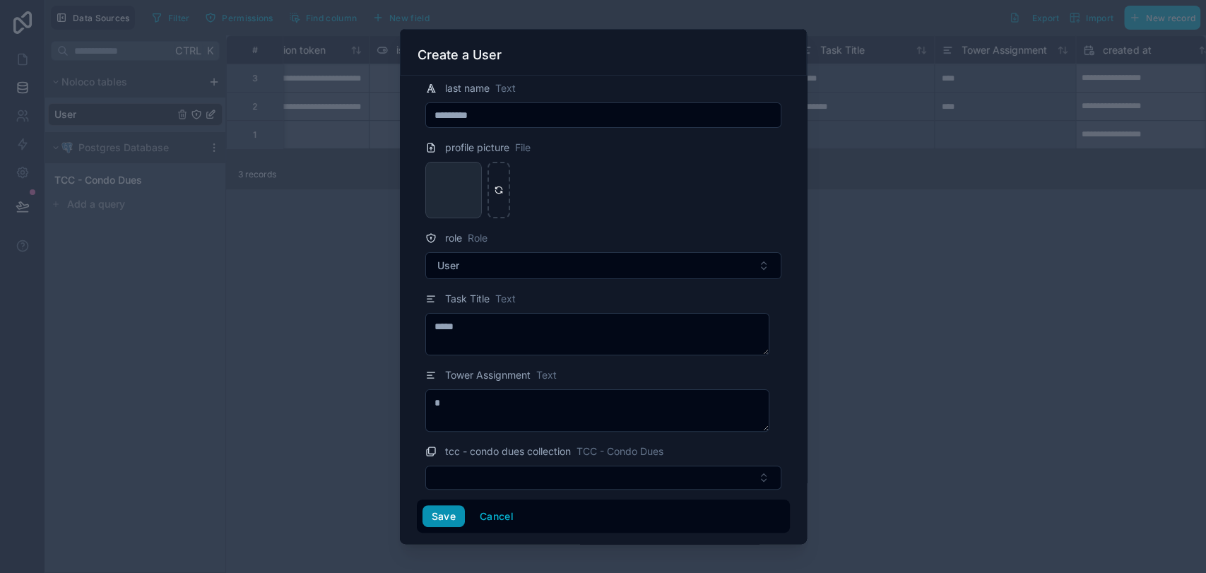
click at [436, 512] on button "Save" at bounding box center [443, 516] width 42 height 23
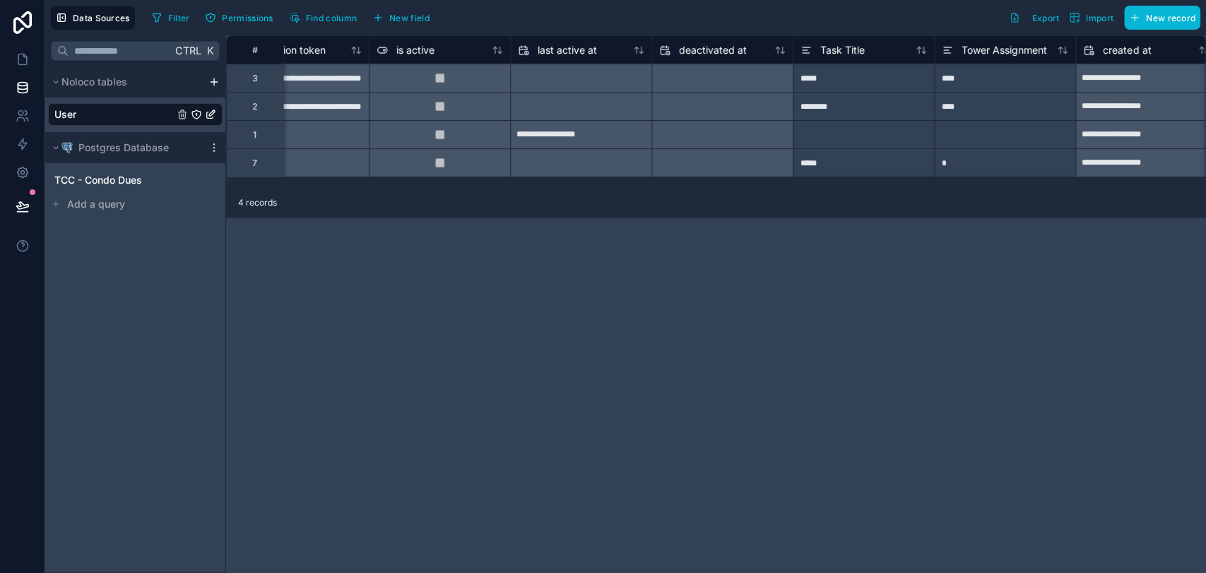
click at [960, 160] on div "*" at bounding box center [1004, 162] width 141 height 28
type input "****"
click at [995, 131] on div at bounding box center [1004, 134] width 141 height 28
click at [982, 159] on div "****" at bounding box center [1004, 162] width 141 height 28
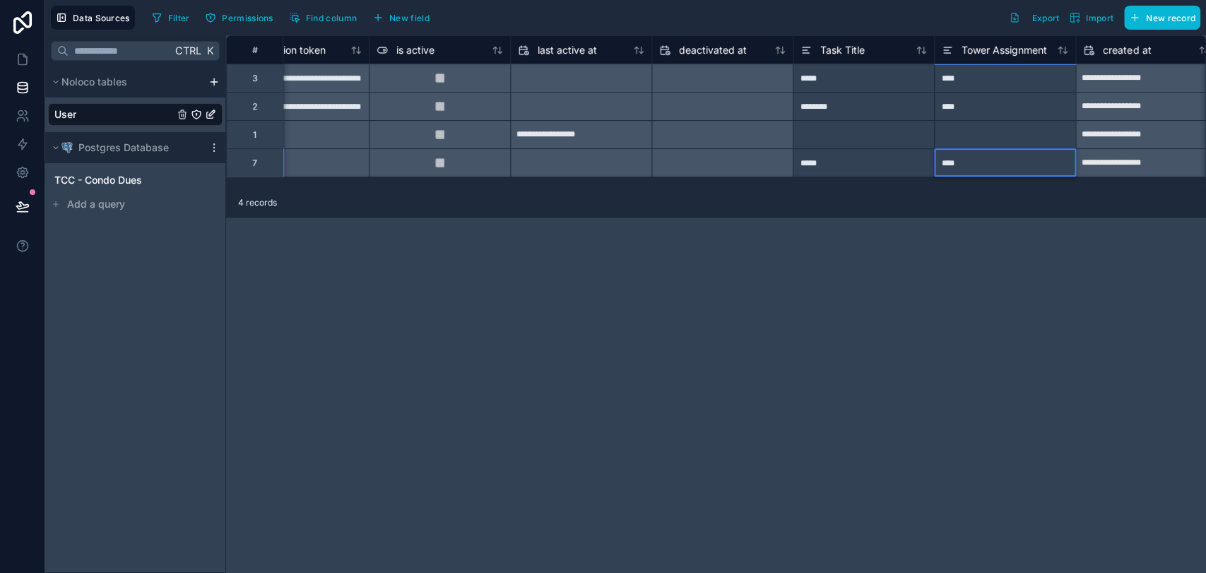
click at [982, 159] on input "****" at bounding box center [1005, 163] width 141 height 28
click at [982, 126] on div at bounding box center [1004, 134] width 141 height 28
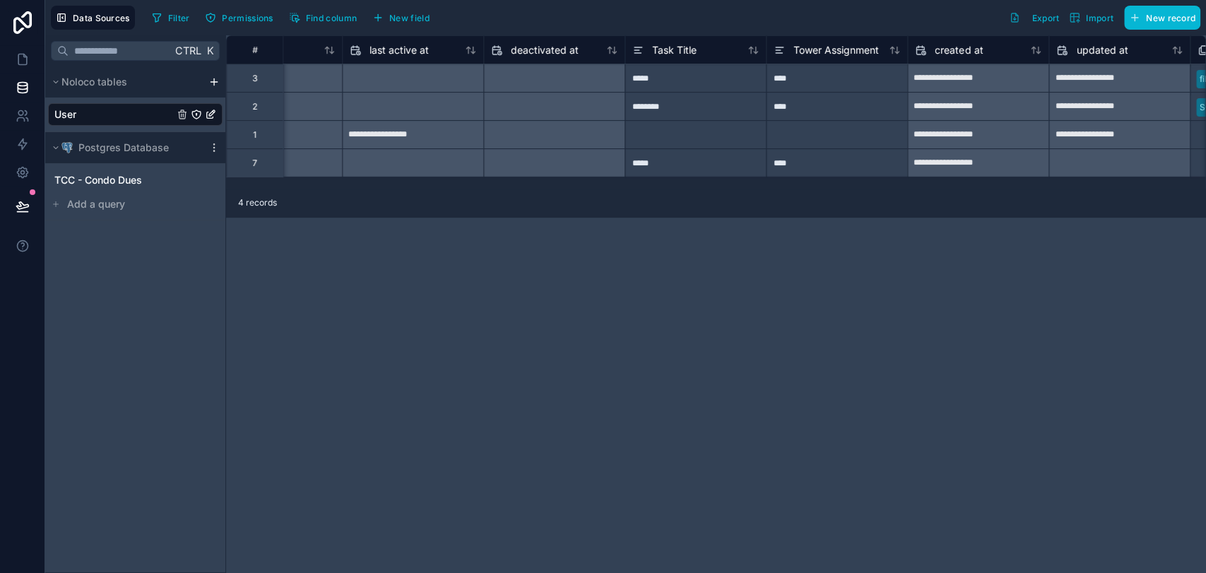
scroll to position [0, 1068]
click at [115, 201] on span "Add a query" at bounding box center [96, 204] width 58 height 14
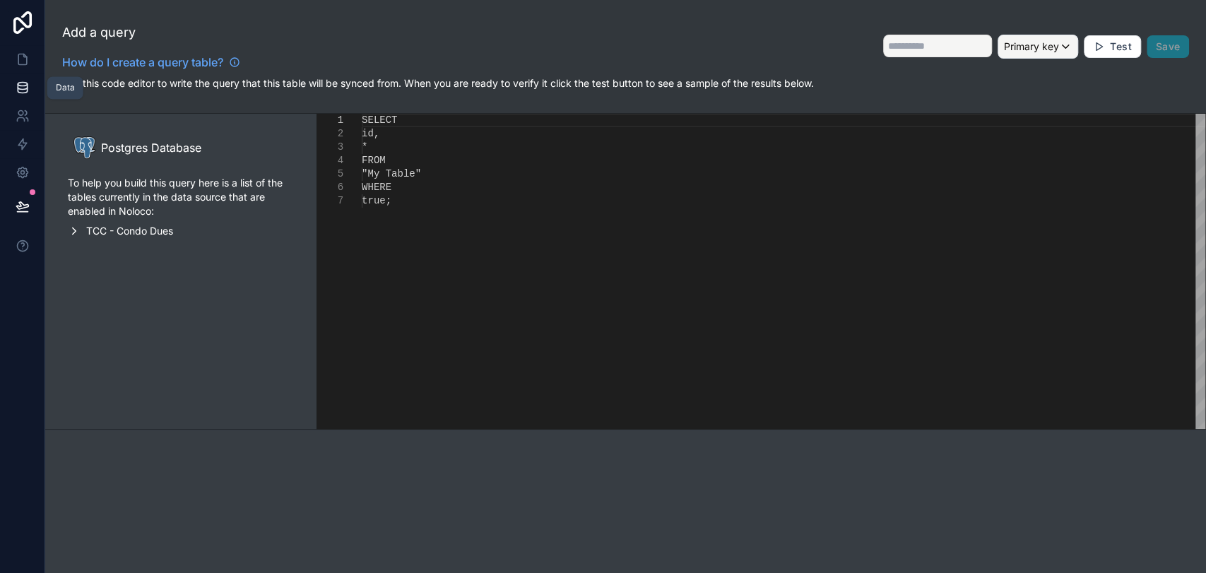
click at [23, 93] on icon at bounding box center [22, 91] width 9 height 6
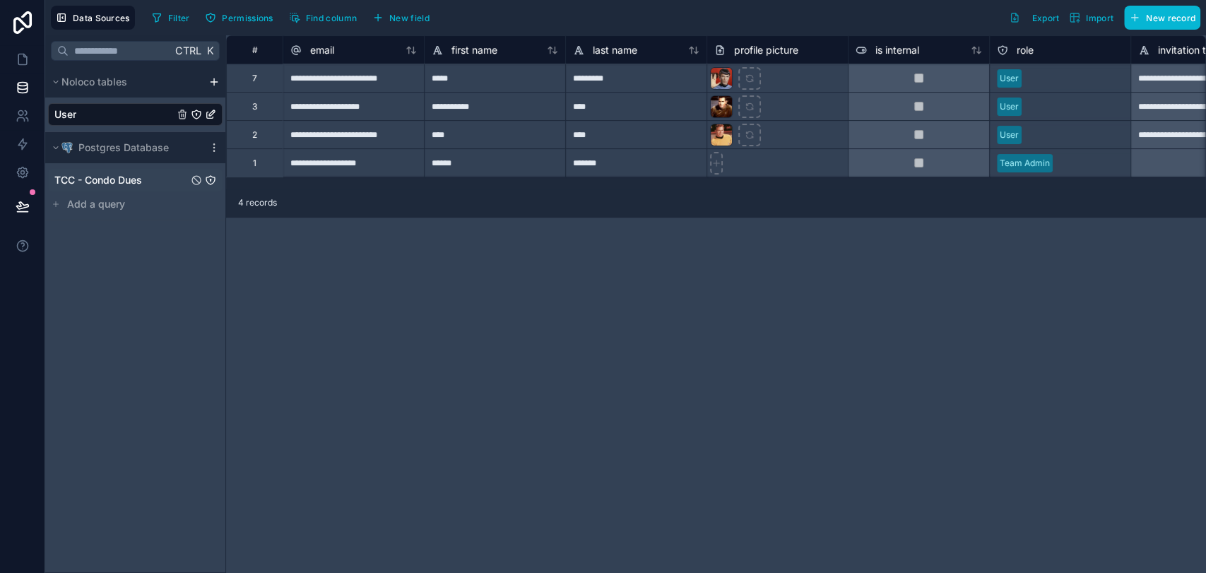
click at [102, 174] on span "TCC - Condo Dues" at bounding box center [98, 180] width 88 height 14
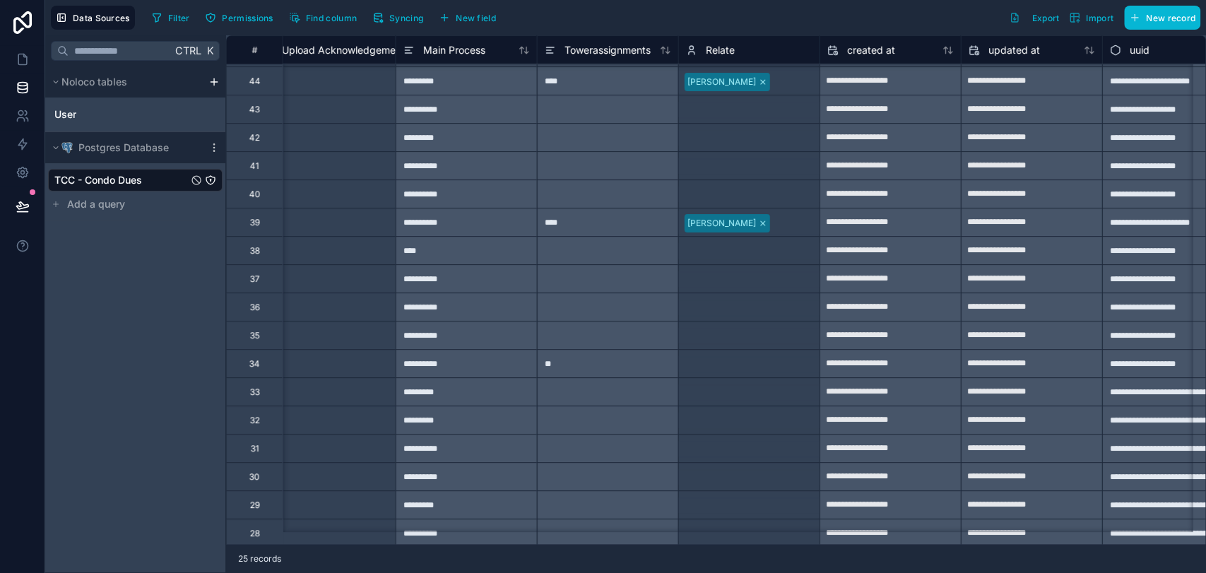
scroll to position [0, 9636]
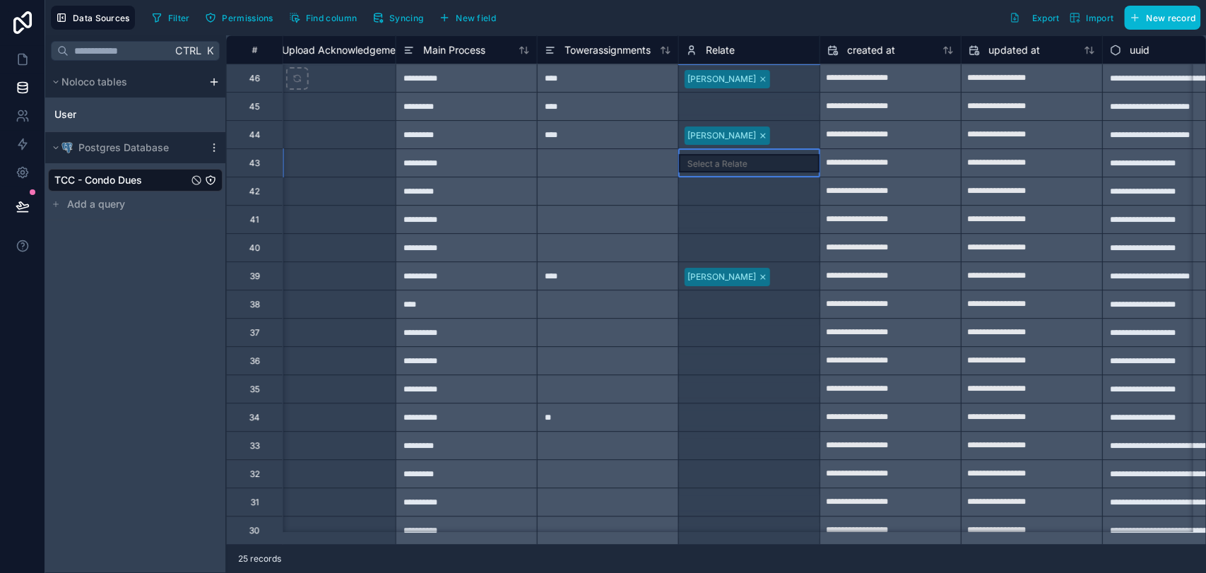
click at [745, 173] on div "Select a Relate" at bounding box center [749, 163] width 141 height 28
click at [769, 124] on div "Christopher Pike" at bounding box center [749, 135] width 141 height 23
click at [778, 135] on div "Christopher Pike" at bounding box center [749, 134] width 141 height 25
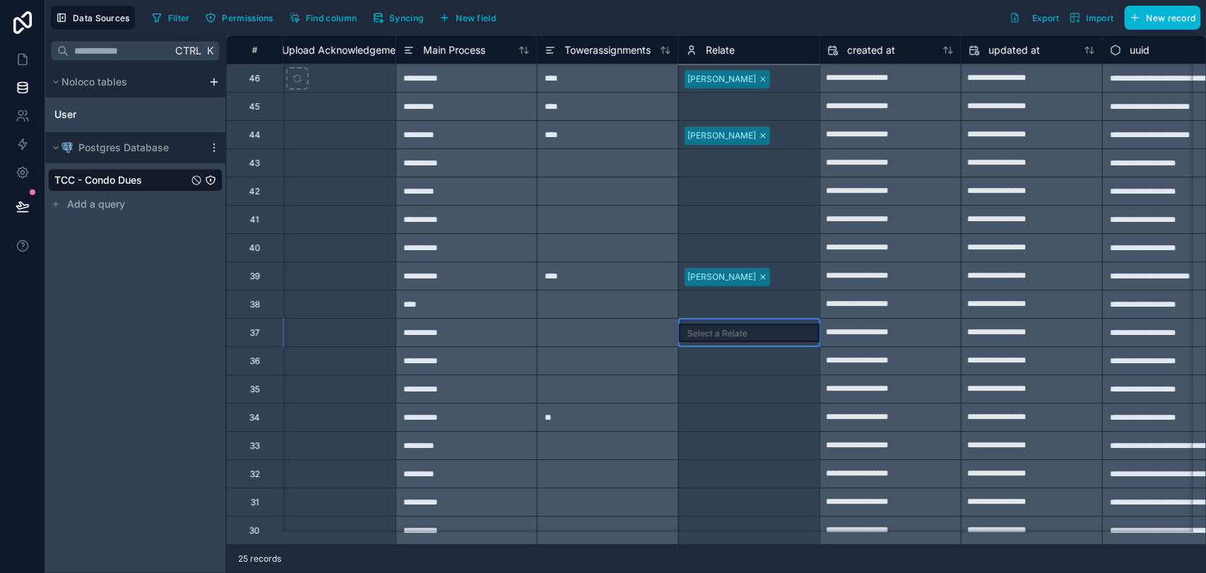
click at [752, 341] on div "Select a Relate" at bounding box center [749, 333] width 141 height 28
click at [749, 239] on div "Select a Relate" at bounding box center [749, 248] width 141 height 28
click at [785, 273] on div "Christopher Pike" at bounding box center [749, 276] width 141 height 23
click at [785, 273] on div "Christopher Pike" at bounding box center [749, 276] width 141 height 25
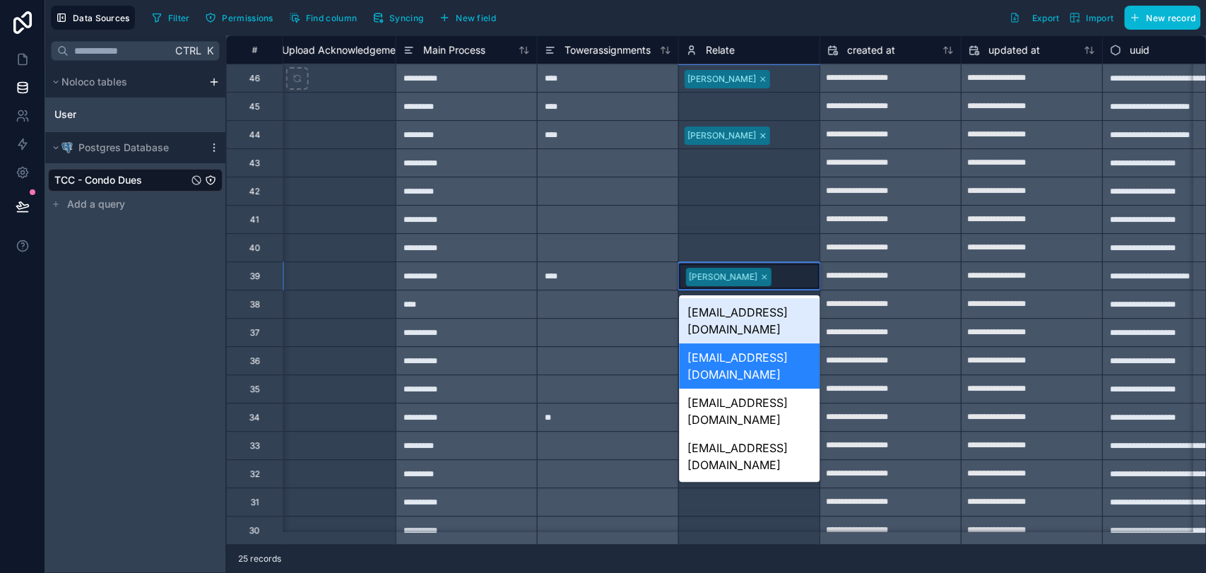
click at [785, 273] on div "Christopher Pike" at bounding box center [749, 276] width 141 height 25
click at [774, 312] on div "carmonacedric23@gmail.com" at bounding box center [749, 320] width 141 height 45
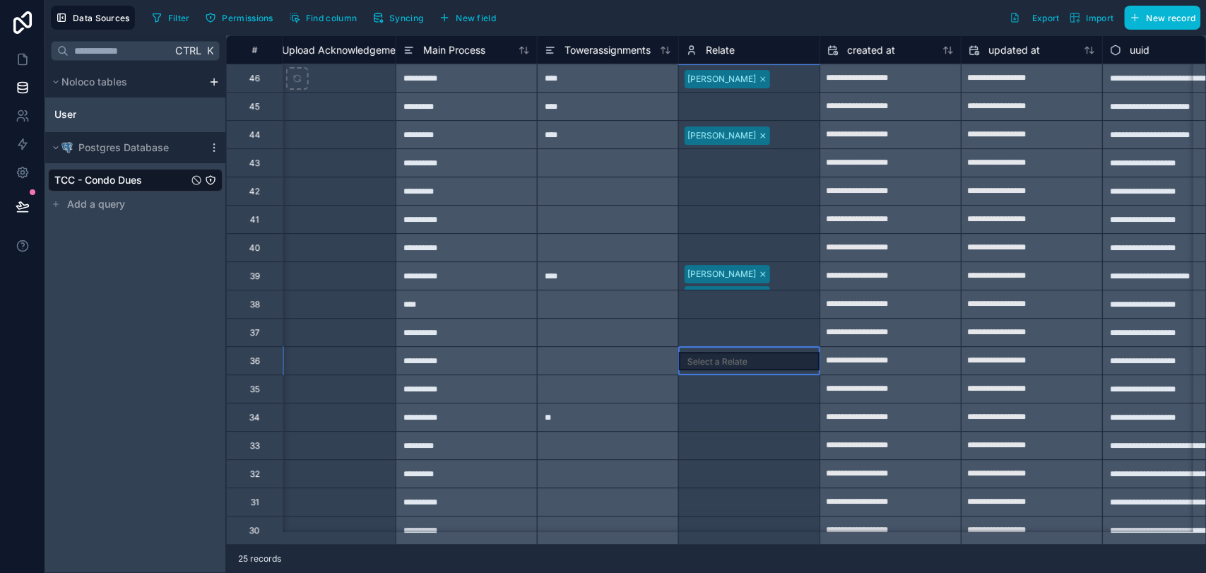
click at [774, 347] on div "Select a Relate" at bounding box center [749, 361] width 141 height 28
click at [774, 278] on div "Christopher Pike Spock Spakawski" at bounding box center [749, 276] width 141 height 28
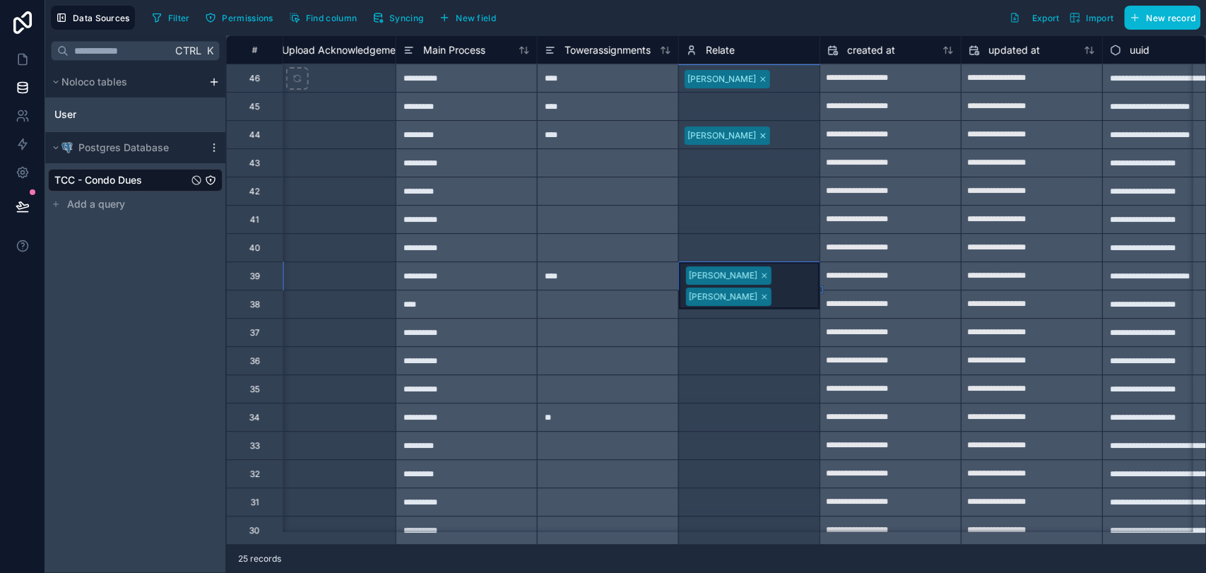
click at [751, 386] on div "Select a Relate" at bounding box center [749, 389] width 141 height 16
click at [776, 269] on div "Christopher Pike Spock Spakawski" at bounding box center [749, 276] width 141 height 28
click at [774, 280] on div "Christopher Pike Spock Spakawski" at bounding box center [749, 276] width 141 height 28
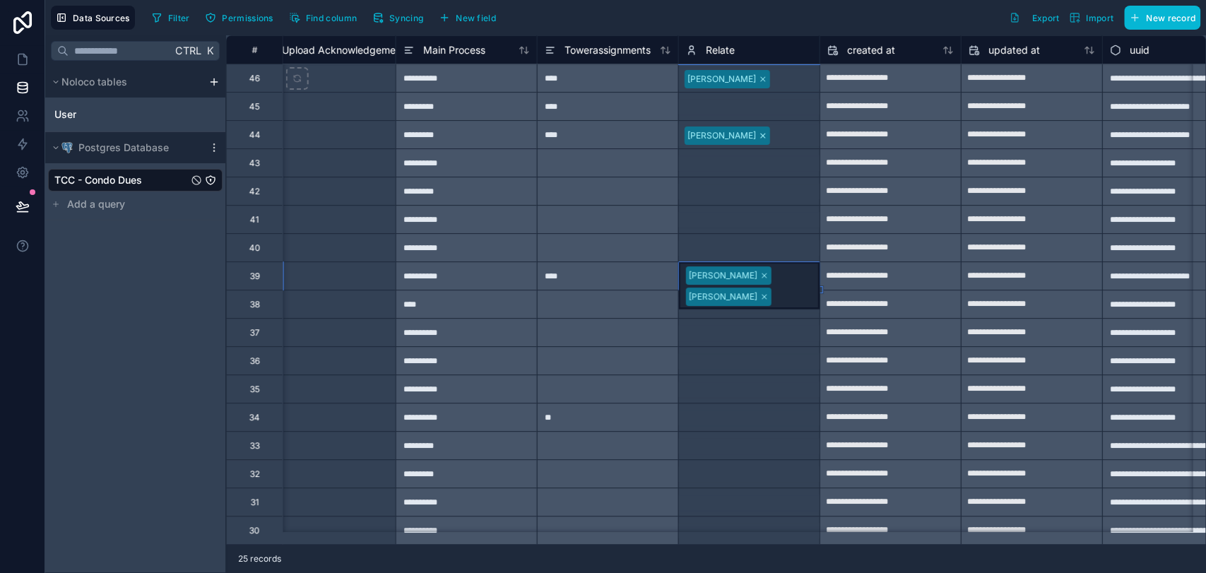
click at [774, 280] on div "Christopher Pike Spock Spakawski" at bounding box center [749, 285] width 141 height 47
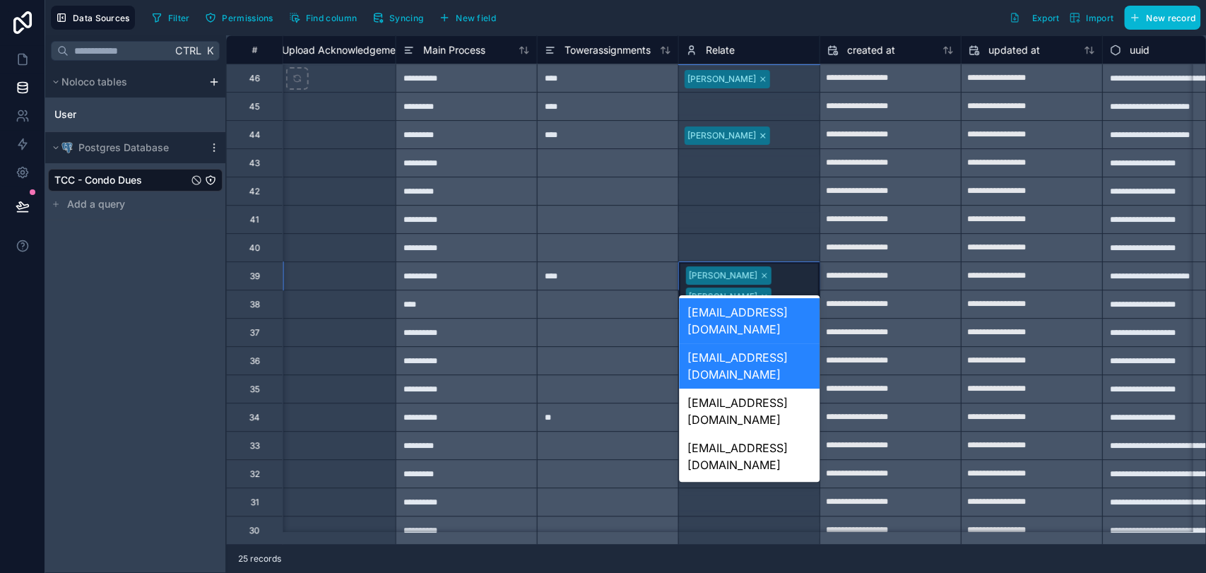
click at [763, 314] on div "carmonacedric23@gmail.com" at bounding box center [749, 320] width 141 height 45
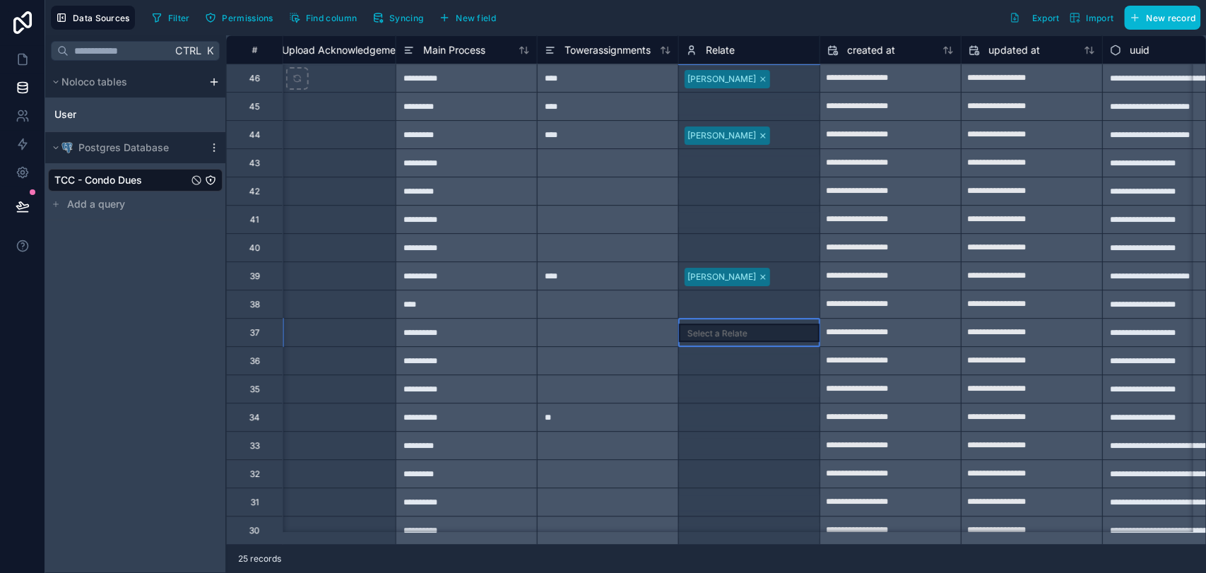
click at [762, 319] on div "Select a Relate" at bounding box center [749, 333] width 141 height 28
click at [30, 55] on link at bounding box center [22, 59] width 45 height 28
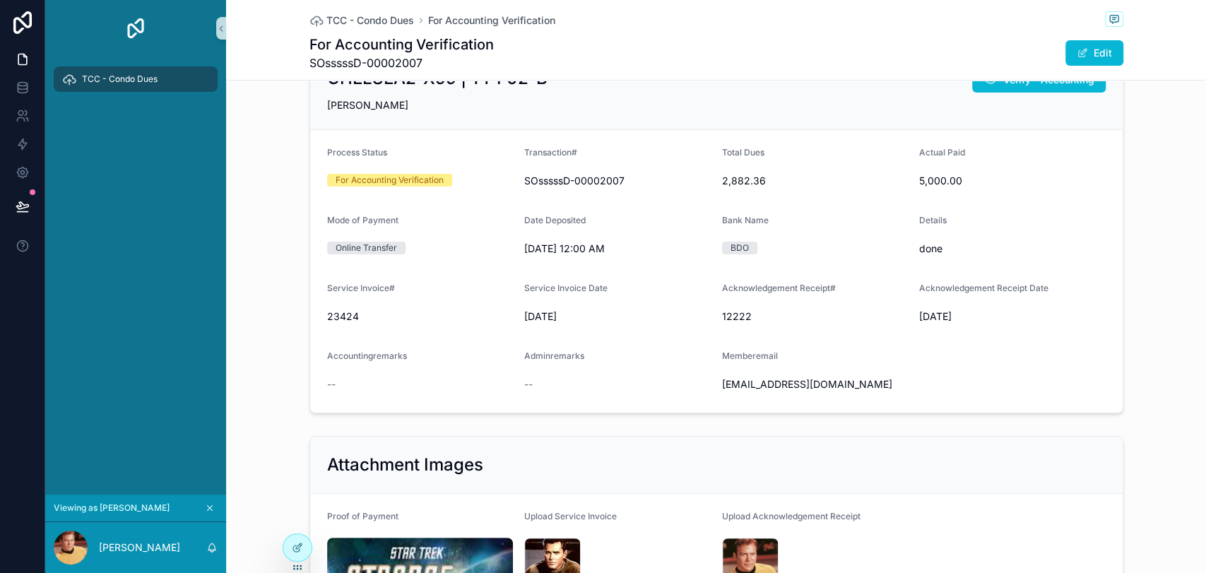
scroll to position [78, 0]
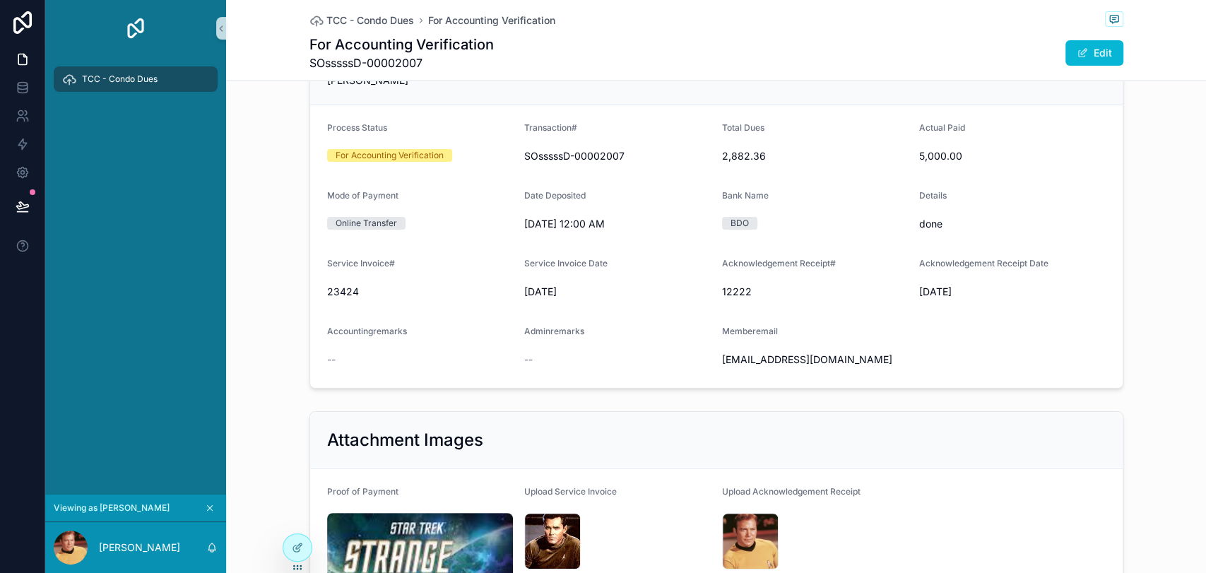
click at [209, 503] on icon "scrollable content" at bounding box center [210, 508] width 10 height 10
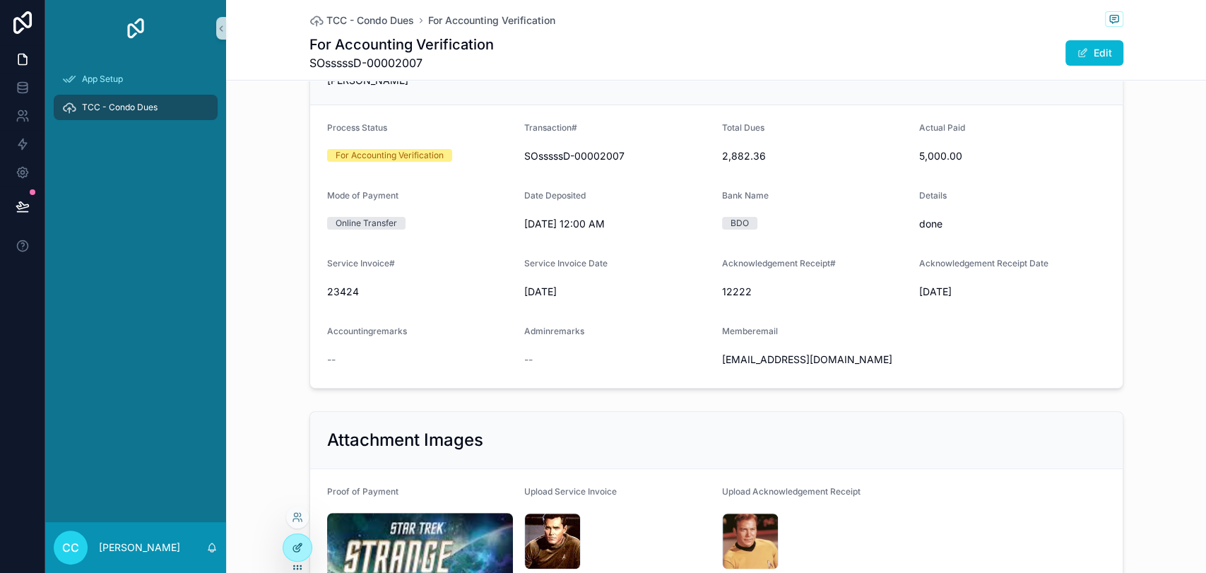
click at [291, 539] on div at bounding box center [297, 547] width 28 height 27
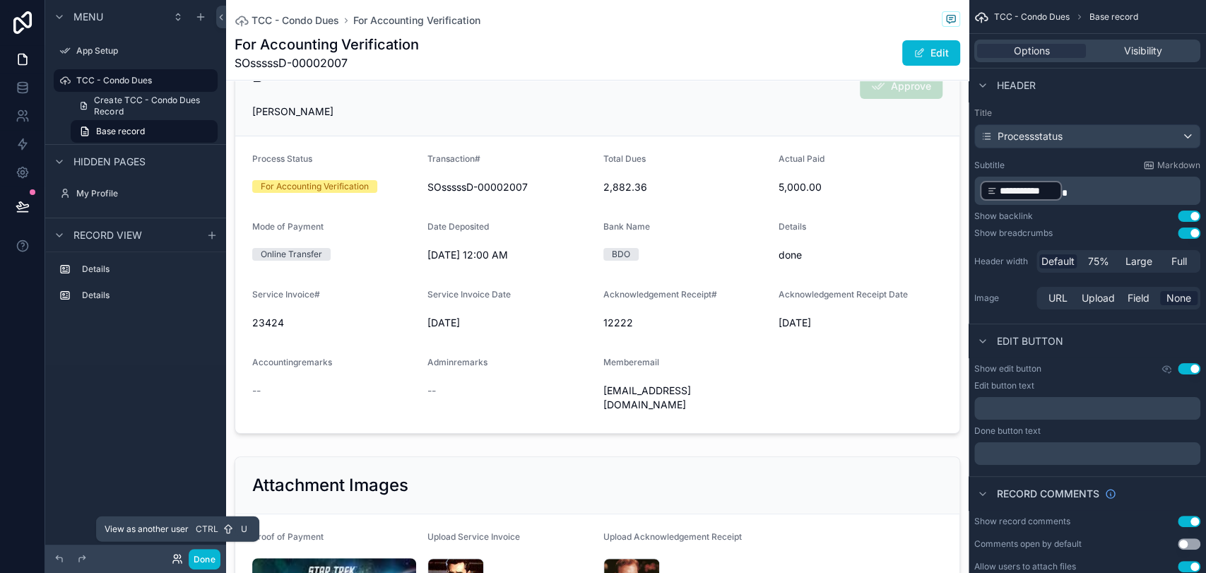
click at [175, 557] on icon at bounding box center [176, 557] width 4 height 4
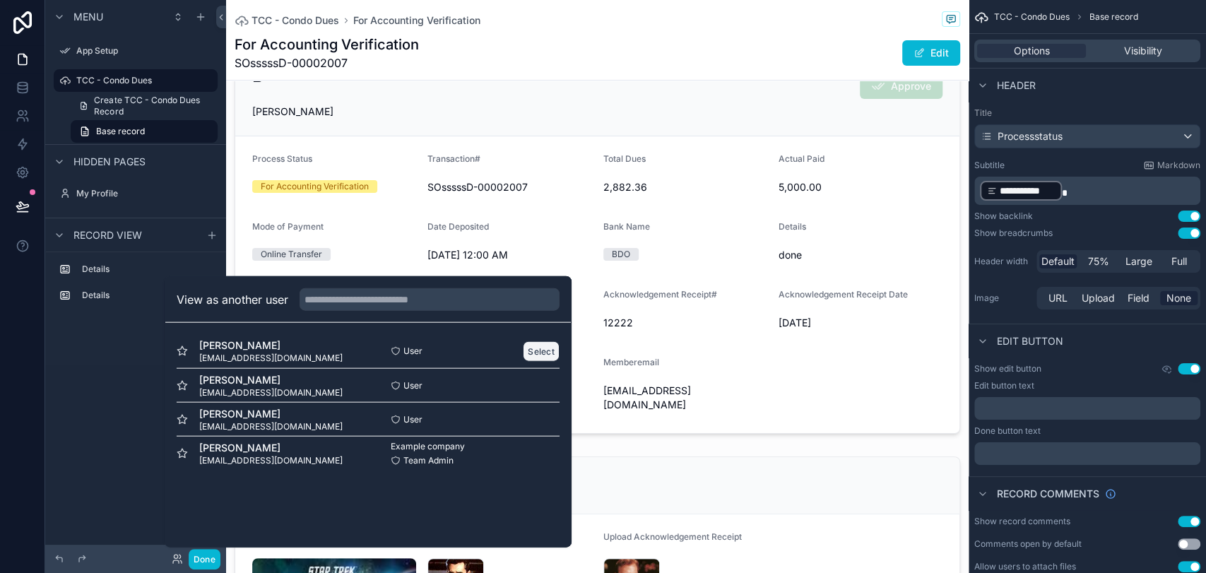
click at [533, 353] on button "Select" at bounding box center [541, 351] width 37 height 20
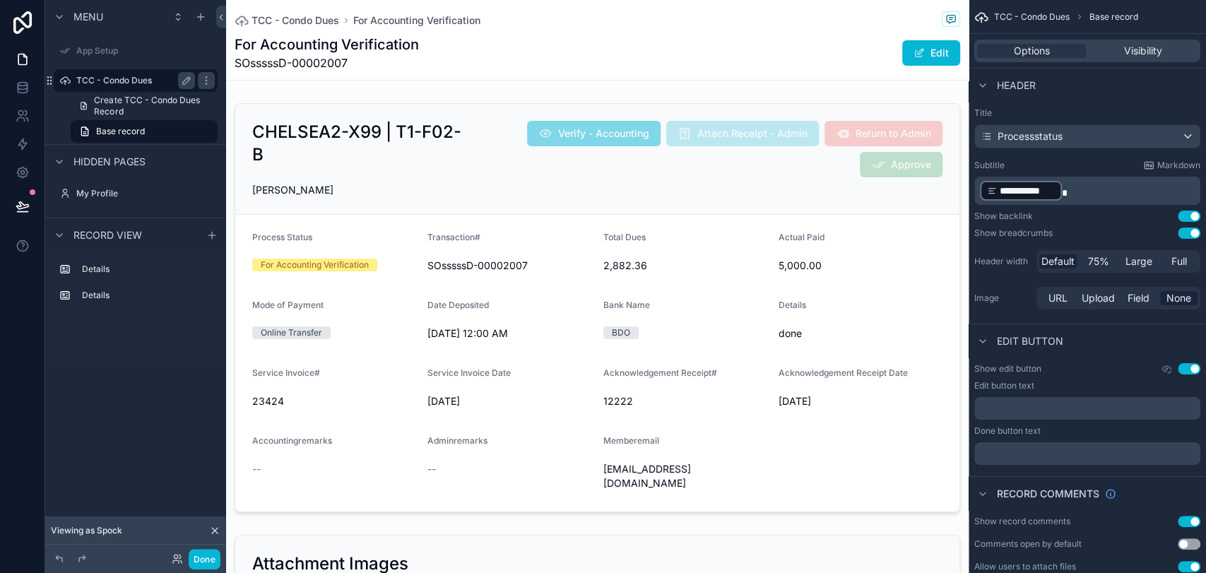
click at [147, 79] on label "TCC - Condo Dues" at bounding box center [132, 80] width 113 height 11
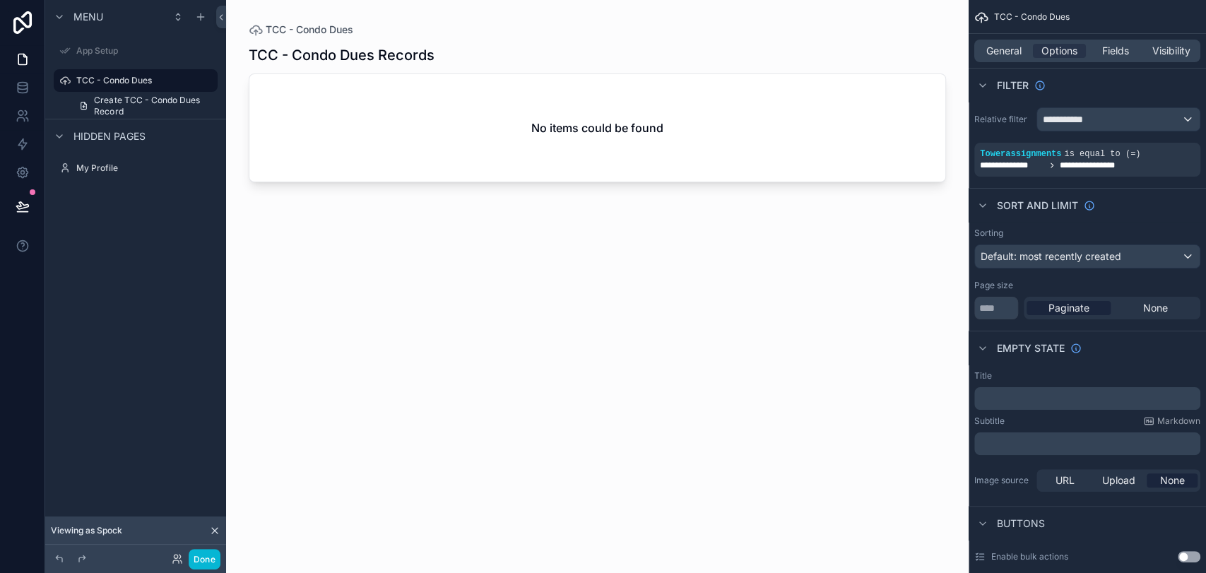
click at [212, 530] on icon at bounding box center [214, 530] width 11 height 11
click at [30, 86] on link at bounding box center [22, 87] width 45 height 28
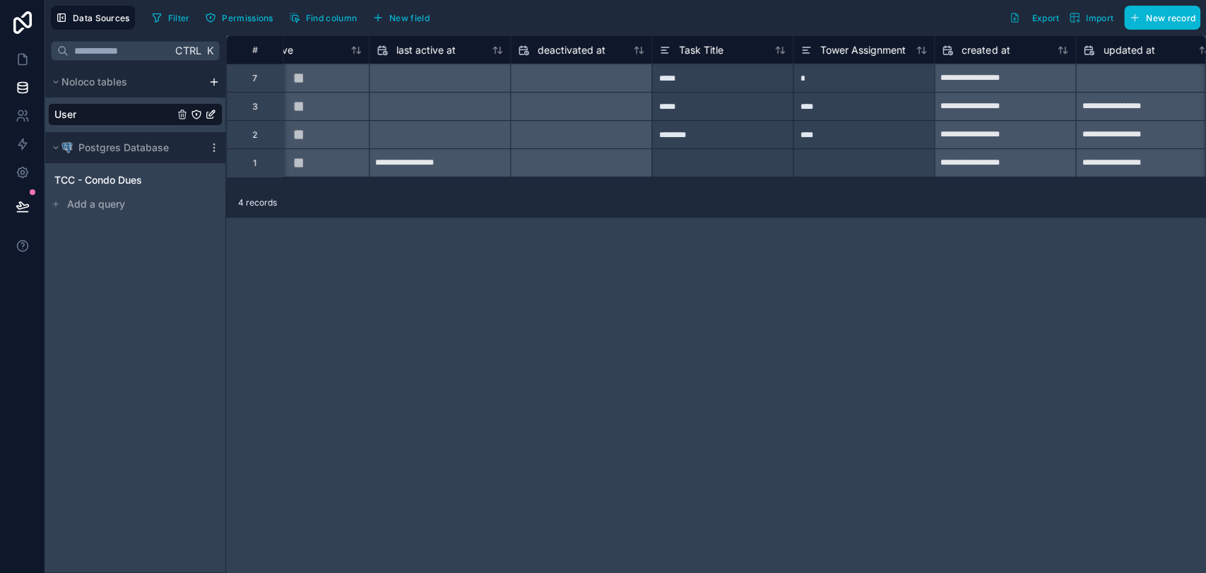
scroll to position [0, 996]
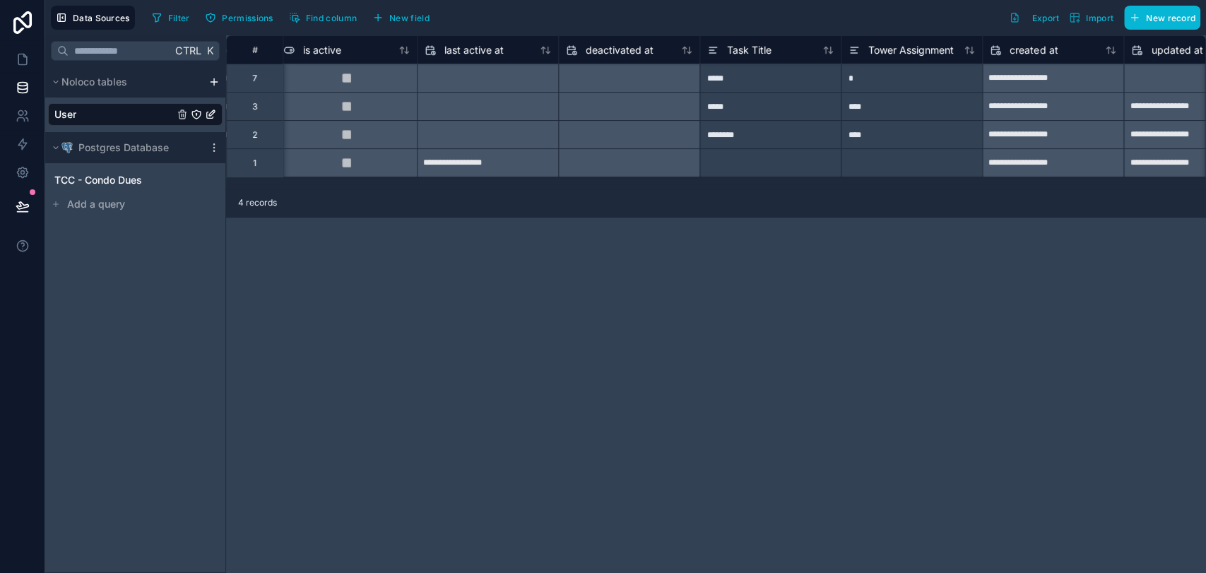
click at [868, 94] on div "****" at bounding box center [911, 106] width 141 height 28
click at [851, 75] on div "*" at bounding box center [911, 78] width 141 height 28
click at [881, 82] on div "*" at bounding box center [911, 78] width 141 height 28
type input "****"
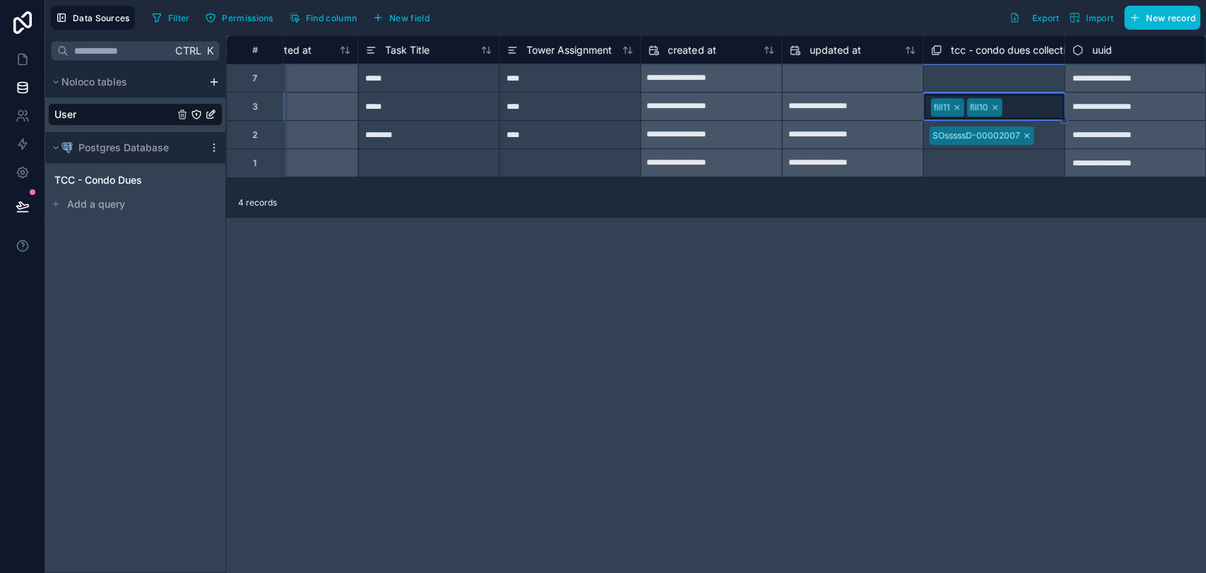
scroll to position [0, 1130]
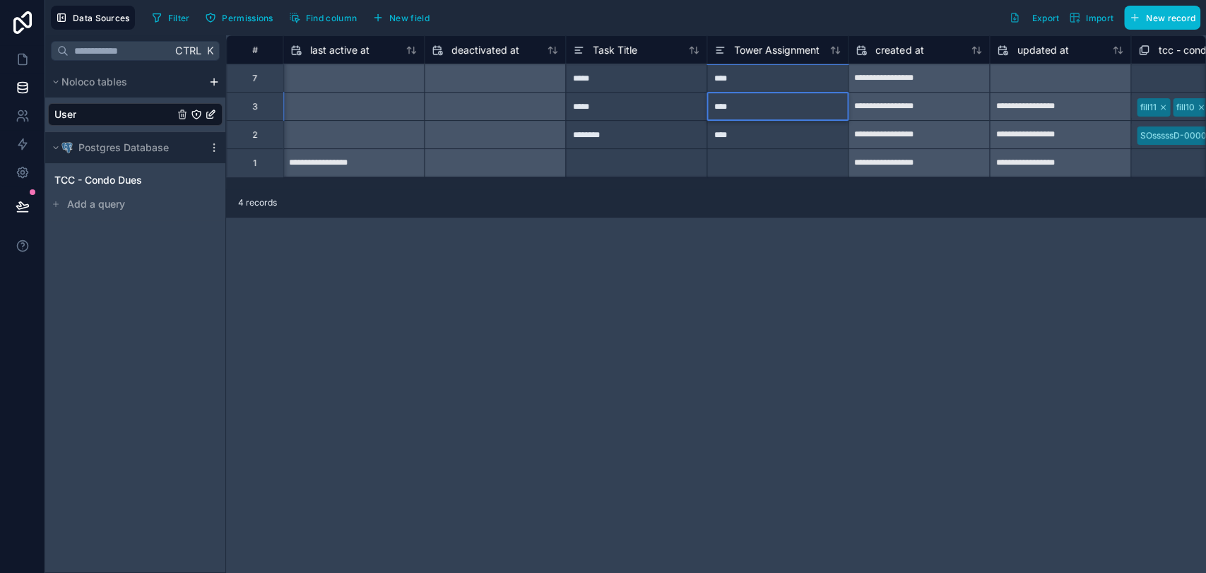
click at [831, 362] on div "**********" at bounding box center [716, 304] width 980 height 538
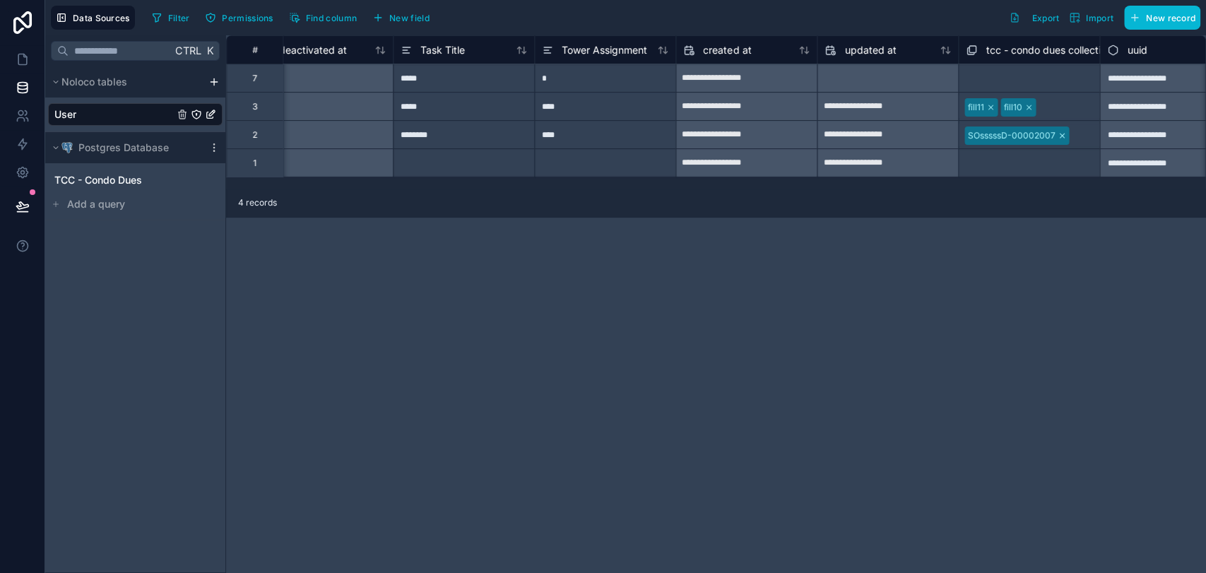
scroll to position [0, 1338]
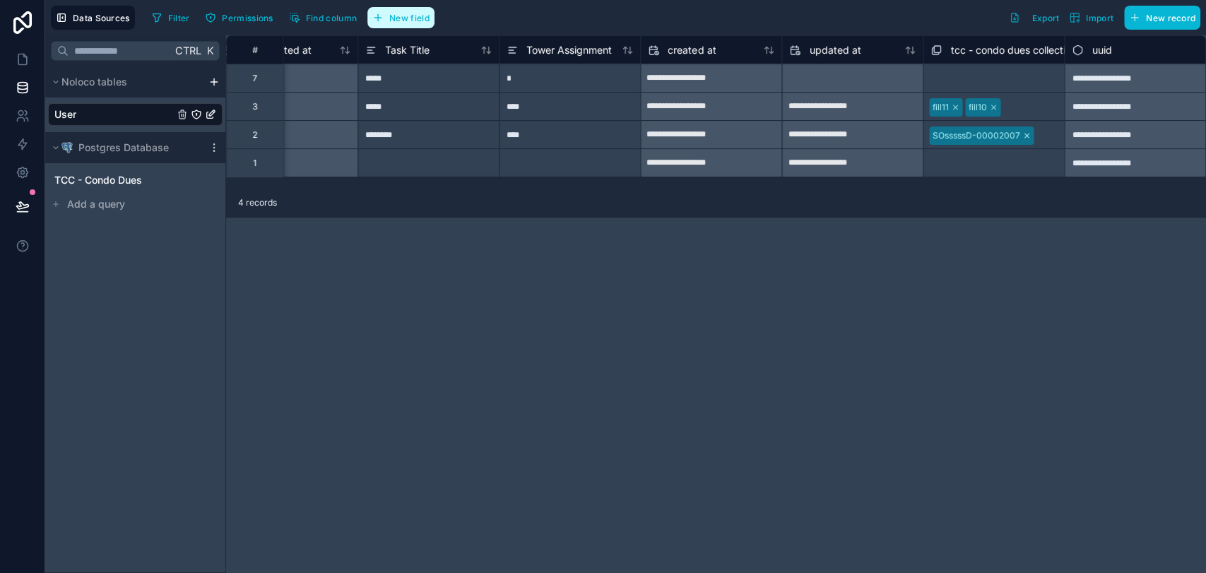
click at [426, 20] on span "New field" at bounding box center [409, 18] width 40 height 11
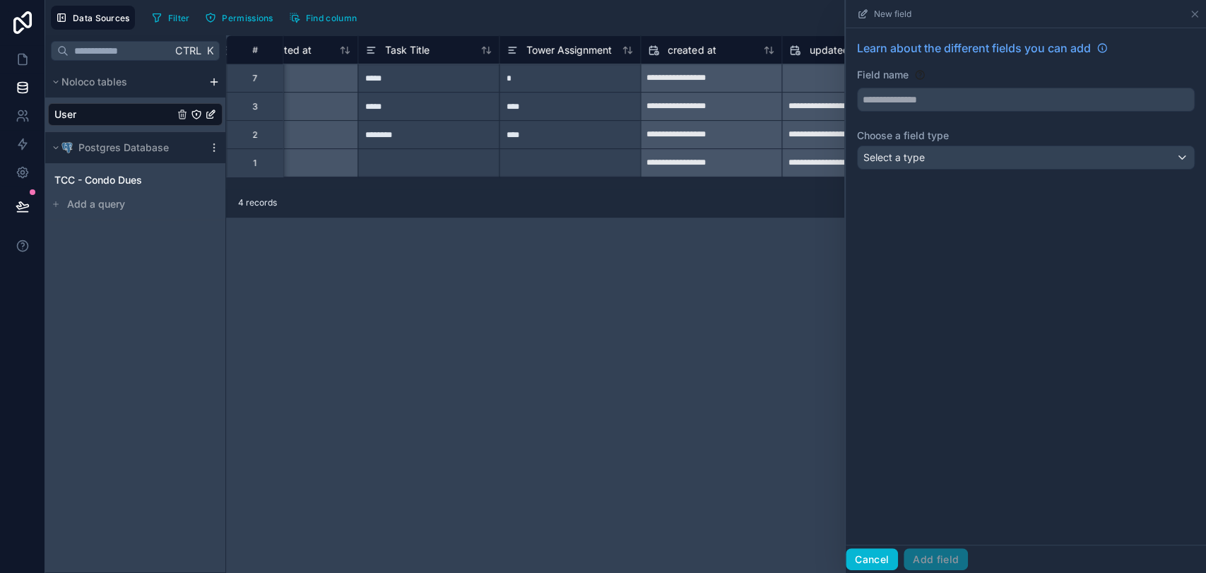
click at [860, 564] on button "Cancel" at bounding box center [872, 559] width 52 height 23
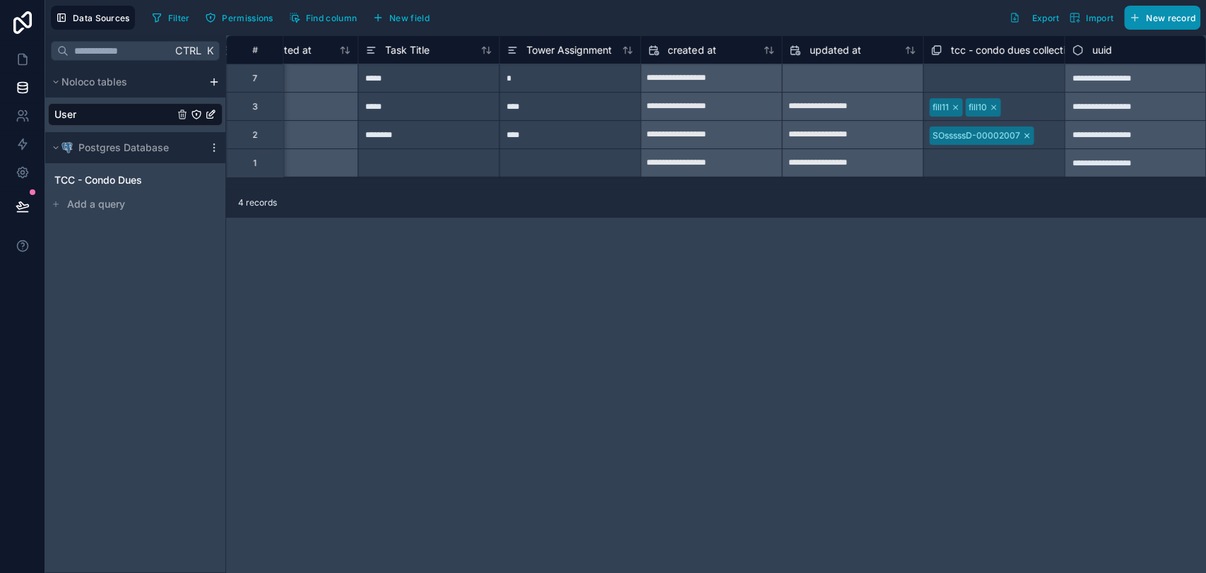
click at [1176, 23] on button "New record" at bounding box center [1162, 18] width 76 height 24
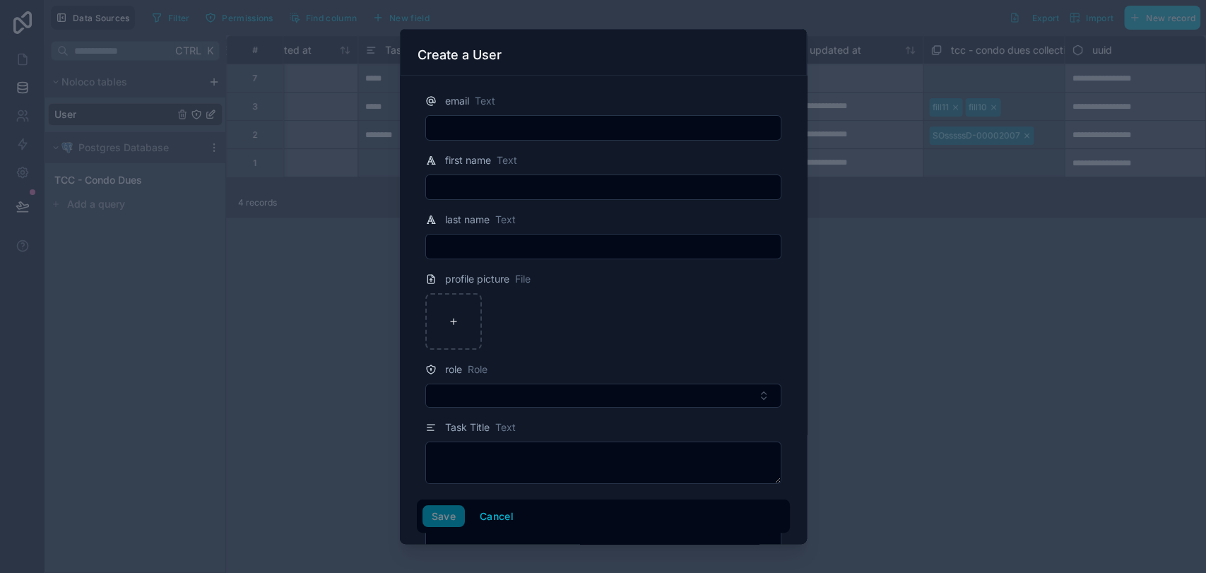
click at [627, 129] on input "text" at bounding box center [603, 128] width 355 height 20
type input "**********"
click at [576, 188] on input "text" at bounding box center [603, 187] width 355 height 20
type input "*"
click at [446, 237] on div "last name Text" at bounding box center [603, 235] width 373 height 48
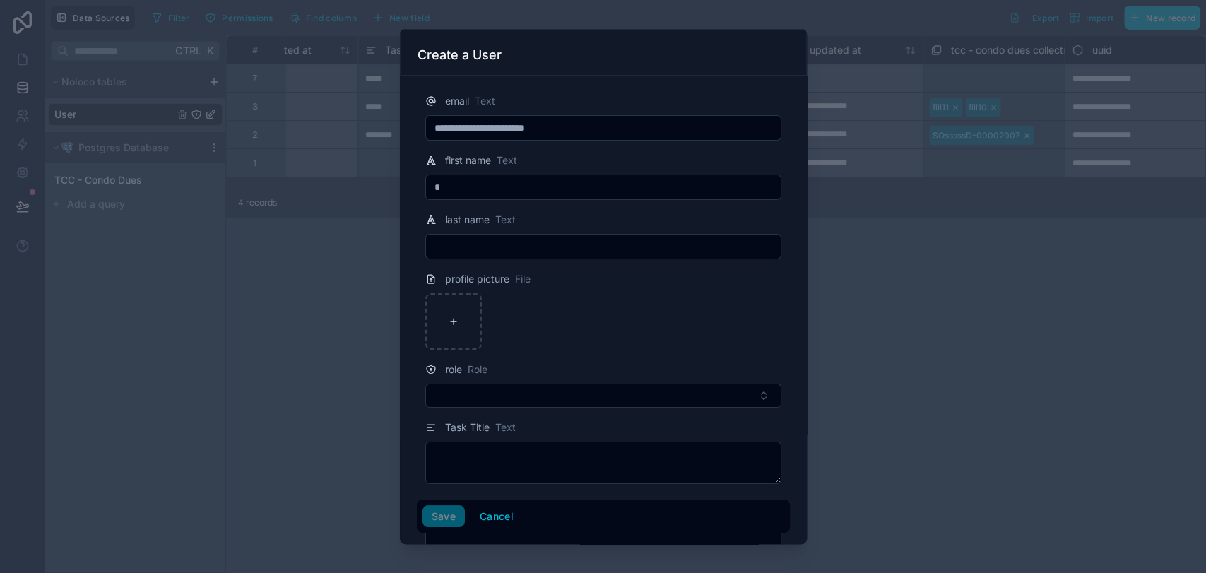
click at [441, 245] on input "text" at bounding box center [603, 247] width 355 height 20
type input "*"
click at [441, 320] on div at bounding box center [453, 321] width 57 height 57
type input "**********"
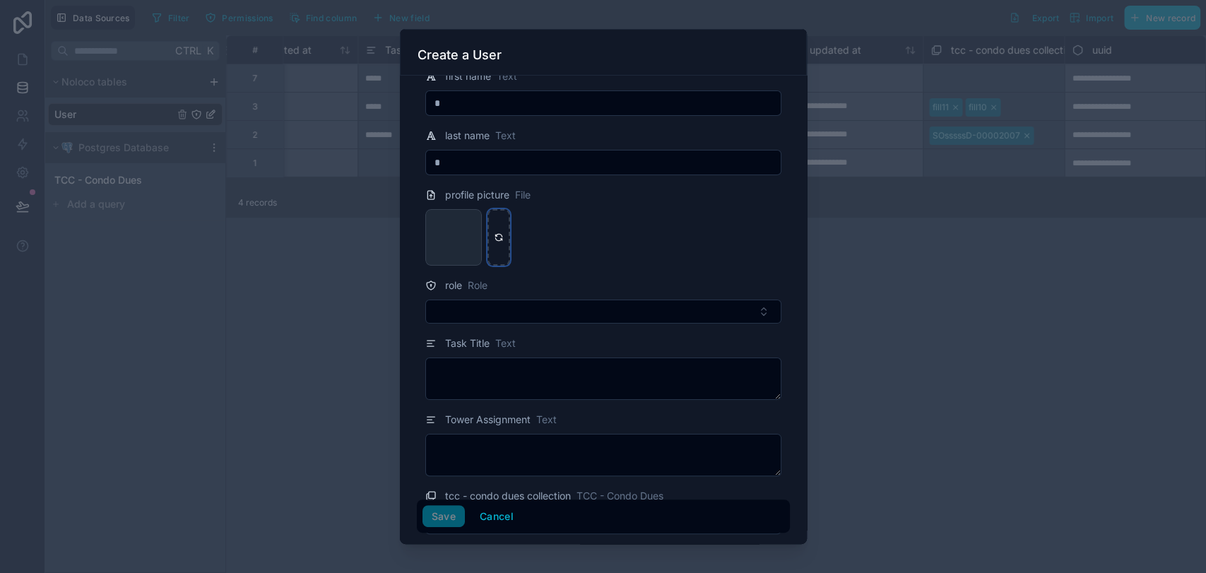
scroll to position [129, 0]
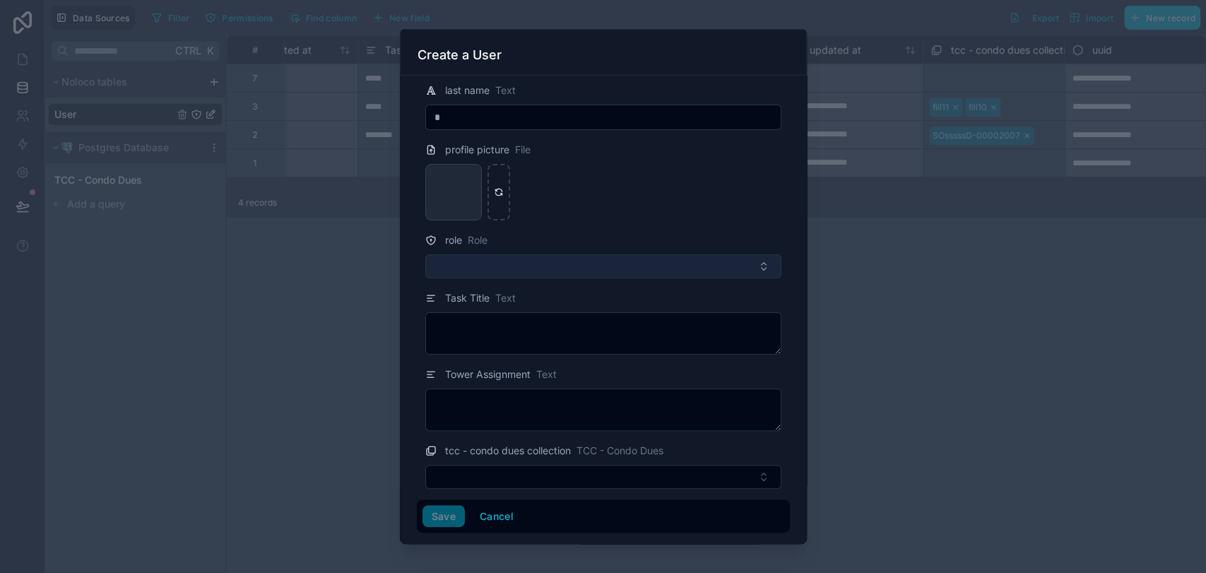
click at [543, 259] on button "Select Button" at bounding box center [603, 266] width 356 height 24
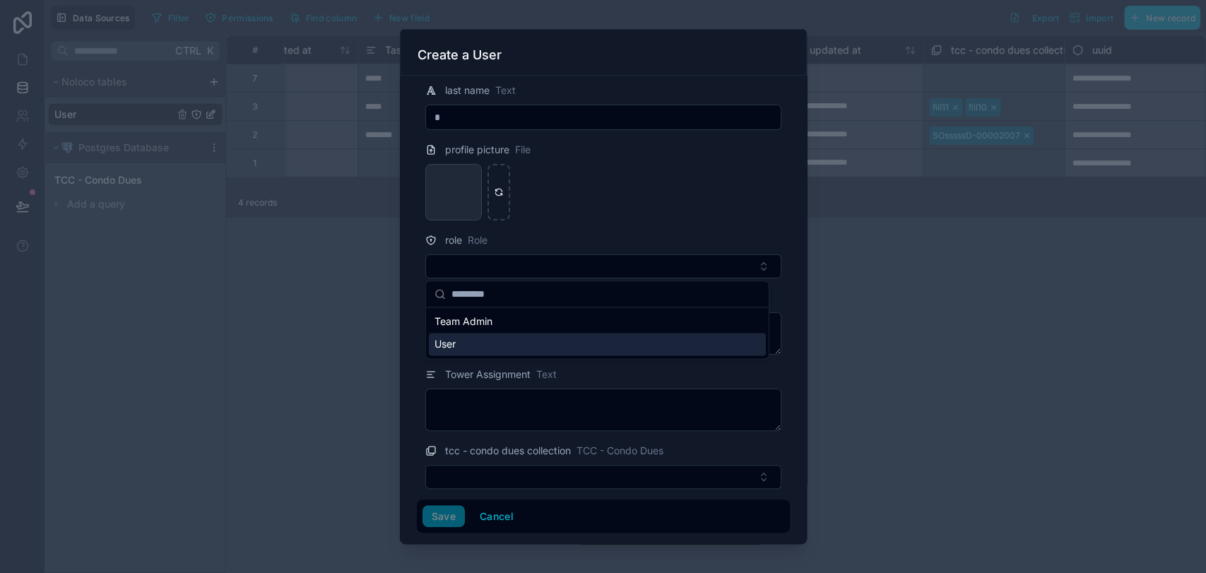
click at [478, 341] on div "User" at bounding box center [597, 344] width 337 height 23
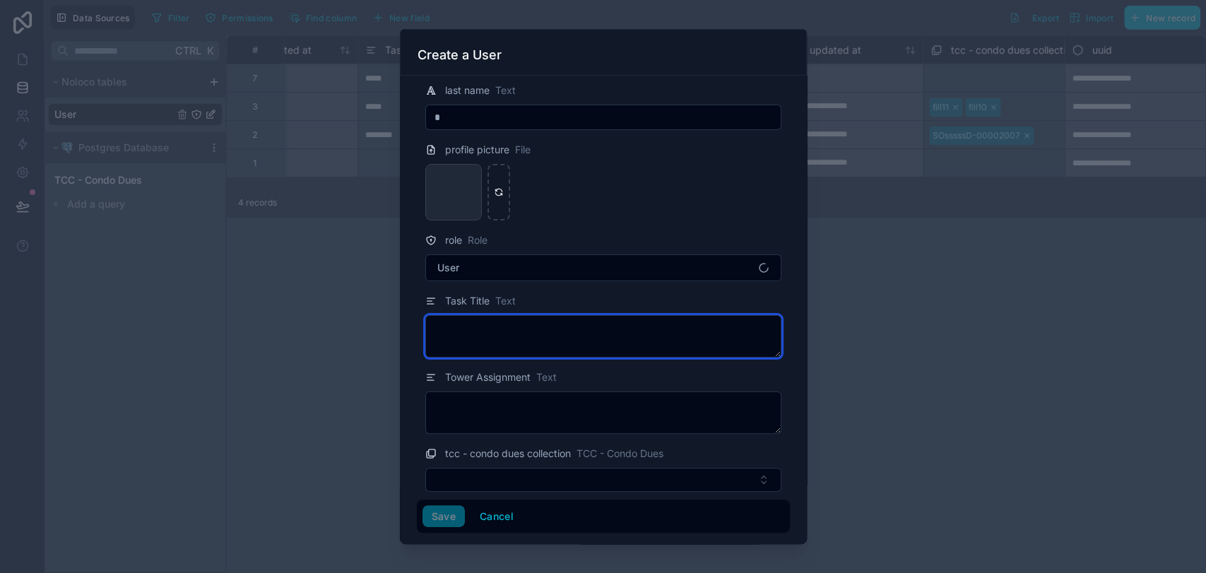
click at [479, 338] on textarea at bounding box center [603, 336] width 356 height 42
type textarea "*"
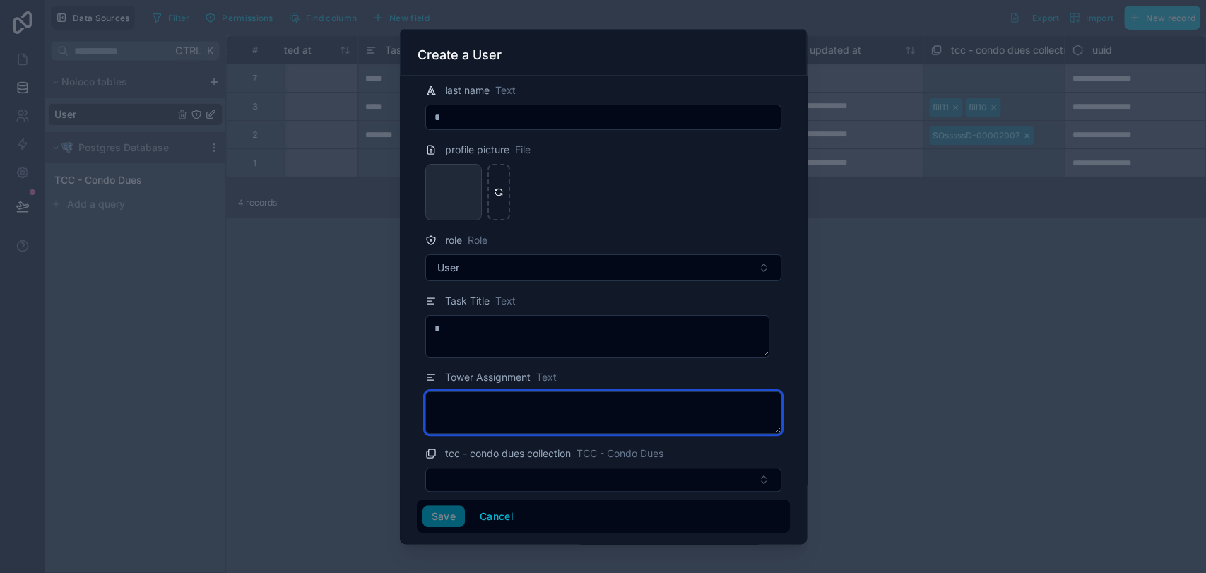
click at [499, 406] on textarea at bounding box center [603, 412] width 356 height 42
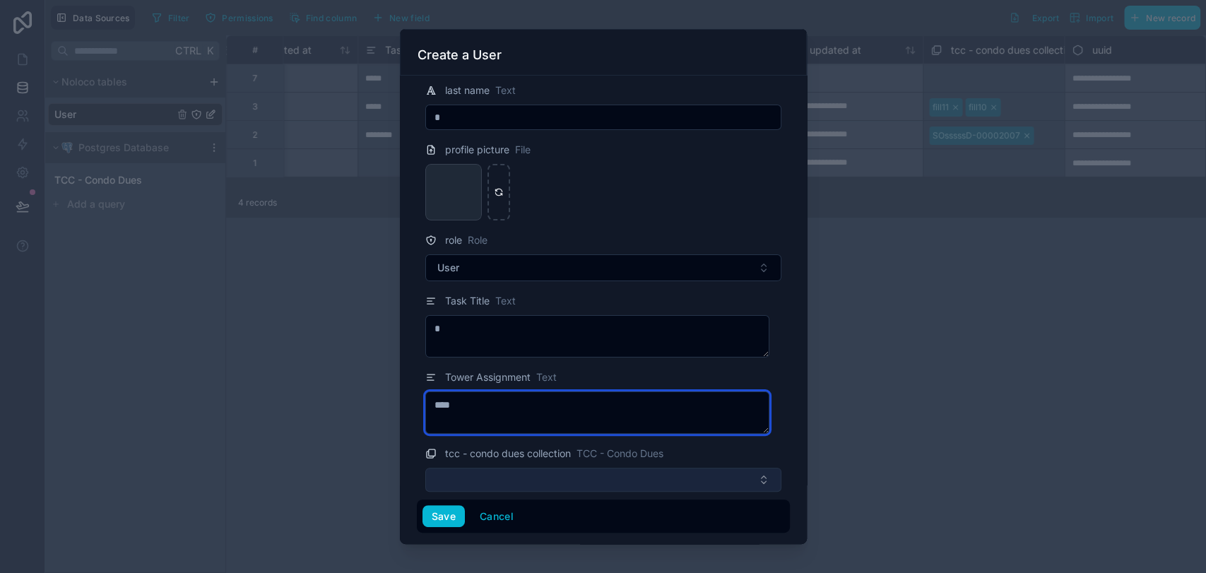
scroll to position [131, 0]
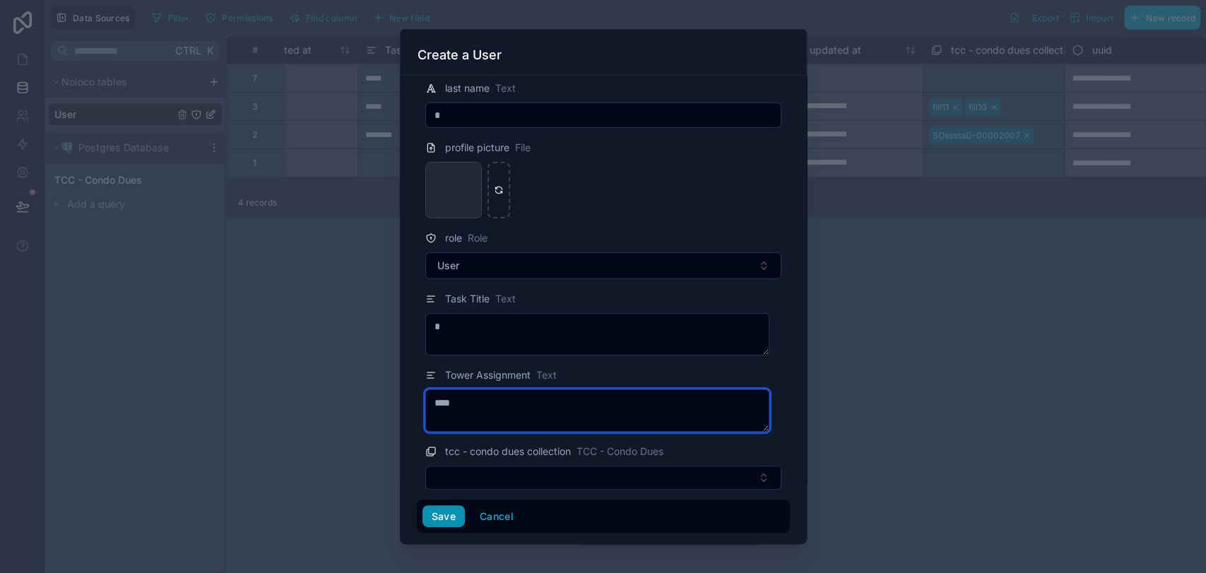
type textarea "****"
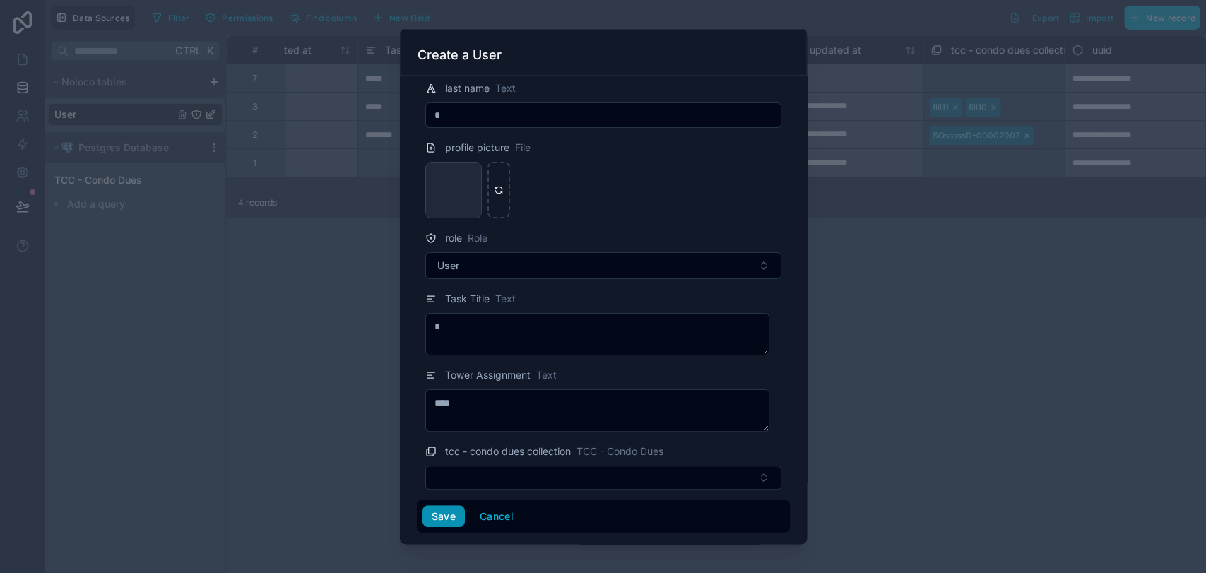
click at [429, 521] on button "Save" at bounding box center [443, 516] width 42 height 23
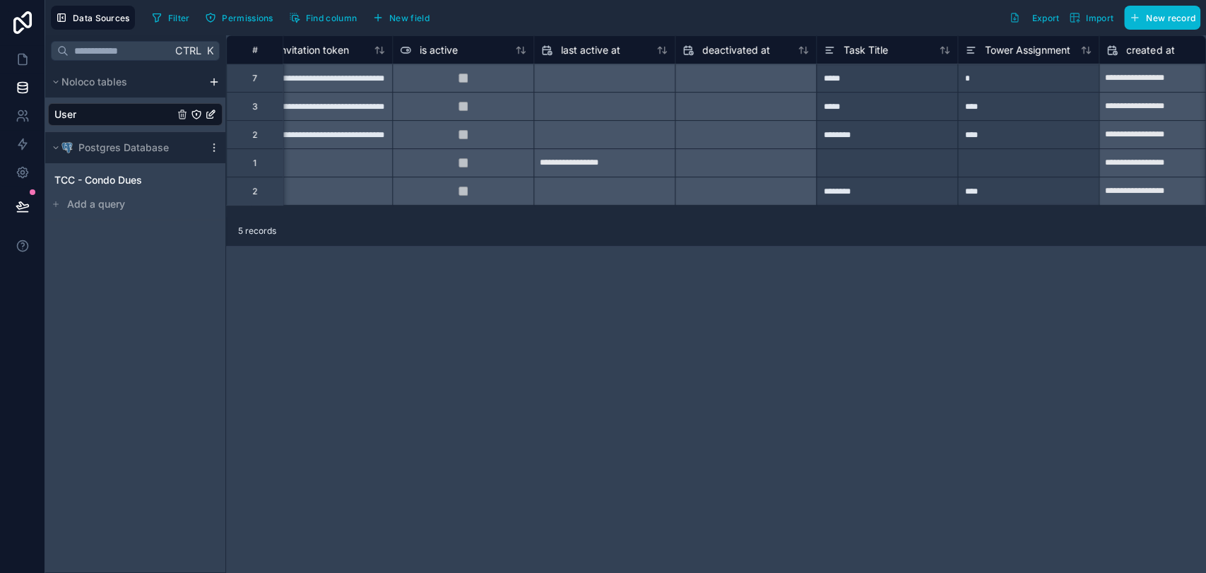
scroll to position [0, 1119]
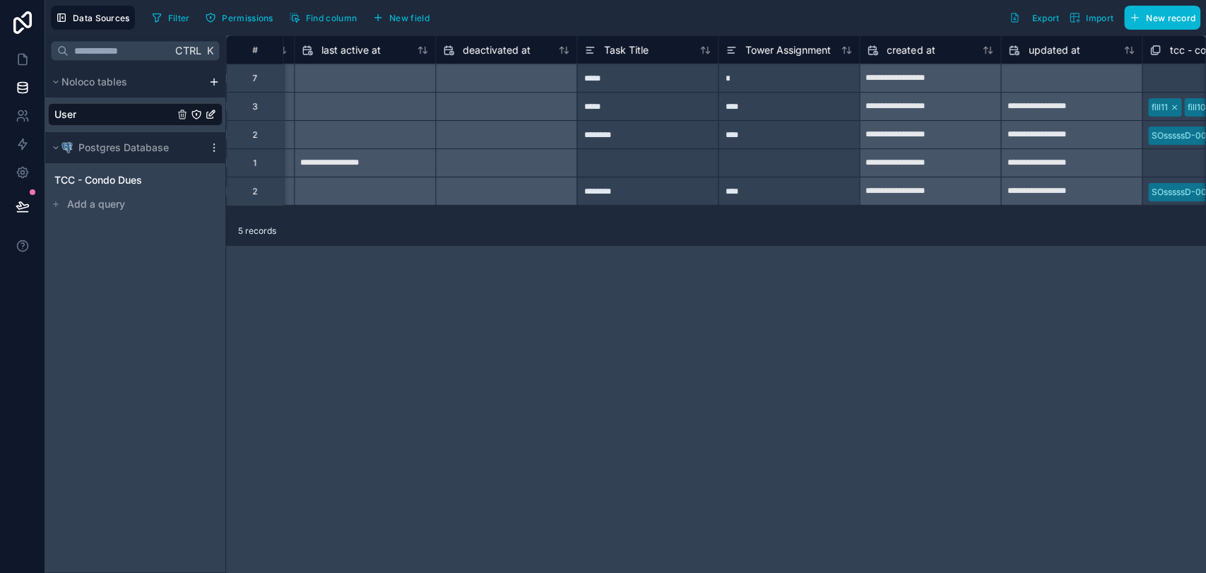
click at [924, 83] on div "**********" at bounding box center [930, 78] width 141 height 23
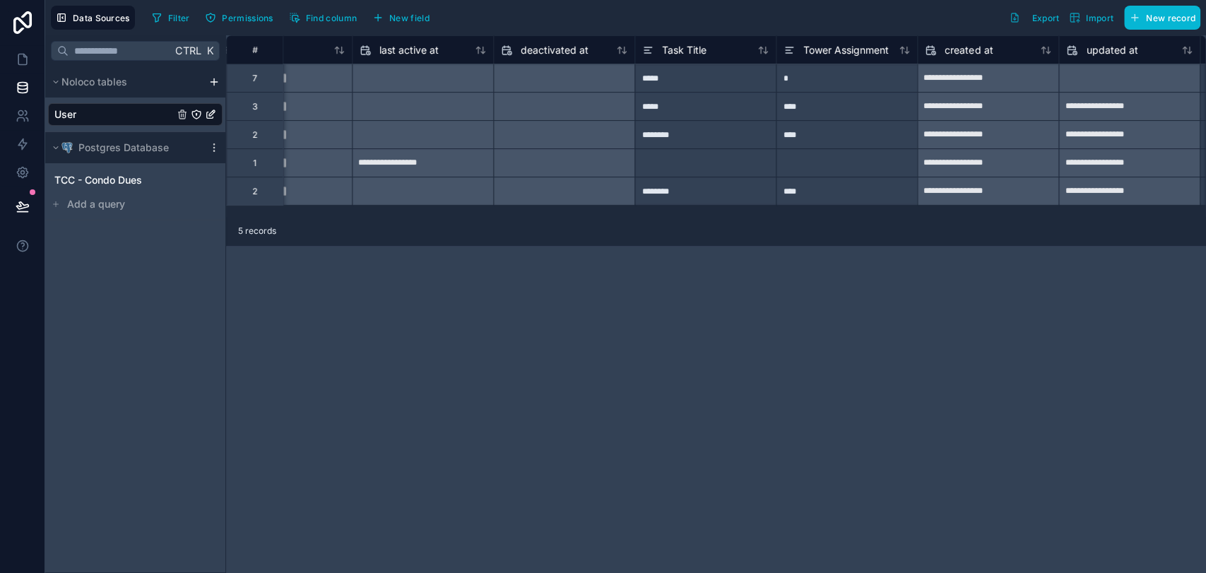
scroll to position [0, 1040]
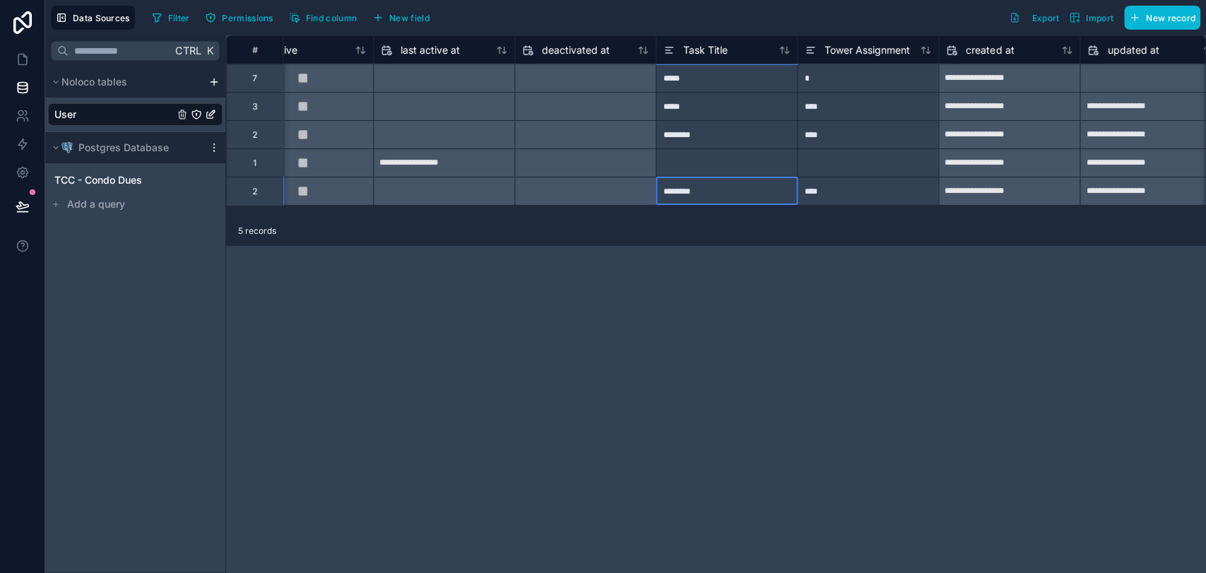
click at [678, 187] on div "********" at bounding box center [726, 191] width 141 height 28
type input "*****"
click at [714, 157] on div at bounding box center [726, 162] width 141 height 28
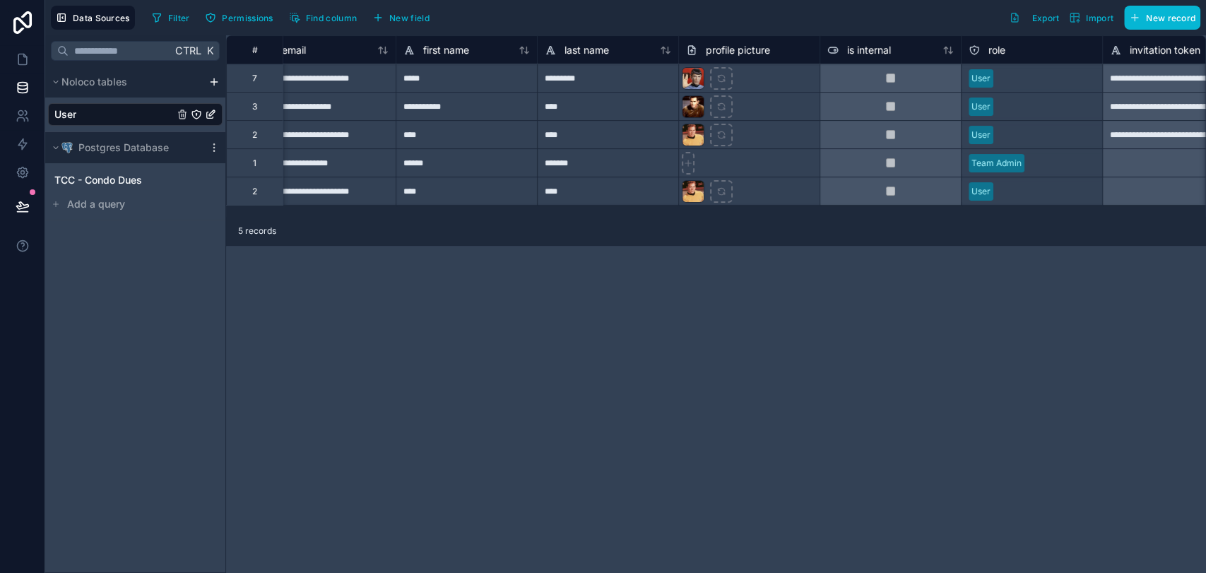
scroll to position [0, 0]
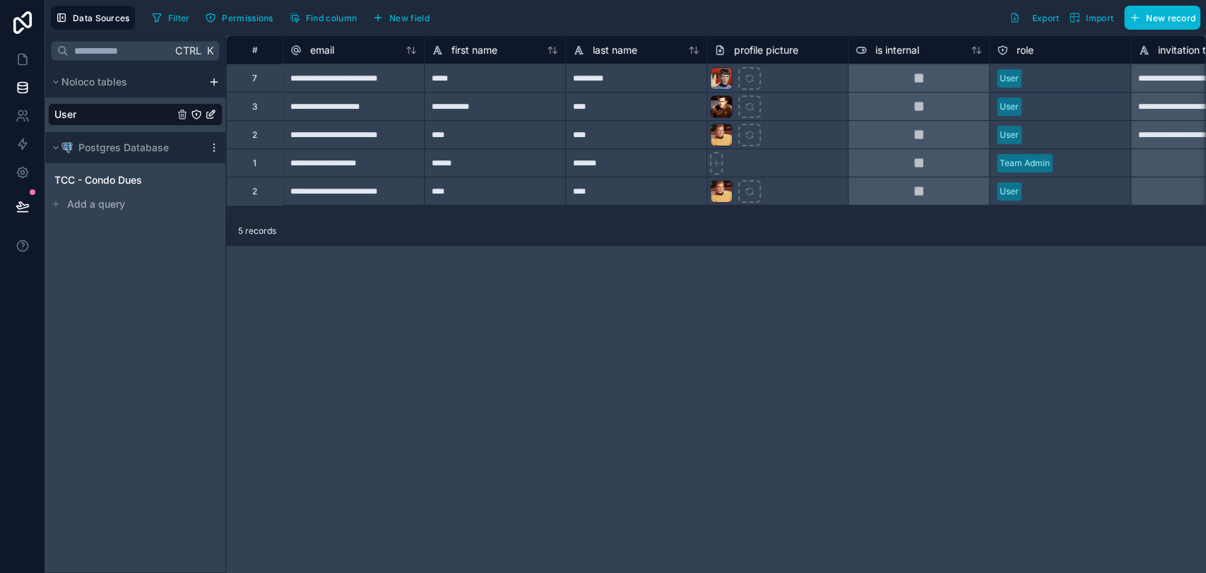
click at [446, 187] on div "****" at bounding box center [494, 191] width 141 height 28
click at [319, 80] on div "**********" at bounding box center [353, 78] width 141 height 28
click at [252, 78] on div "7" at bounding box center [254, 78] width 5 height 11
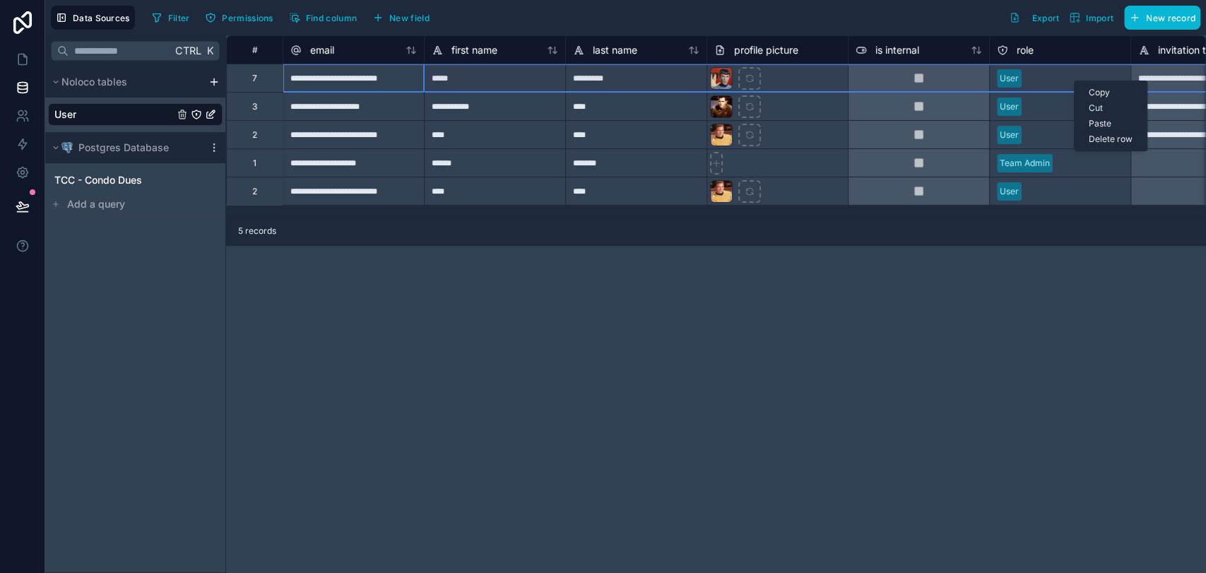
drag, startPoint x: 1074, startPoint y: 81, endPoint x: 1111, endPoint y: 136, distance: 66.6
click at [1111, 136] on div "Delete row" at bounding box center [1111, 139] width 72 height 16
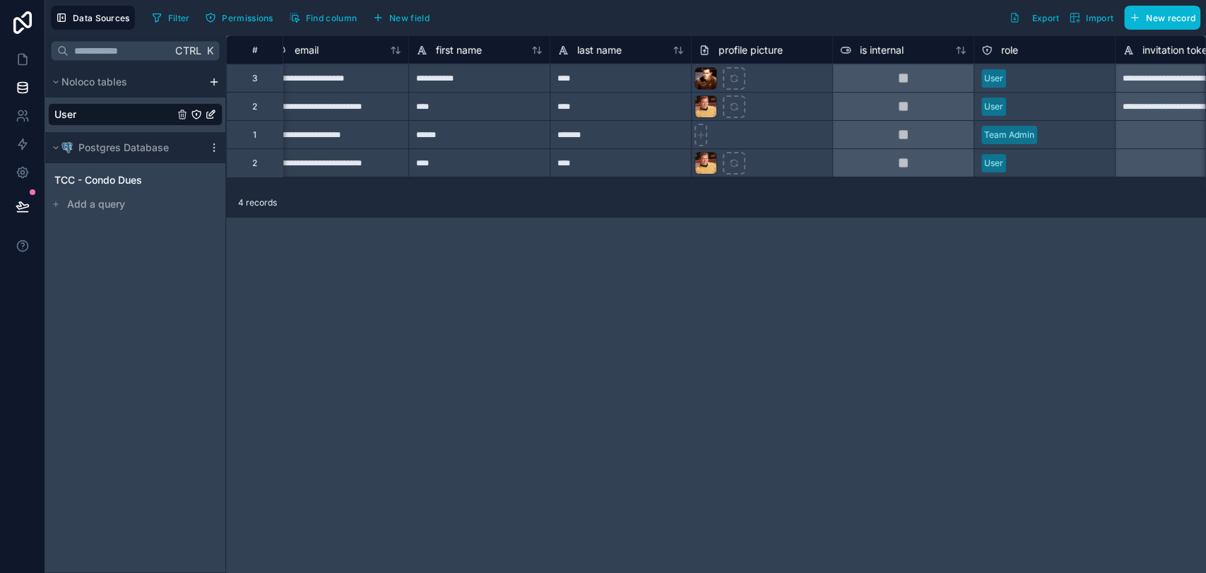
scroll to position [0, 13]
click at [447, 165] on div "****" at bounding box center [480, 162] width 141 height 28
type input "*****"
type input "*********"
click at [740, 90] on div at bounding box center [736, 78] width 23 height 23
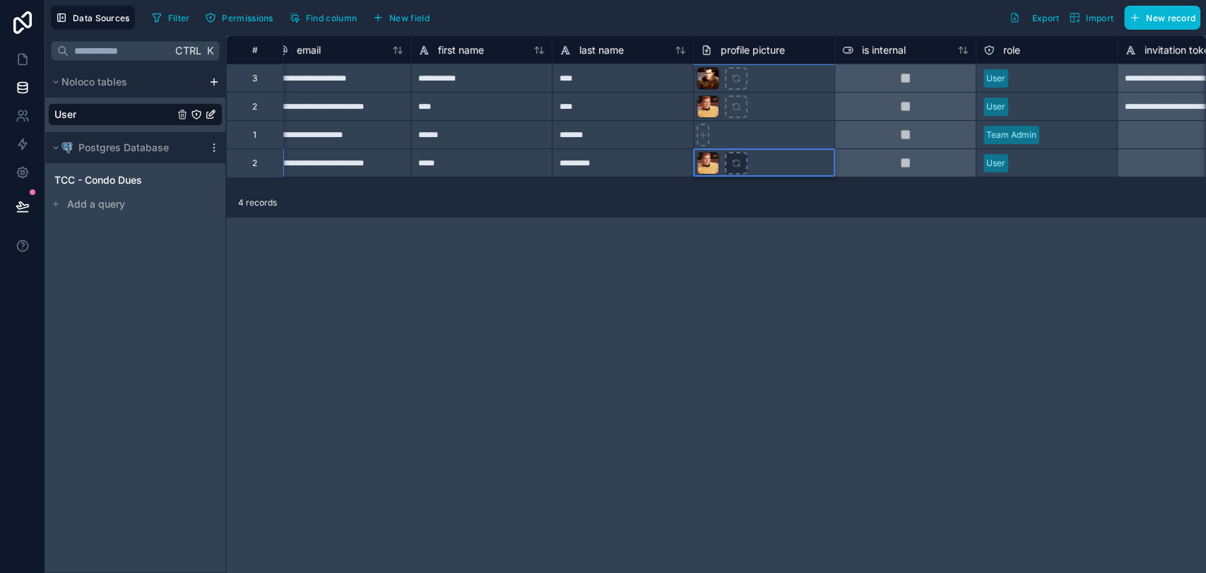
type input "**********"
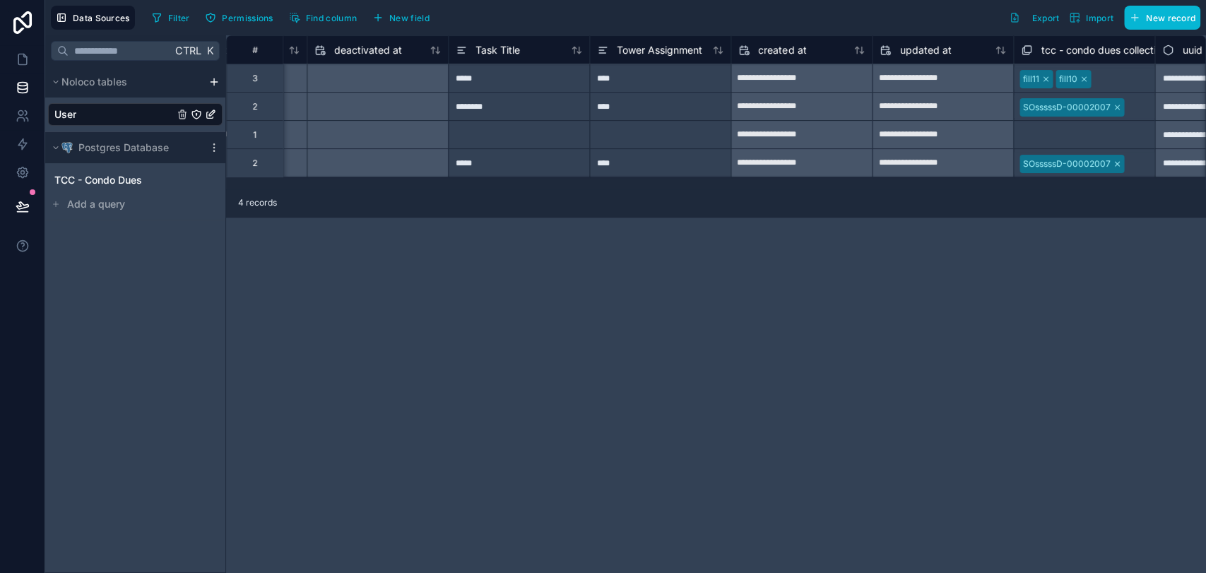
scroll to position [0, 1338]
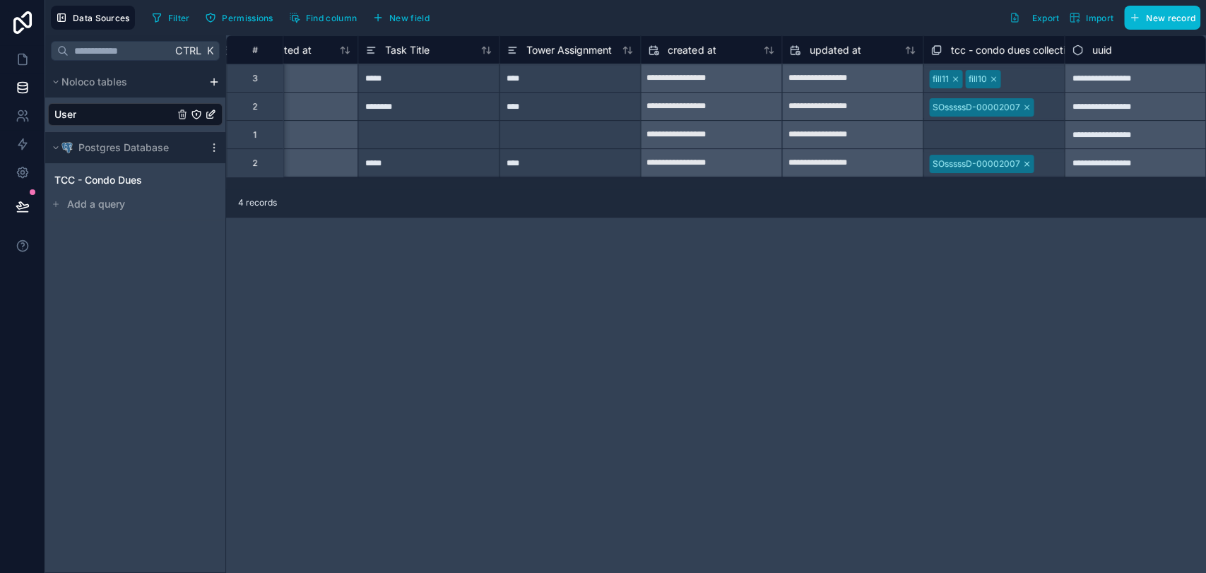
click at [733, 266] on div "**********" at bounding box center [716, 304] width 980 height 538
click at [27, 64] on icon at bounding box center [23, 59] width 14 height 14
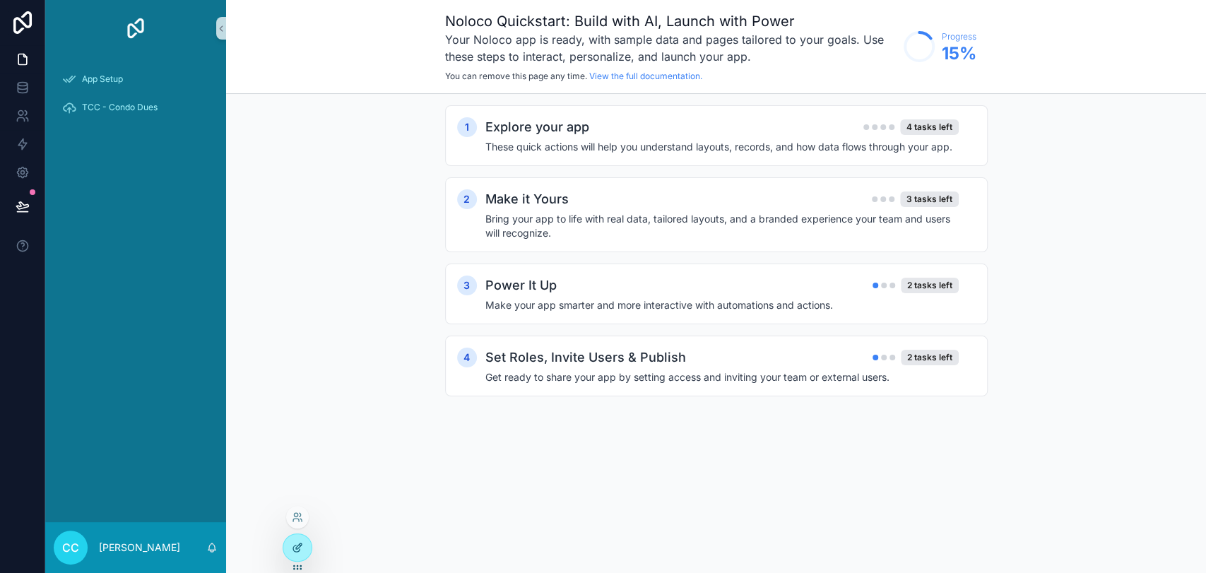
click at [296, 543] on icon at bounding box center [297, 547] width 11 height 11
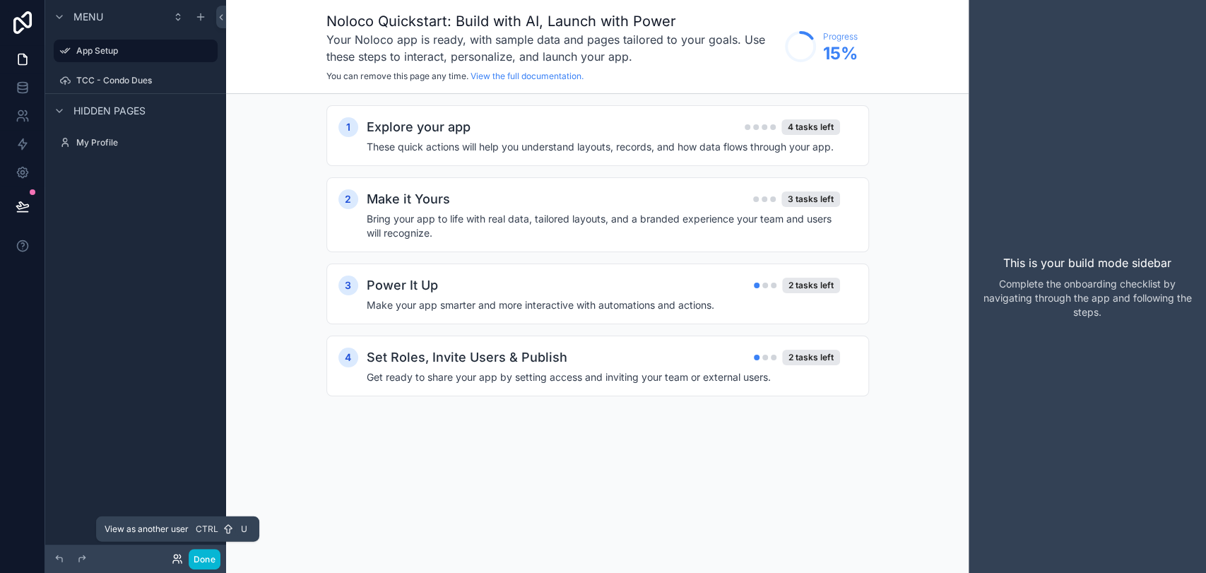
click at [180, 561] on icon at bounding box center [177, 558] width 11 height 11
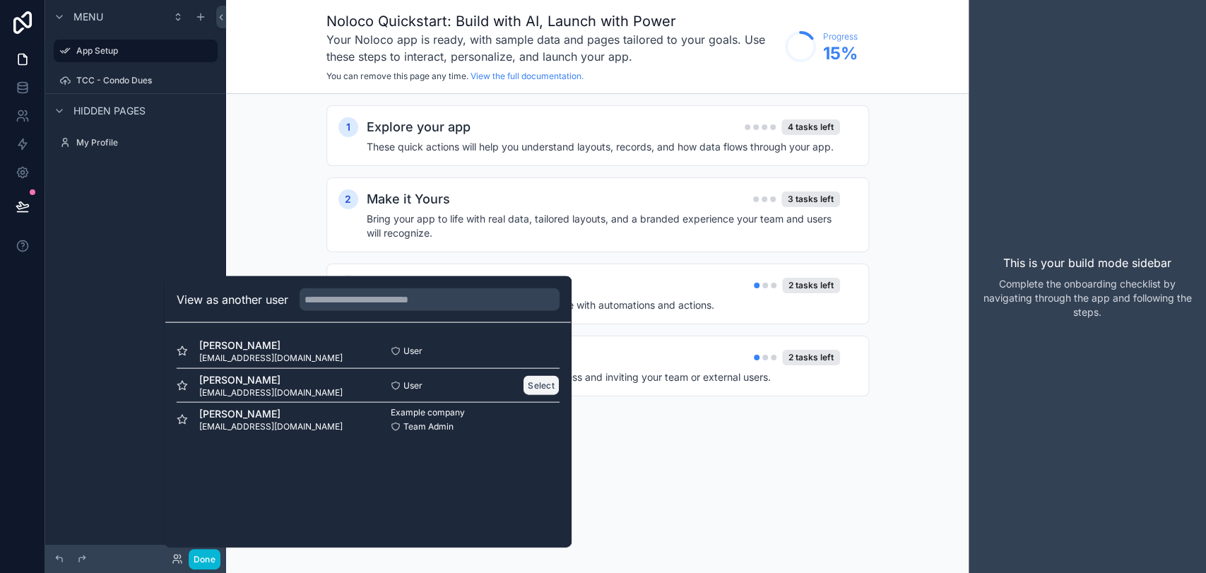
click at [531, 386] on button "Select" at bounding box center [541, 385] width 37 height 20
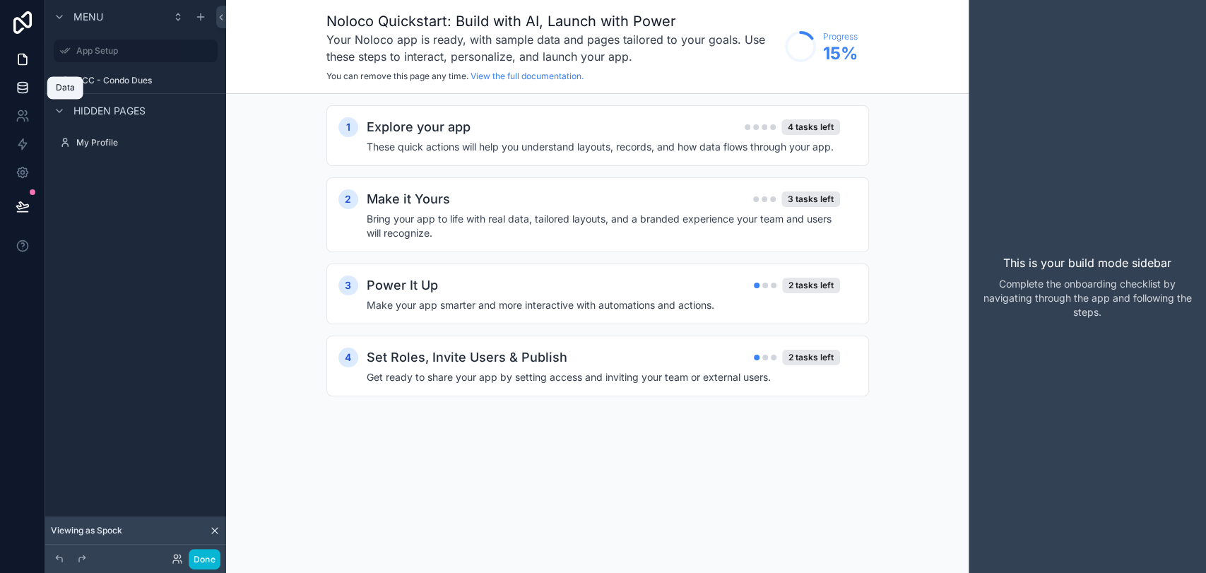
click at [26, 83] on icon at bounding box center [22, 85] width 9 height 4
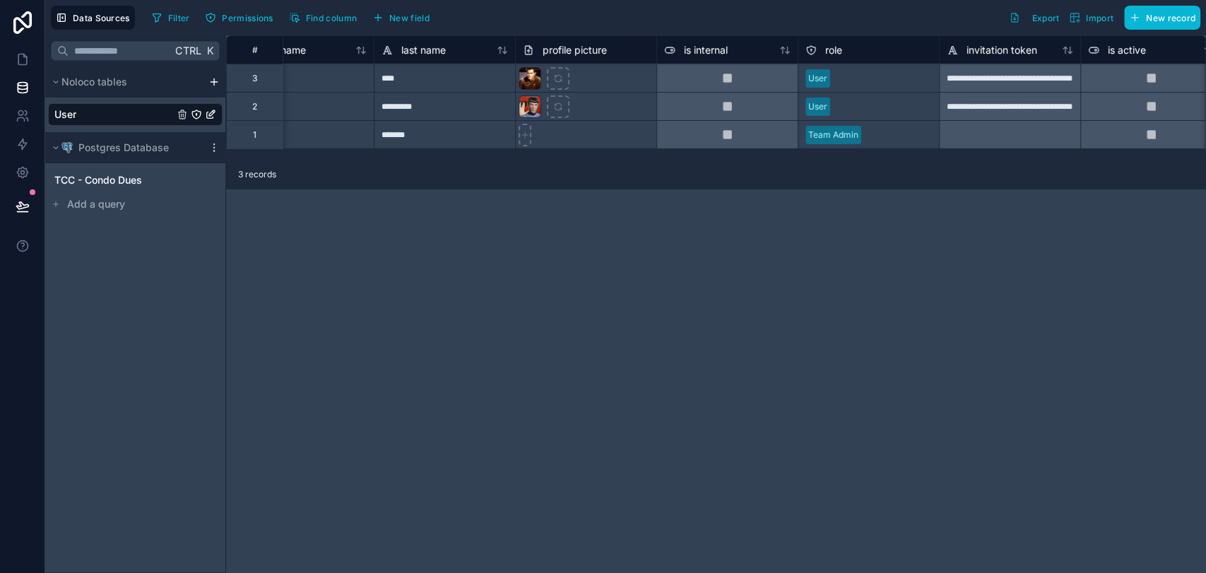
scroll to position [0, 173]
